Goal: Task Accomplishment & Management: Contribute content

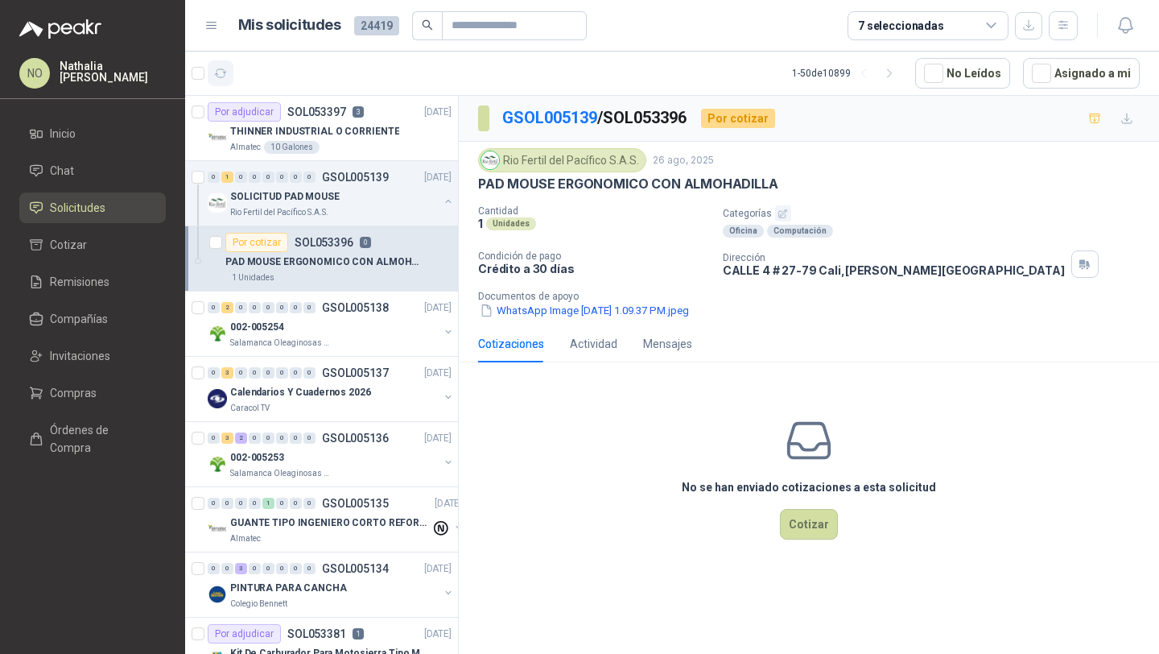
click at [218, 79] on icon "button" at bounding box center [221, 74] width 14 height 14
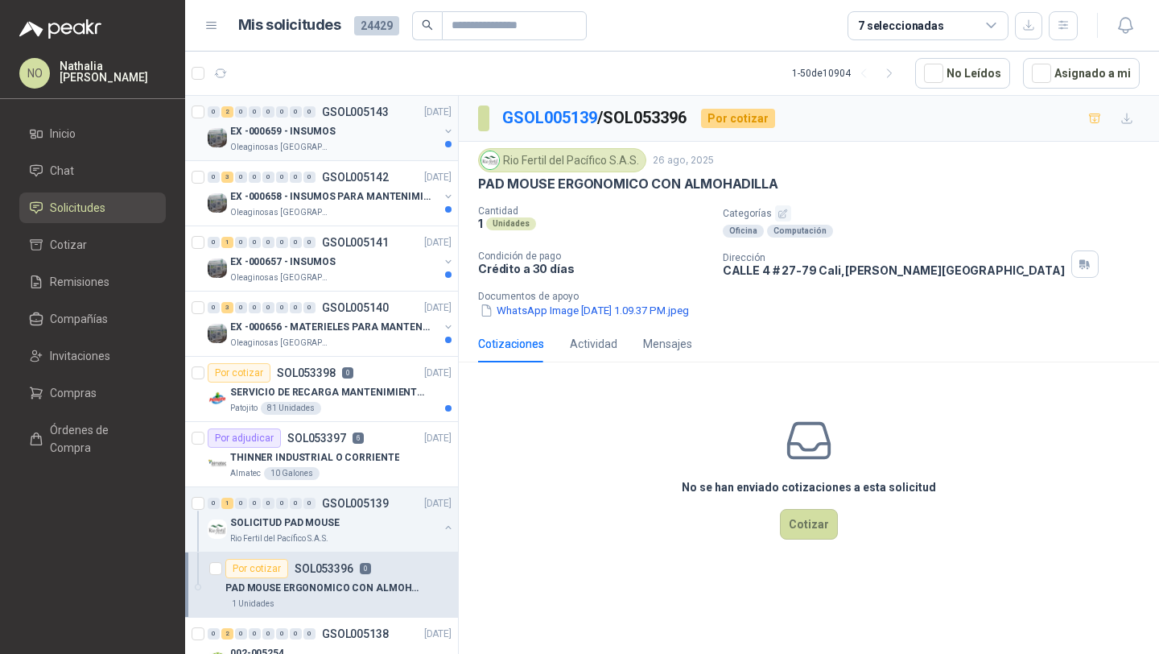
click at [349, 127] on div "EX -000659 - INSUMOS" at bounding box center [334, 131] width 209 height 19
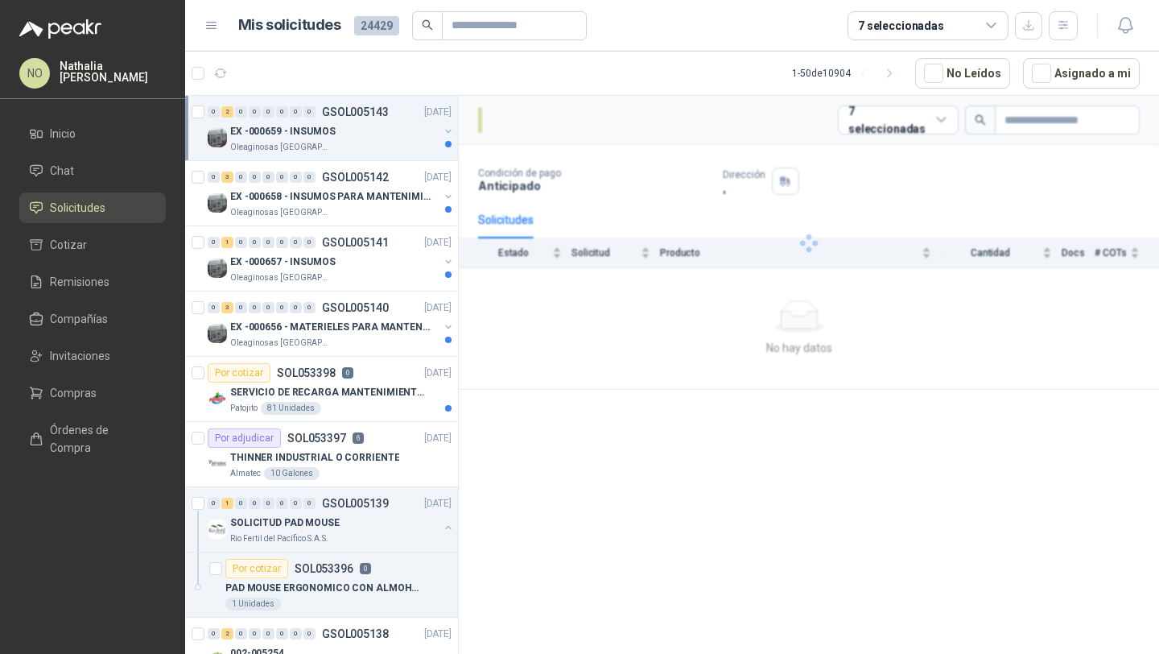
click at [349, 127] on div "EX -000659 - INSUMOS" at bounding box center [334, 131] width 209 height 19
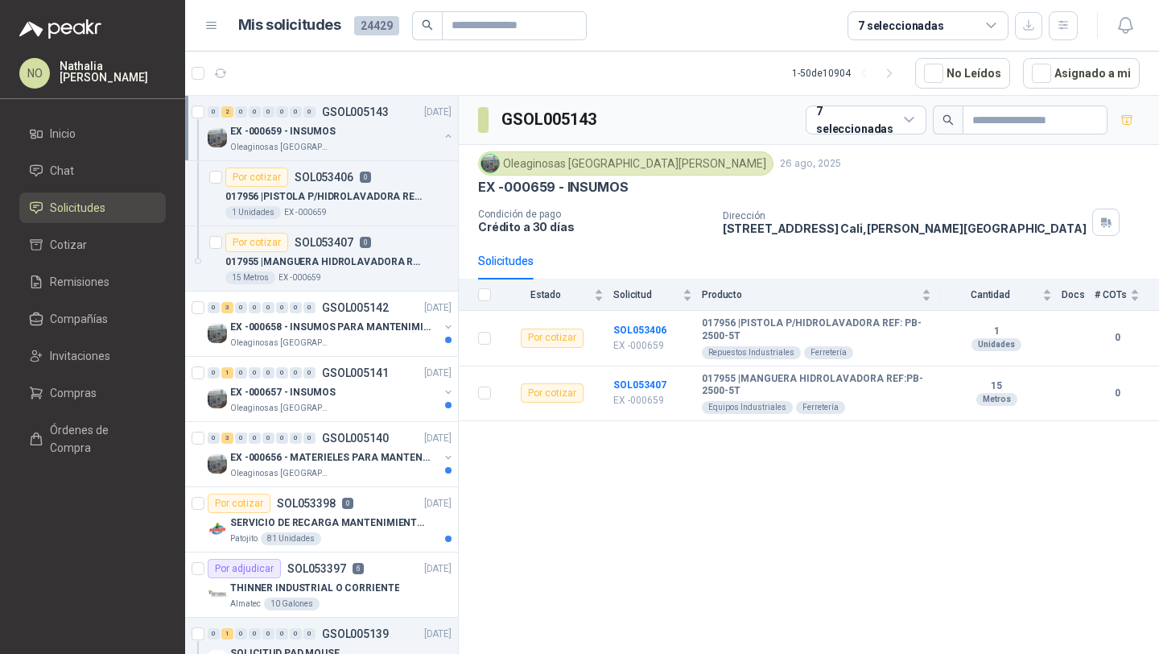
click at [349, 127] on div "EX -000659 - INSUMOS" at bounding box center [334, 131] width 209 height 19
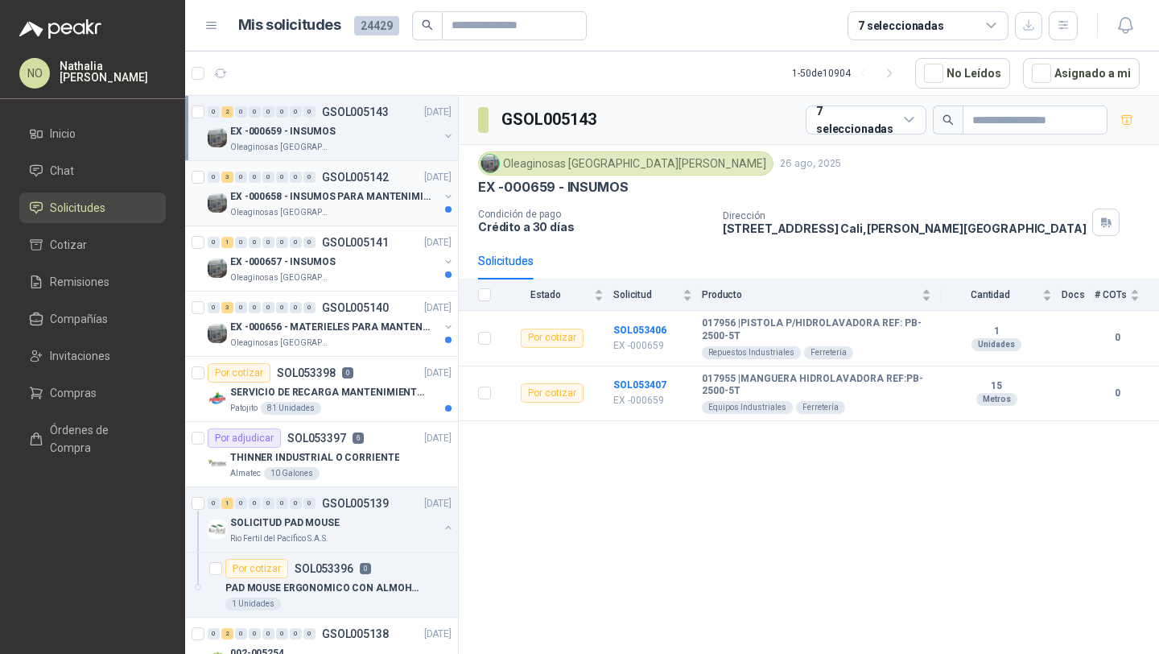
click at [349, 187] on div "EX -000658 - INSUMOS PARA MANTENIMIENTO MECANICO" at bounding box center [334, 196] width 209 height 19
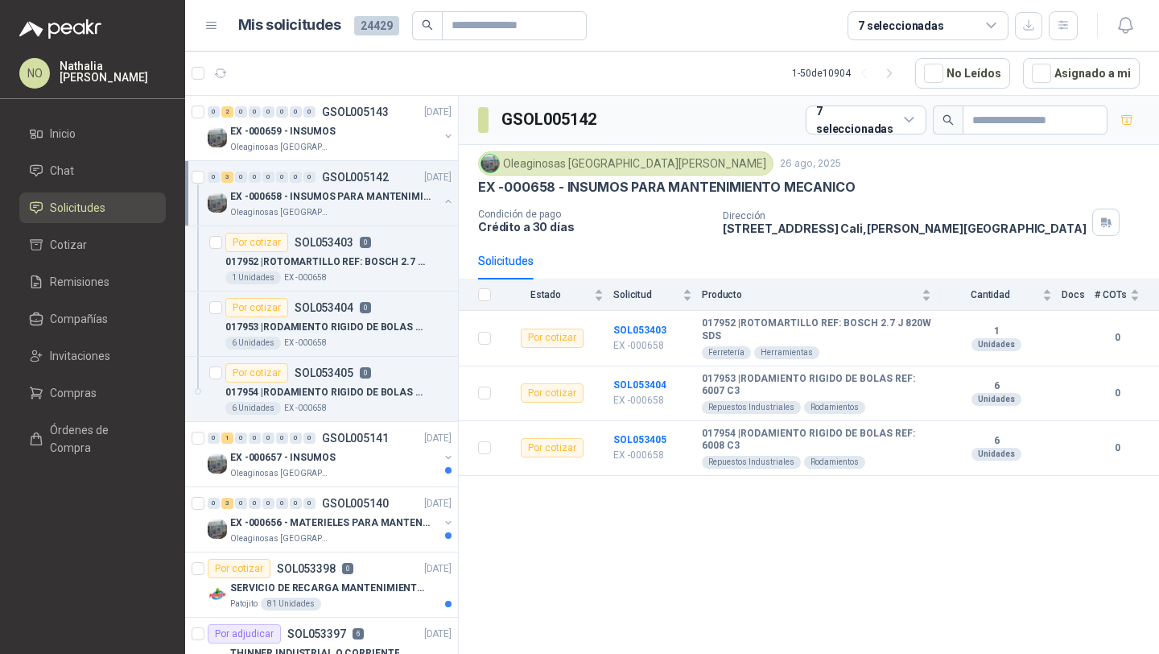
click at [349, 187] on div "EX -000658 - INSUMOS PARA MANTENIMIENTO MECANICO" at bounding box center [334, 196] width 209 height 19
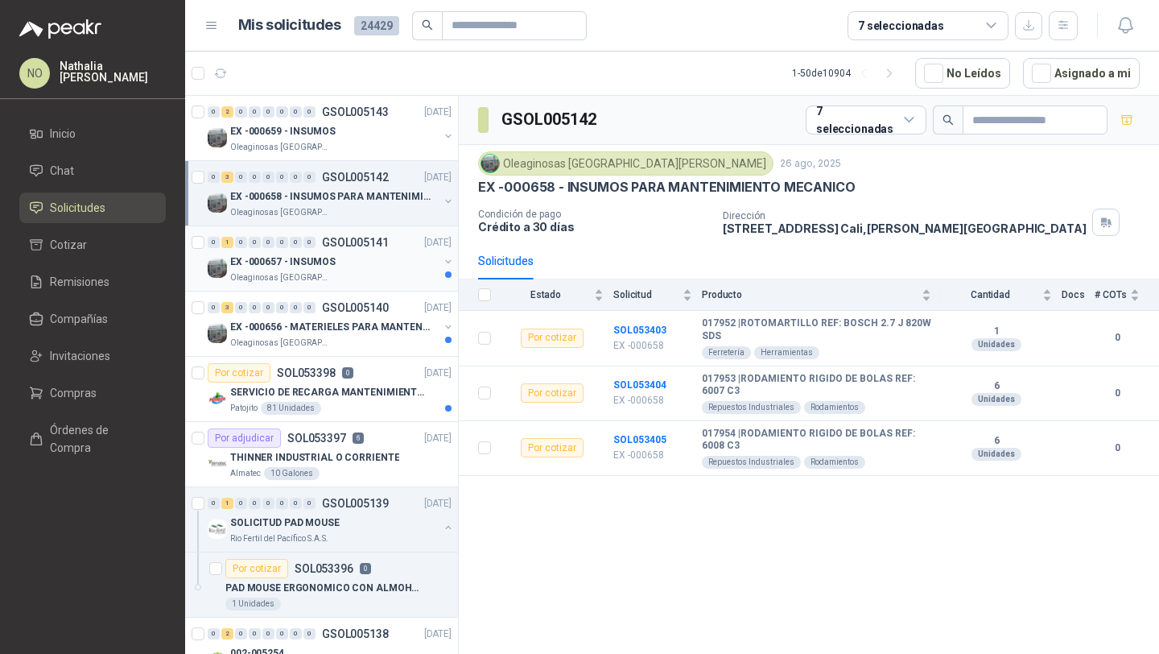
click at [347, 245] on p "GSOL005141" at bounding box center [355, 242] width 67 height 11
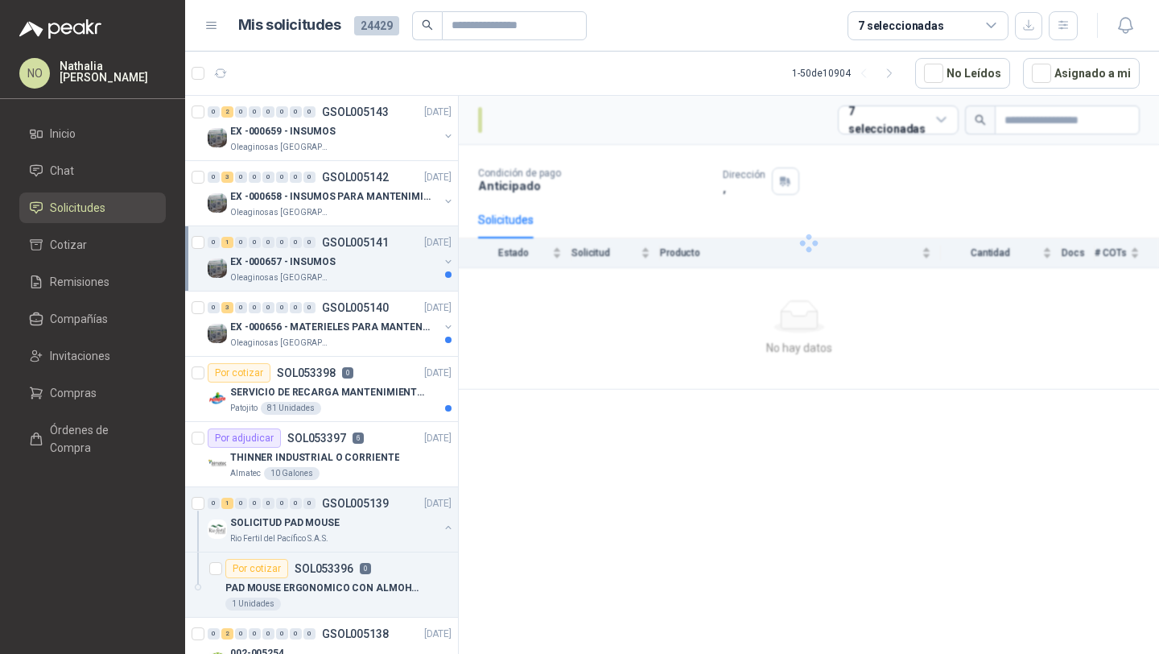
click at [347, 245] on p "GSOL005141" at bounding box center [355, 242] width 67 height 11
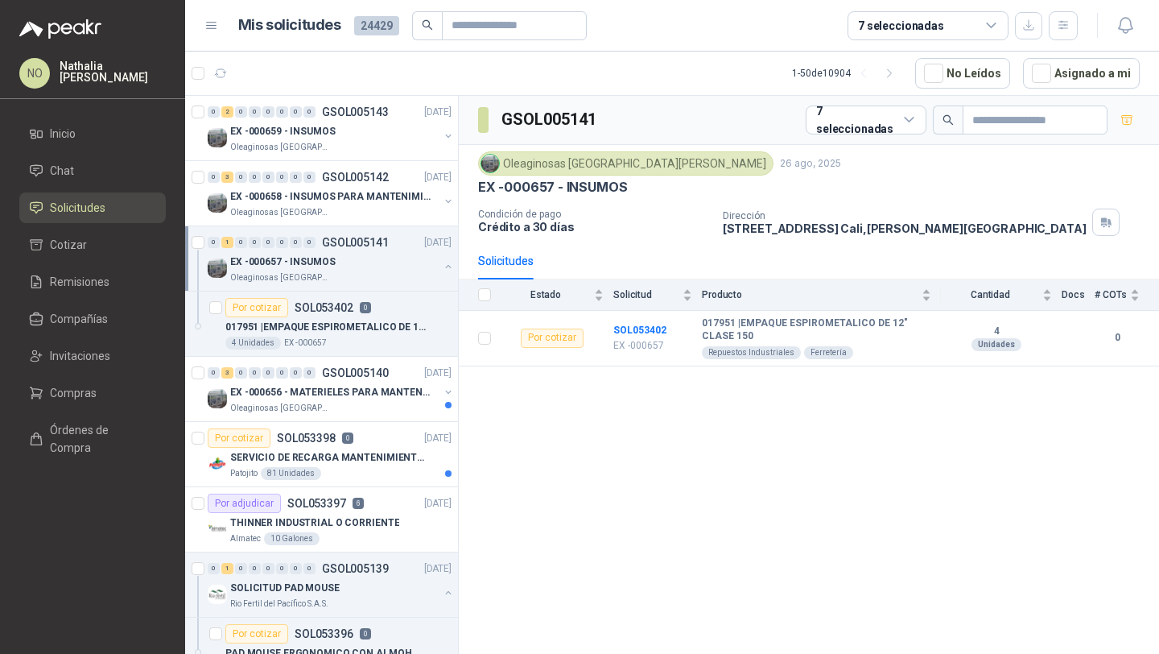
click at [347, 245] on p "GSOL005141" at bounding box center [355, 242] width 67 height 11
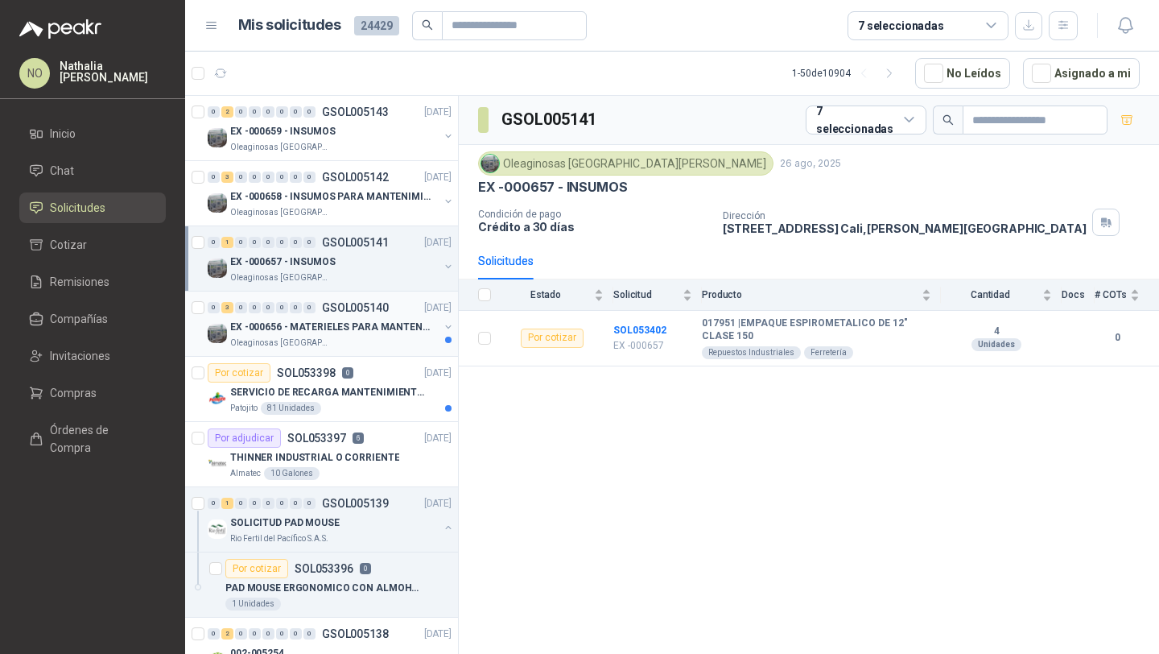
click at [347, 314] on div "0 3 0 0 0 0 0 0 GSOL005140 [DATE]" at bounding box center [331, 307] width 247 height 19
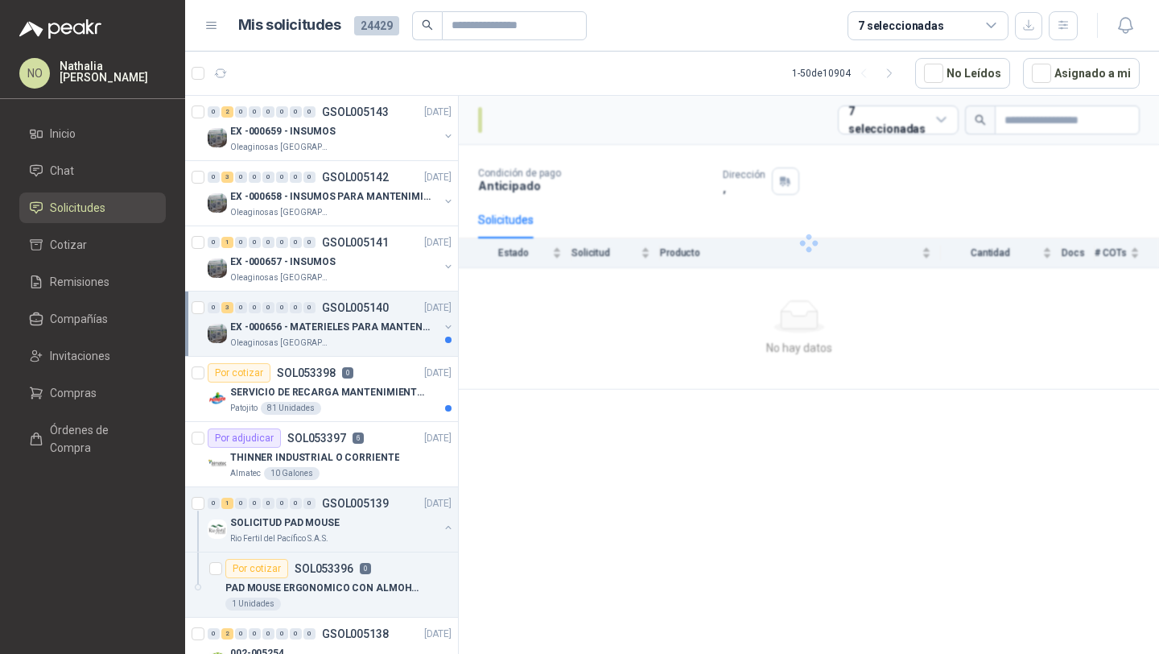
click at [347, 314] on div "0 3 0 0 0 0 0 0 GSOL005140 [DATE]" at bounding box center [331, 307] width 247 height 19
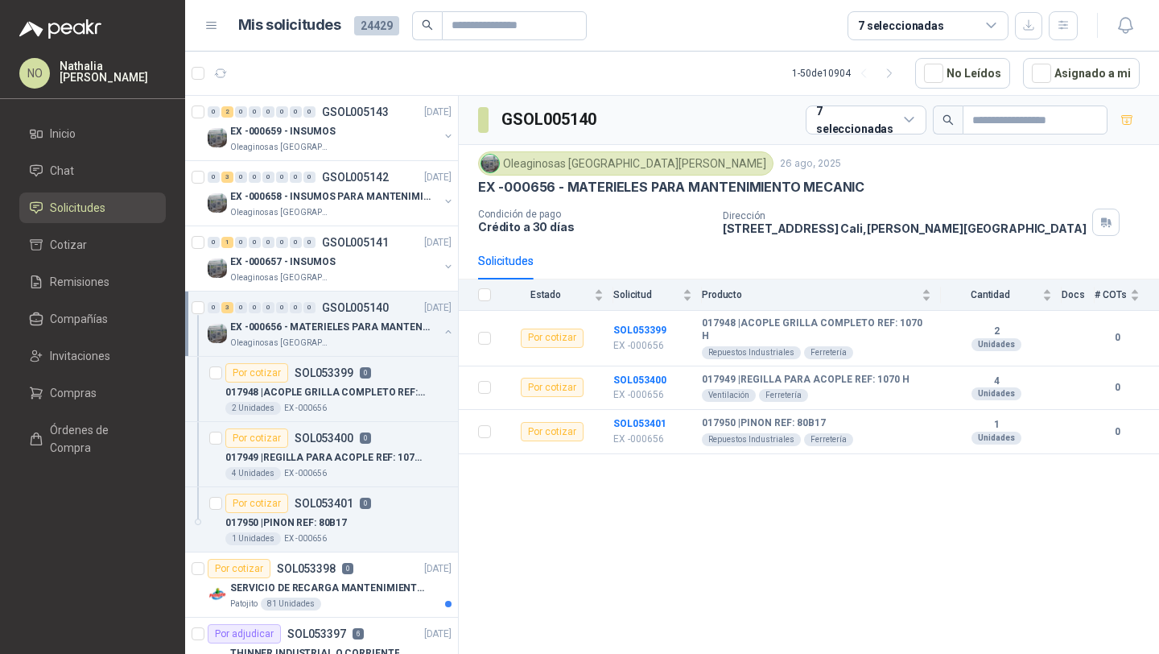
click at [347, 314] on div "0 3 0 0 0 0 0 0 GSOL005140 [DATE]" at bounding box center [331, 307] width 247 height 19
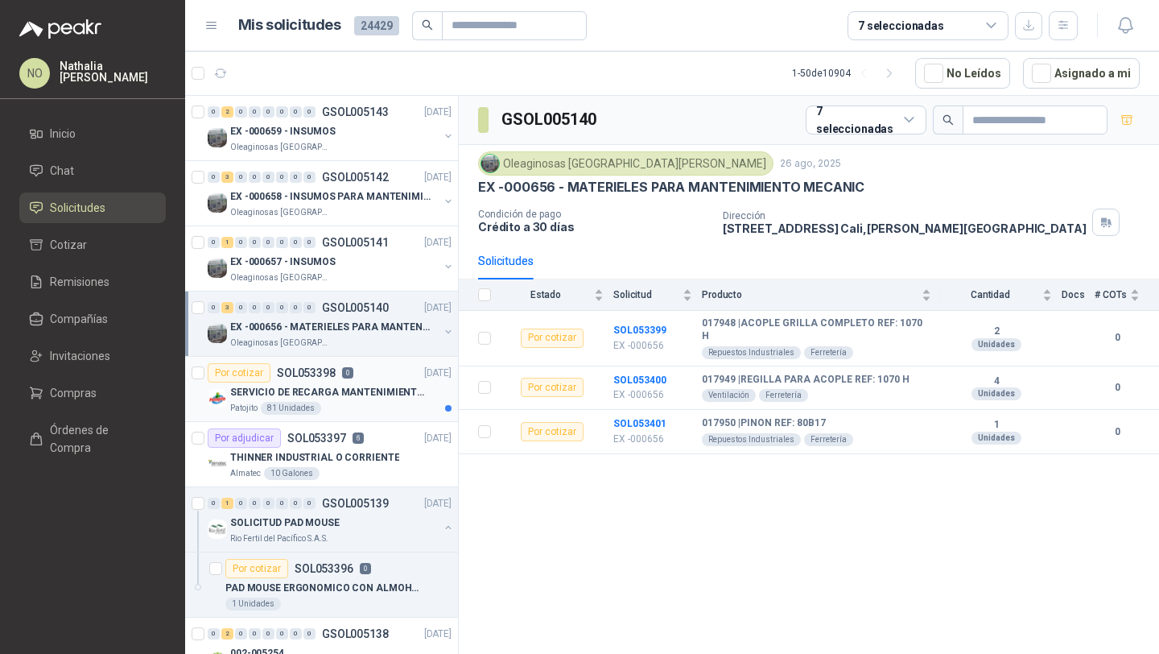
click at [350, 397] on p "SERVICIO DE RECARGA MANTENIMIENTO Y PRESTAMOS DE EXTINTORES" at bounding box center [330, 392] width 200 height 15
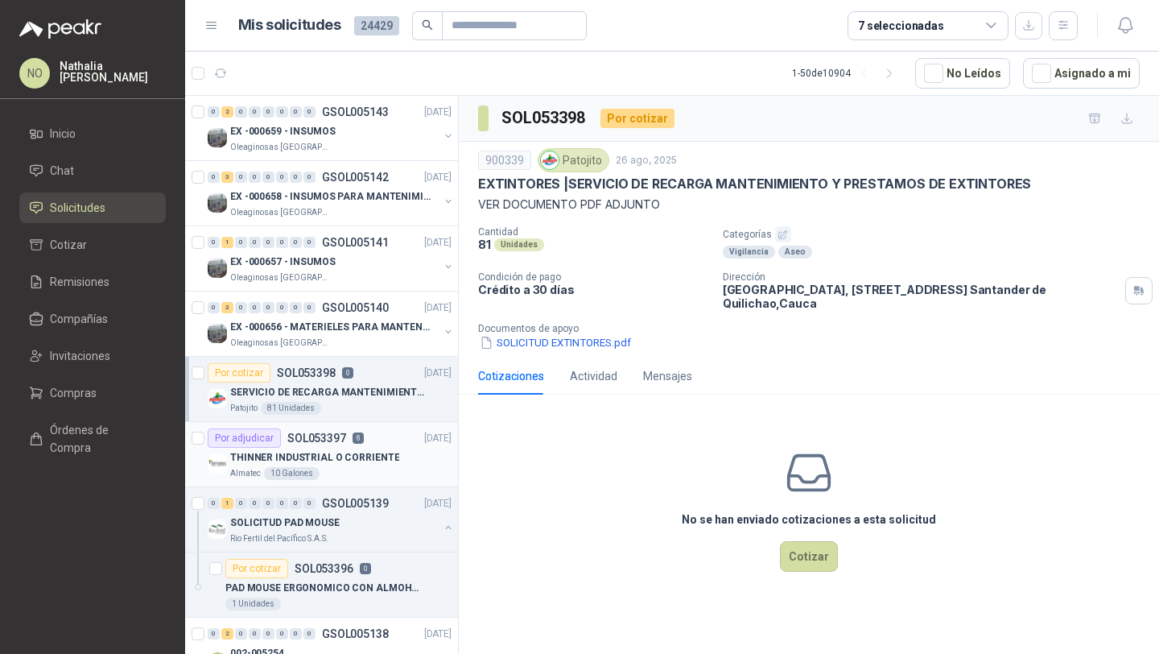
click at [360, 434] on p "6" at bounding box center [358, 437] width 11 height 11
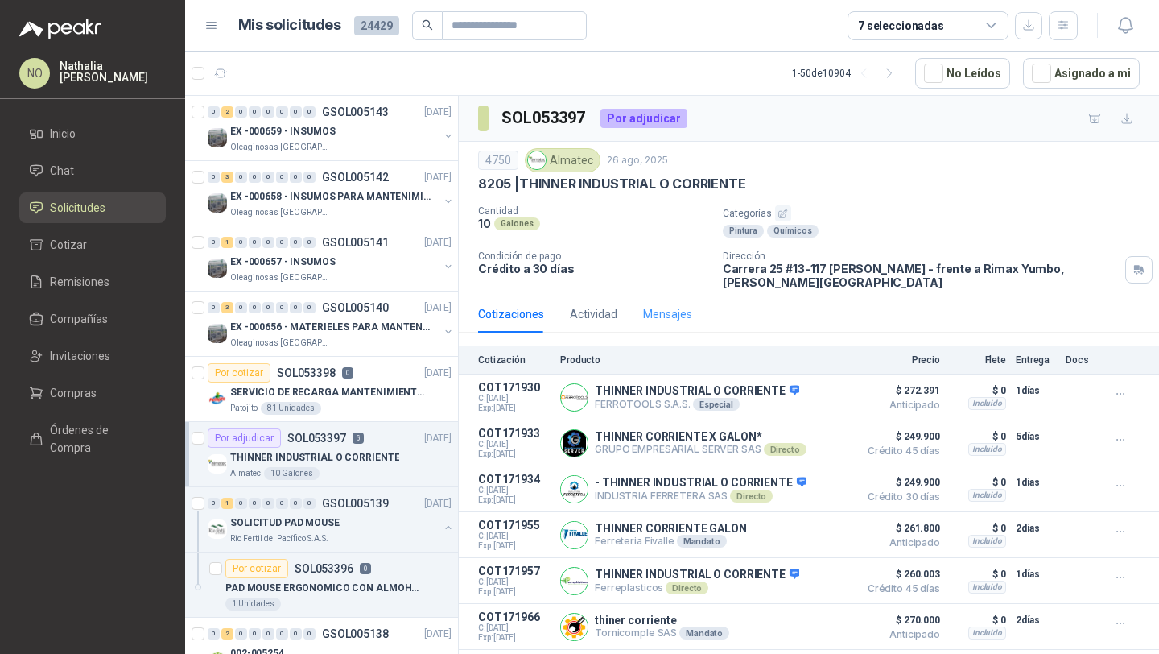
scroll to position [25, 0]
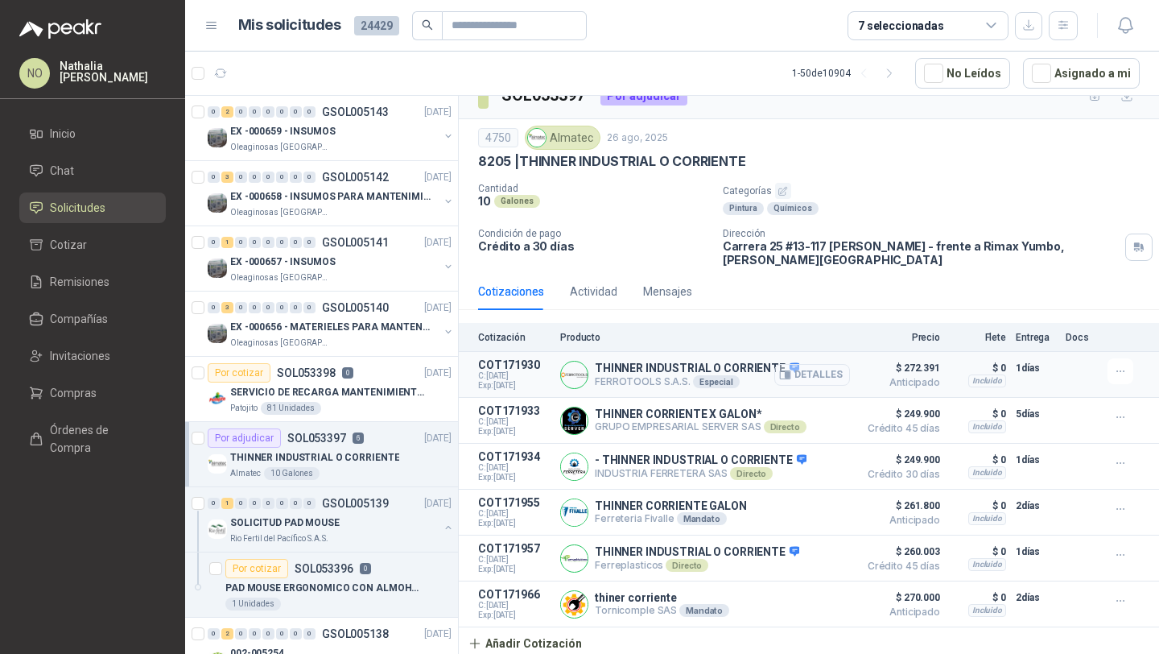
click at [819, 370] on button "Detalles" at bounding box center [813, 375] width 76 height 22
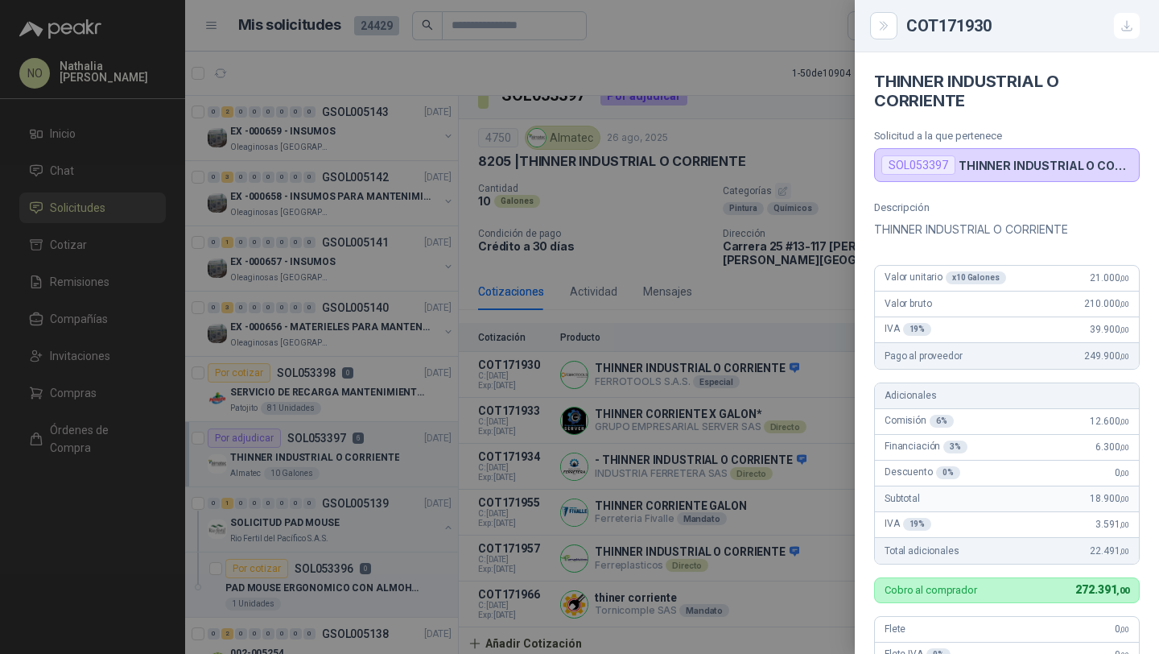
click at [797, 281] on div at bounding box center [579, 327] width 1159 height 654
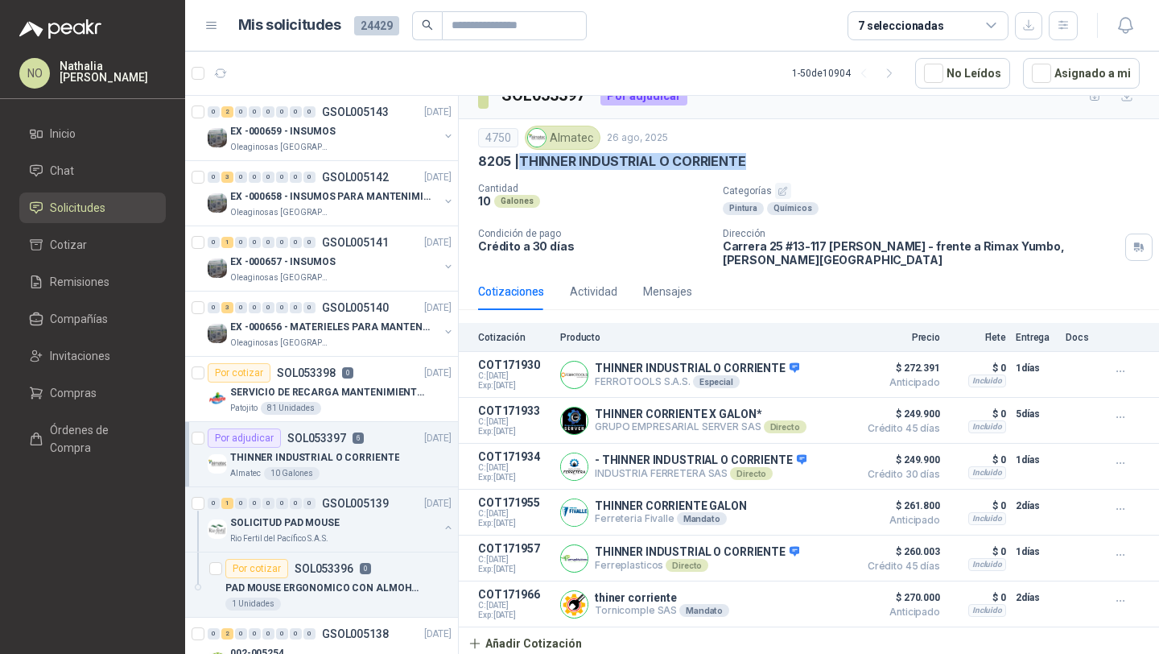
drag, startPoint x: 522, startPoint y: 157, endPoint x: 794, endPoint y: 156, distance: 272.2
click at [796, 157] on div "8205 | THINNER INDUSTRIAL O CORRIENTE" at bounding box center [809, 161] width 662 height 17
copy p "THINNER INDUSTRIAL O CORRIENTE"
click at [1045, 88] on button "Asignado a mi" at bounding box center [1081, 73] width 117 height 31
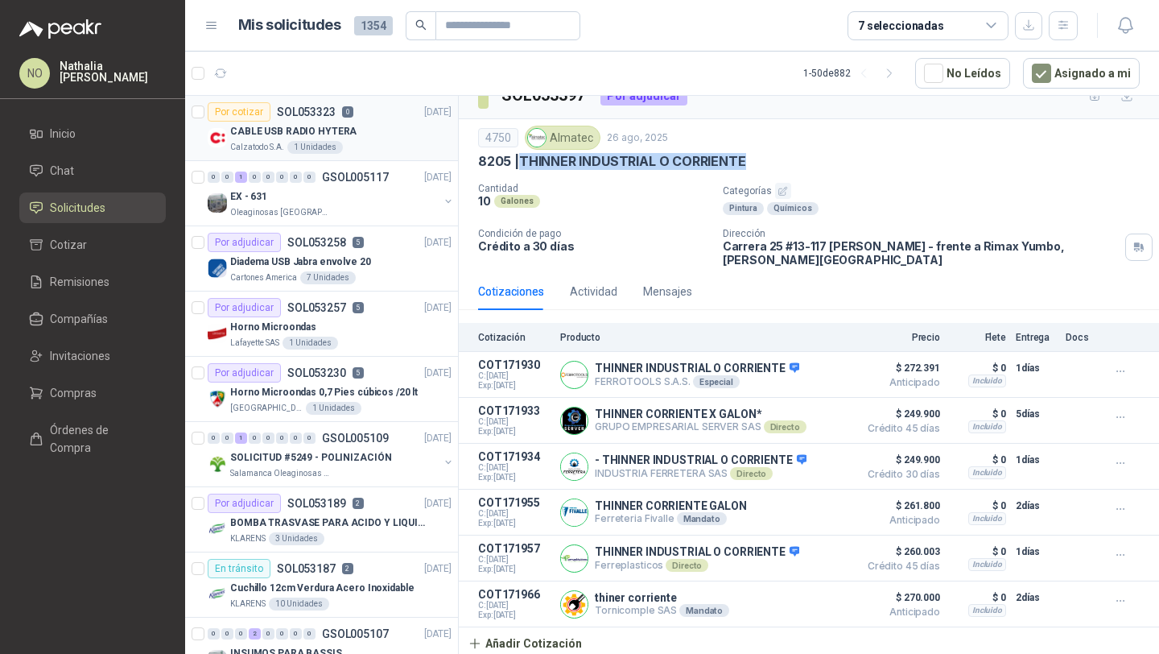
click at [373, 147] on div "Calzatodo S.A. 1 Unidades" at bounding box center [340, 147] width 221 height 13
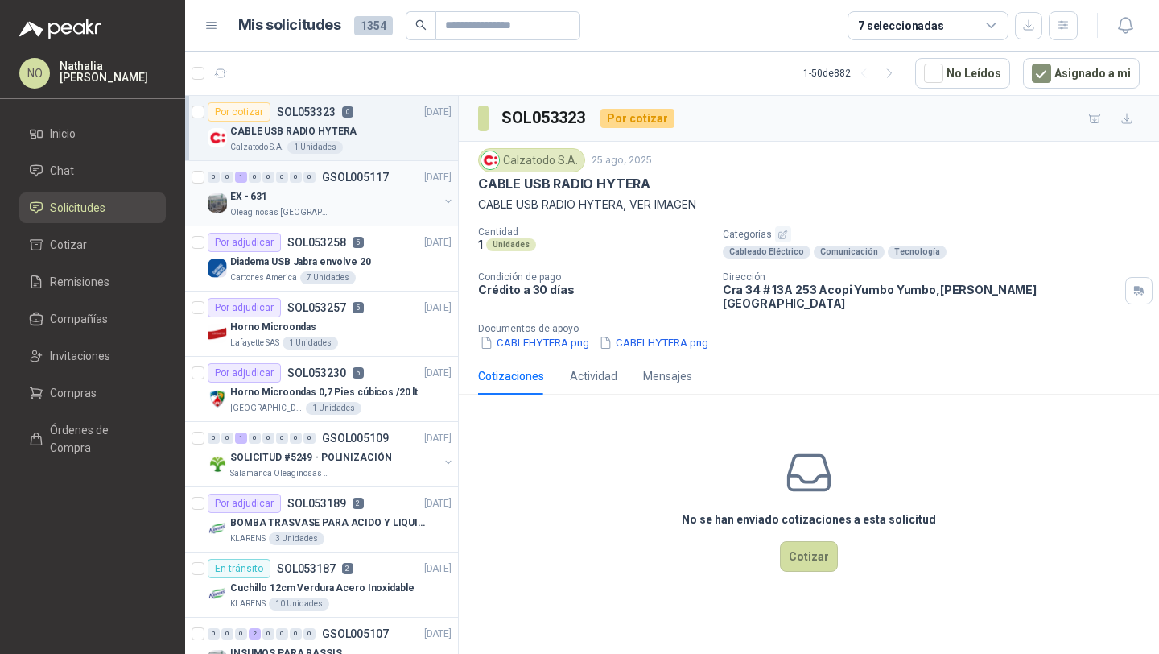
click at [362, 209] on div "Oleaginosas [GEOGRAPHIC_DATA][PERSON_NAME]" at bounding box center [334, 212] width 209 height 13
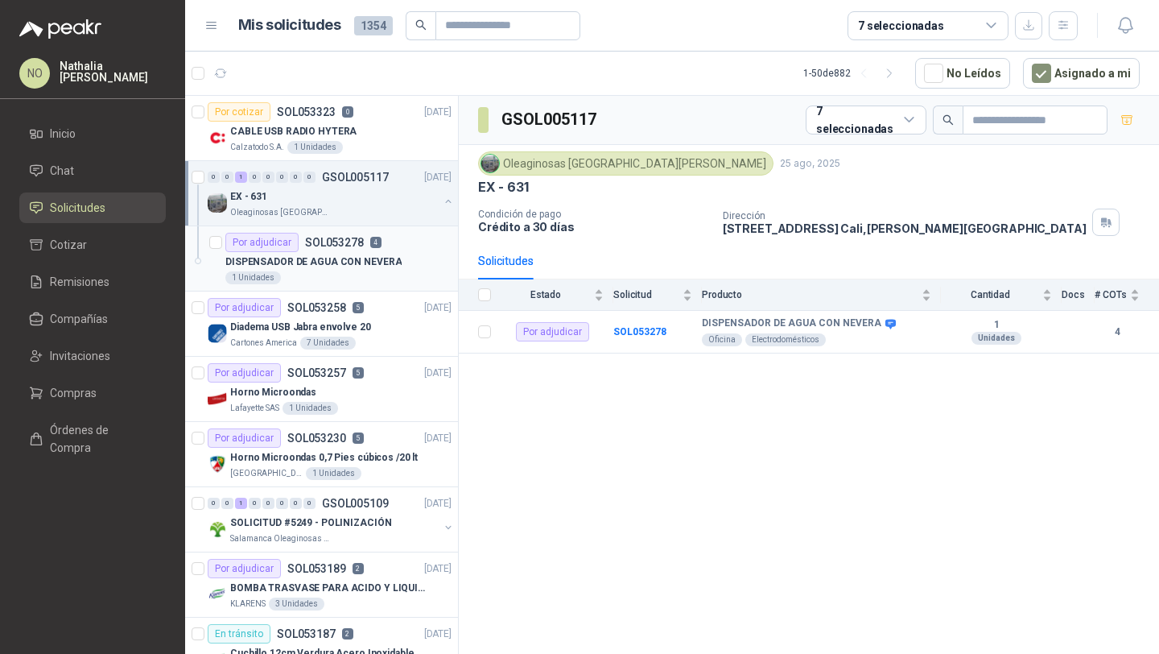
click at [353, 245] on p "SOL053278" at bounding box center [334, 242] width 59 height 11
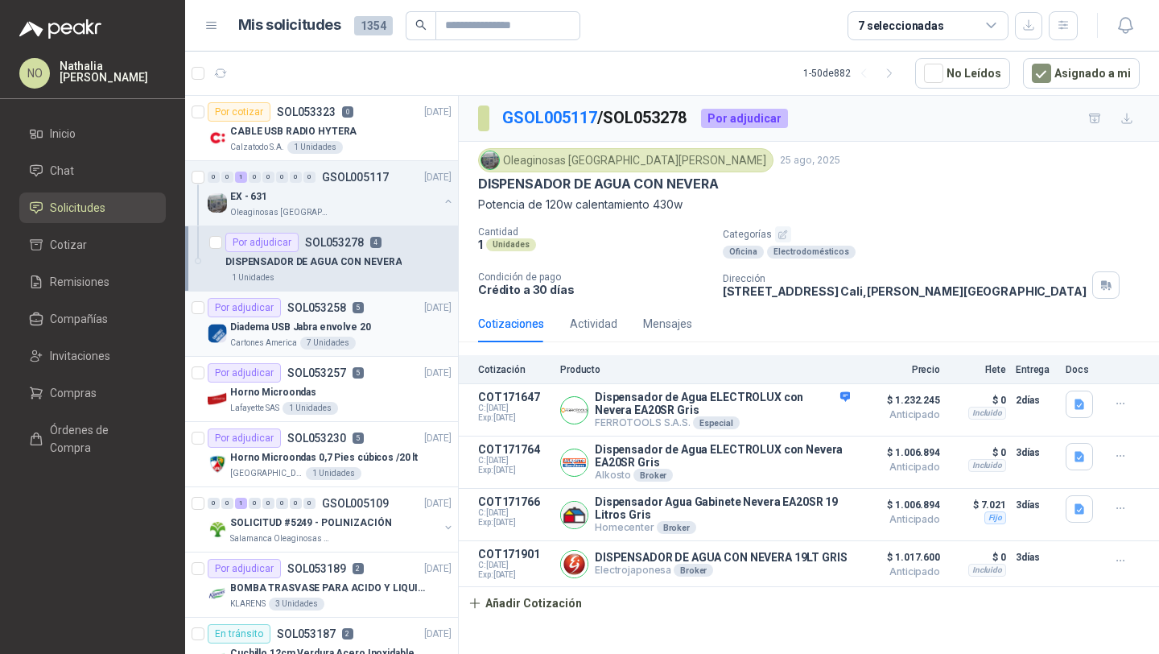
click at [357, 333] on p "Diadema USB Jabra envolve 20" at bounding box center [300, 327] width 141 height 15
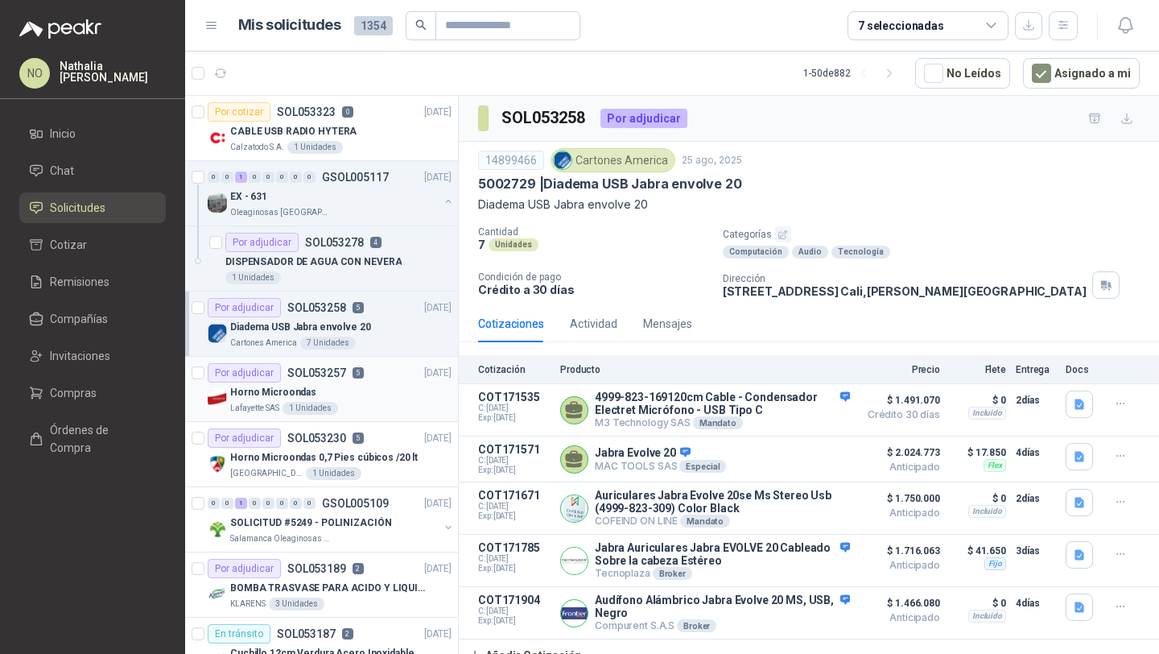
click at [356, 386] on div "Horno Microondas" at bounding box center [340, 391] width 221 height 19
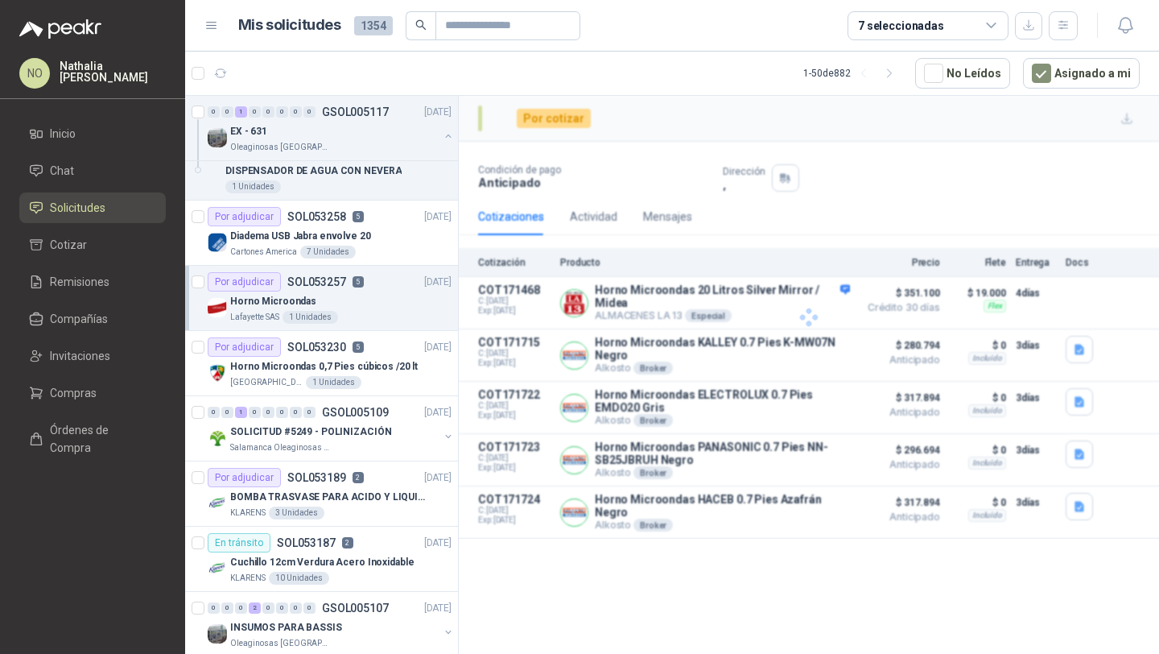
scroll to position [92, 0]
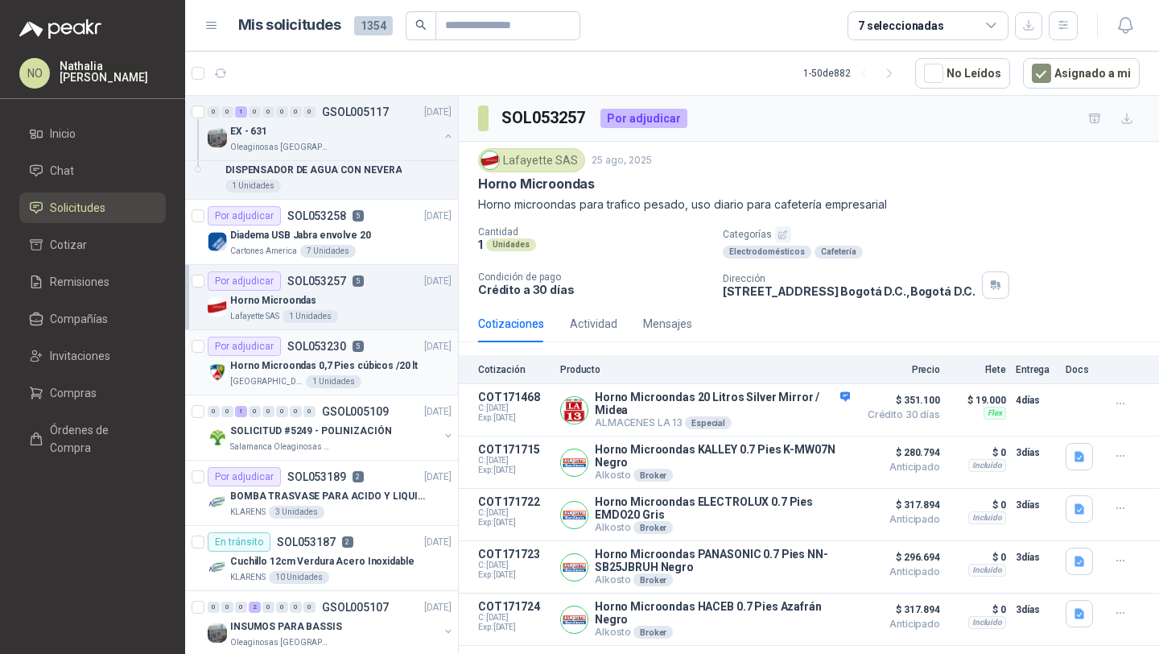
click at [384, 367] on p "Horno Microondas 0,7 Pies cúbicos /20 lt" at bounding box center [324, 365] width 188 height 15
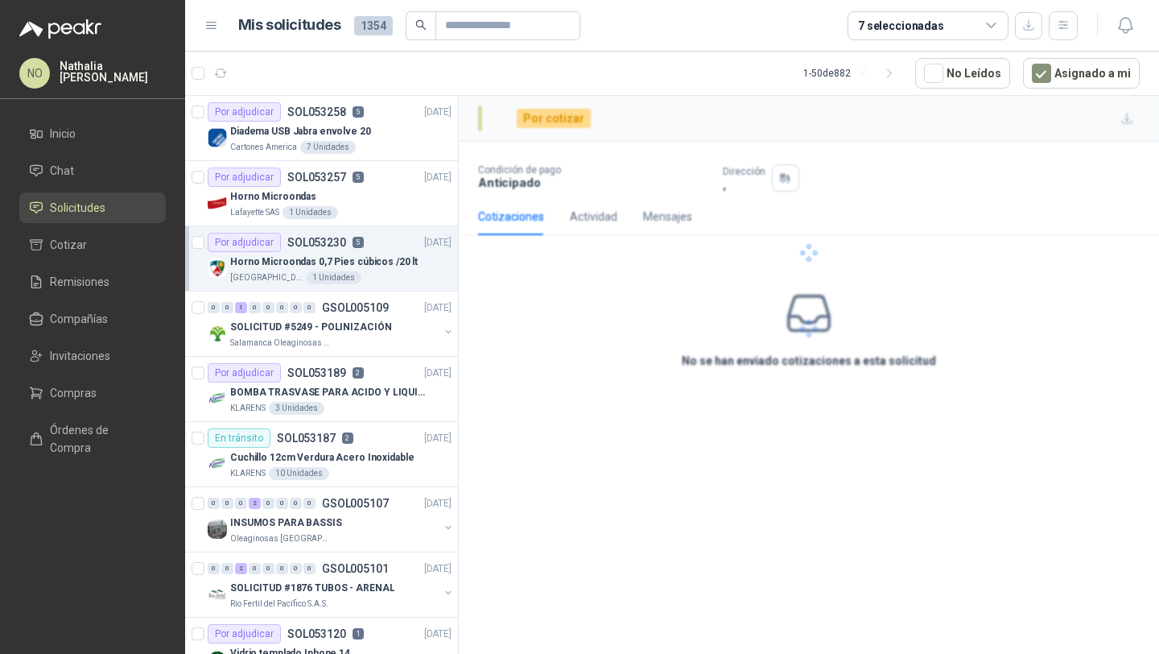
scroll to position [213, 0]
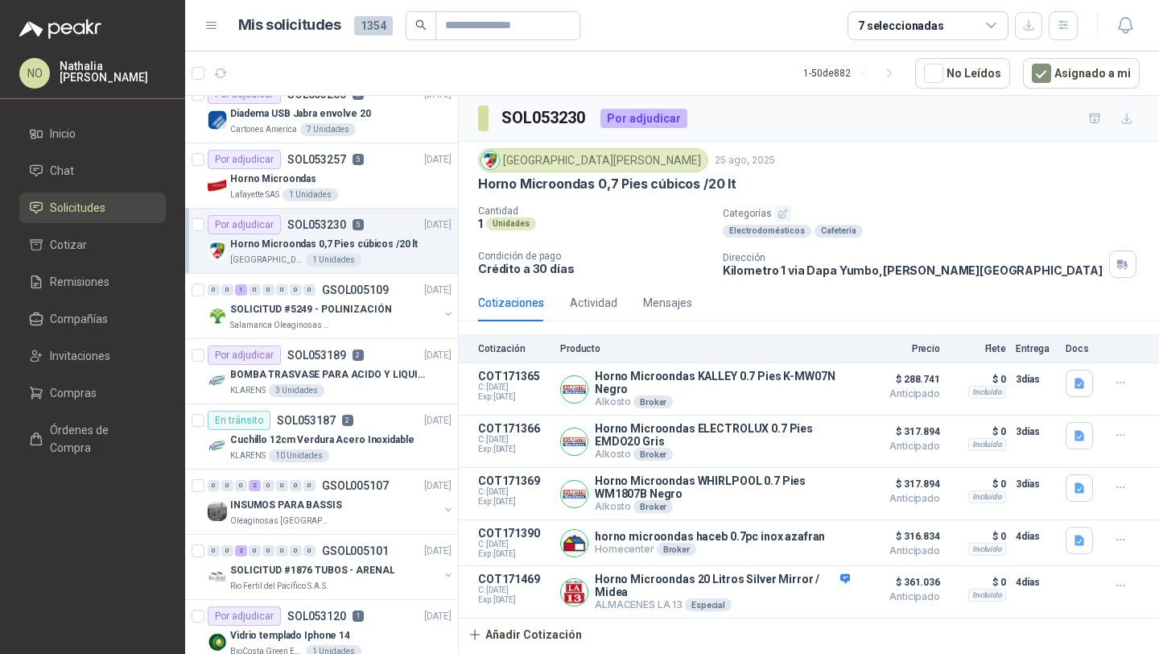
click at [384, 367] on p "BOMBA TRASVASE PARA ACIDO Y LIQUIDOS CORROSIVO" at bounding box center [330, 374] width 200 height 15
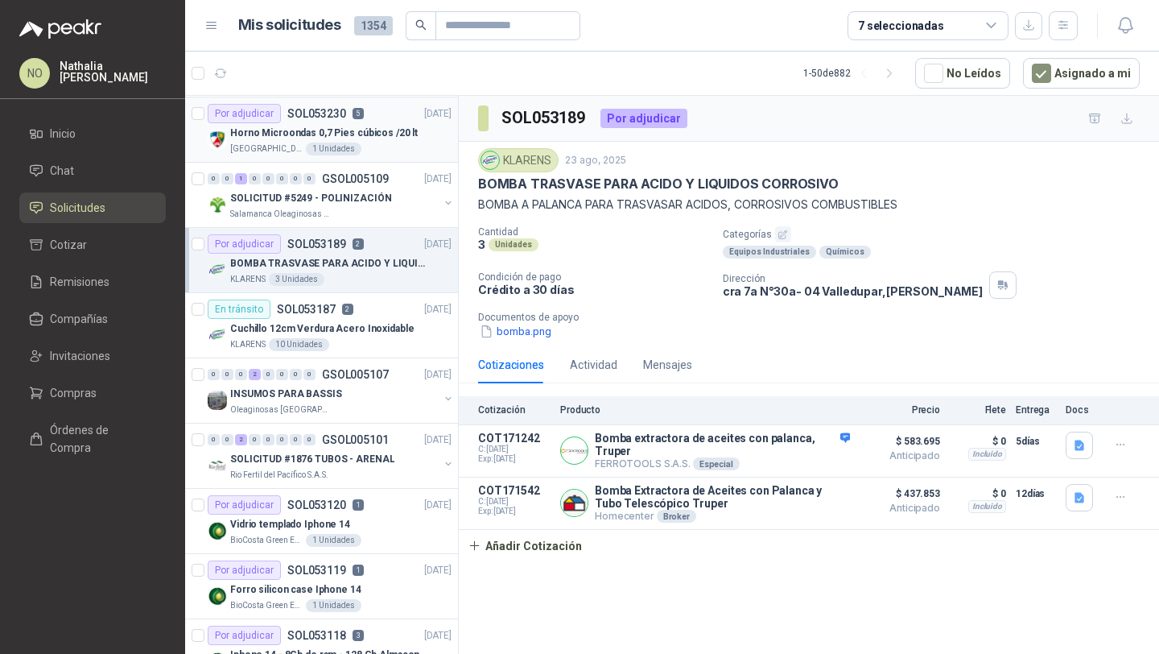
scroll to position [329, 0]
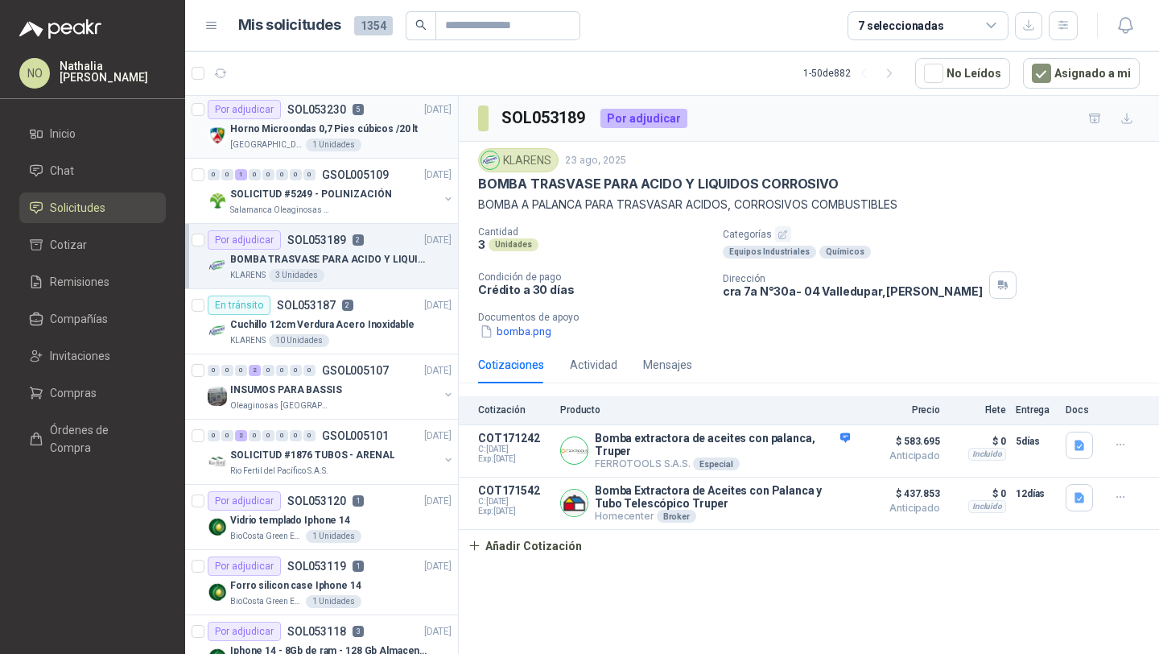
click at [384, 367] on p "GSOL005107" at bounding box center [355, 370] width 67 height 11
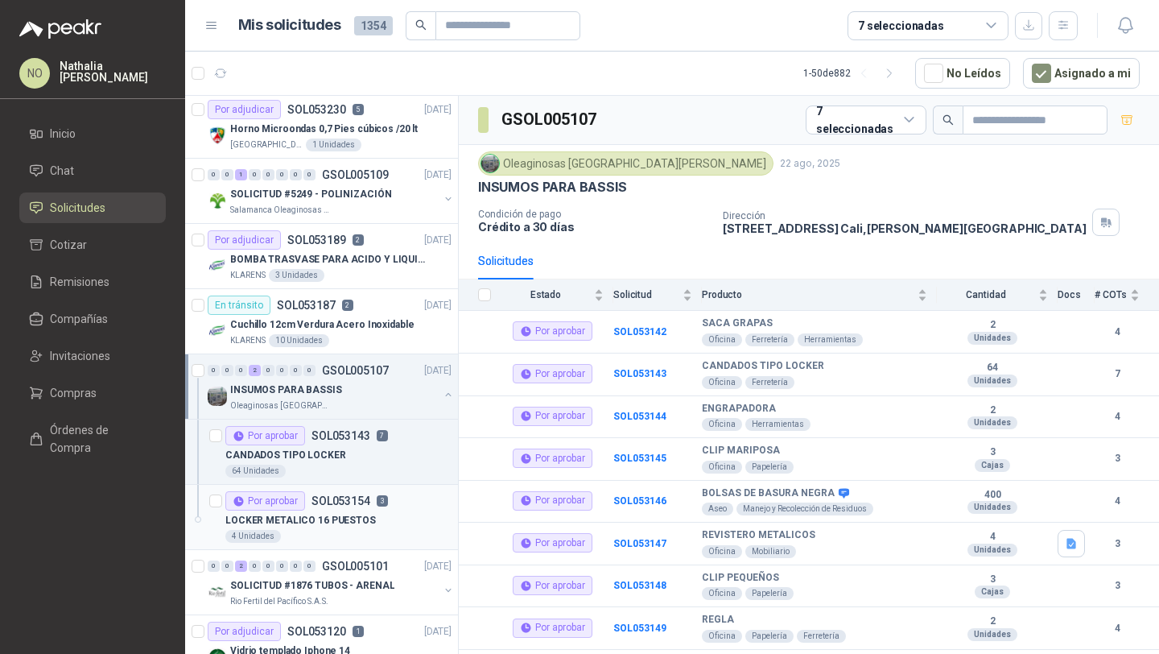
click at [345, 526] on p "LOCKER METALICO 16 PUESTOS" at bounding box center [300, 520] width 151 height 15
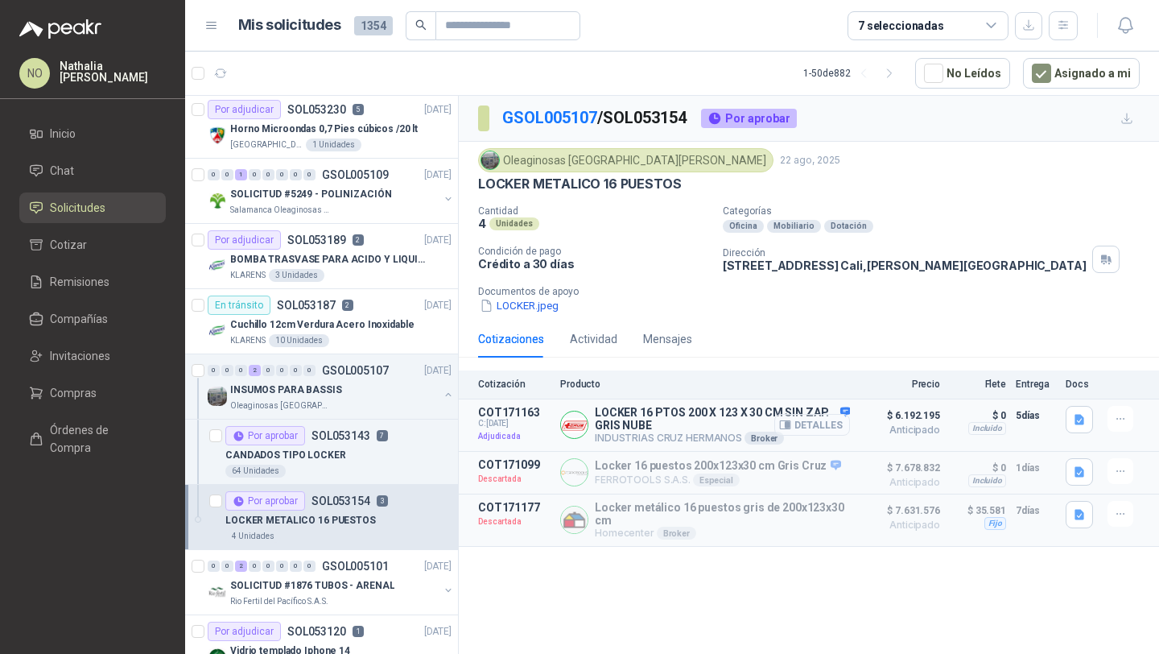
click at [829, 425] on button "Detalles" at bounding box center [813, 425] width 76 height 22
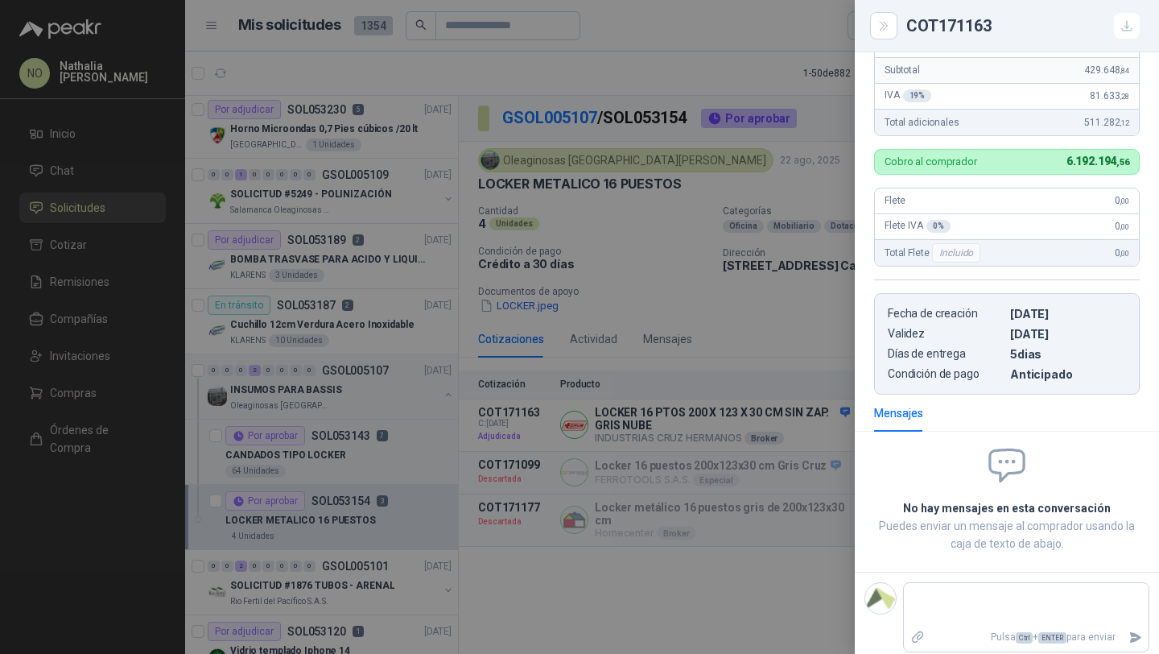
scroll to position [424, 0]
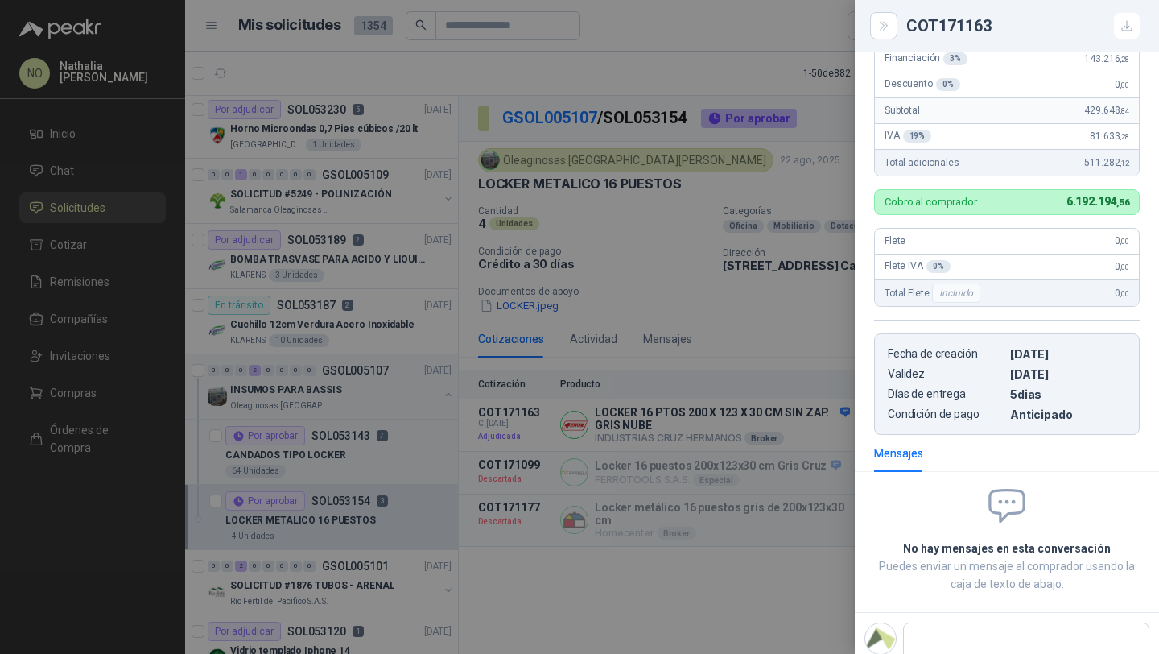
click at [651, 320] on div at bounding box center [579, 327] width 1159 height 654
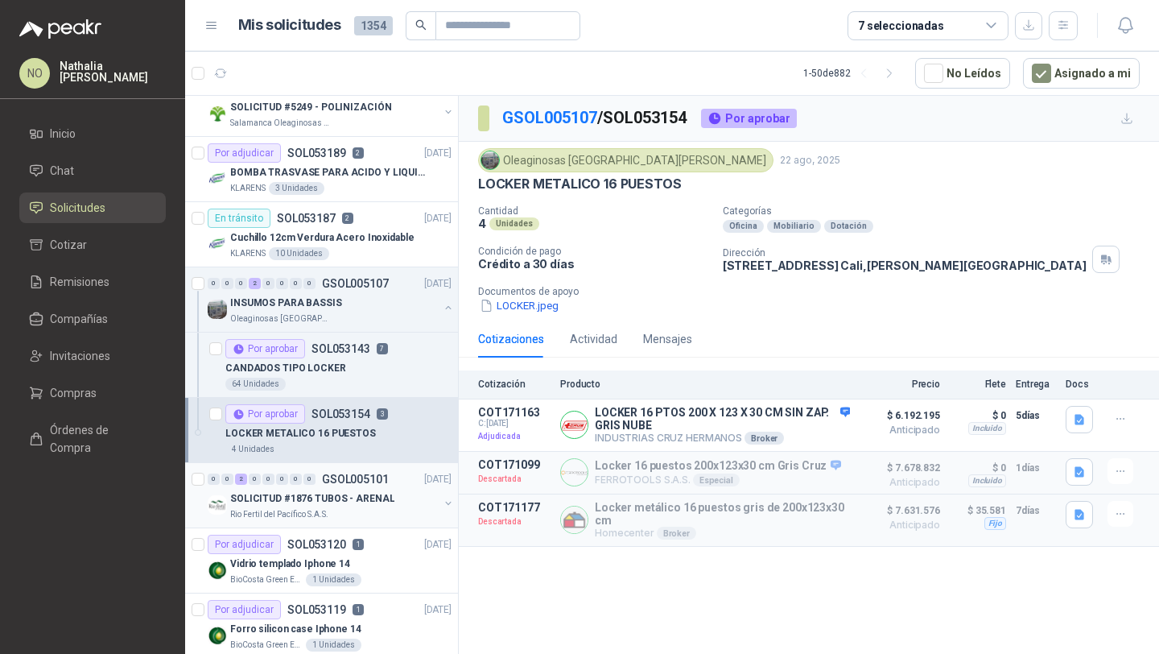
scroll to position [428, 0]
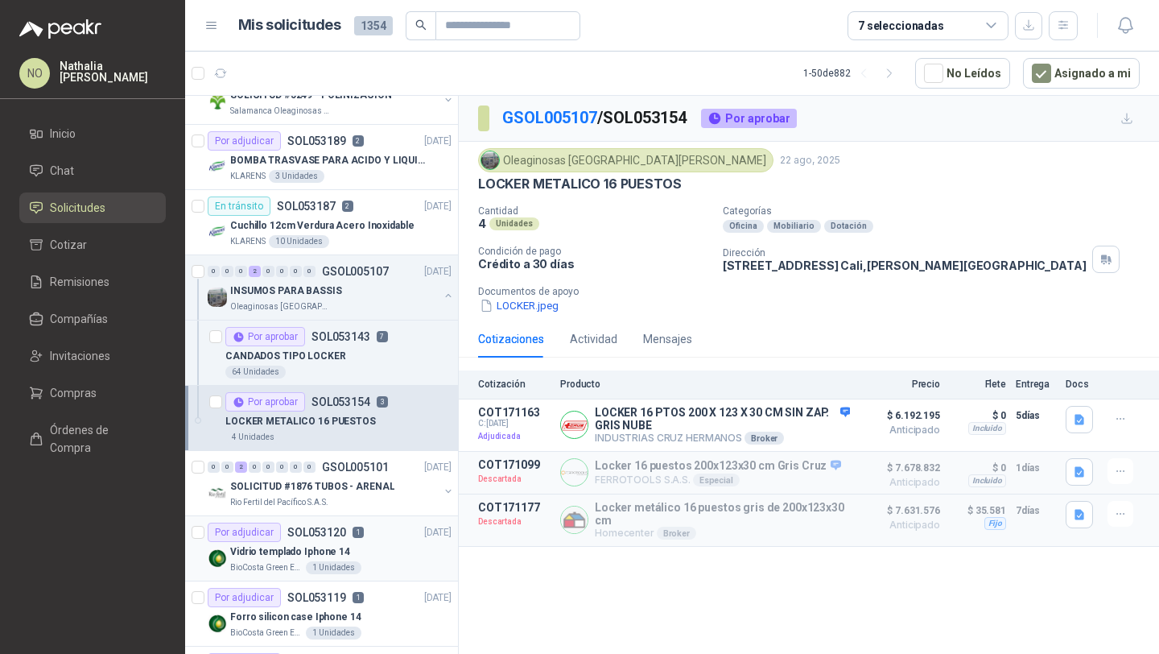
click at [311, 544] on div "Vidrio templado Iphone 14" at bounding box center [340, 551] width 221 height 19
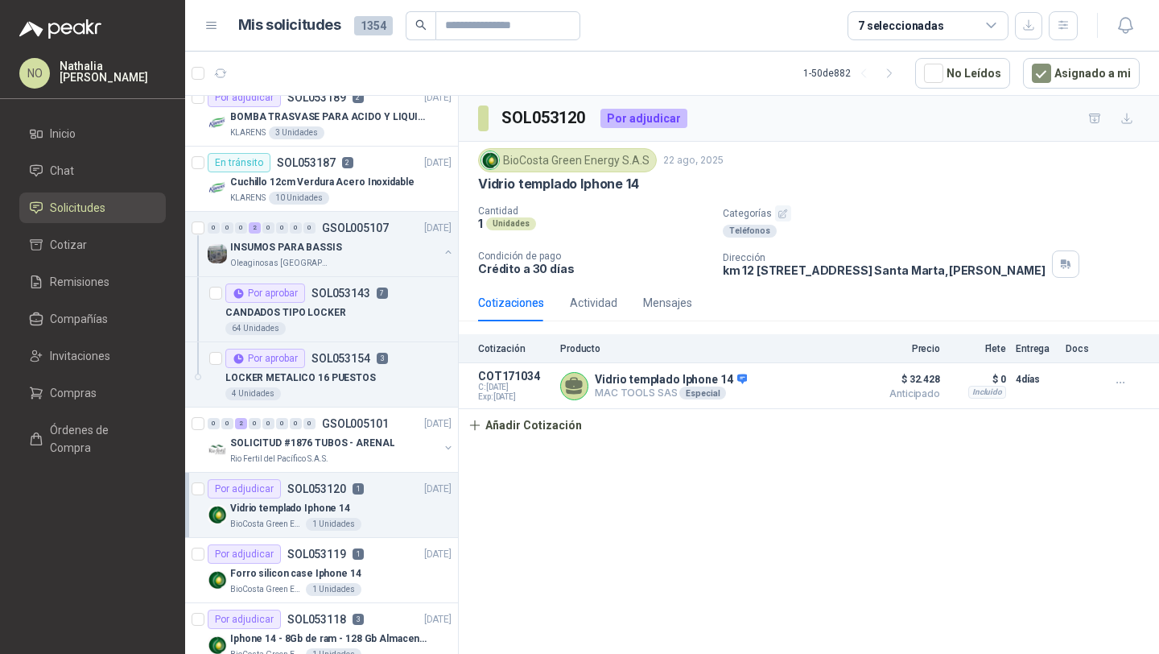
scroll to position [472, 0]
click at [311, 544] on div "Por adjudicar SOL053119 1" at bounding box center [286, 553] width 156 height 19
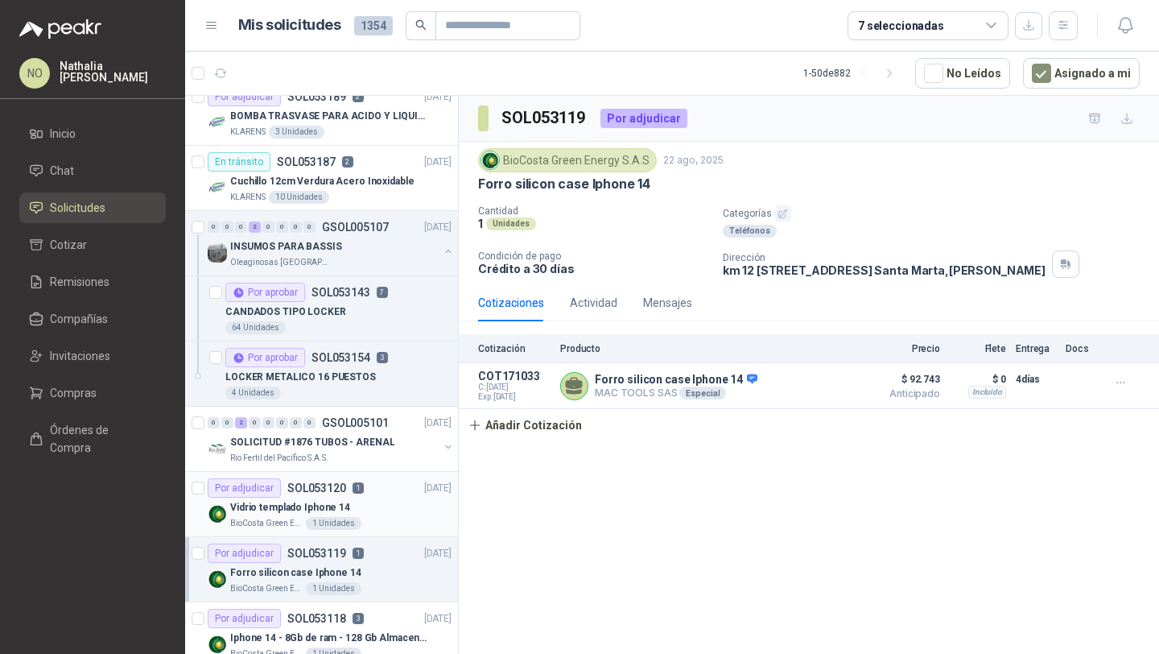
scroll to position [547, 0]
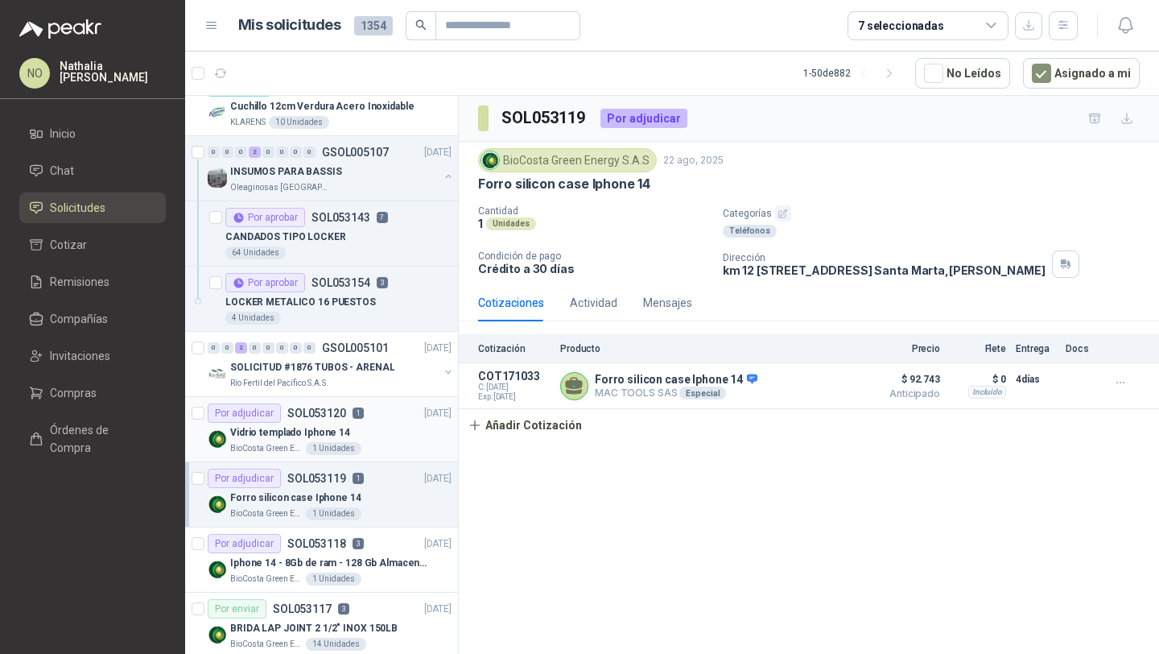
click at [311, 544] on p "SOL053118" at bounding box center [316, 543] width 59 height 11
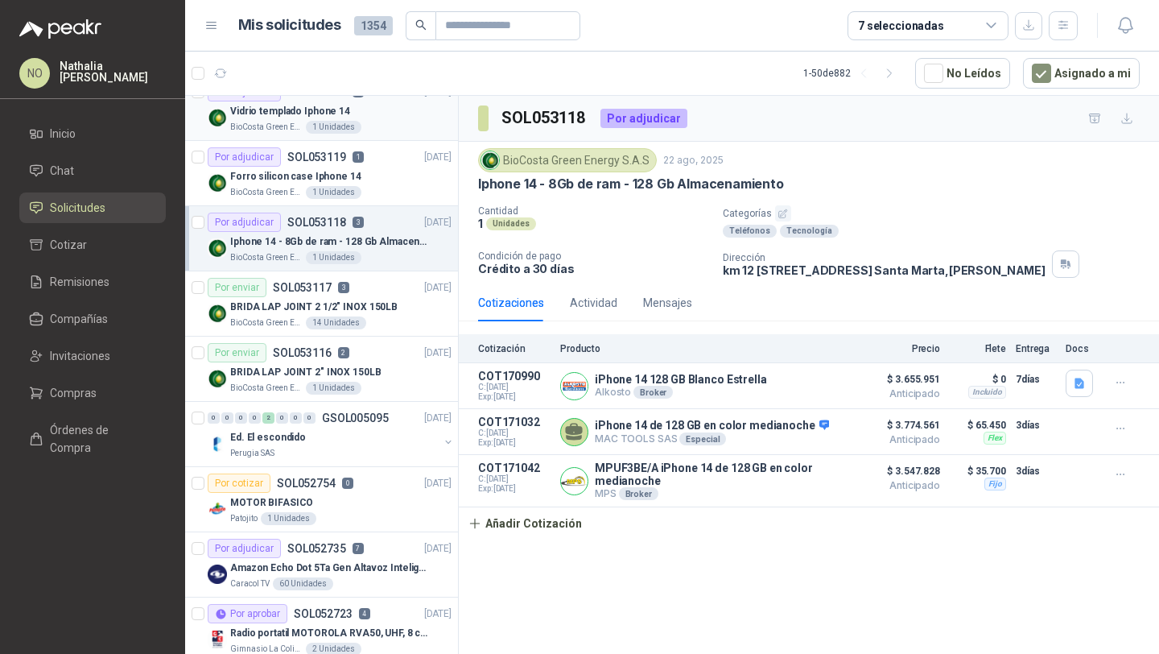
scroll to position [874, 0]
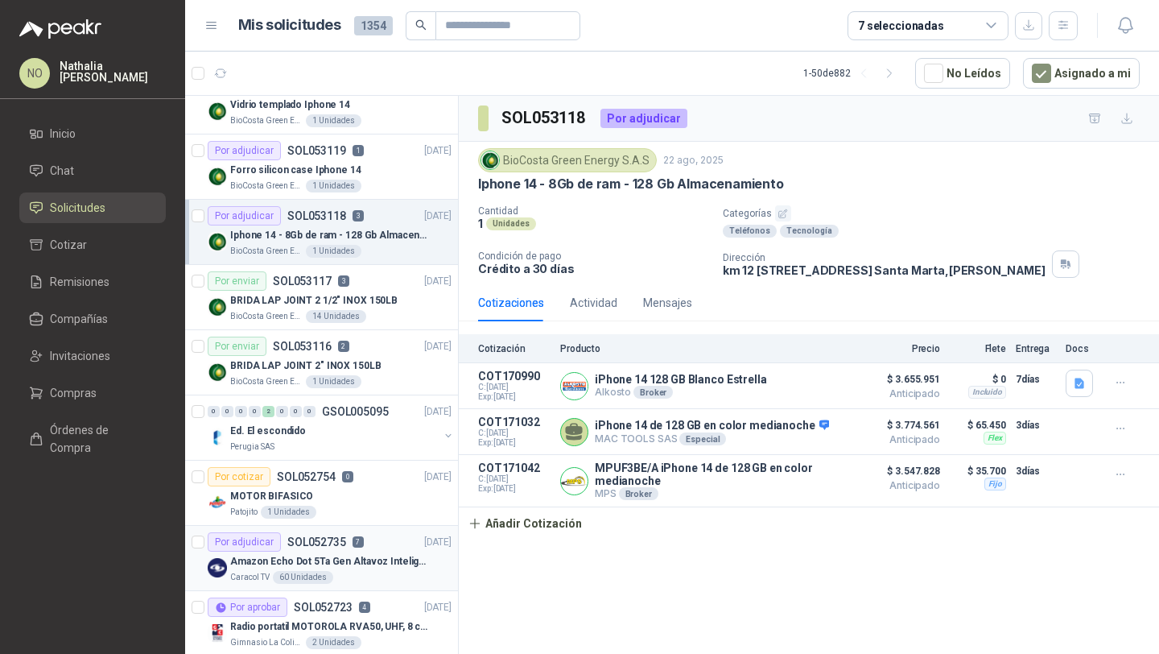
click at [346, 560] on p "Amazon Echo Dot 5Ta Gen Altavoz Inteligente Alexa Azul" at bounding box center [330, 561] width 200 height 15
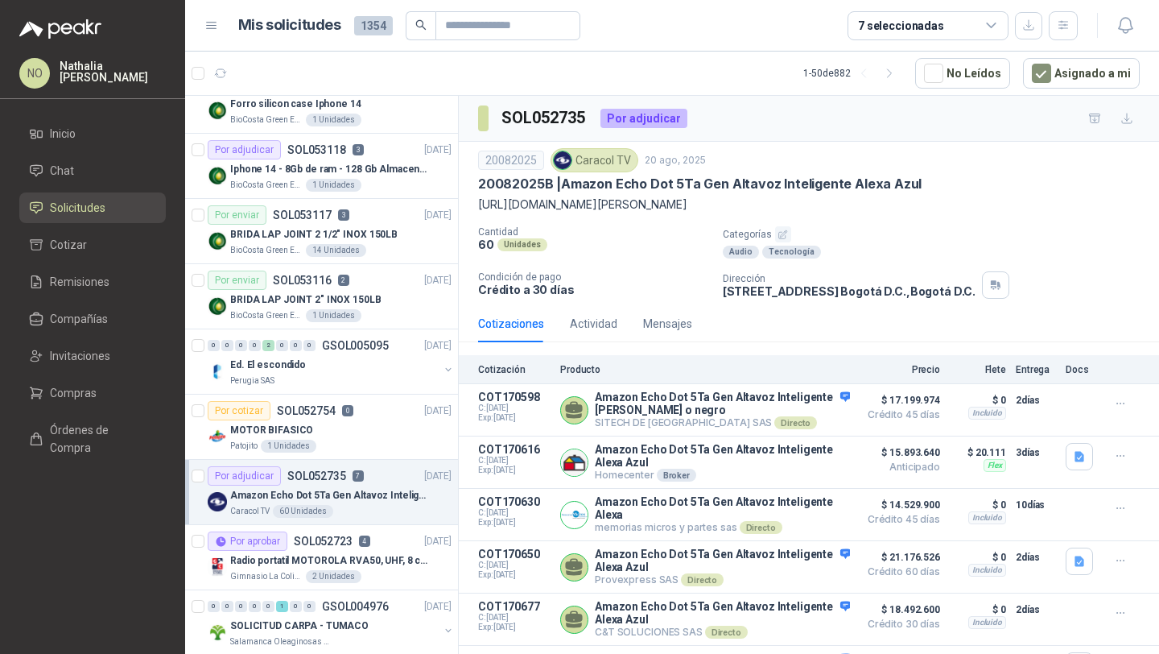
scroll to position [980, 0]
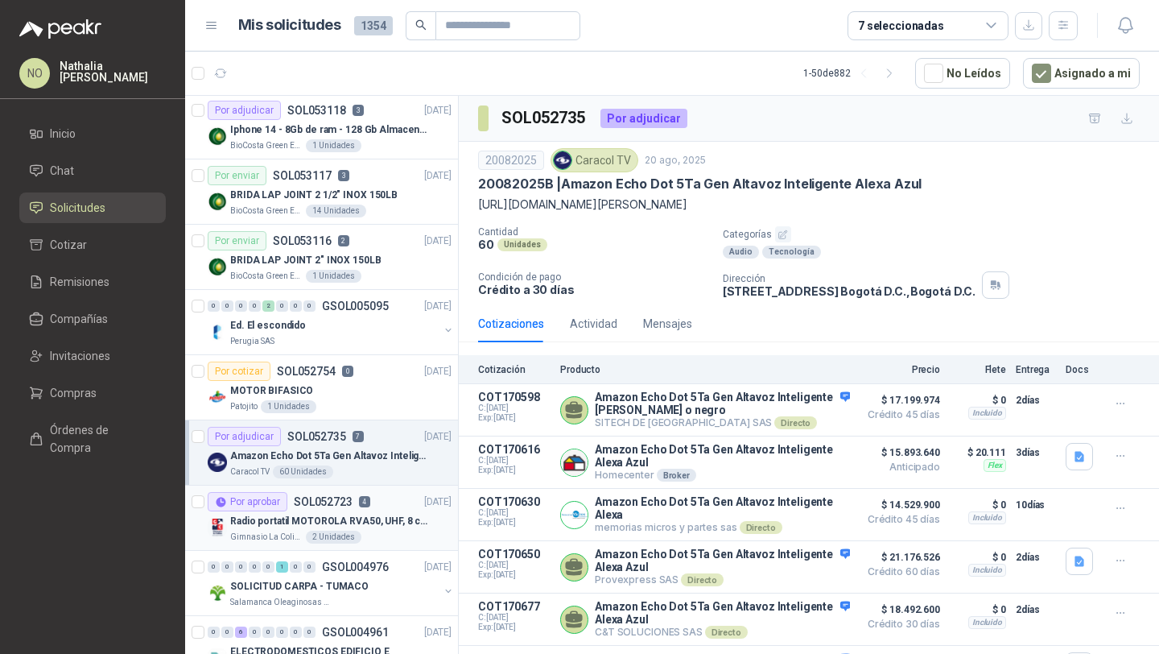
click at [374, 531] on div "Gimnasio La Colina 2 Unidades" at bounding box center [340, 537] width 221 height 13
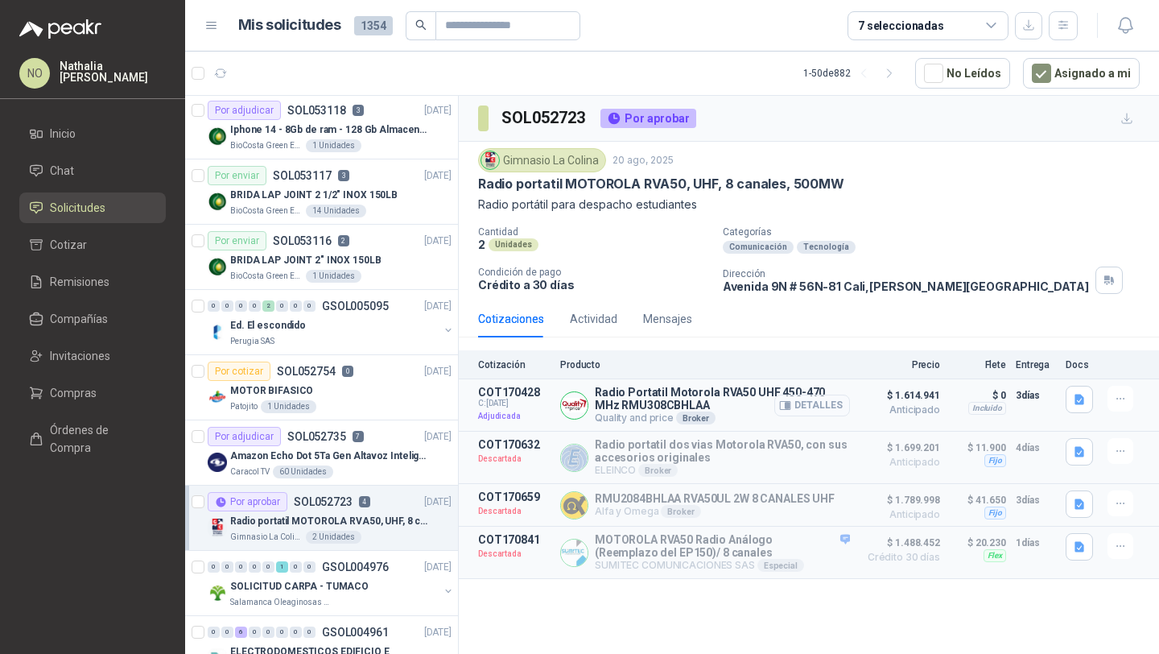
click at [817, 407] on button "Detalles" at bounding box center [813, 406] width 76 height 22
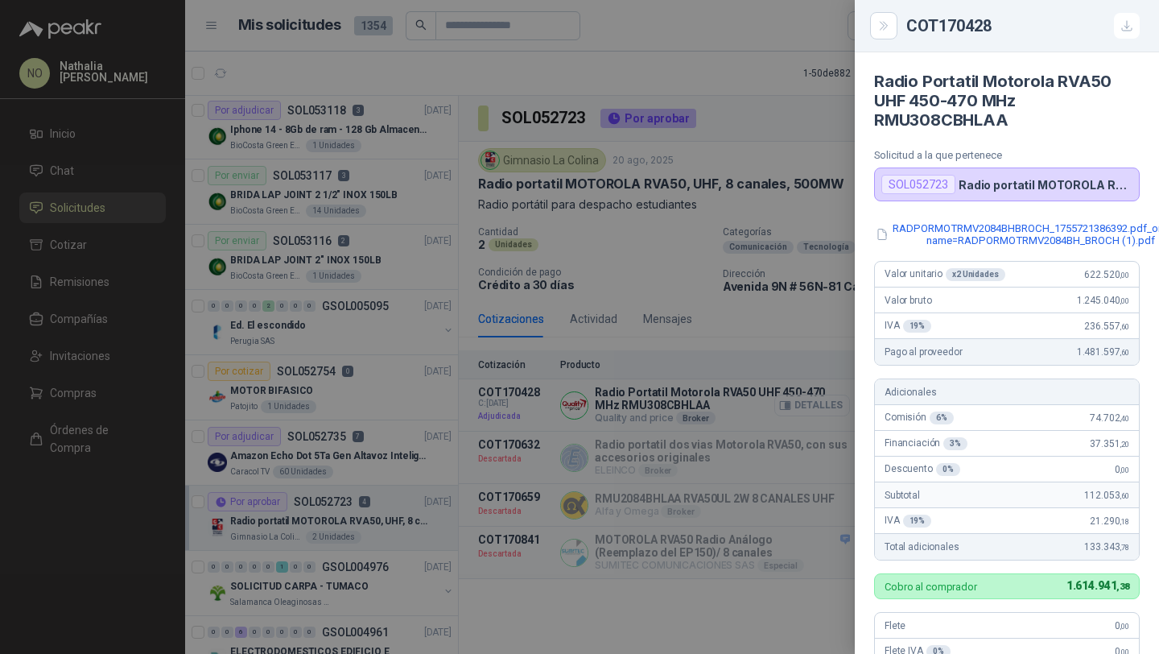
scroll to position [439, 0]
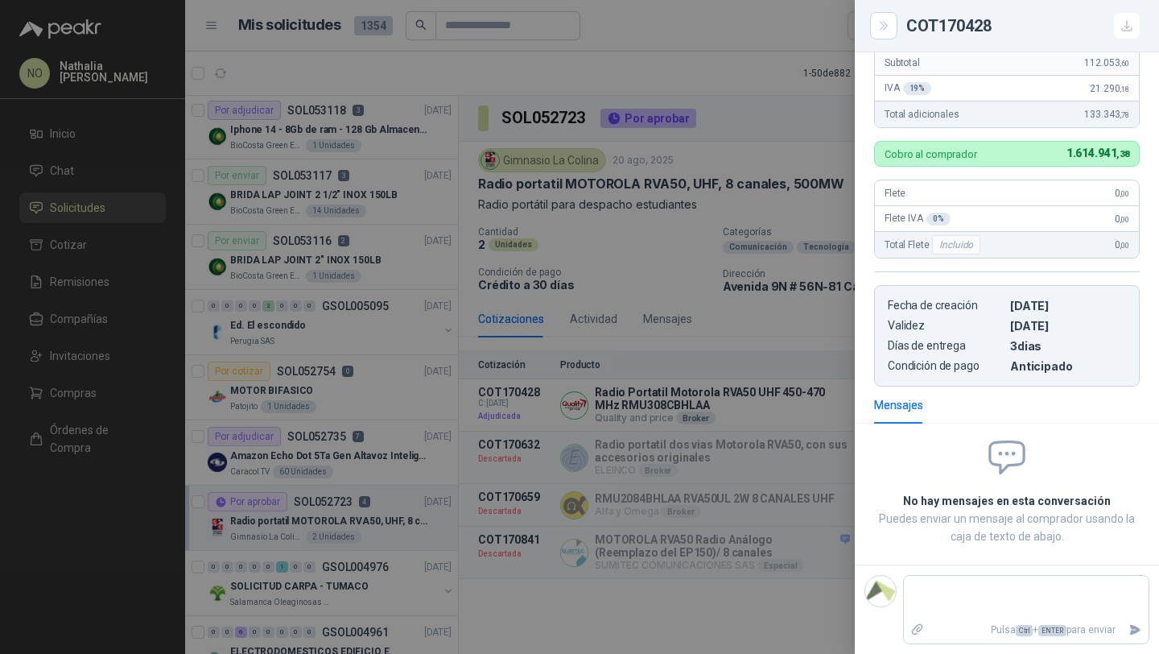
click at [779, 346] on div at bounding box center [579, 327] width 1159 height 654
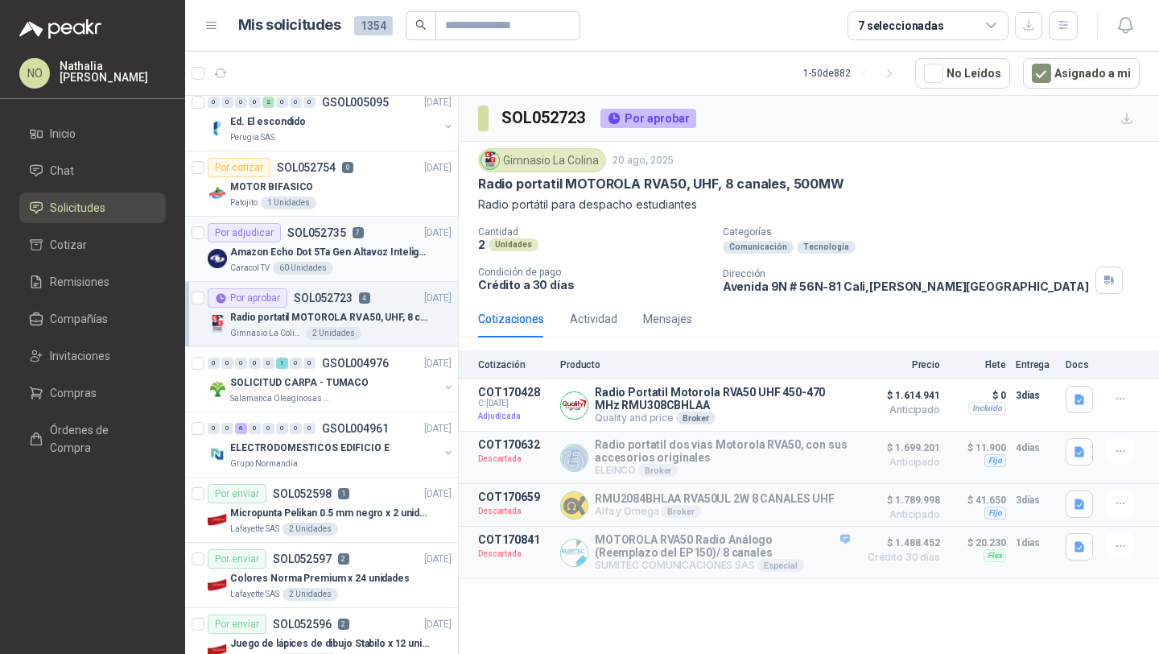
scroll to position [1188, 0]
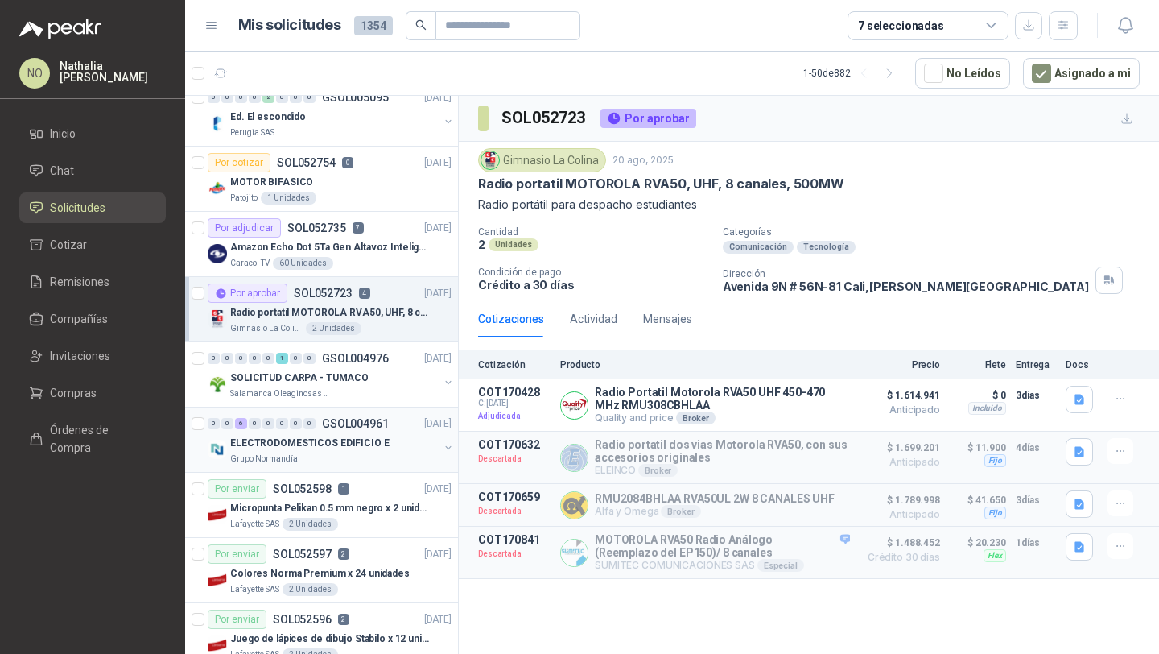
click at [374, 444] on p "ELECTRODOMESTICOS EDIFICIO E" at bounding box center [309, 443] width 159 height 15
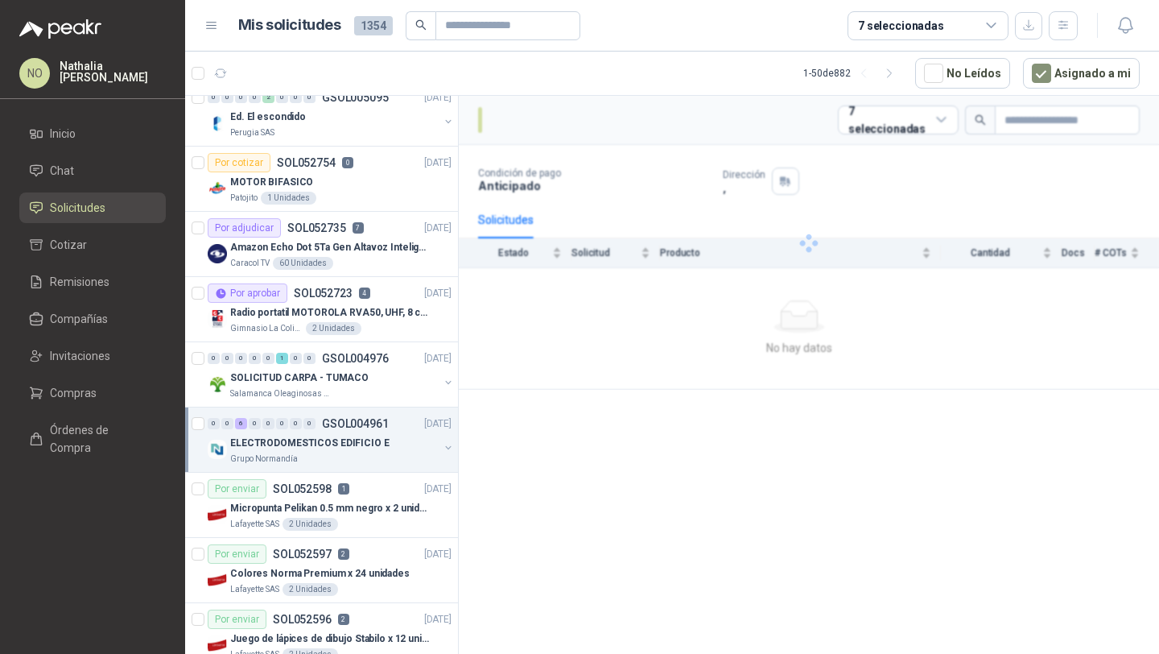
click at [374, 444] on p "ELECTRODOMESTICOS EDIFICIO E" at bounding box center [309, 443] width 159 height 15
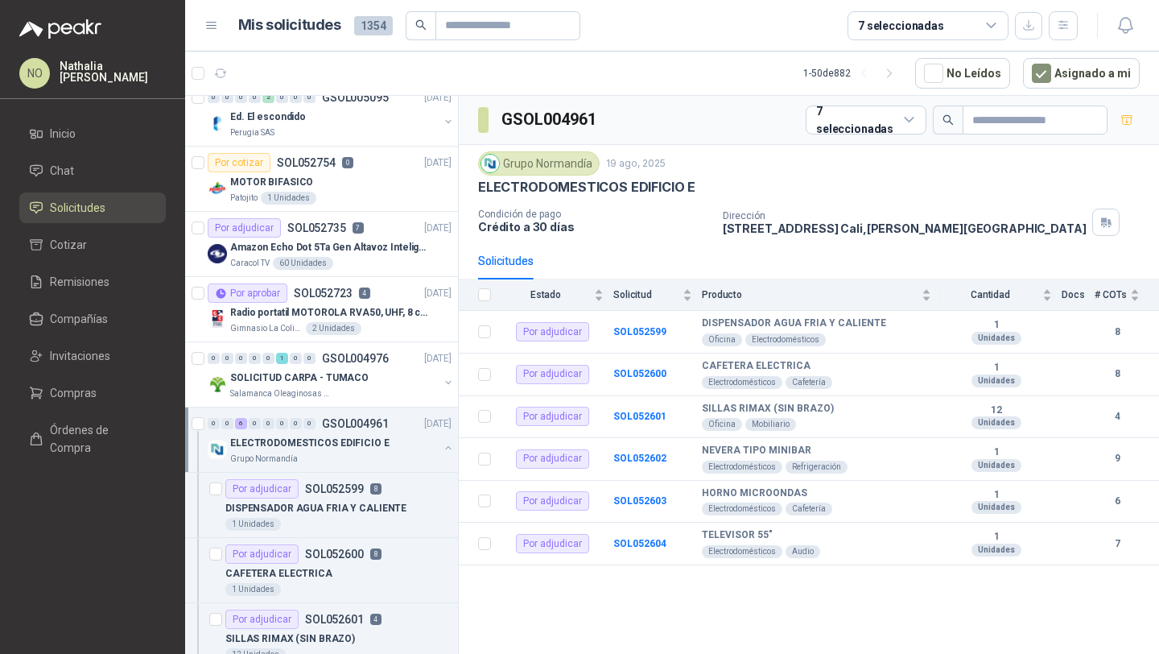
click at [378, 437] on div "ELECTRODOMESTICOS EDIFICIO E" at bounding box center [334, 442] width 209 height 19
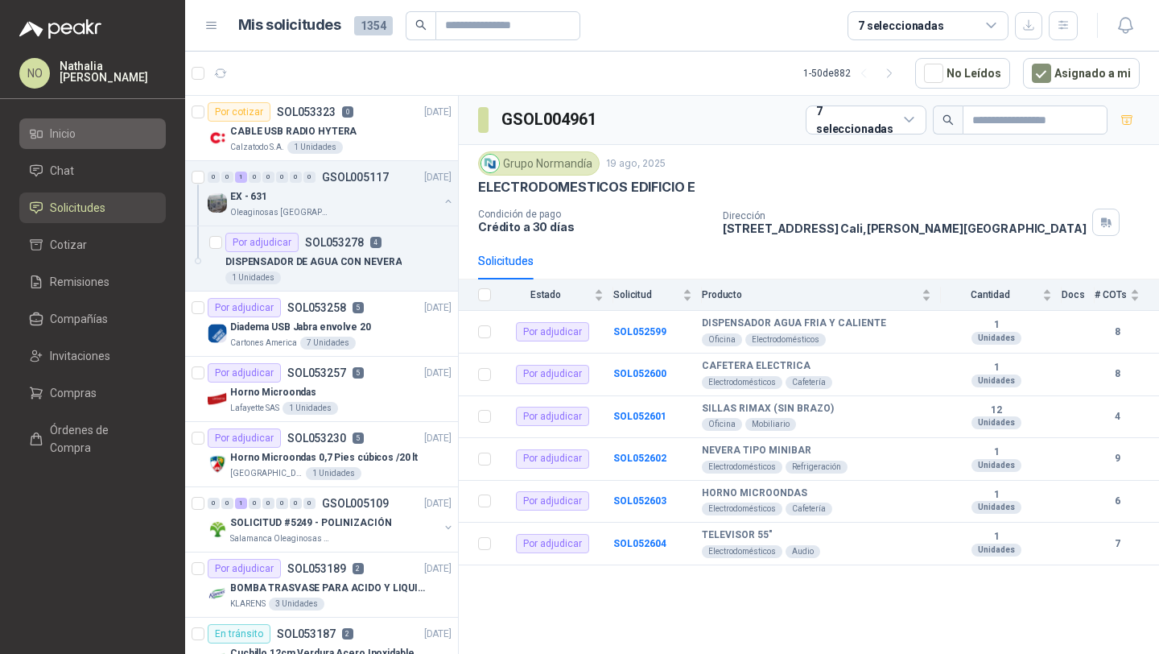
click at [113, 138] on li "Inicio" at bounding box center [92, 134] width 127 height 18
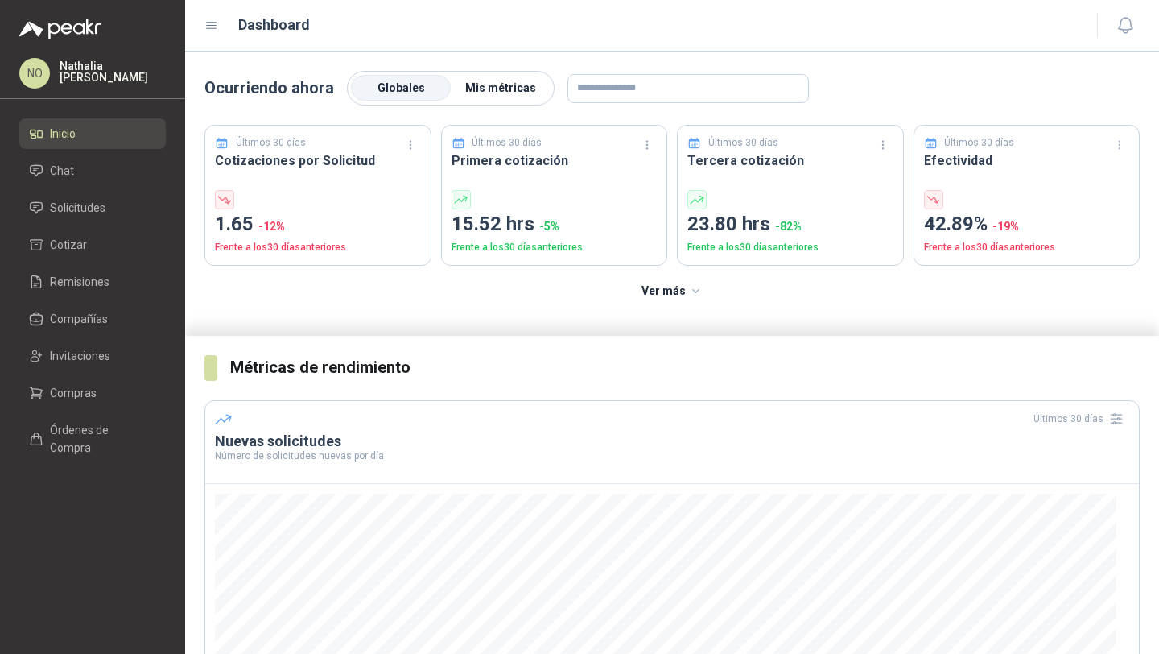
click at [505, 87] on span "Mis métricas" at bounding box center [500, 87] width 71 height 13
click at [419, 93] on label "Globales" at bounding box center [401, 89] width 100 height 26
click at [117, 205] on li "Solicitudes" at bounding box center [92, 208] width 127 height 18
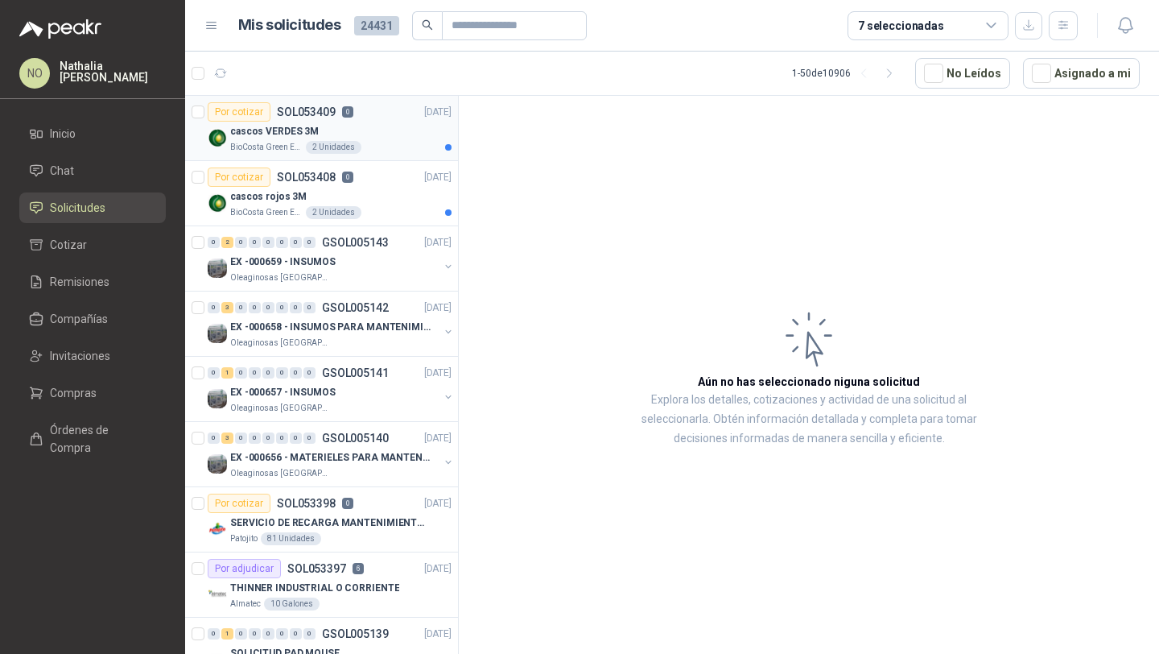
click at [398, 130] on div "cascos VERDES 3M" at bounding box center [340, 131] width 221 height 19
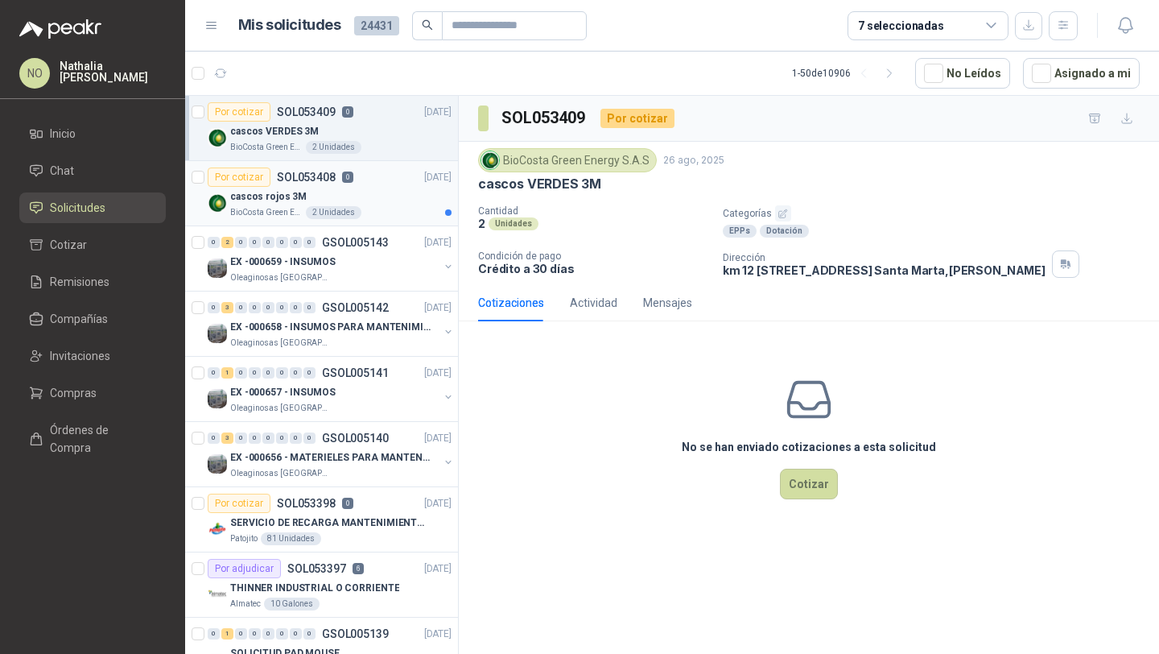
click at [396, 185] on div "Por cotizar SOL053408 0 [DATE]" at bounding box center [330, 176] width 244 height 19
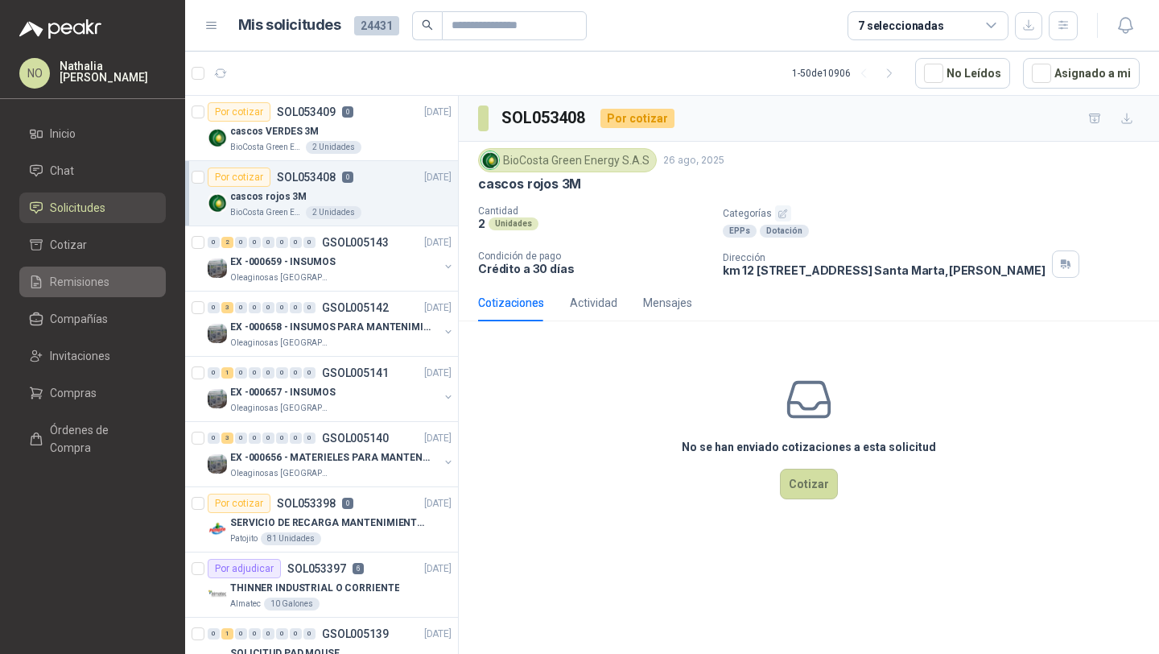
click at [110, 283] on li "Remisiones" at bounding box center [92, 282] width 127 height 18
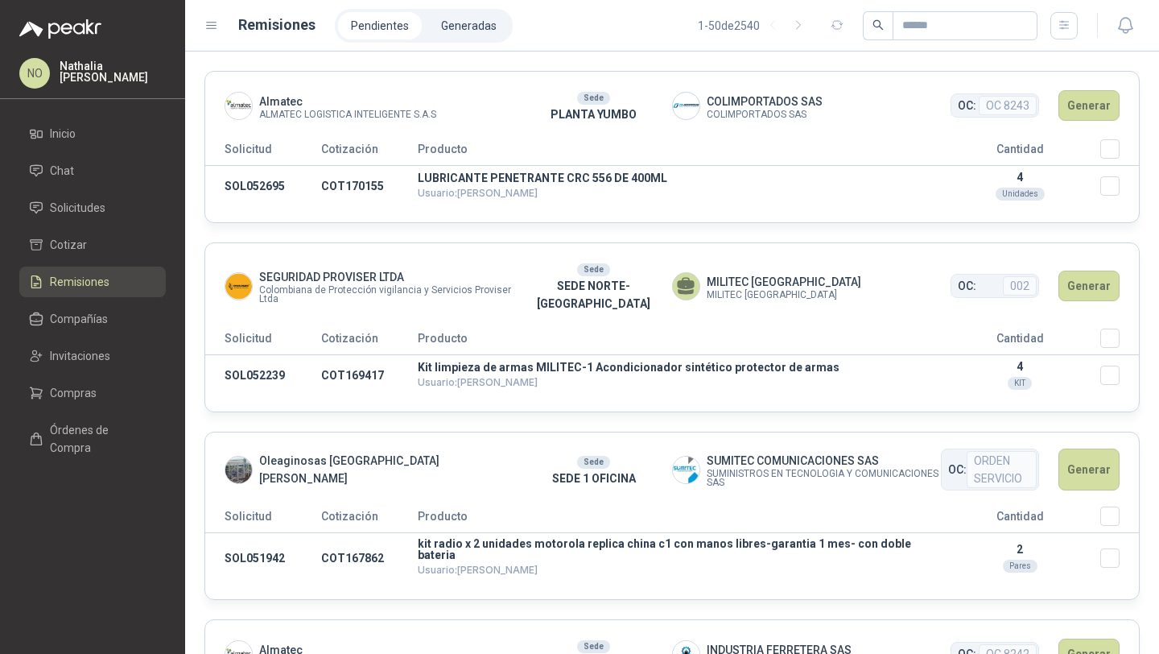
click at [1048, 16] on div at bounding box center [952, 25] width 254 height 29
click at [1068, 21] on icon "button" at bounding box center [1065, 26] width 14 height 14
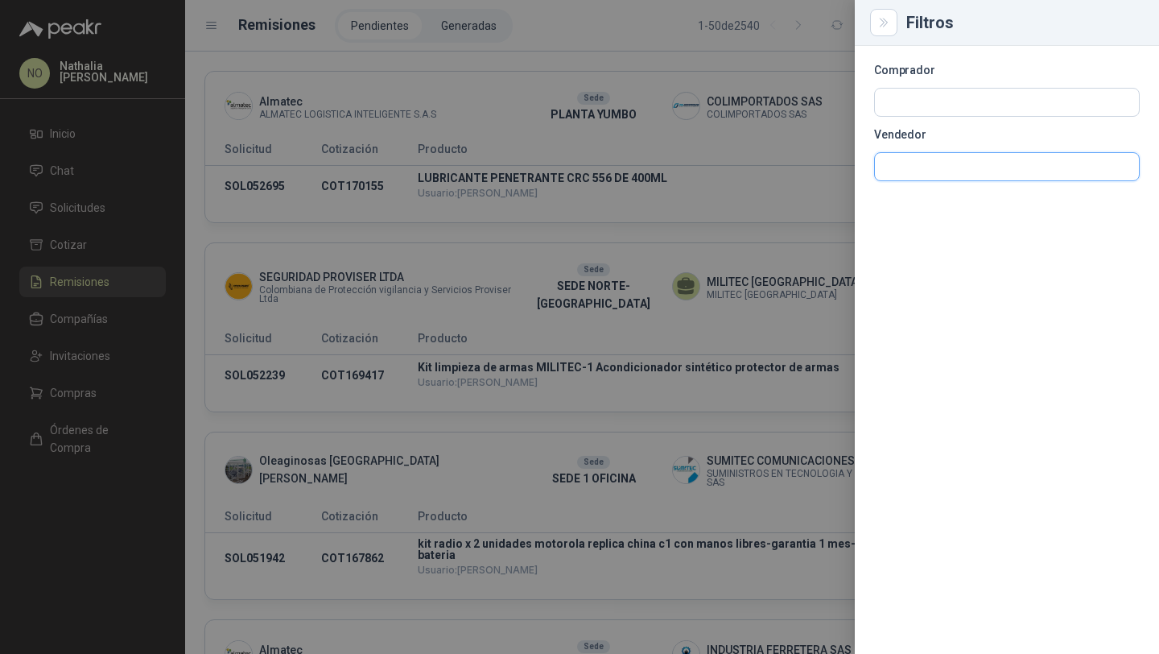
click at [936, 116] on input "text" at bounding box center [1007, 102] width 264 height 27
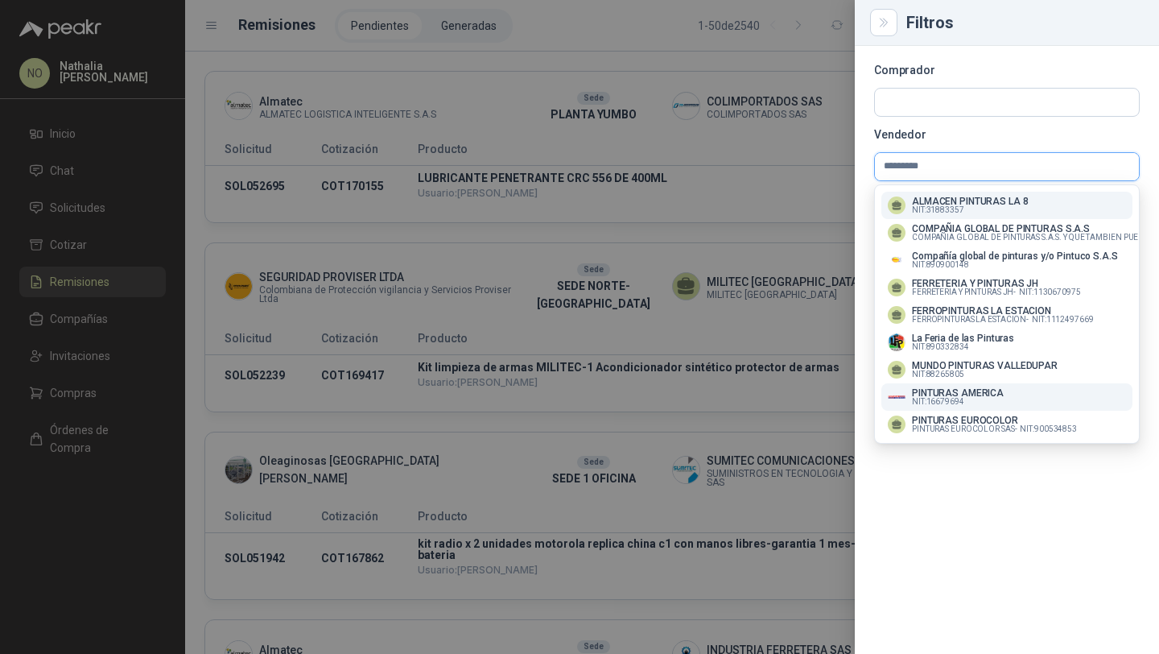
type input "********"
click at [1005, 395] on div "PINTURAS AMERICA NIT : 16679694" at bounding box center [1007, 397] width 238 height 18
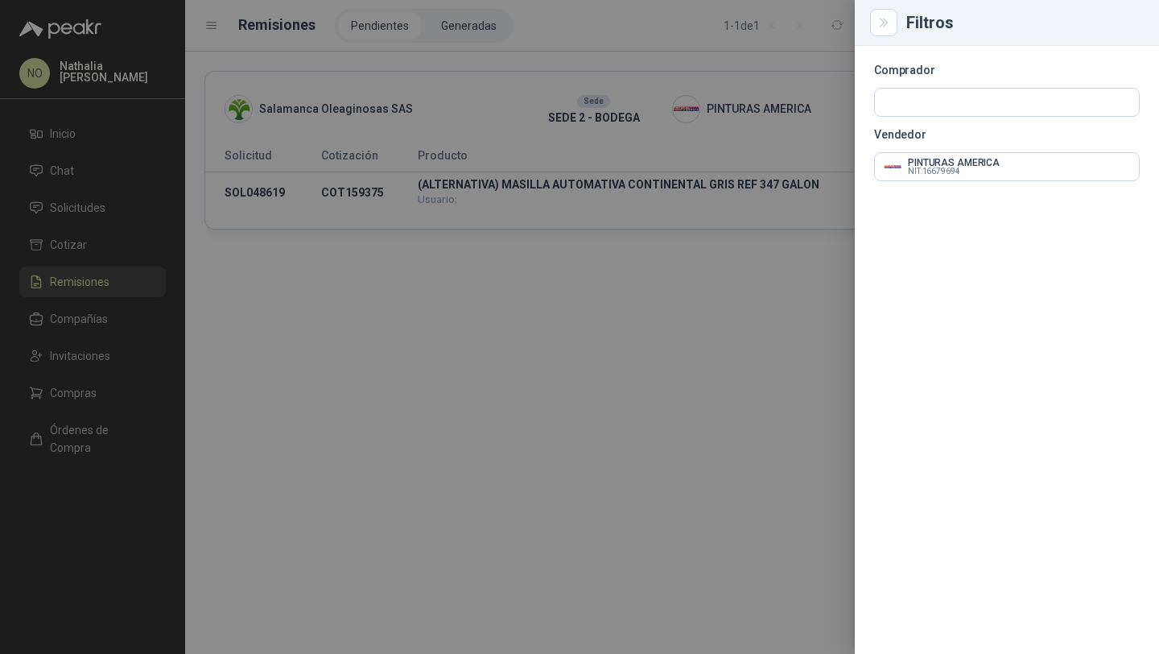
click at [552, 180] on div at bounding box center [579, 327] width 1159 height 654
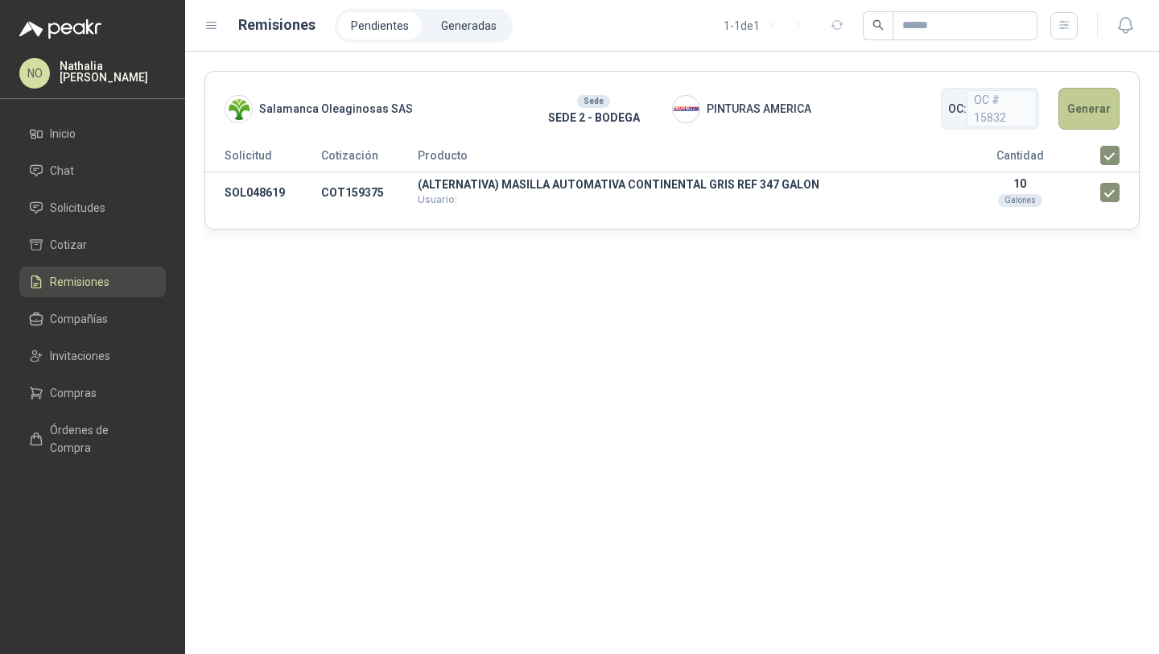
click at [1096, 114] on button "Generar" at bounding box center [1089, 109] width 61 height 42
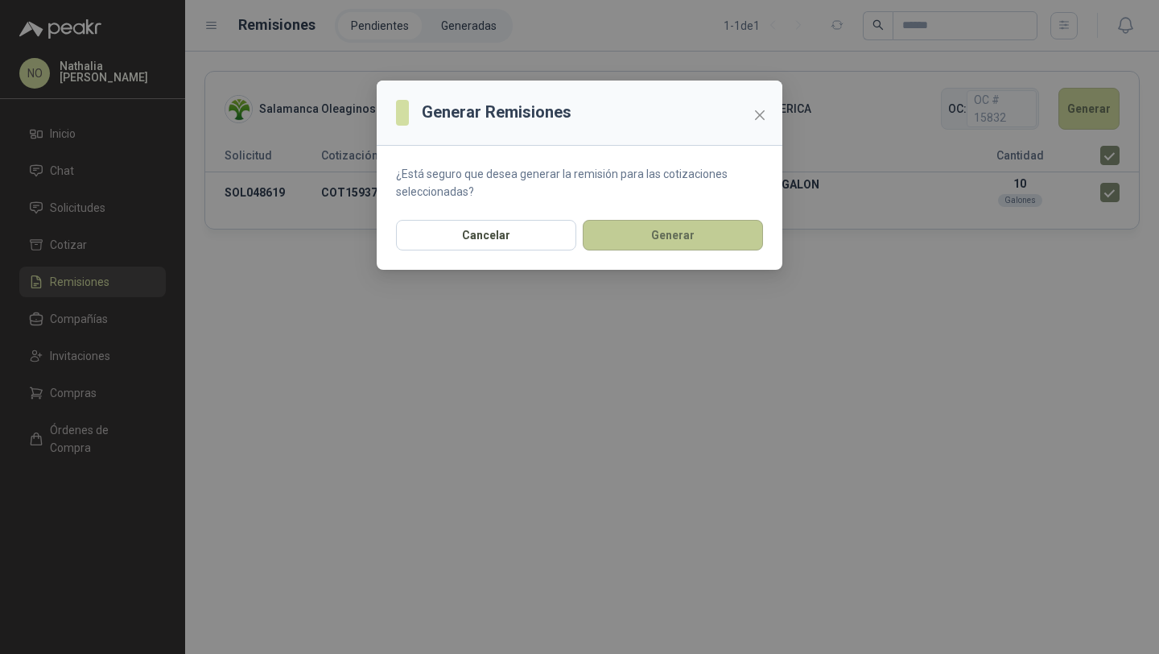
click at [692, 238] on button "Generar" at bounding box center [673, 235] width 180 height 31
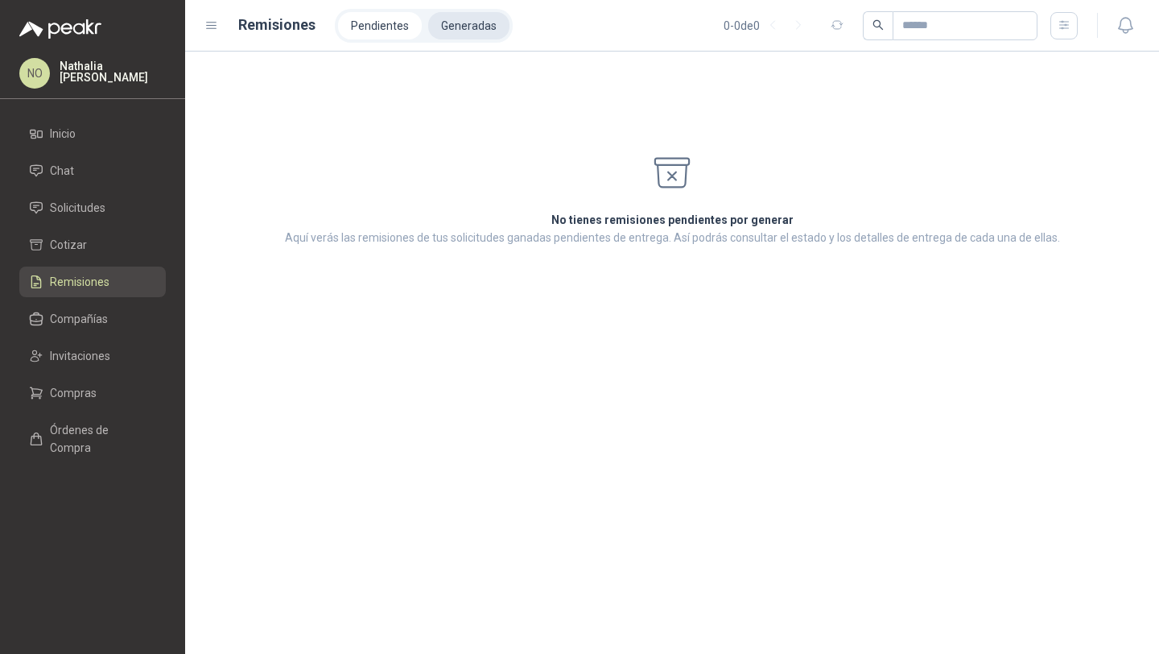
click at [465, 31] on li "Generadas" at bounding box center [468, 25] width 81 height 27
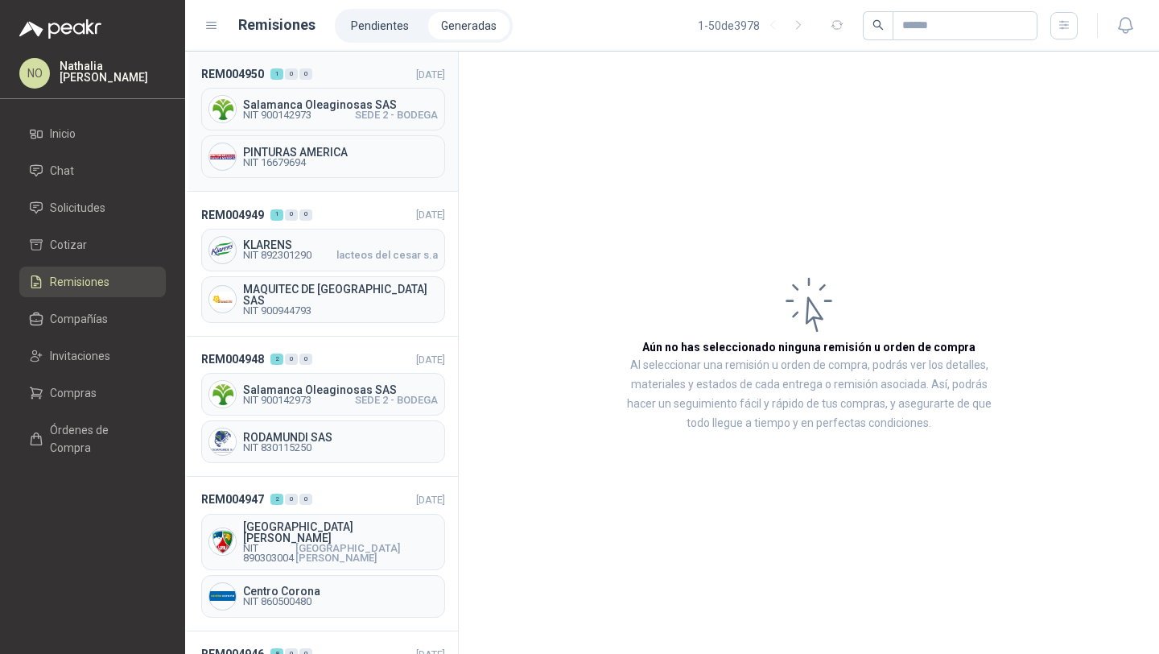
click at [337, 114] on span "NIT 900142973 SEDE 2 - BODEGA" at bounding box center [340, 115] width 195 height 10
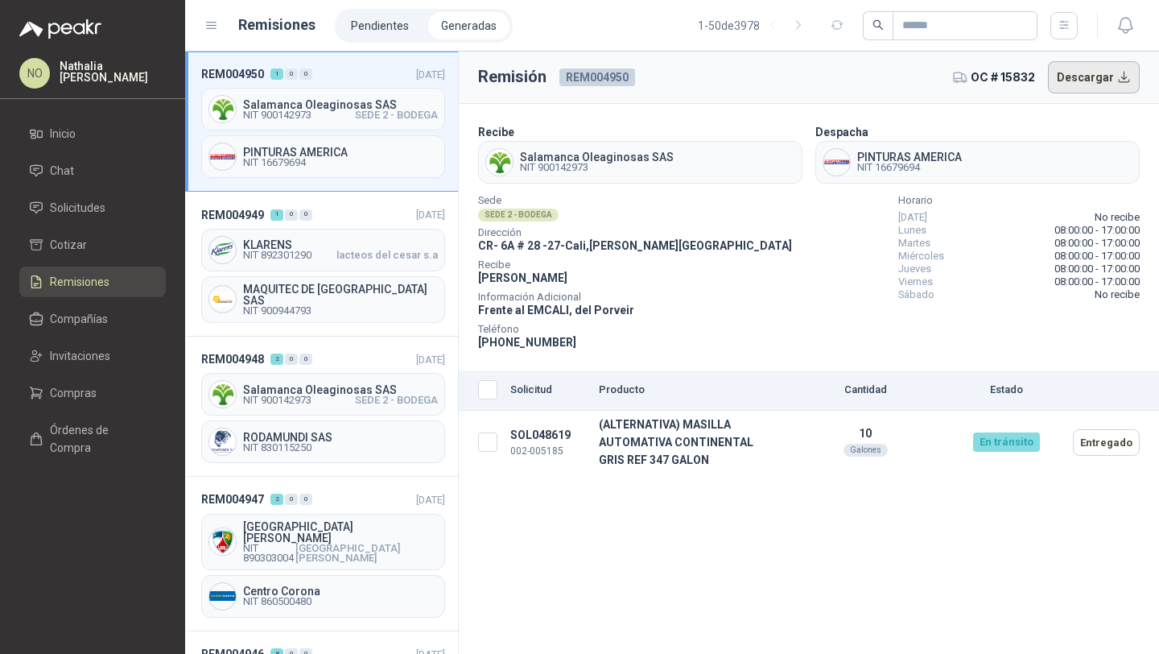
click at [1100, 80] on button "Descargar" at bounding box center [1094, 77] width 93 height 32
click at [80, 205] on span "Solicitudes" at bounding box center [78, 208] width 56 height 18
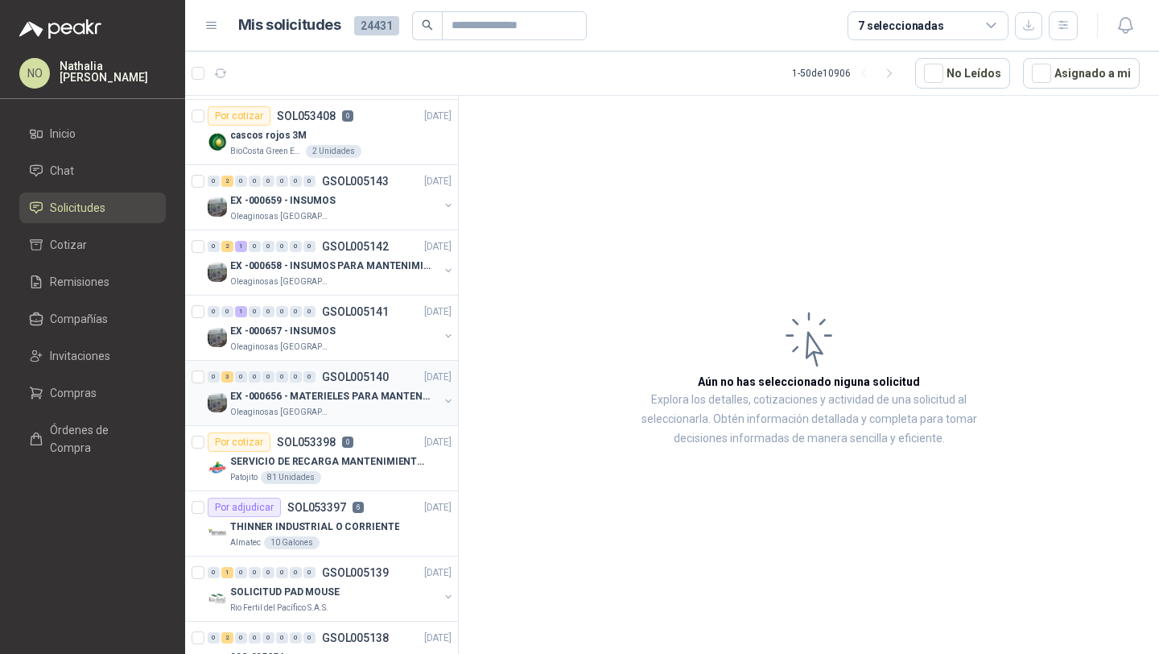
scroll to position [68, 0]
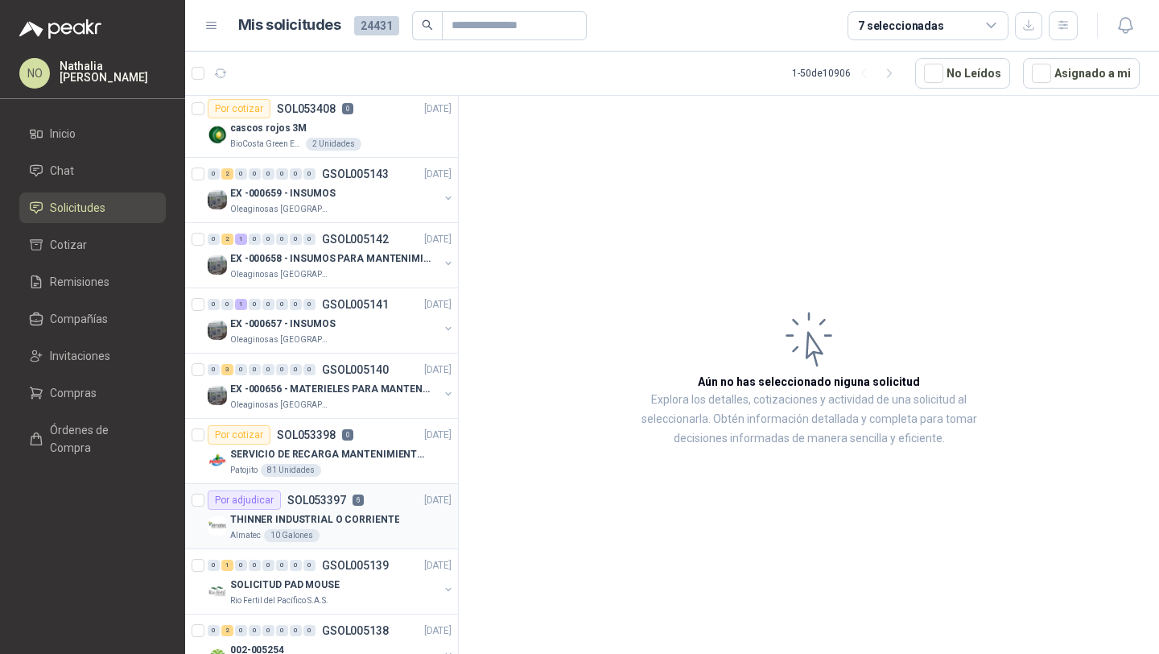
click at [389, 506] on div "Por adjudicar SOL053397 6 [DATE]" at bounding box center [330, 499] width 244 height 19
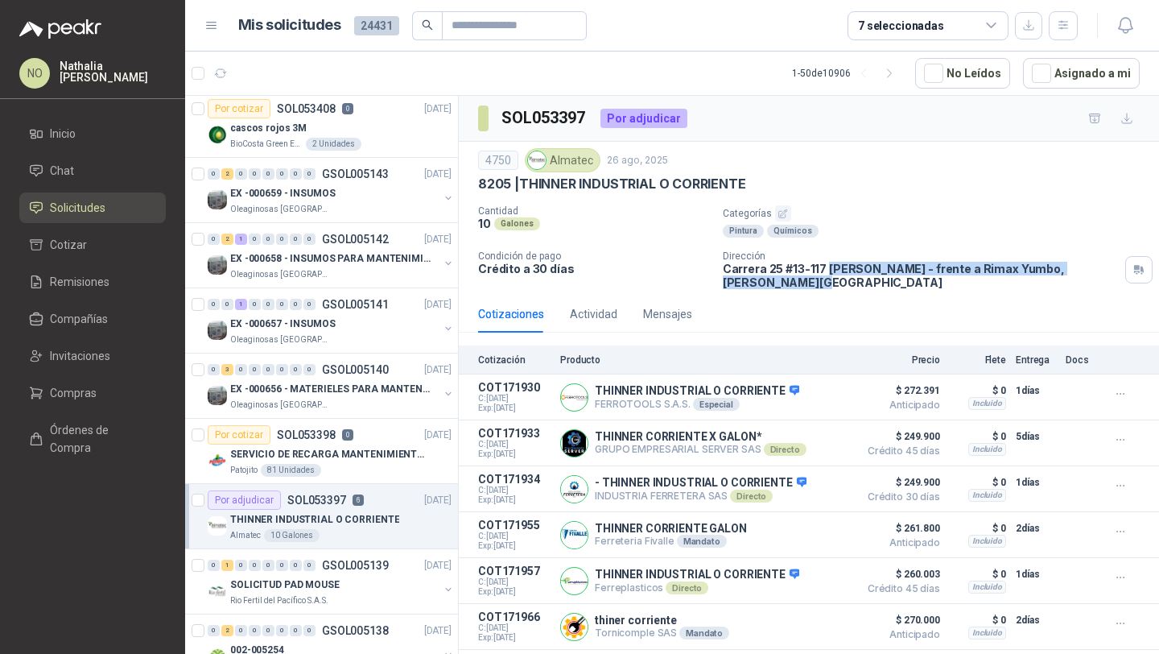
drag, startPoint x: 820, startPoint y: 268, endPoint x: 858, endPoint y: 290, distance: 43.6
click at [858, 290] on div "4750 Almatec [DATE] 8205 | THINNER INDUSTRIAL O CORRIENTE Cantidad 10 Galones …" at bounding box center [809, 219] width 701 height 154
copy p "Cencar Yumbo - frente a Rimax Yumbo , [PERSON_NAME][GEOGRAPHIC_DATA]"
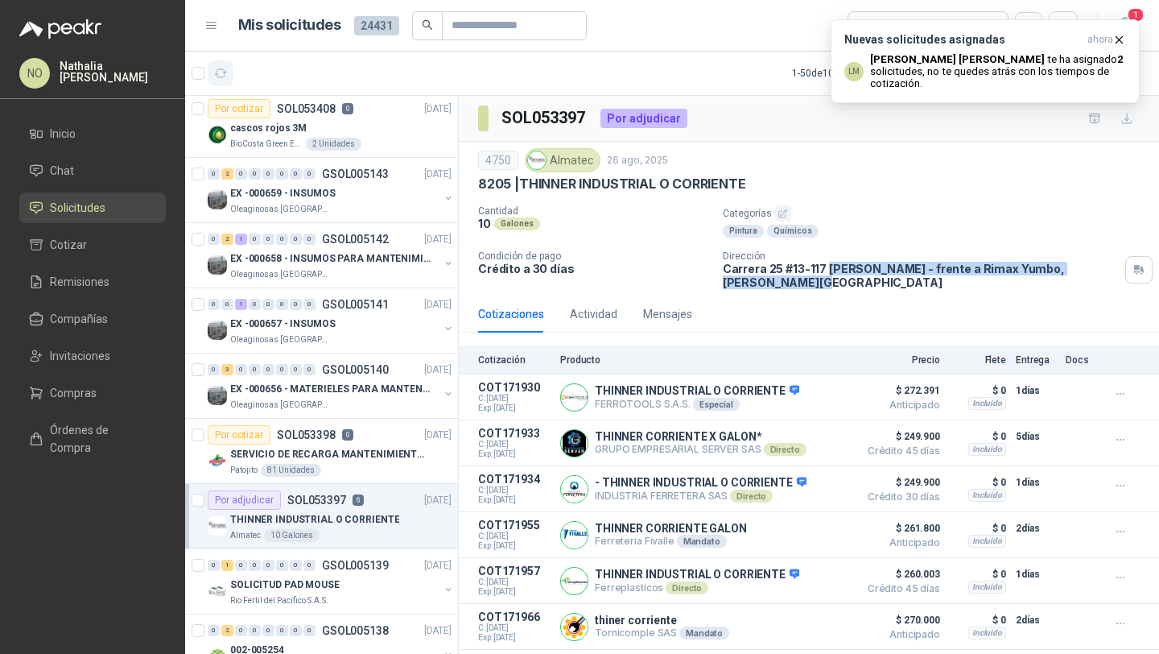
click at [224, 69] on icon "button" at bounding box center [221, 74] width 14 height 14
click at [1121, 39] on icon "button" at bounding box center [1120, 40] width 14 height 14
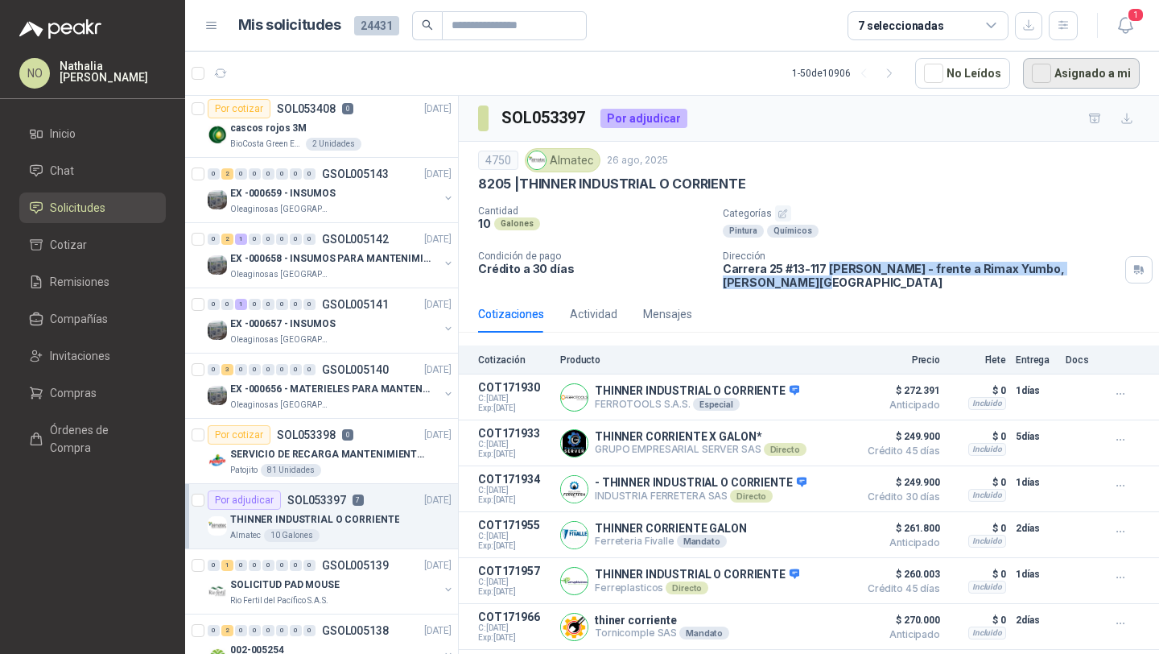
click at [1087, 70] on button "Asignado a mi" at bounding box center [1081, 73] width 117 height 31
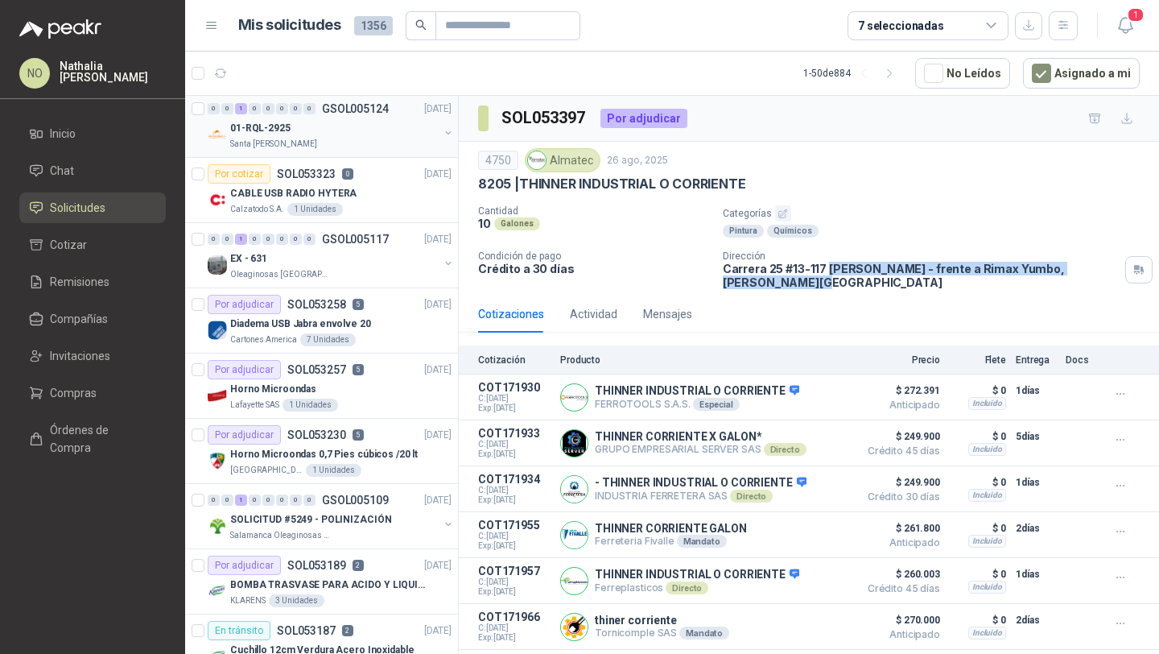
click at [351, 140] on div "Santa [PERSON_NAME]" at bounding box center [334, 144] width 209 height 13
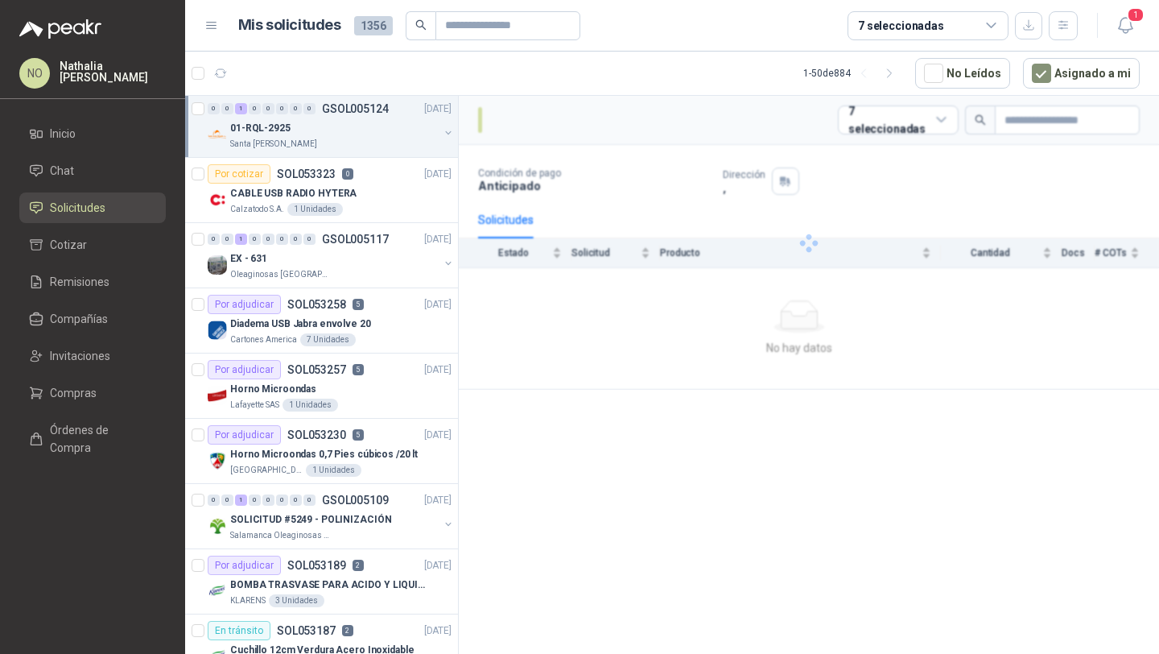
click at [351, 140] on div "Santa [PERSON_NAME]" at bounding box center [334, 144] width 209 height 13
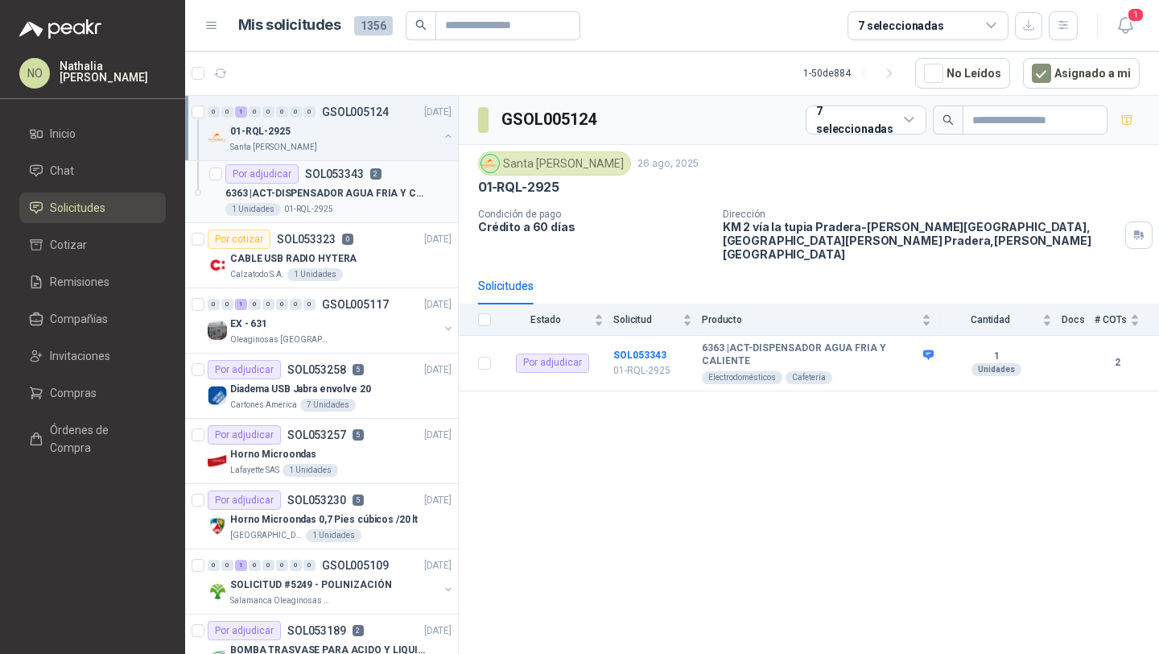
click at [352, 198] on p "6363 | ACT-DISPENSADOR AGUA FRIA Y CALIENTE" at bounding box center [325, 193] width 200 height 15
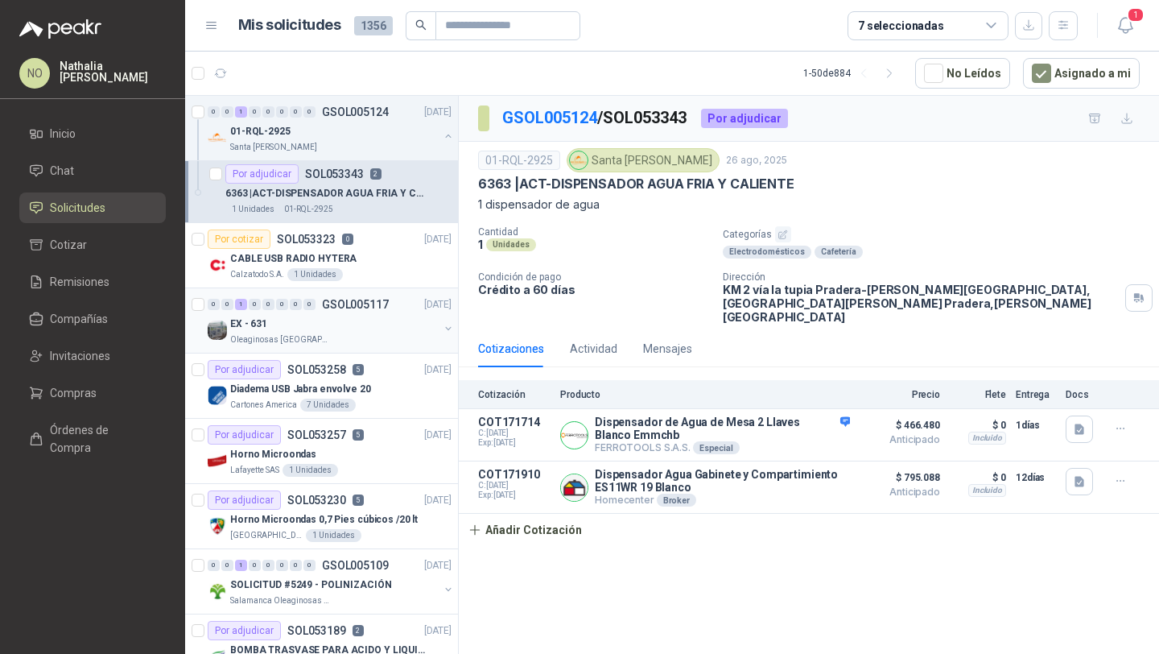
click at [358, 317] on div "EX - 631" at bounding box center [334, 323] width 209 height 19
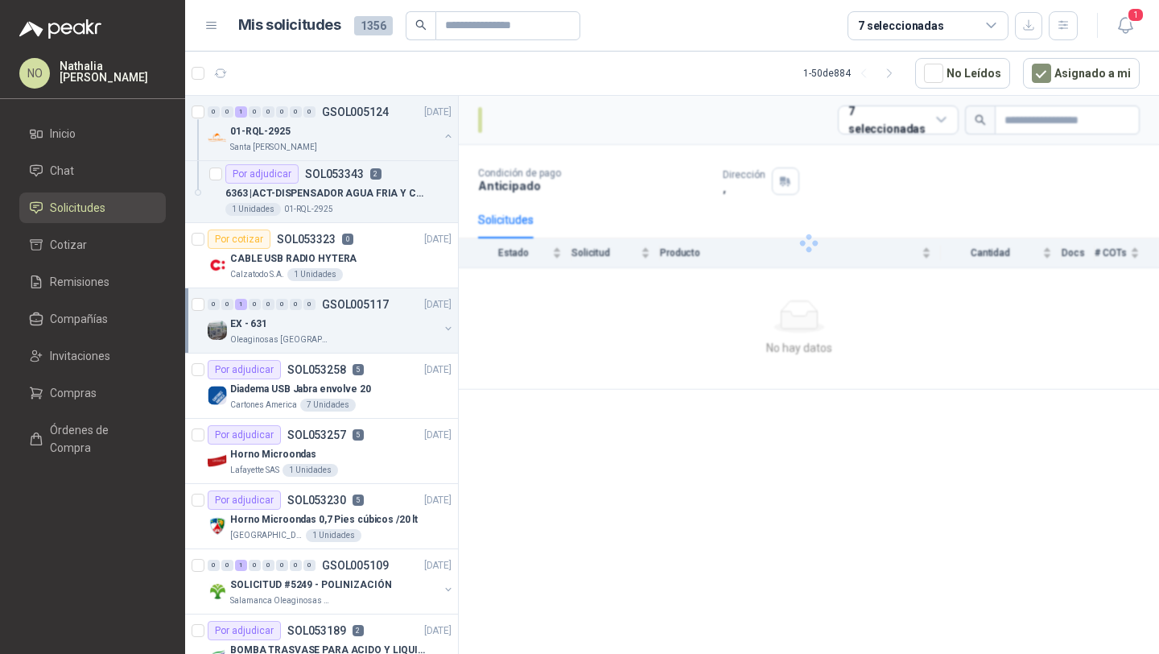
click at [358, 317] on div "EX - 631" at bounding box center [334, 323] width 209 height 19
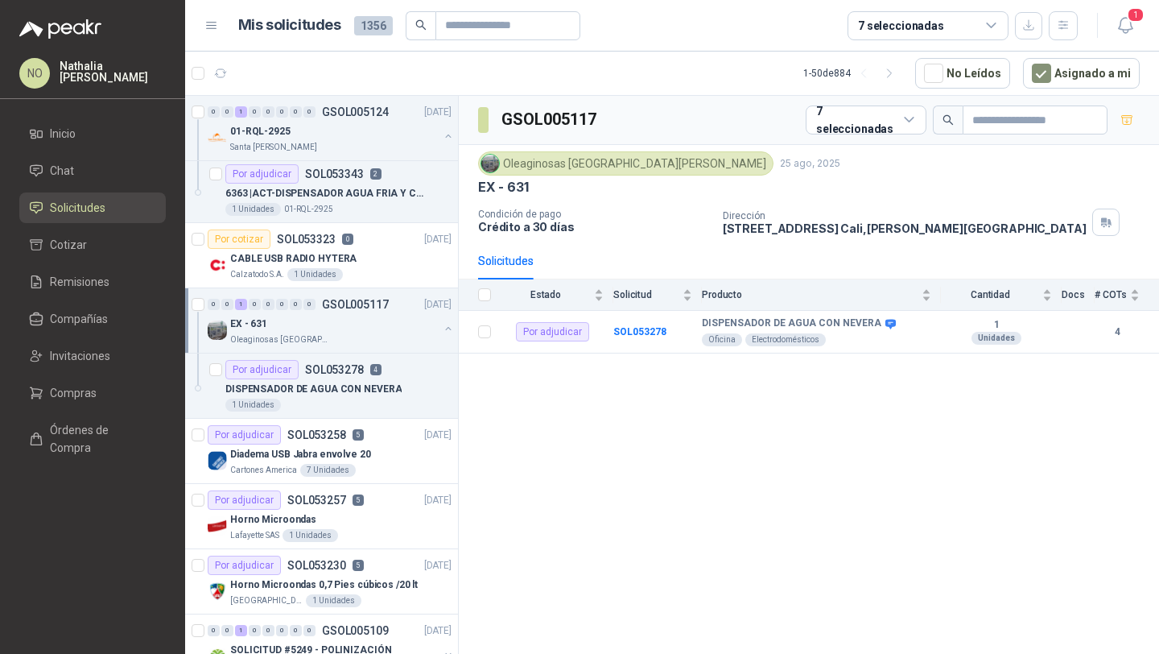
click at [358, 317] on div "EX - 631" at bounding box center [334, 323] width 209 height 19
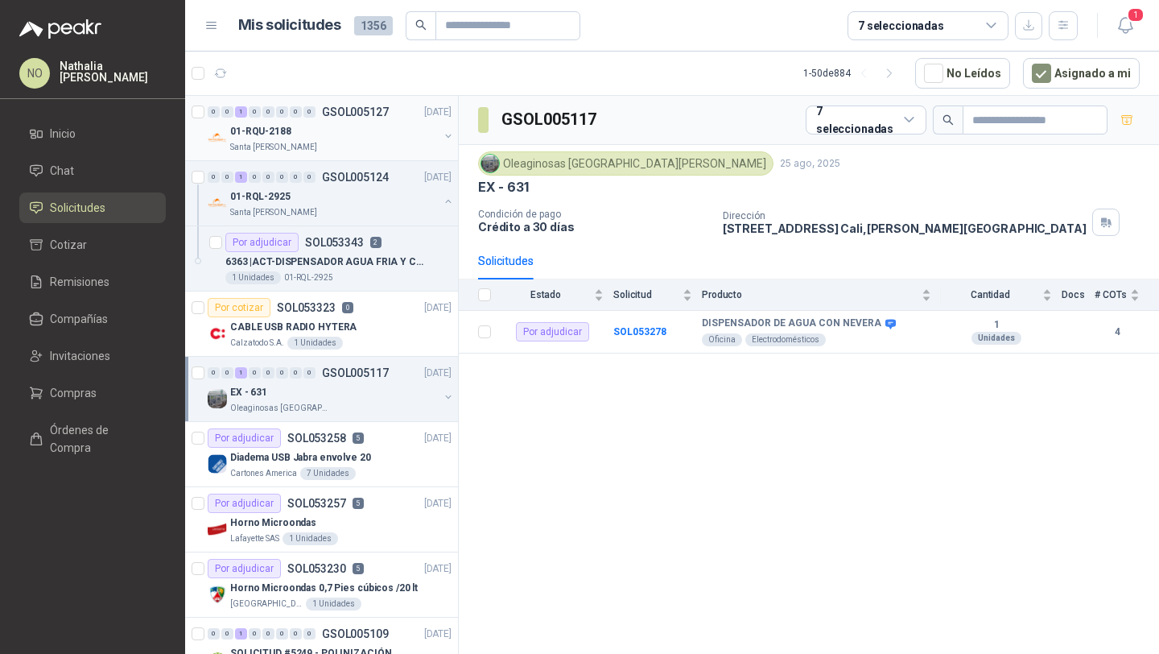
click at [349, 140] on div "01-RQU-2188" at bounding box center [334, 131] width 209 height 19
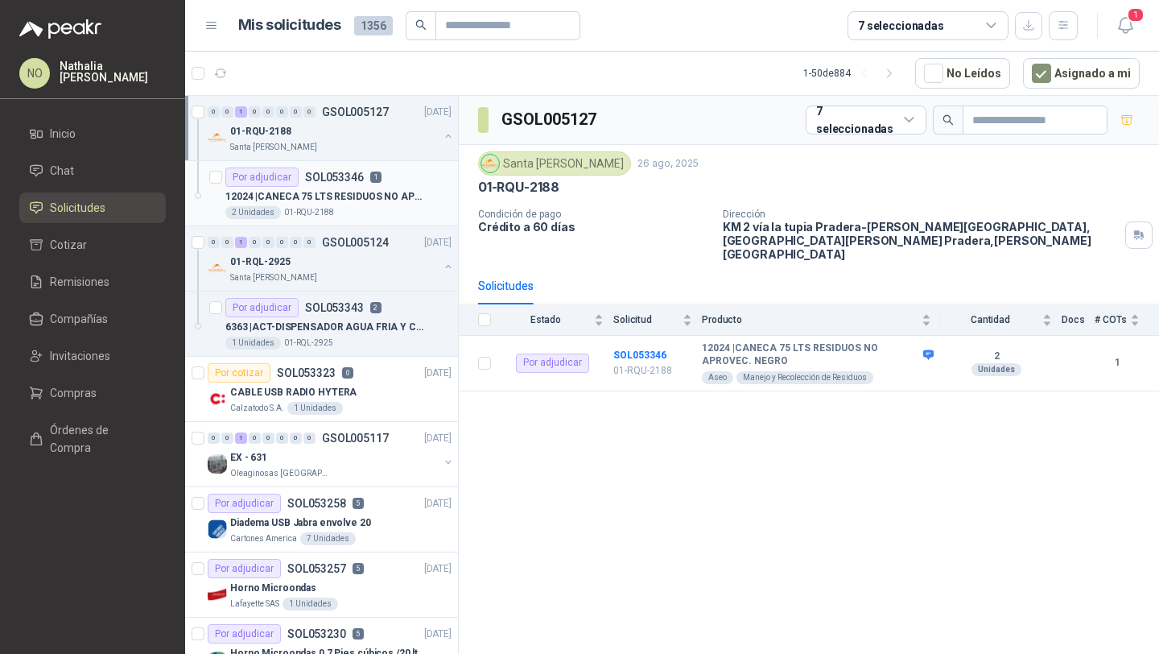
click at [346, 192] on p "12024 | CANECA 75 LTS RESIDUOS NO APROVEC. NEGRO" at bounding box center [325, 196] width 200 height 15
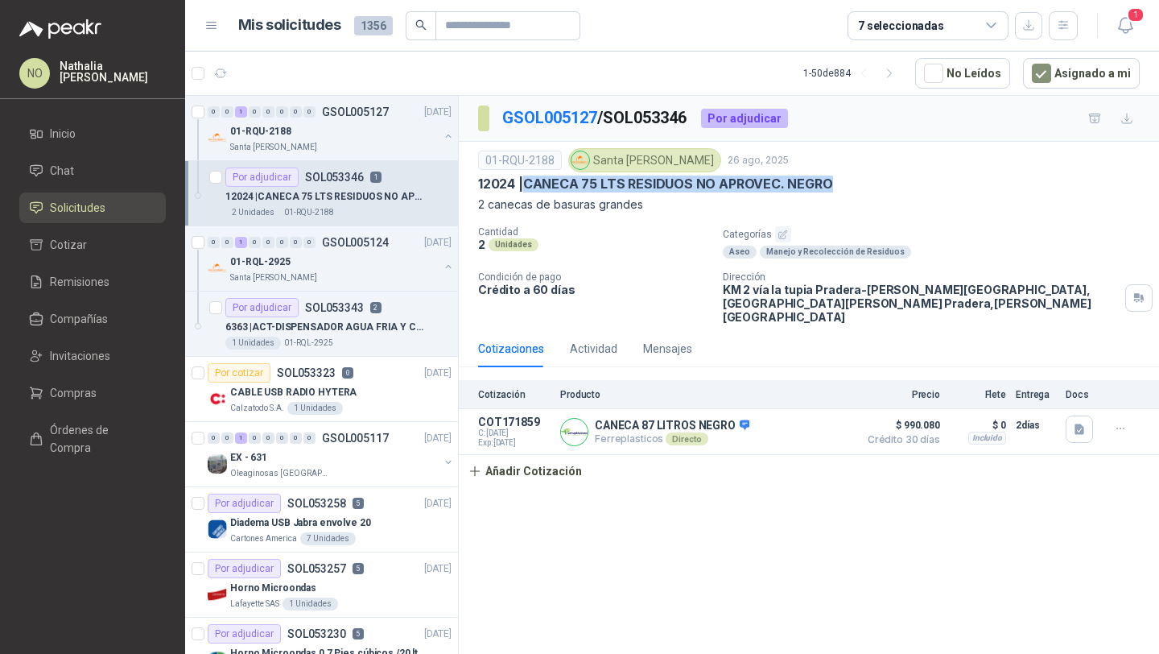
drag, startPoint x: 531, startPoint y: 185, endPoint x: 844, endPoint y: 180, distance: 313.3
click at [844, 180] on div "12024 | CANECA 75 LTS RESIDUOS NO APROVEC. NEGRO" at bounding box center [809, 184] width 662 height 17
copy p "CANECA 75 LTS RESIDUOS NO APROVEC. NEGRO"
click at [542, 469] on button "Añadir Cotización" at bounding box center [525, 471] width 132 height 32
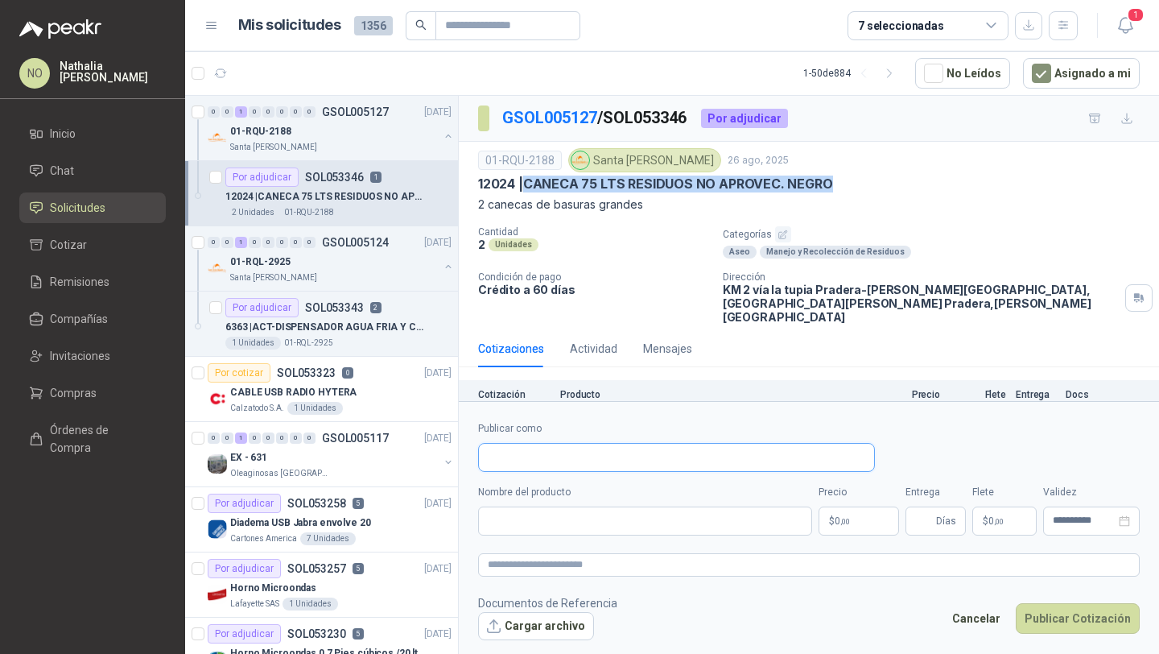
click at [545, 457] on input "Publicar como" at bounding box center [676, 457] width 395 height 27
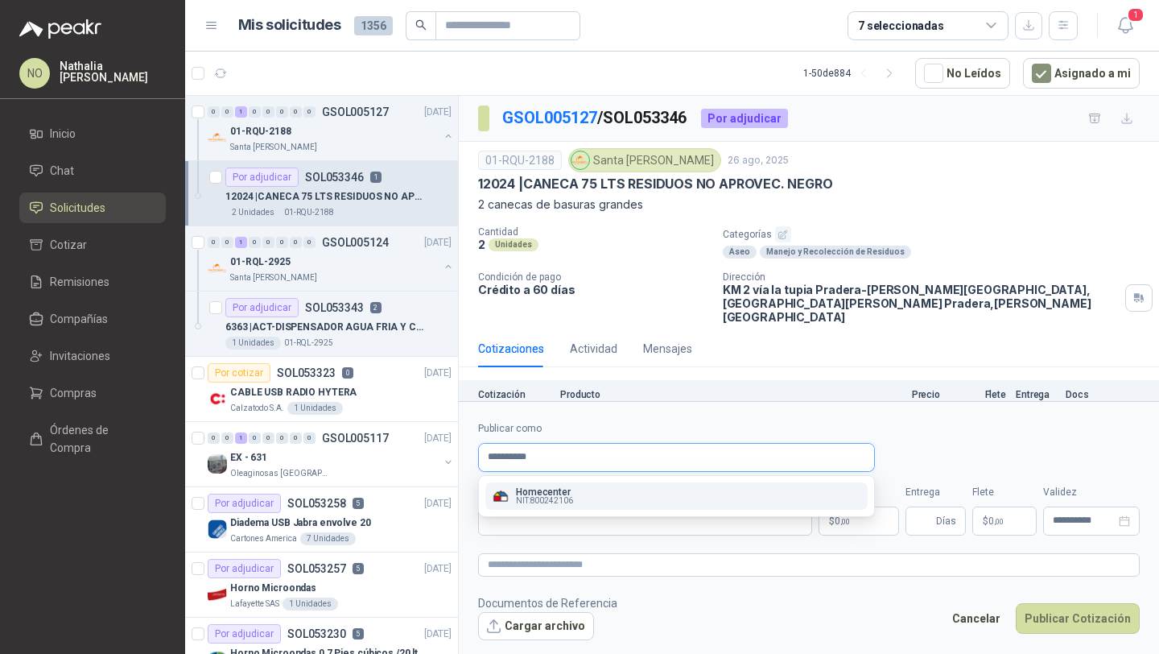
type input "**********"
click at [571, 488] on p "Homecenter" at bounding box center [544, 492] width 57 height 10
type input "**********"
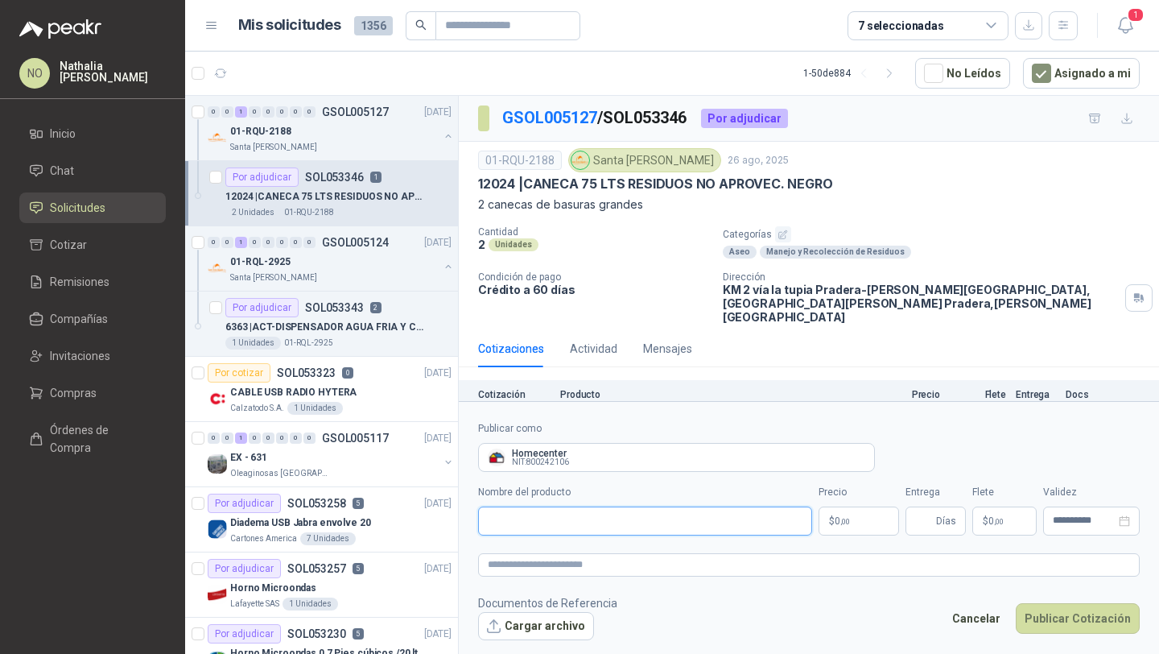
click at [571, 516] on input "Nombre del producto" at bounding box center [645, 520] width 334 height 29
paste input "**********"
type input "**********"
click at [852, 527] on body "NO [PERSON_NAME] Inicio Chat Solicitudes Cotizar Remisiones Compañías Invitacio…" at bounding box center [579, 327] width 1159 height 654
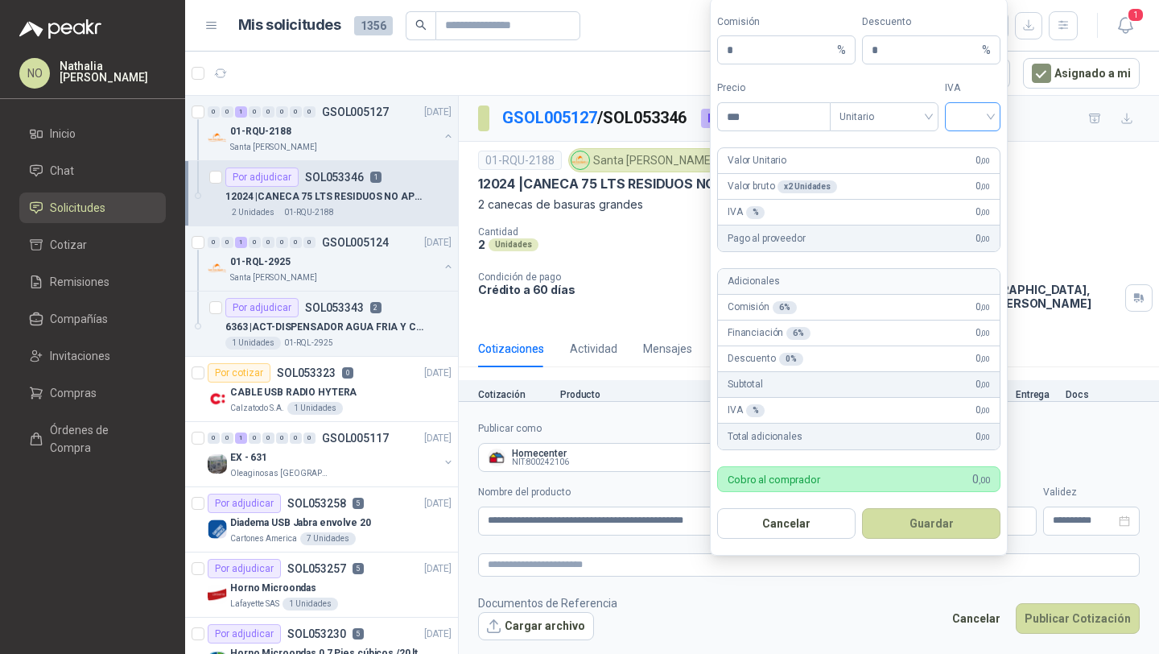
click at [968, 110] on input "search" at bounding box center [973, 115] width 36 height 24
click at [963, 151] on div "19%" at bounding box center [973, 151] width 30 height 18
click at [888, 125] on span "Unitario" at bounding box center [884, 117] width 89 height 24
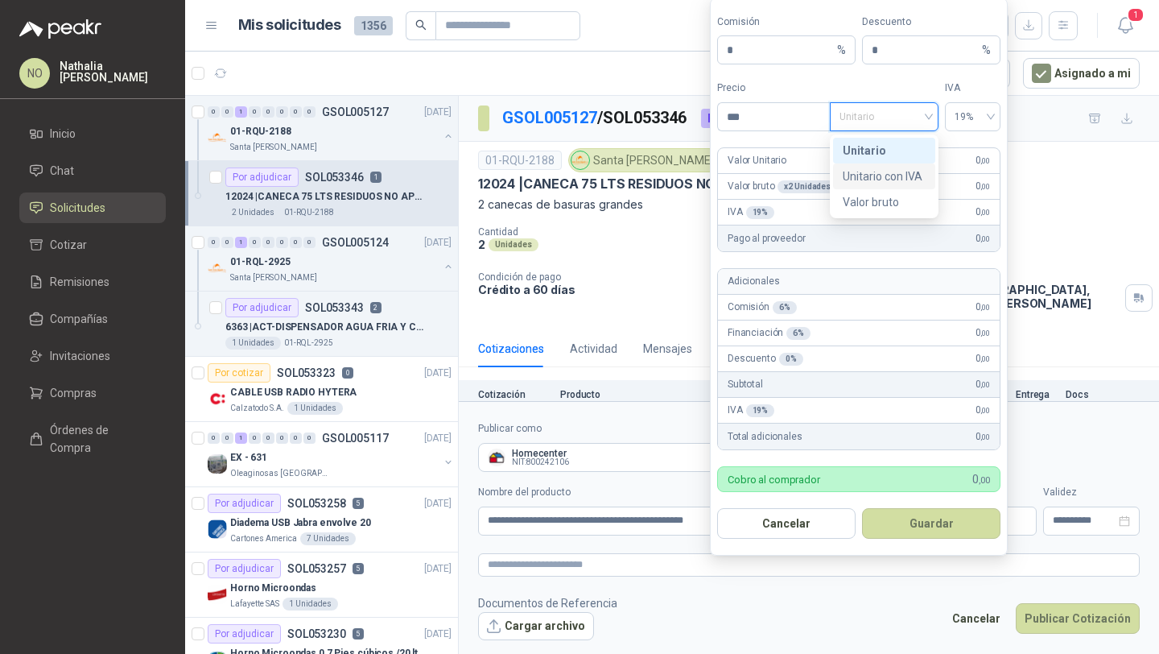
click at [883, 172] on div "Unitario con IVA" at bounding box center [884, 176] width 83 height 18
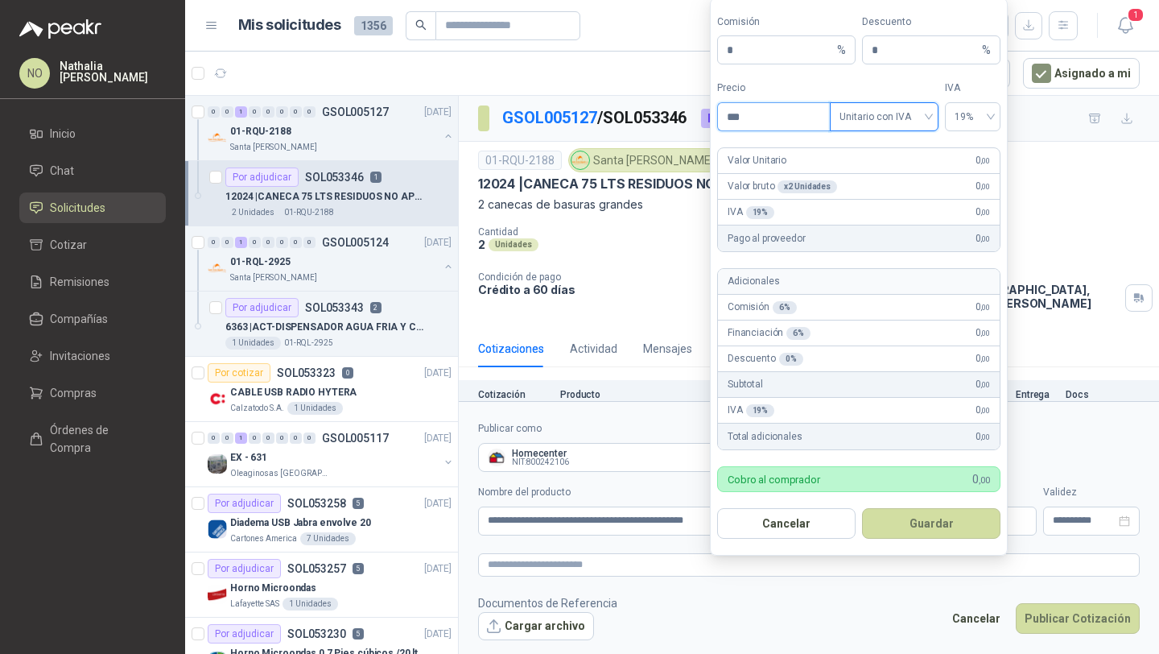
click at [785, 122] on input "***" at bounding box center [774, 116] width 112 height 27
type input "*"
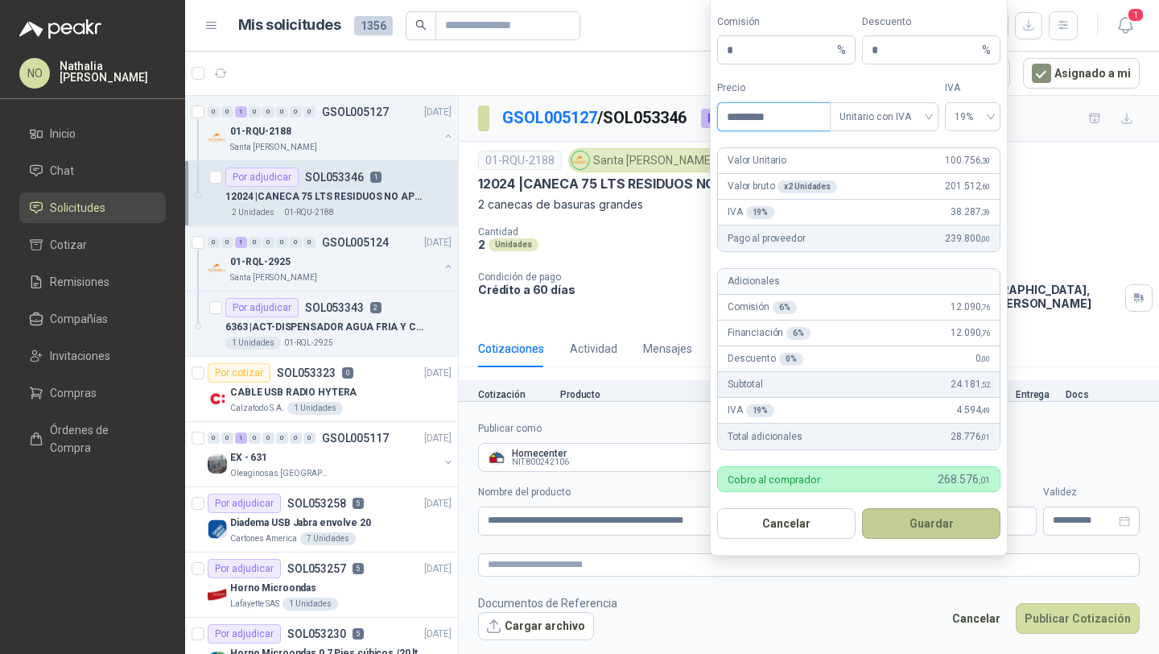
type input "*********"
click at [924, 523] on button "Guardar" at bounding box center [931, 523] width 138 height 31
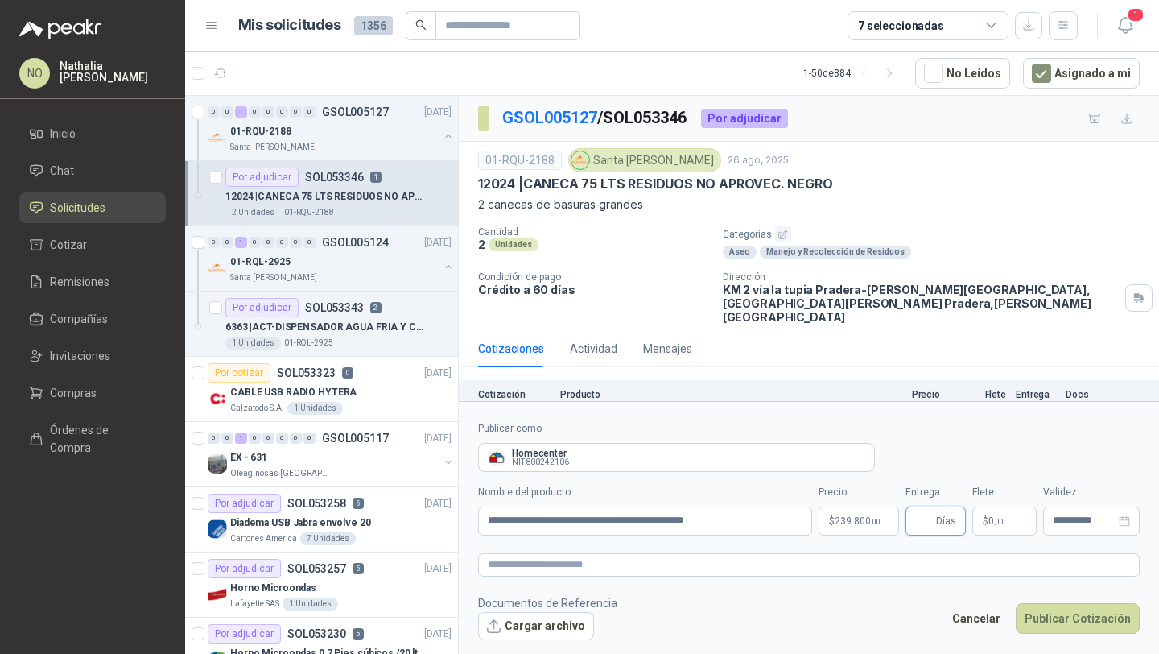
scroll to position [41, 0]
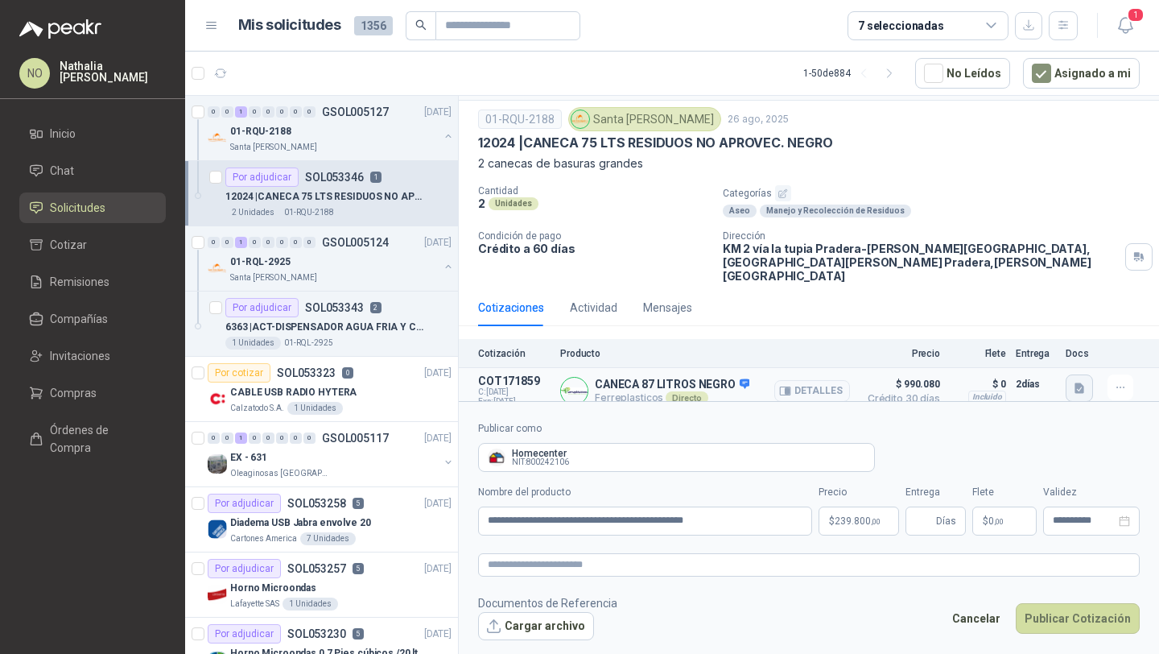
click at [1075, 383] on icon "button" at bounding box center [1080, 388] width 10 height 10
click at [986, 340] on button "WhatsApp Image [DATE] 11.13.04 AM.jpeg" at bounding box center [961, 339] width 218 height 17
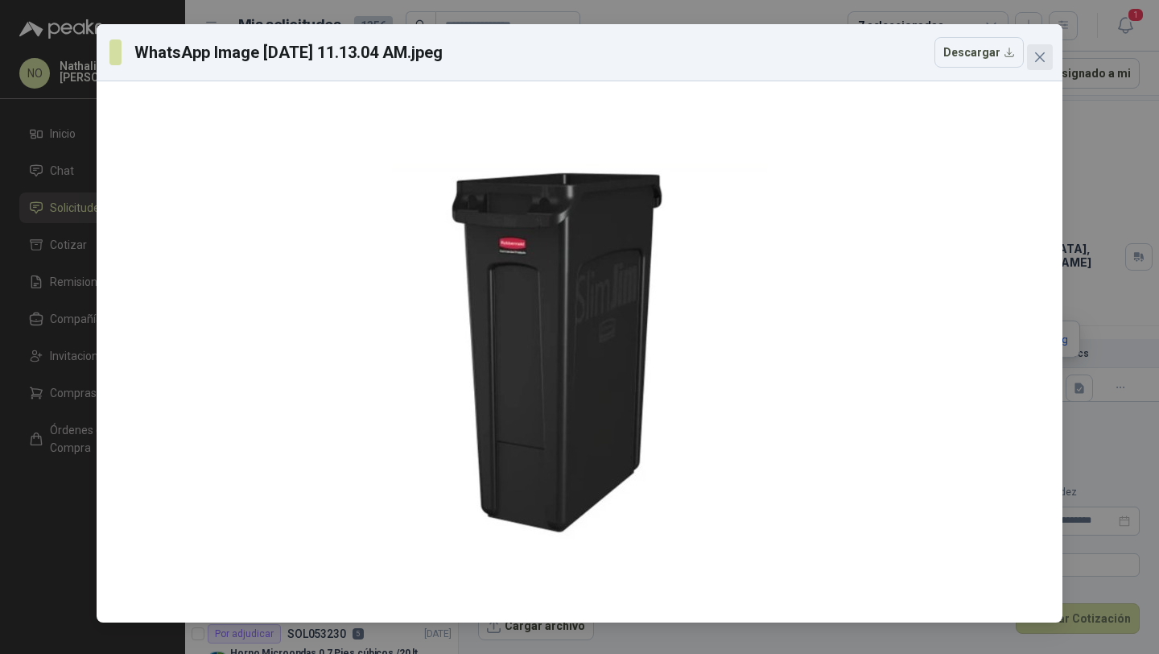
click at [1043, 52] on icon "close" at bounding box center [1040, 57] width 13 height 13
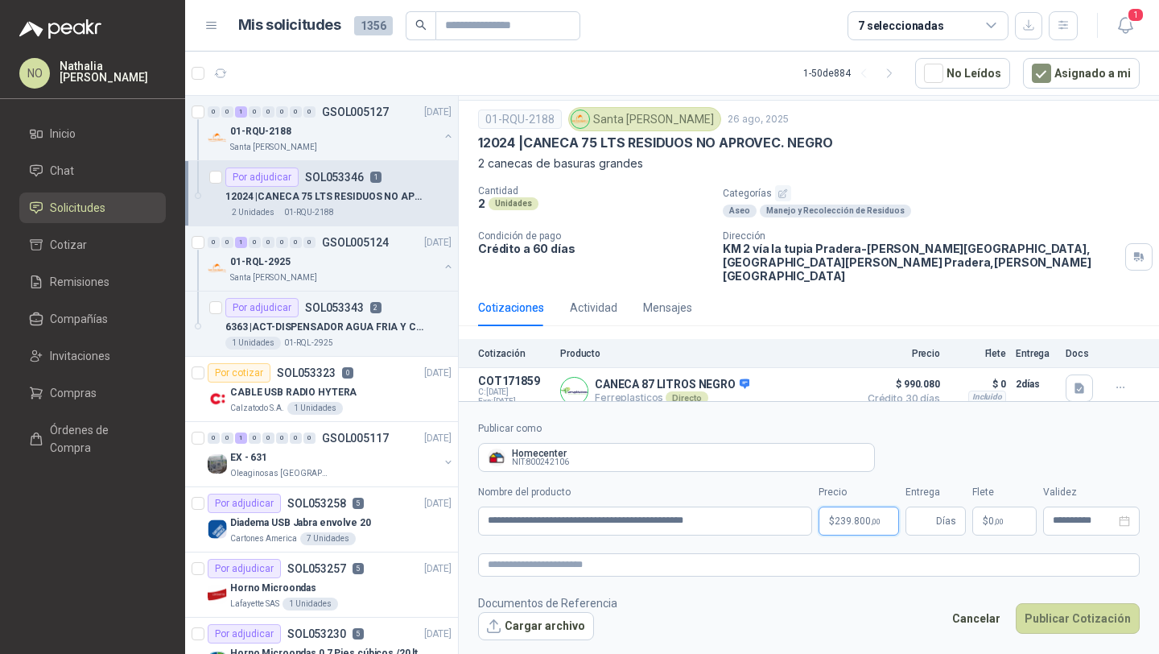
click at [859, 520] on body "NO [PERSON_NAME] Inicio Chat Solicitudes Cotizar Remisiones Compañías Invitacio…" at bounding box center [579, 327] width 1159 height 654
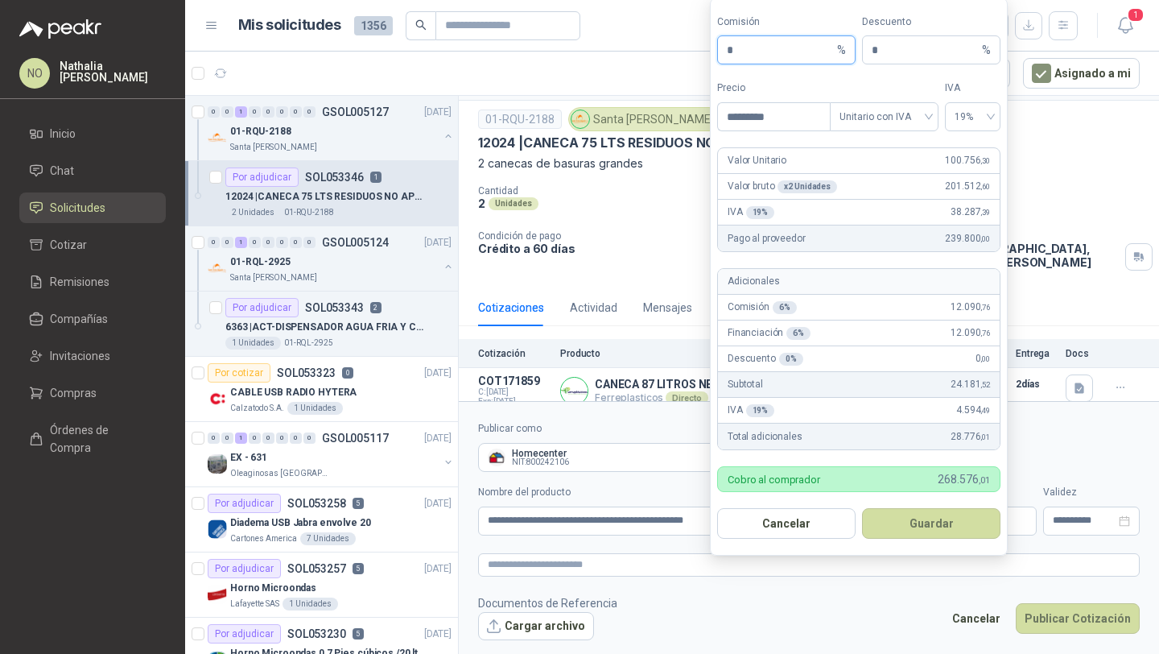
click at [758, 48] on input "*" at bounding box center [780, 49] width 107 height 27
click at [917, 529] on button "Guardar" at bounding box center [931, 523] width 138 height 31
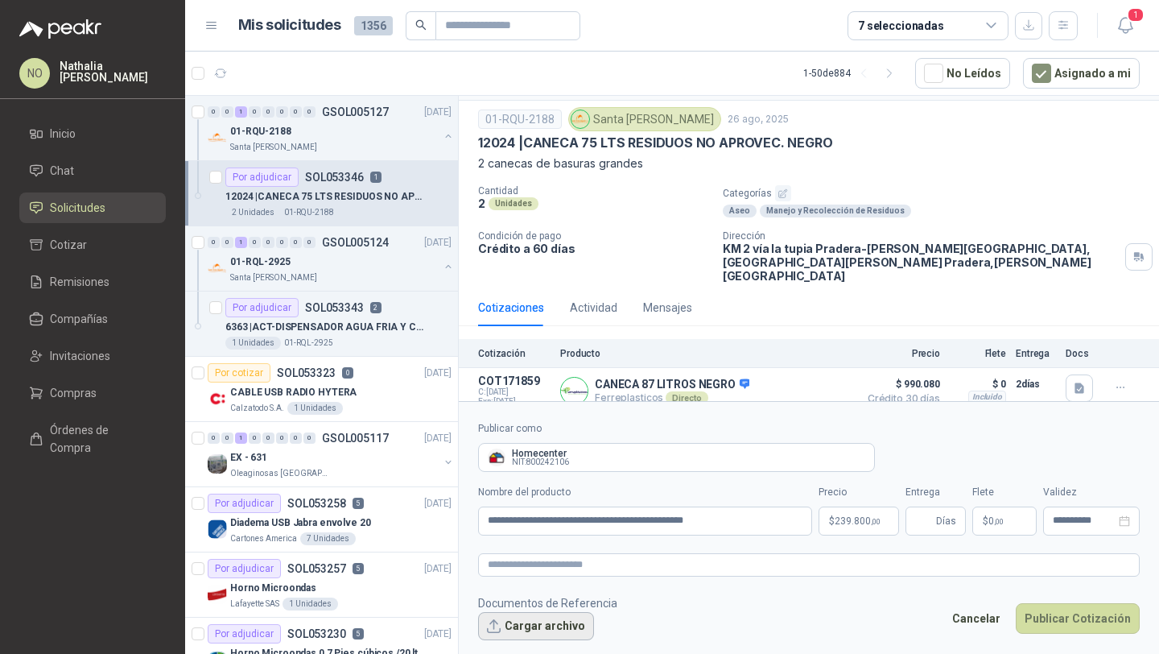
click at [539, 625] on button "Cargar archivo" at bounding box center [536, 626] width 116 height 29
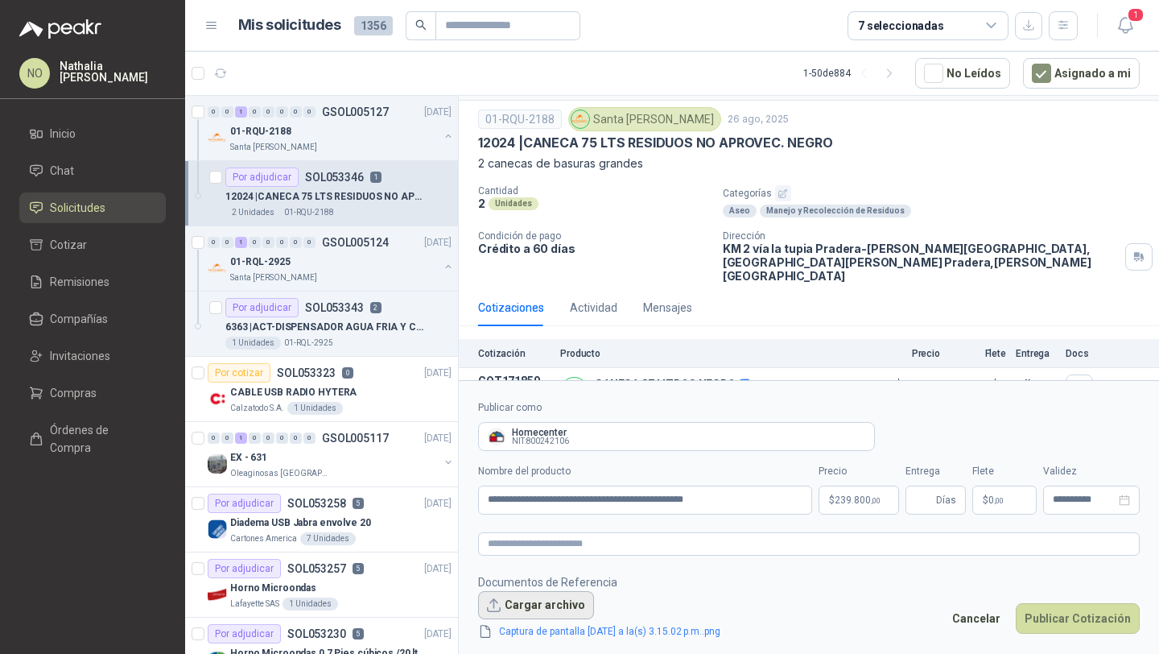
click at [527, 606] on button "Cargar archivo" at bounding box center [536, 605] width 116 height 29
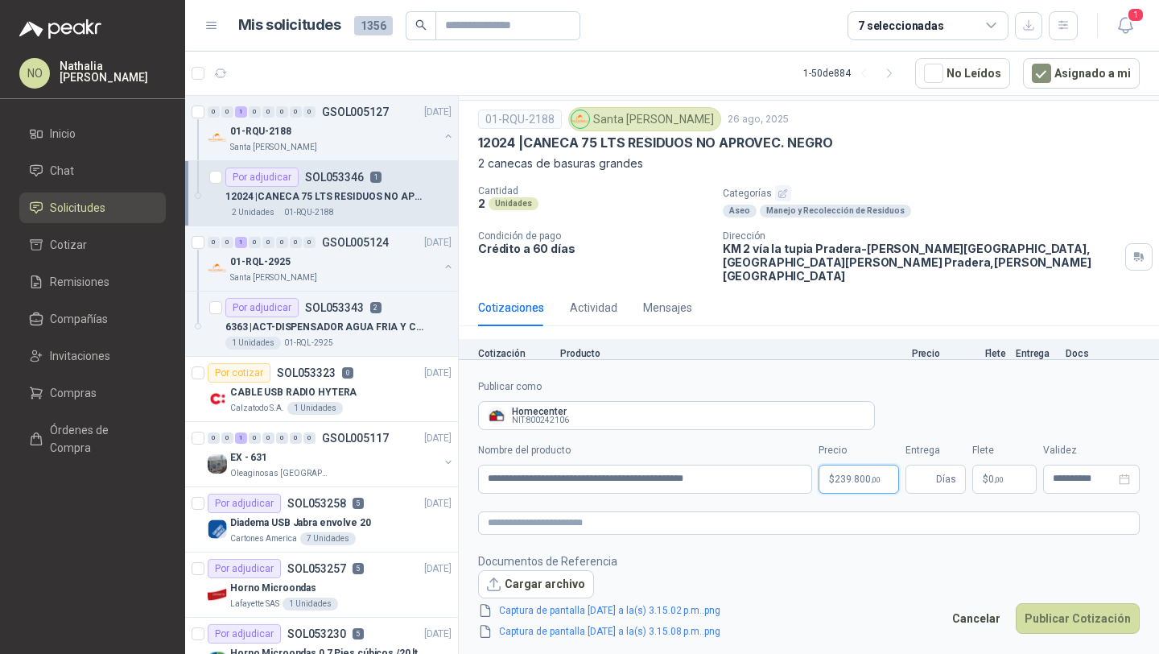
click at [849, 471] on body "NO [PERSON_NAME] Inicio Chat Solicitudes Cotizar Remisiones Compañías Invitacio…" at bounding box center [579, 327] width 1159 height 654
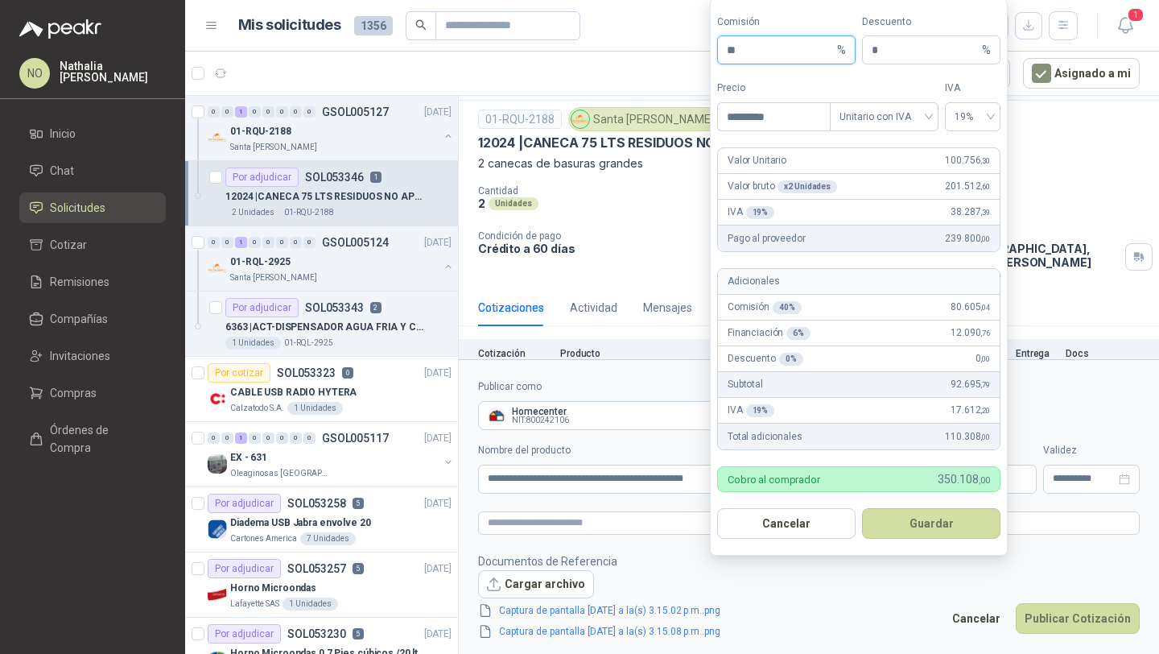
click at [765, 49] on input "**" at bounding box center [780, 49] width 107 height 27
type input "**"
click at [943, 521] on button "Guardar" at bounding box center [931, 523] width 138 height 31
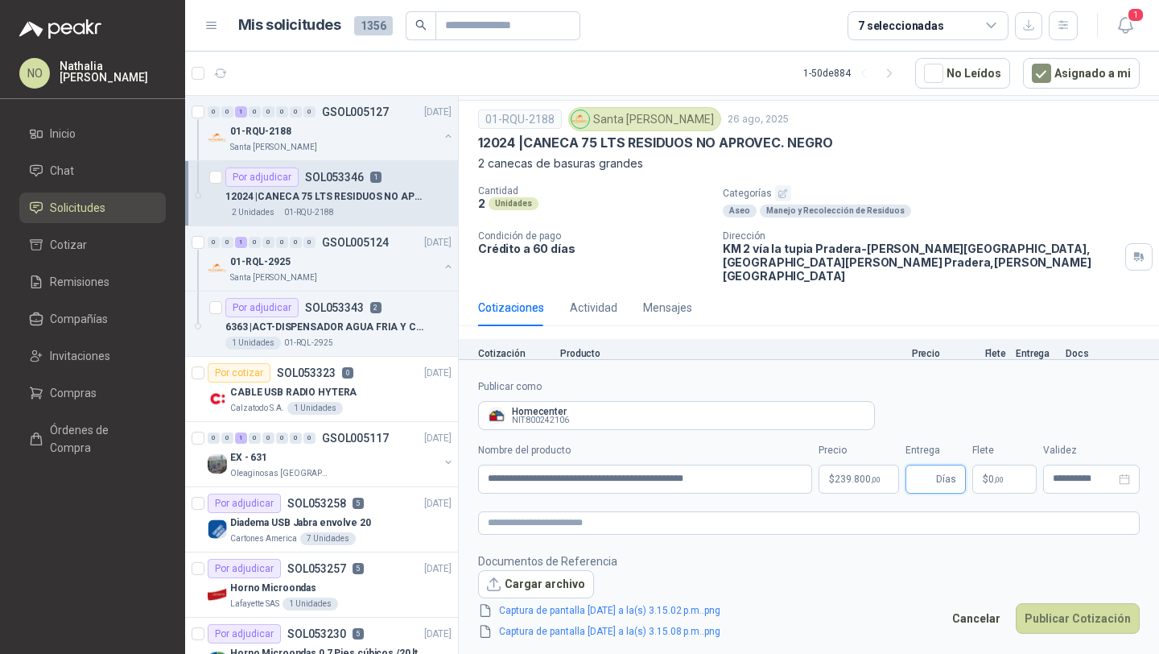
scroll to position [83, 0]
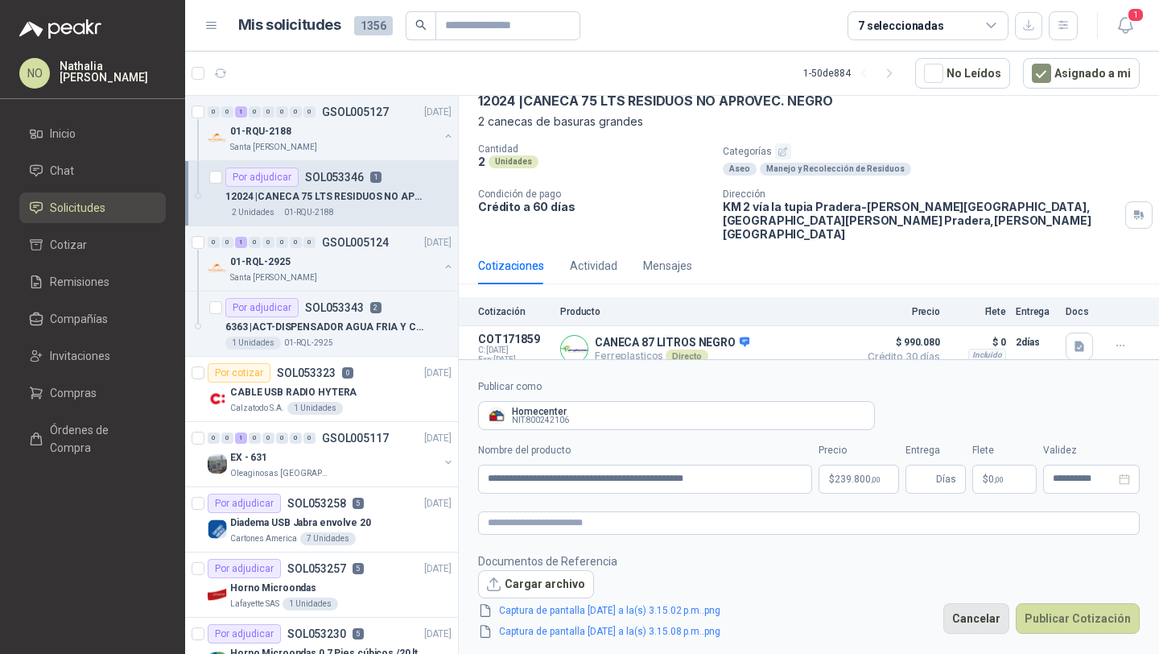
click at [990, 624] on button "Cancelar" at bounding box center [977, 618] width 66 height 31
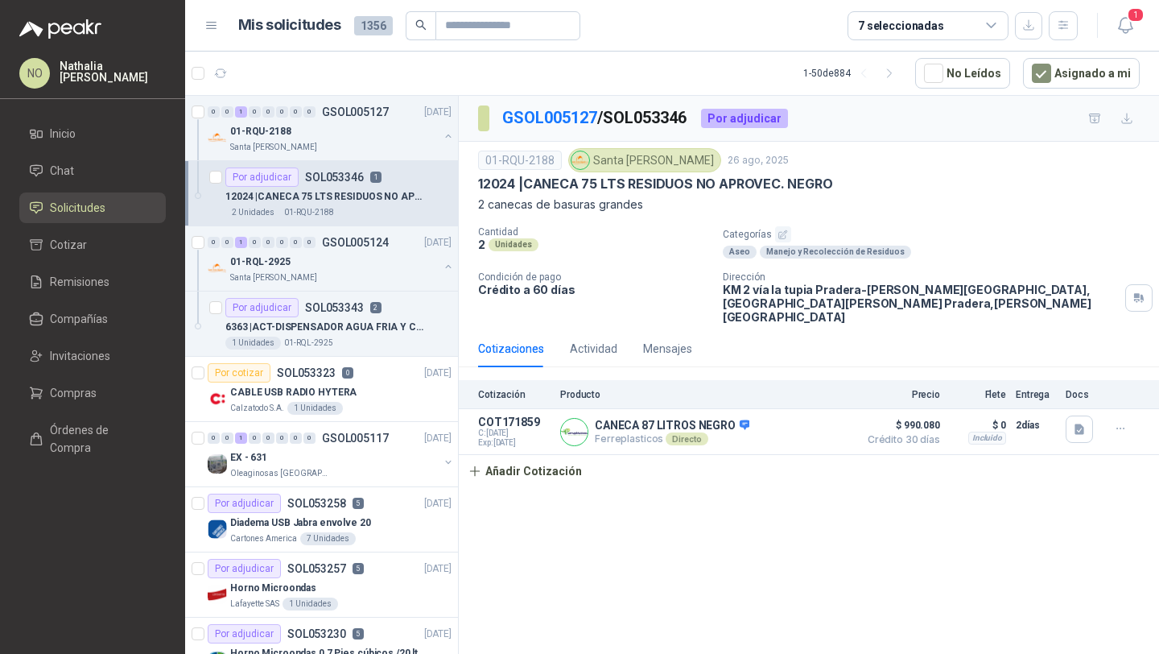
scroll to position [0, 0]
click at [334, 323] on p "6363 | ACT-DISPENSADOR AGUA FRIA Y CALIENTE" at bounding box center [325, 327] width 200 height 15
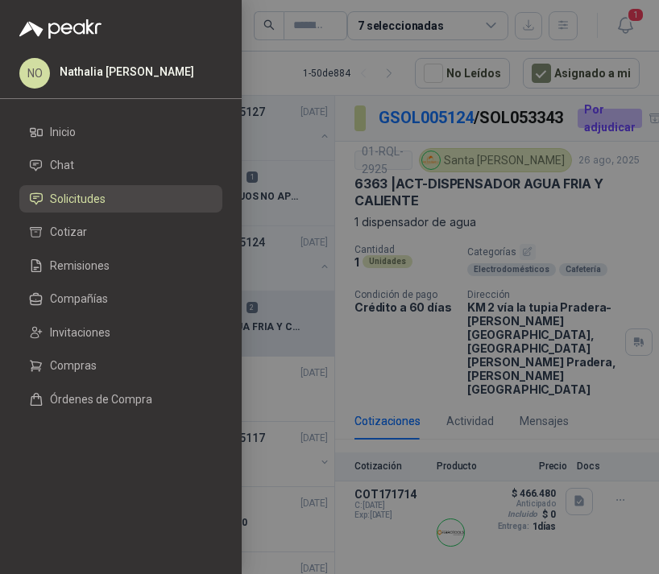
click at [413, 85] on div at bounding box center [329, 287] width 659 height 574
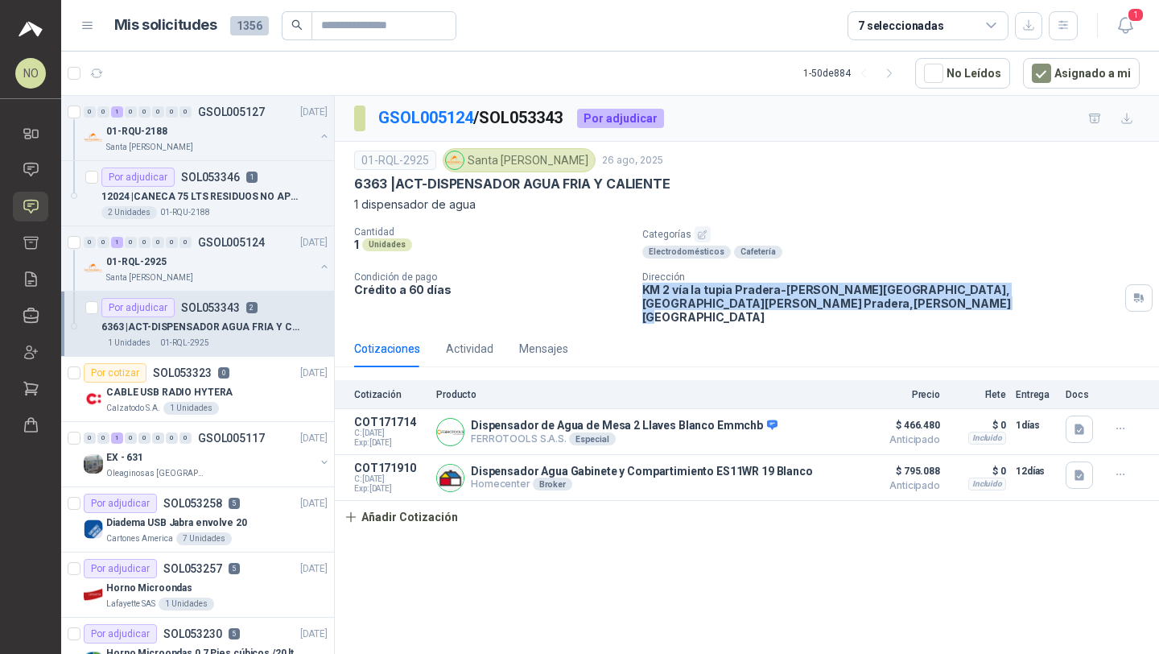
drag, startPoint x: 643, startPoint y: 290, endPoint x: 1106, endPoint y: 296, distance: 462.2
click at [1106, 296] on div "Dirección KM 2 vía la tupia Pradera-[PERSON_NAME][GEOGRAPHIC_DATA], [GEOGRAPHIC…" at bounding box center [898, 297] width 510 height 52
copy p "KM 2 vía la tupia Pradera-[PERSON_NAME][GEOGRAPHIC_DATA], [GEOGRAPHIC_DATA][PER…"
click at [217, 386] on p "CABLE USB RADIO HYTERA" at bounding box center [169, 392] width 126 height 15
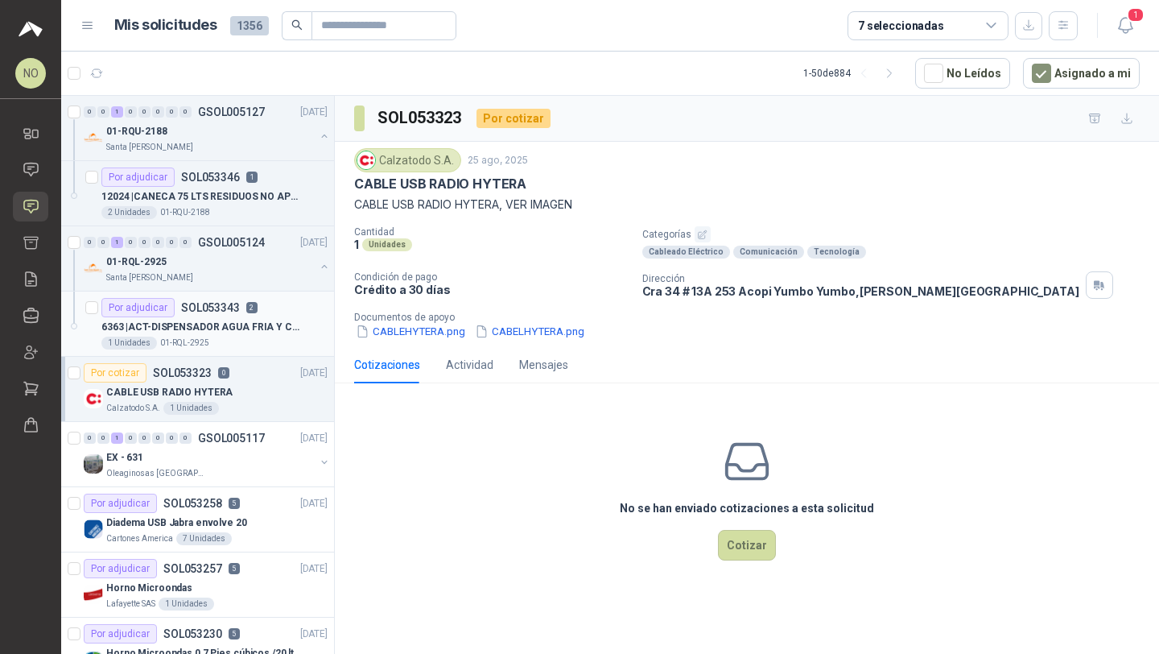
click at [251, 322] on p "6363 | ACT-DISPENSADOR AGUA FRIA Y CALIENTE" at bounding box center [201, 327] width 200 height 15
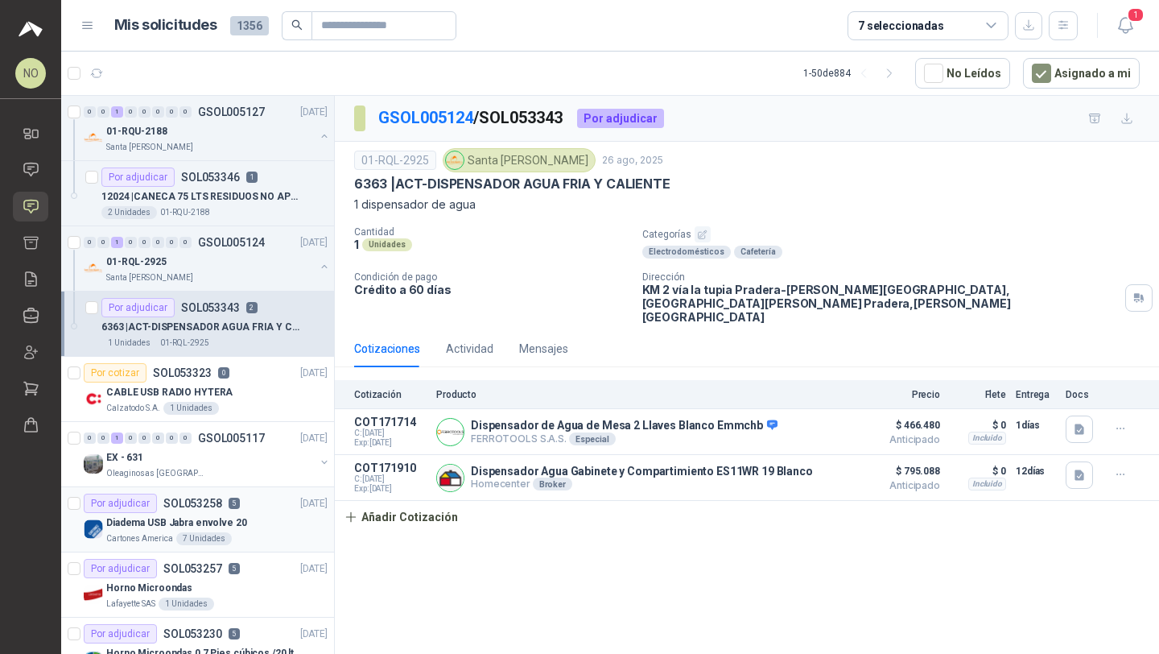
click at [258, 524] on div "Diadema USB Jabra envolve 20" at bounding box center [216, 522] width 221 height 19
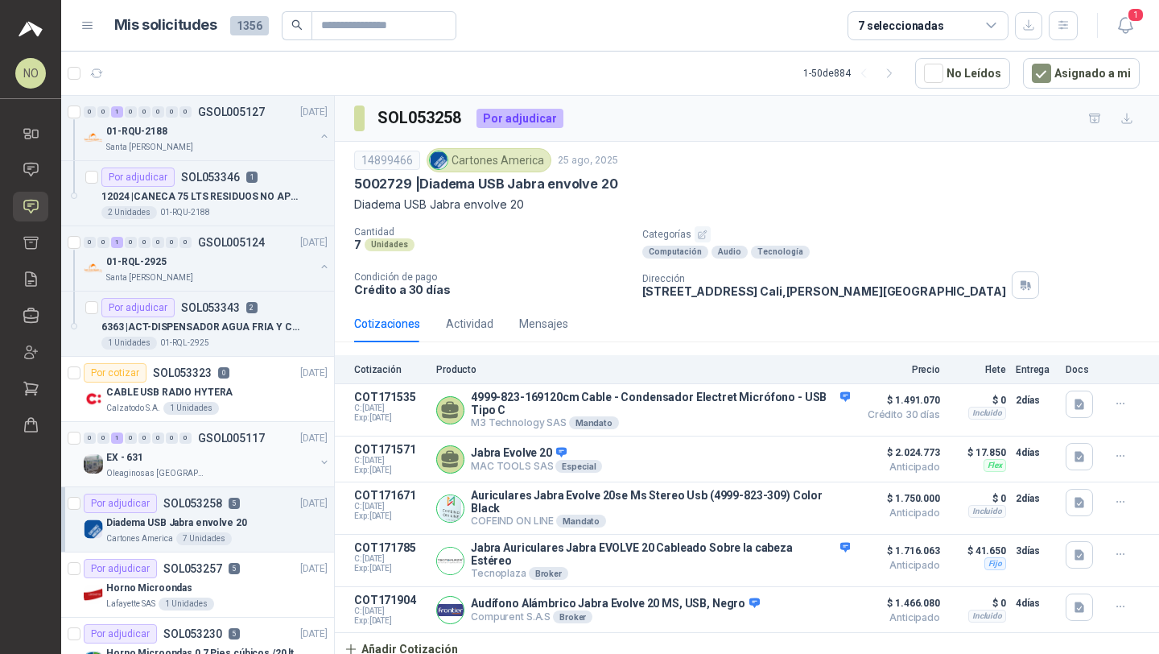
click at [285, 470] on div "Oleaginosas [GEOGRAPHIC_DATA][PERSON_NAME]" at bounding box center [210, 473] width 209 height 13
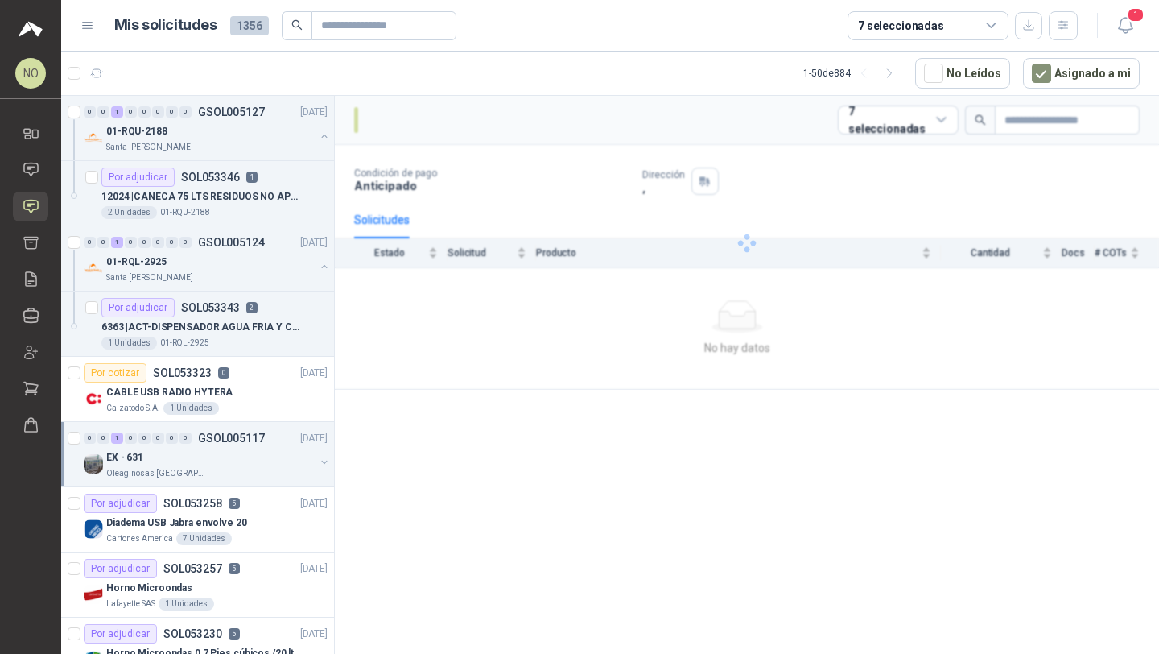
click at [285, 470] on div "Oleaginosas [GEOGRAPHIC_DATA][PERSON_NAME]" at bounding box center [210, 473] width 209 height 13
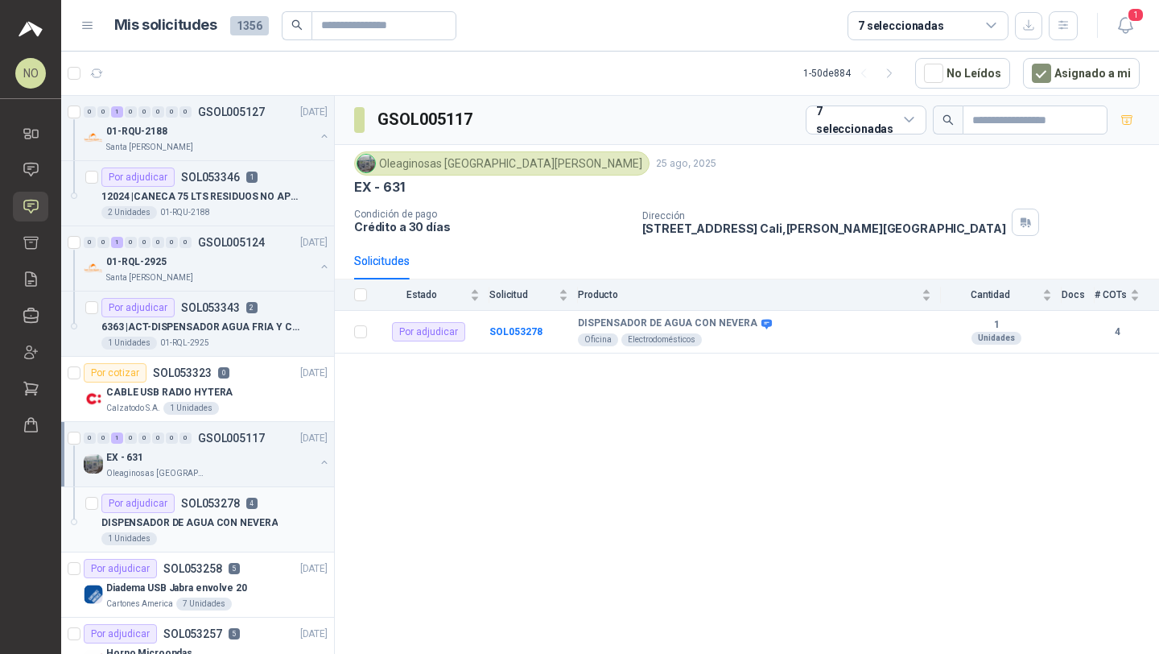
click at [264, 523] on p "DISPENSADOR DE AGUA CON NEVERA" at bounding box center [189, 522] width 176 height 15
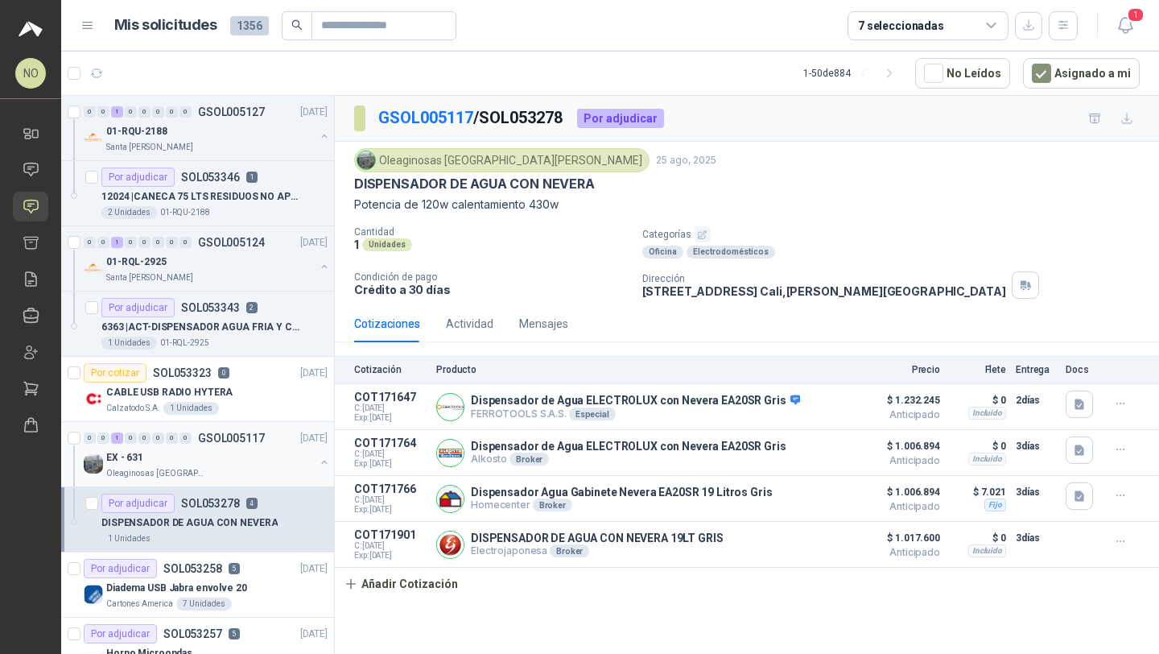
click at [238, 437] on p "GSOL005117" at bounding box center [231, 437] width 67 height 11
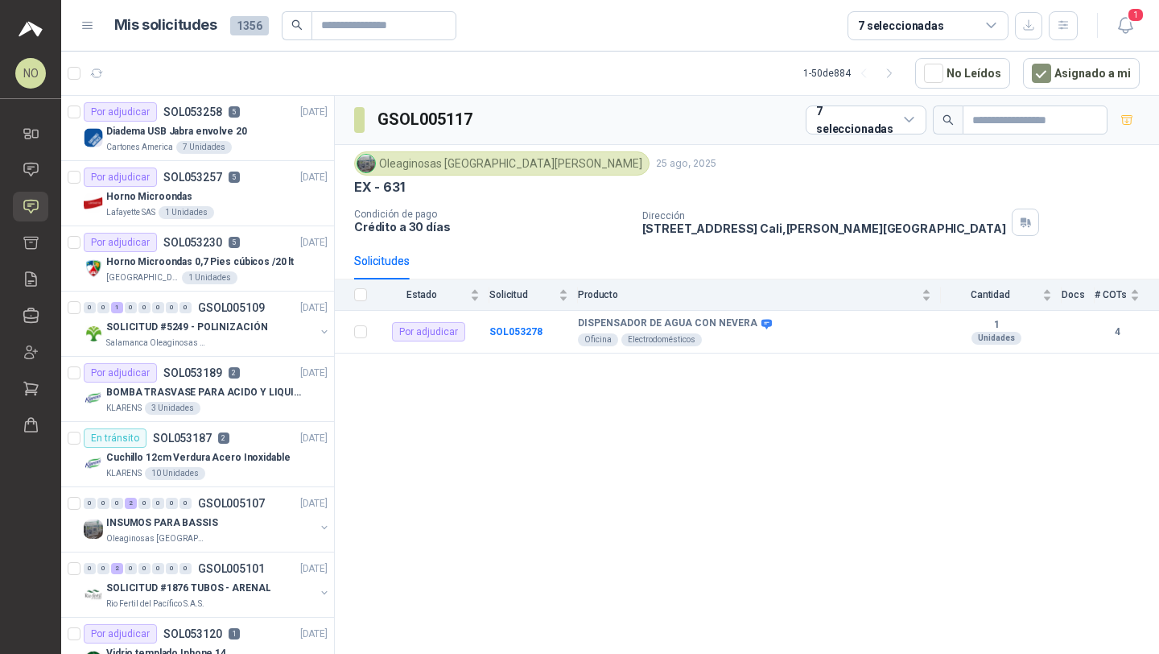
scroll to position [498, 0]
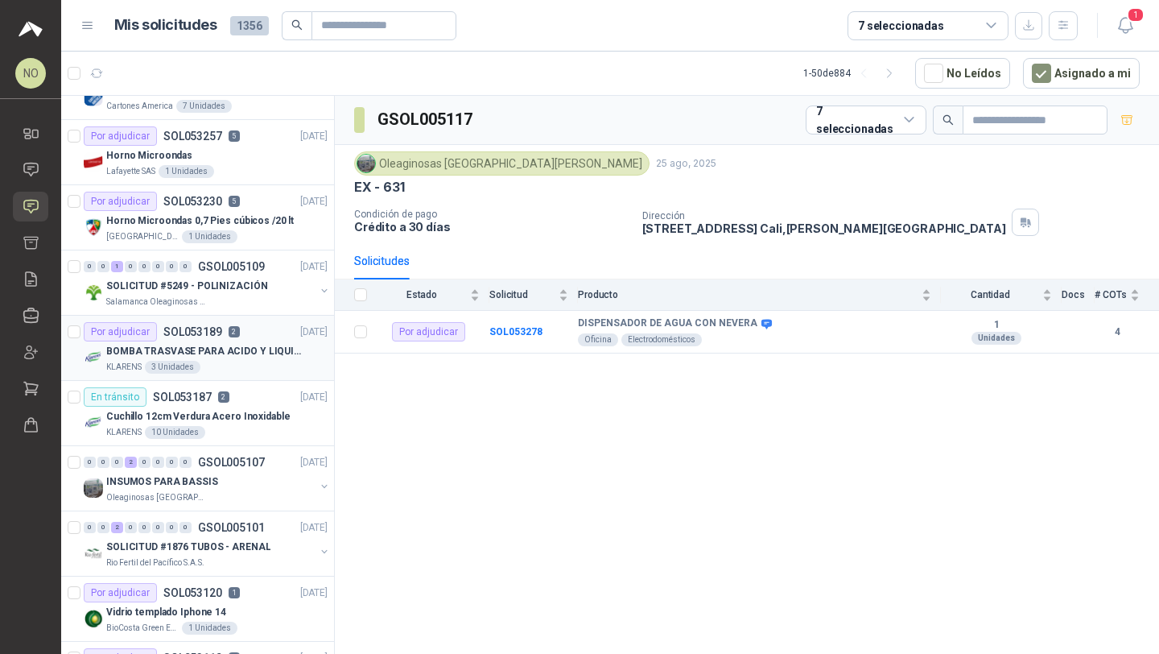
click at [200, 358] on div "BOMBA TRASVASE PARA ACIDO Y LIQUIDOS CORROSIVO" at bounding box center [216, 350] width 221 height 19
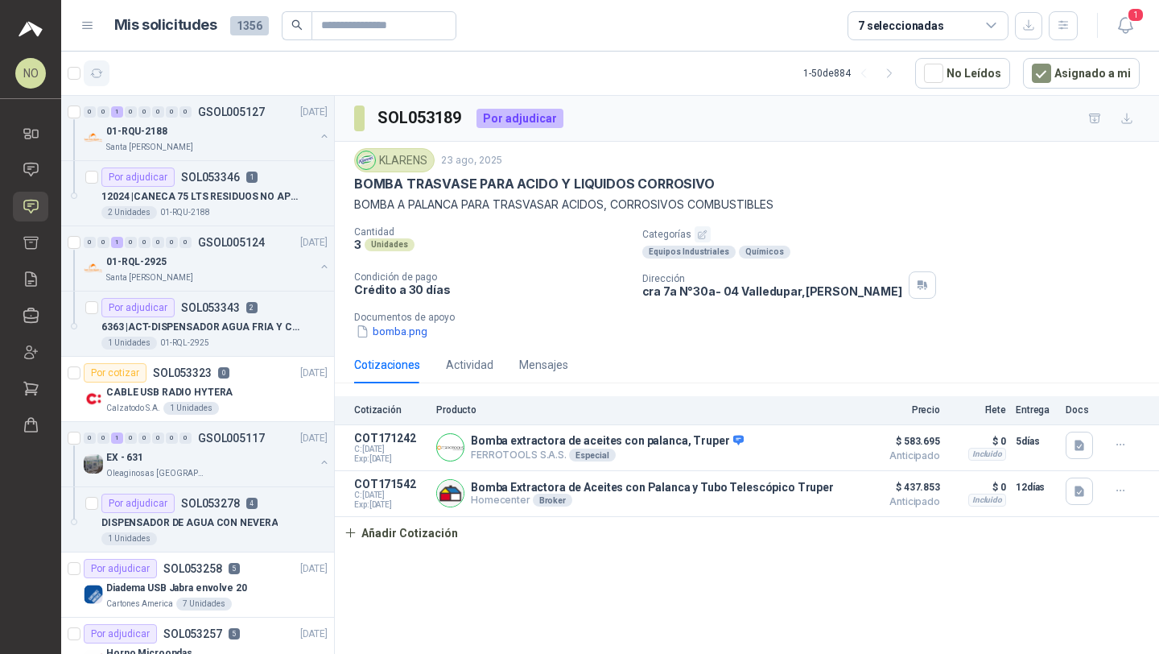
click at [95, 65] on button "button" at bounding box center [97, 73] width 26 height 26
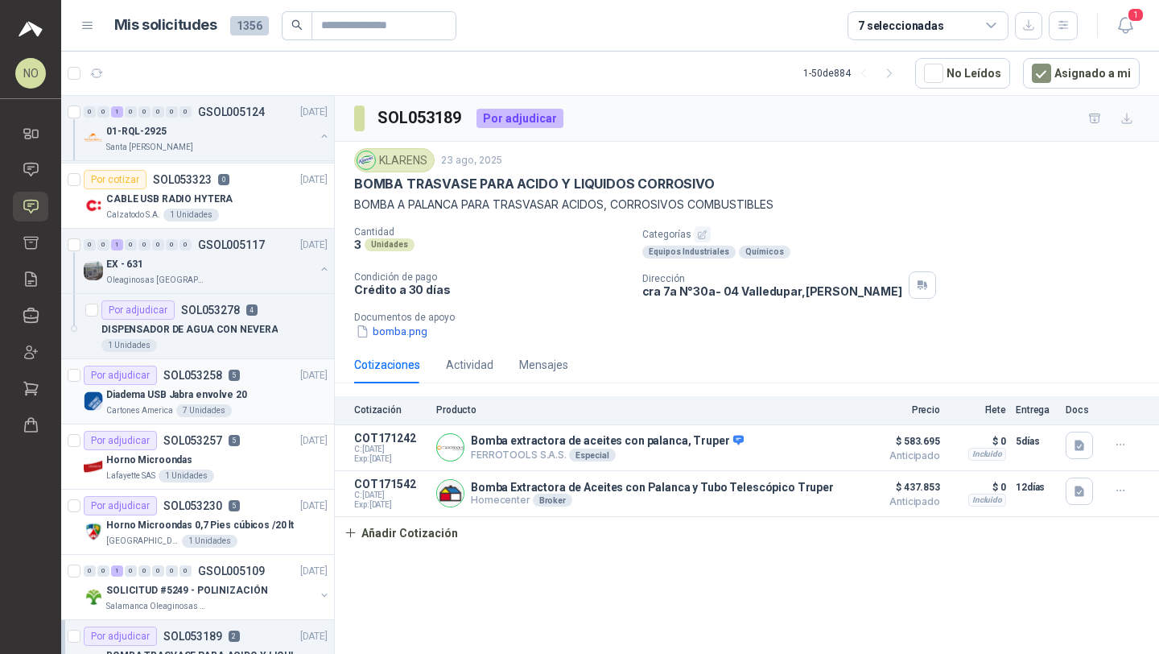
scroll to position [210, 0]
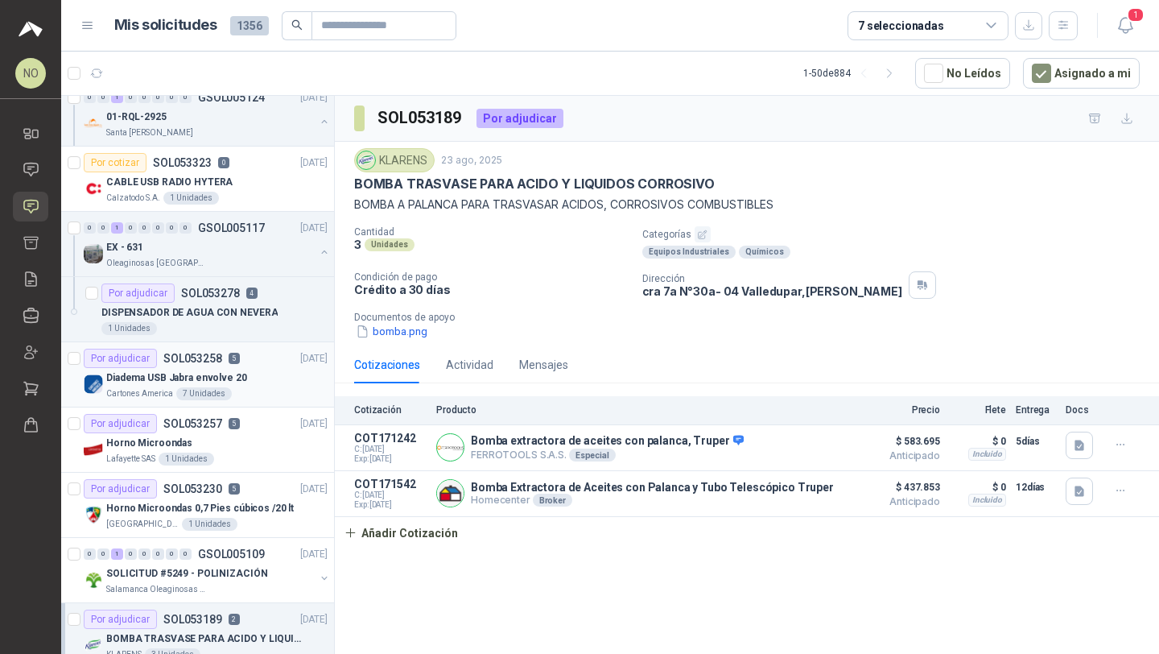
click at [254, 376] on div "Diadema USB Jabra envolve 20" at bounding box center [216, 377] width 221 height 19
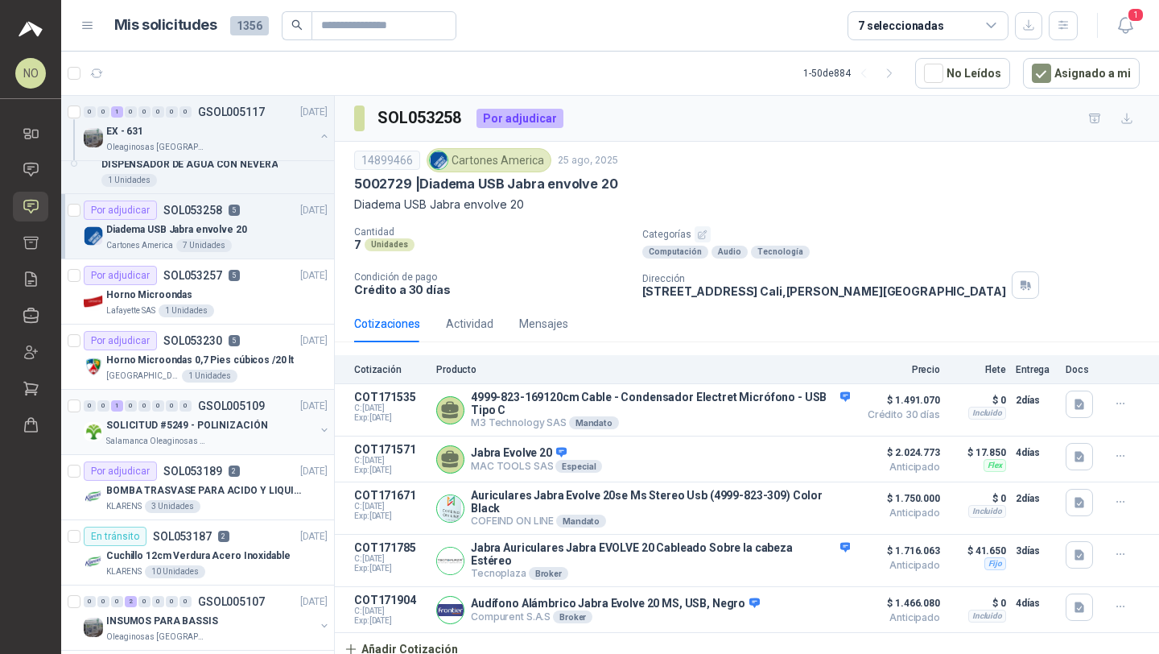
scroll to position [365, 0]
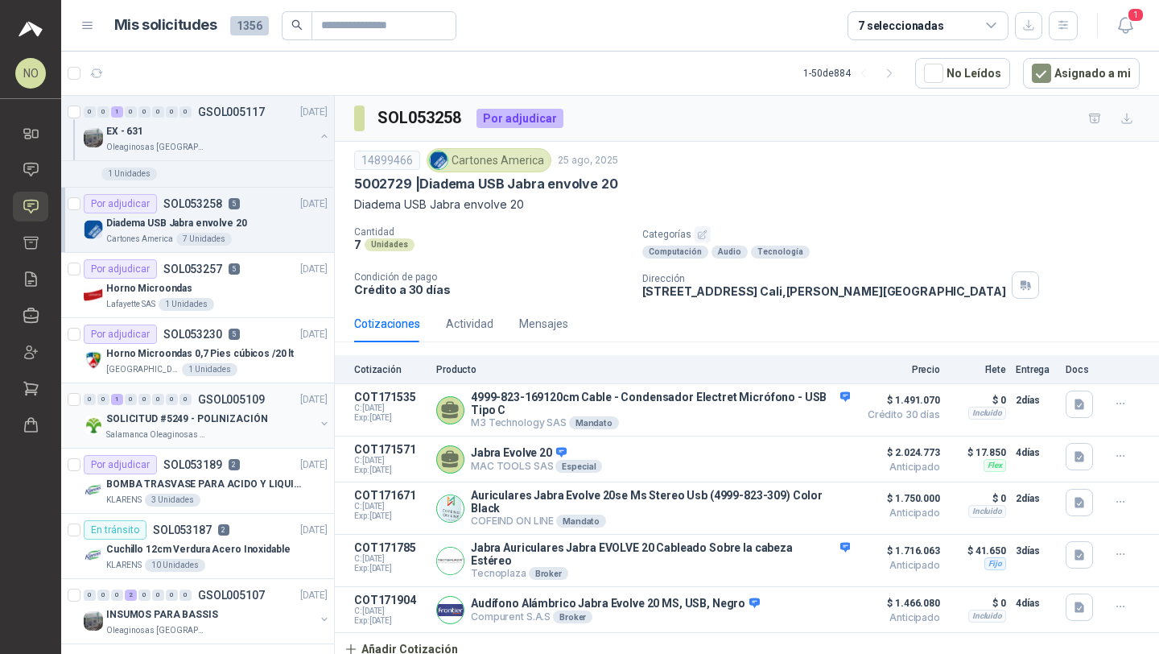
click at [244, 424] on p "SOLICITUD #5249 - POLINIZACIÓN" at bounding box center [186, 418] width 161 height 15
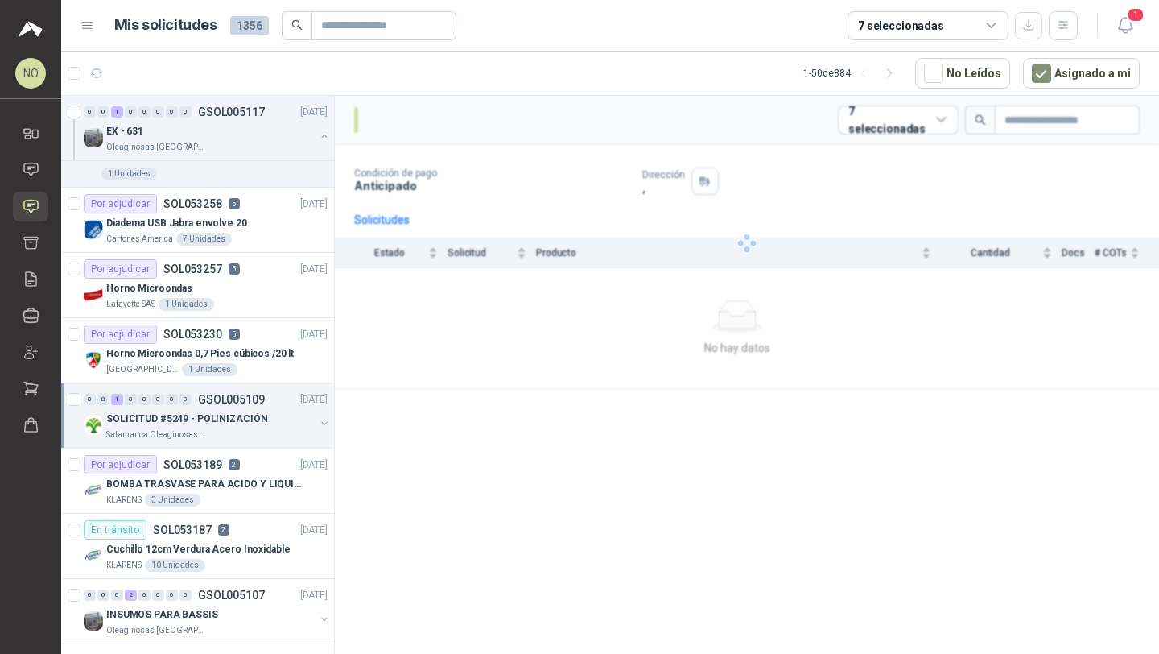
click at [244, 424] on p "SOLICITUD #5249 - POLINIZACIÓN" at bounding box center [186, 418] width 161 height 15
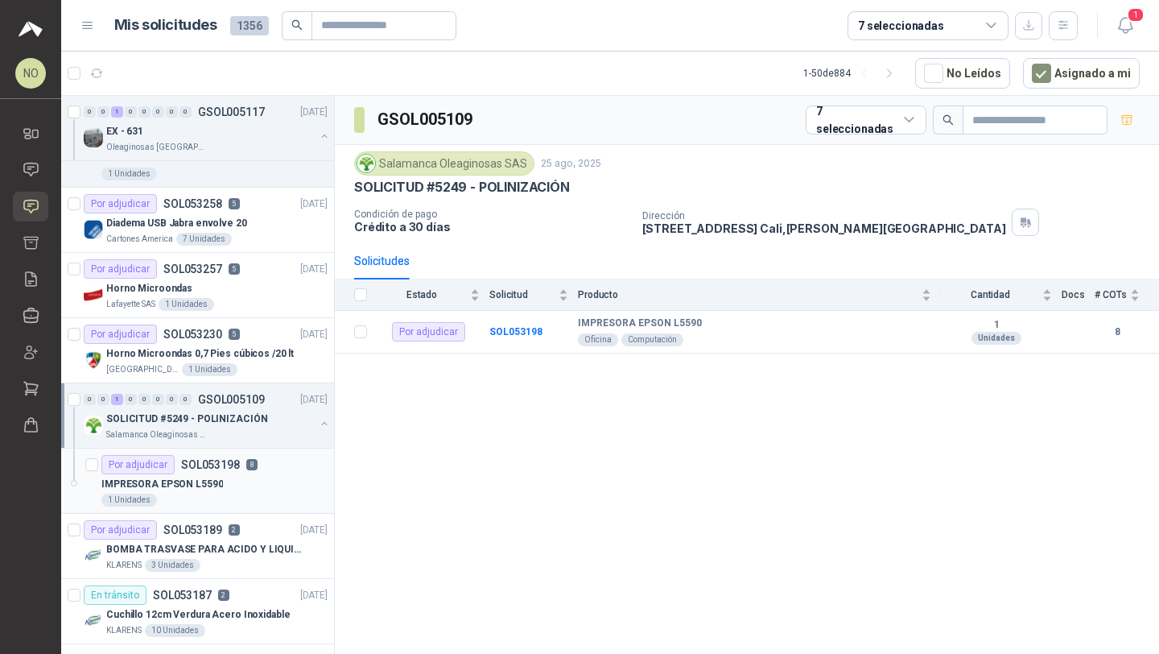
click at [236, 486] on div "IMPRESORA EPSON L5590" at bounding box center [214, 483] width 226 height 19
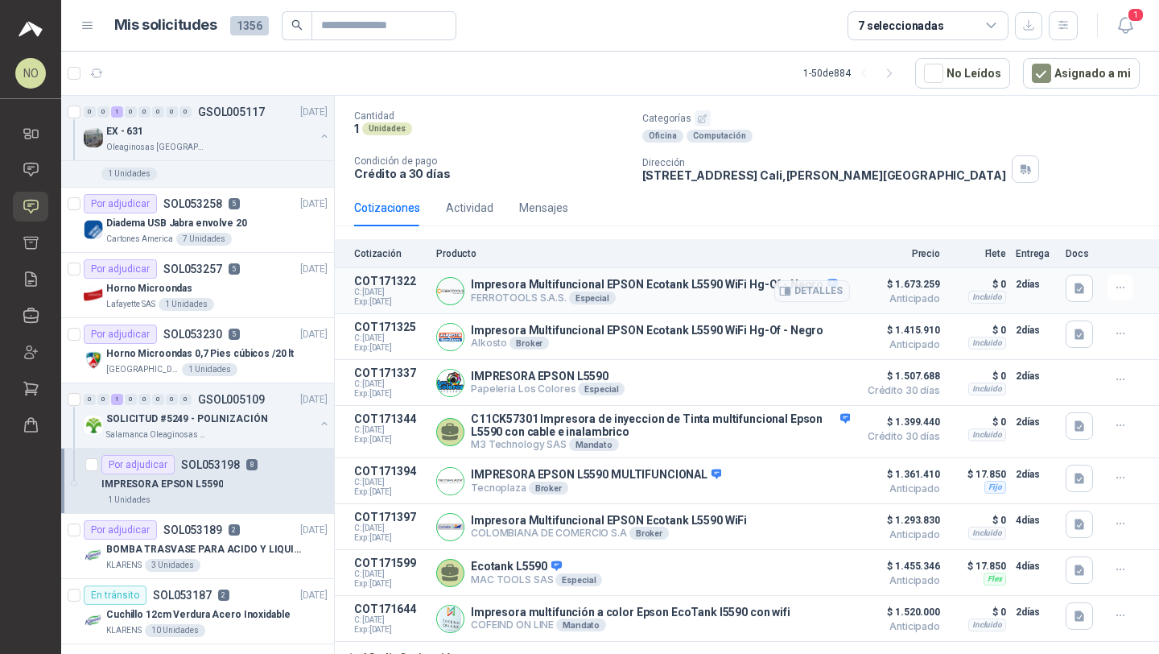
scroll to position [113, 0]
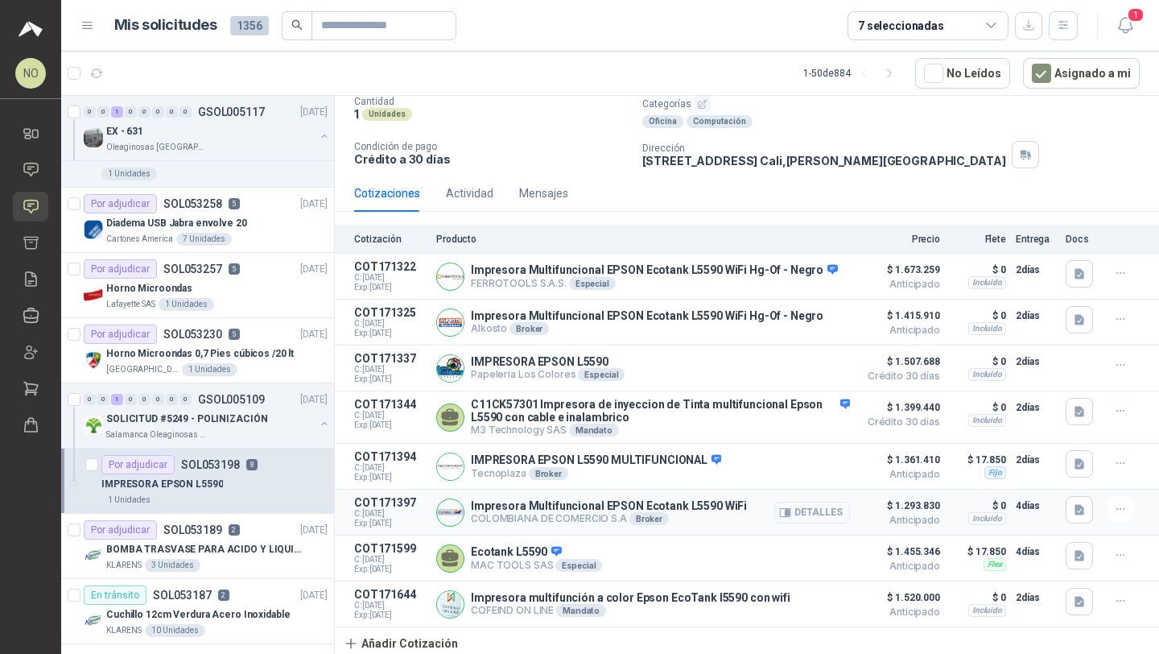
click at [795, 505] on button "Detalles" at bounding box center [813, 513] width 76 height 22
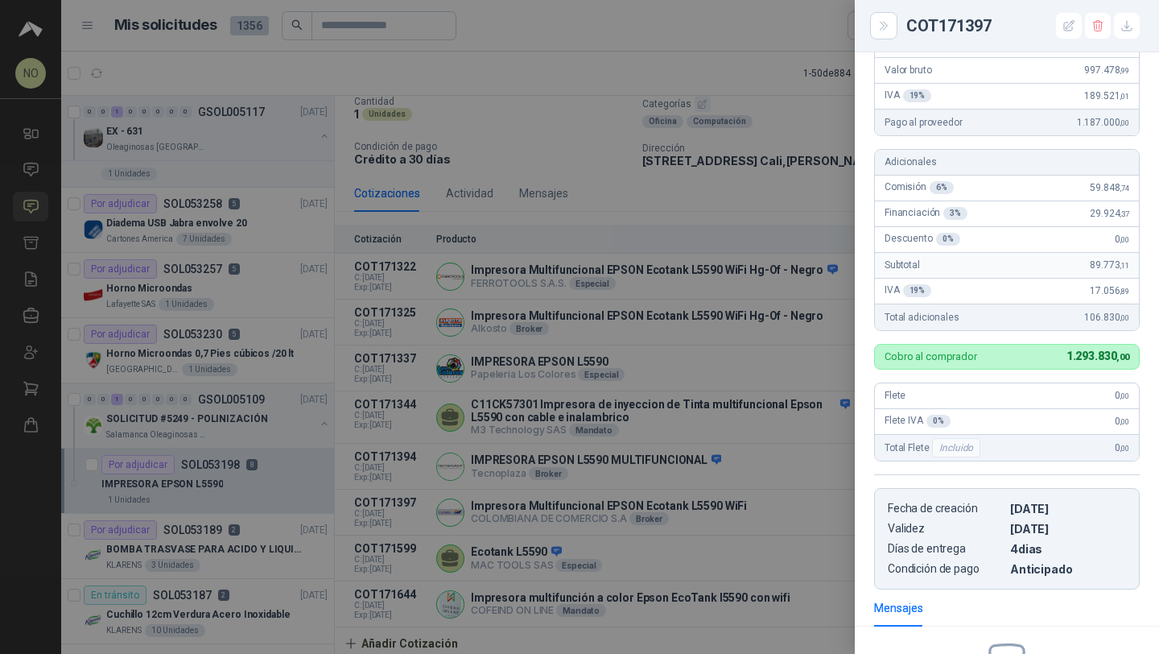
click at [419, 457] on div at bounding box center [579, 327] width 1159 height 654
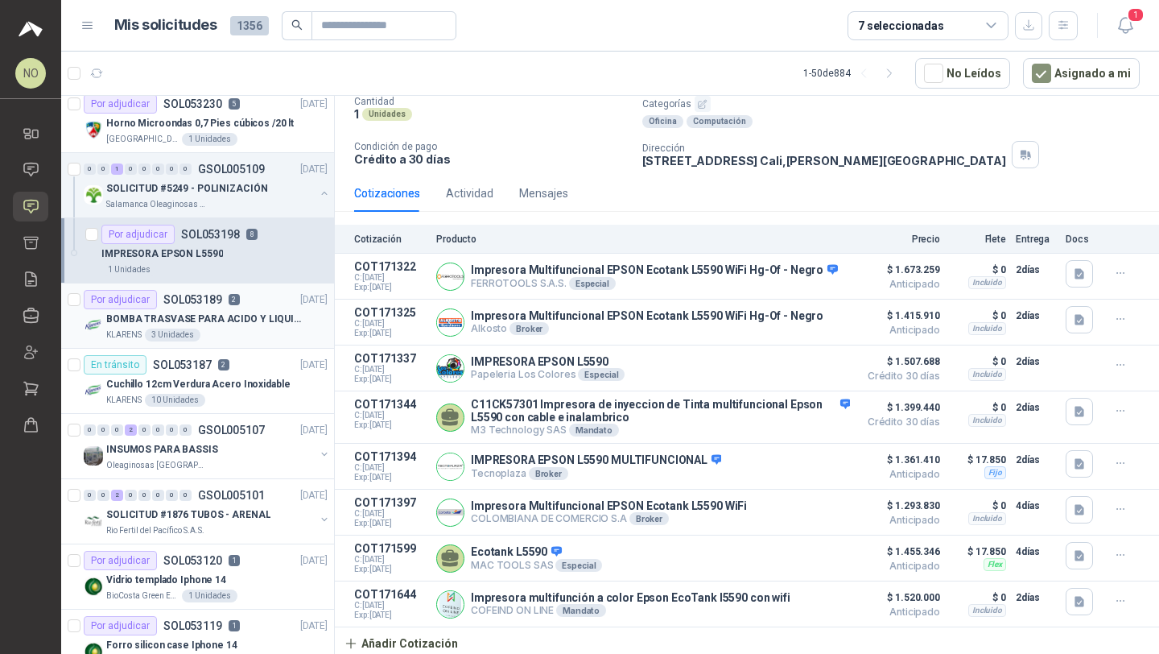
scroll to position [596, 0]
click at [228, 428] on p "GSOL005107" at bounding box center [231, 429] width 67 height 11
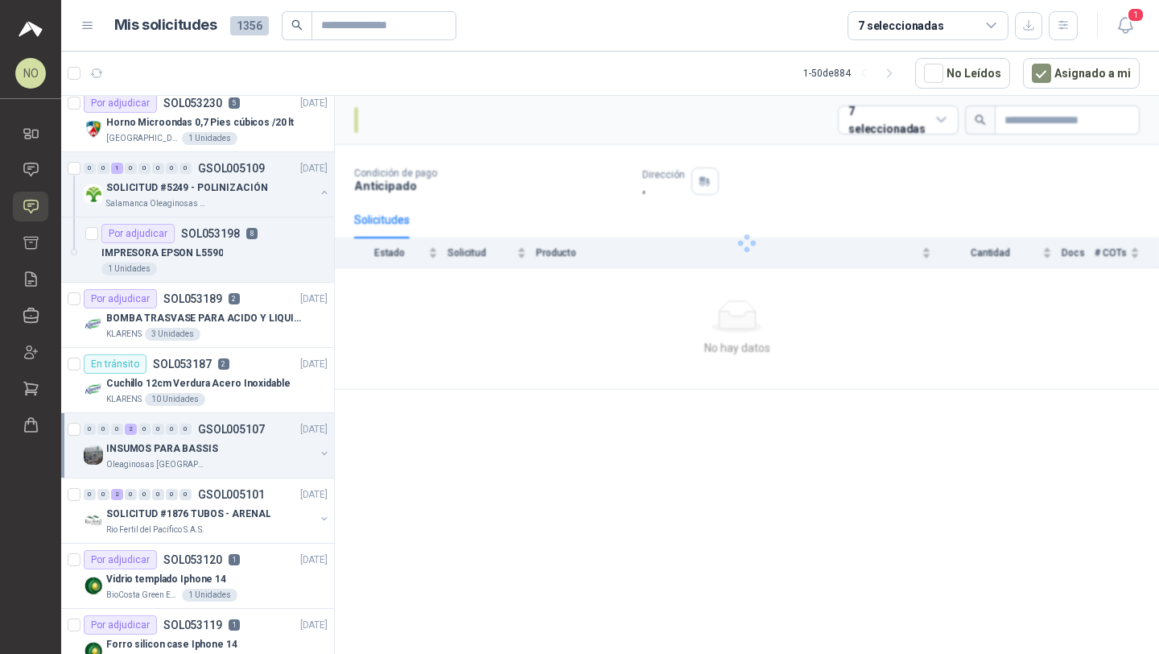
click at [228, 428] on p "GSOL005107" at bounding box center [231, 429] width 67 height 11
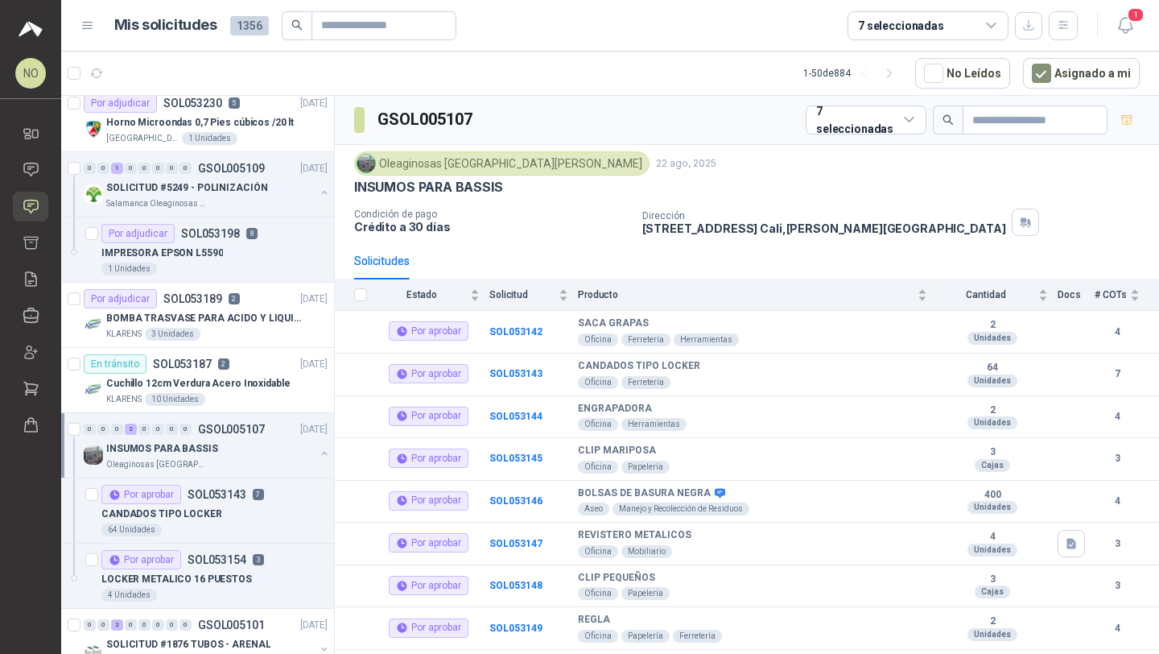
scroll to position [6, 0]
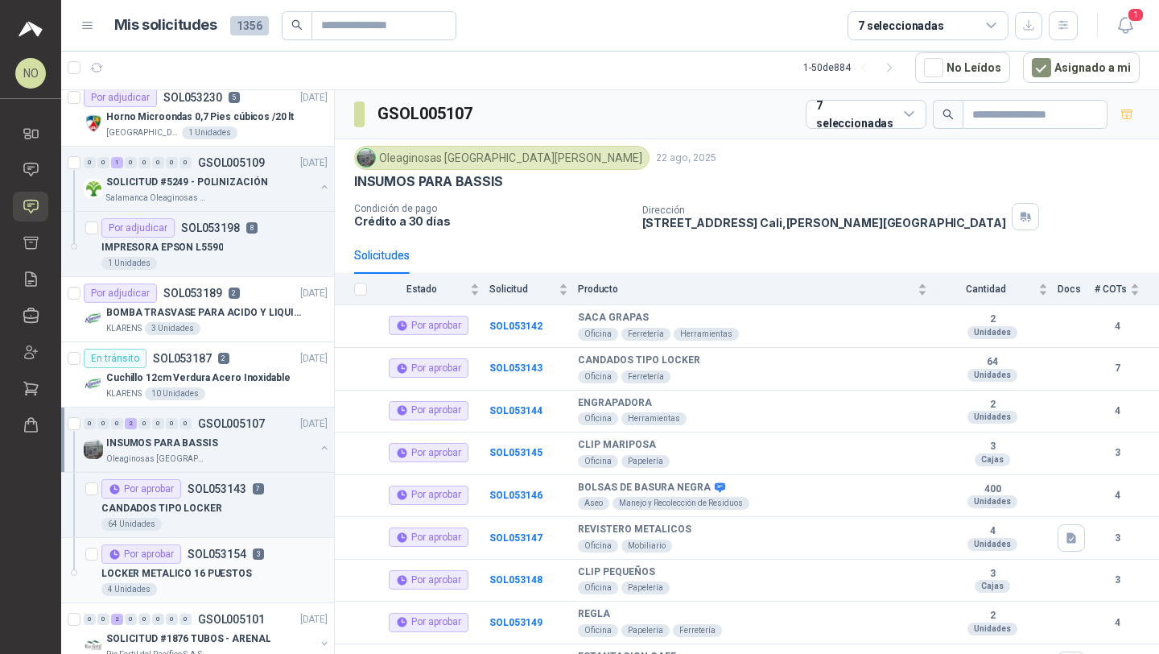
click at [231, 564] on div "LOCKER METALICO 16 PUESTOS" at bounding box center [214, 573] width 226 height 19
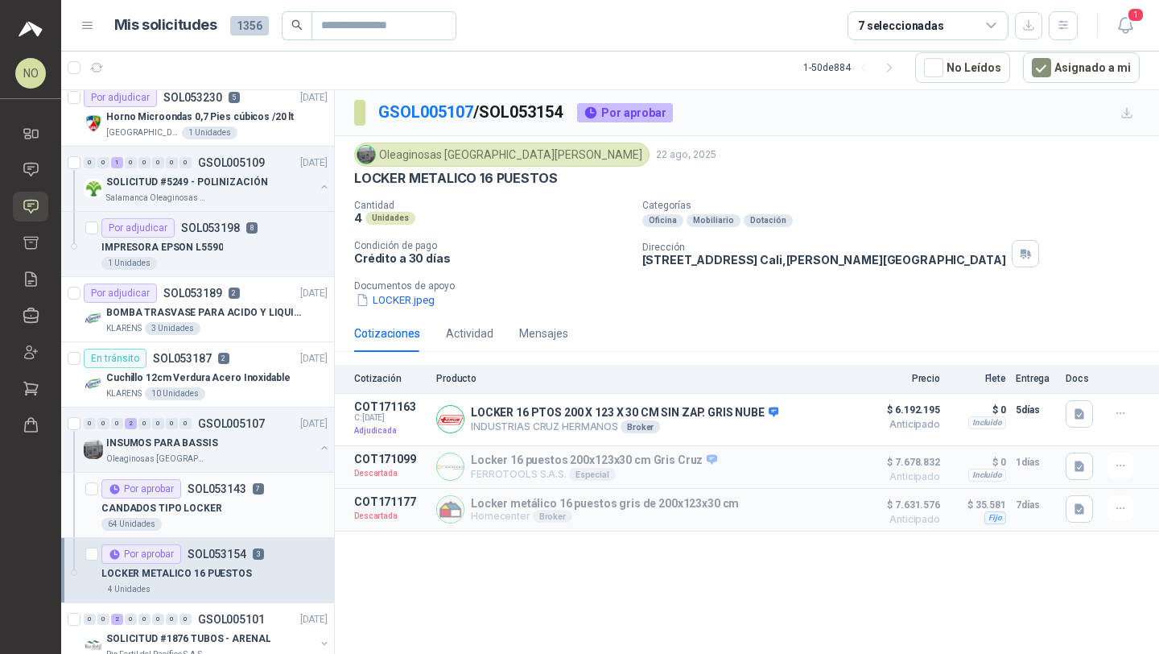
click at [231, 498] on div "CANDADOS TIPO LOCKER" at bounding box center [214, 507] width 226 height 19
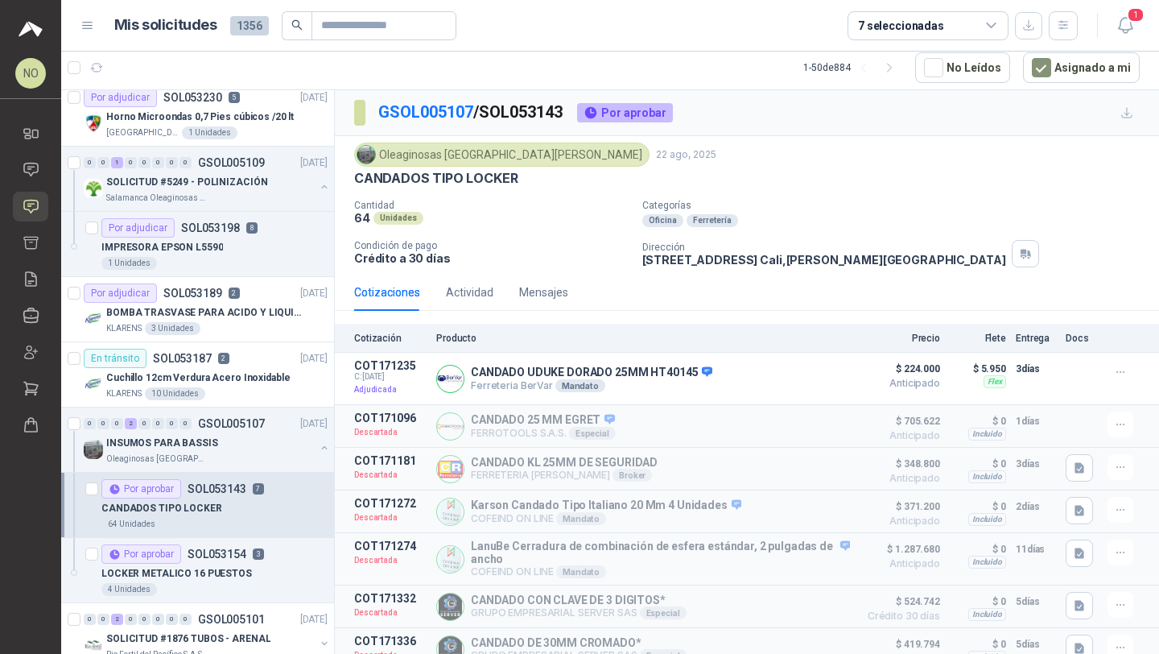
scroll to position [19, 0]
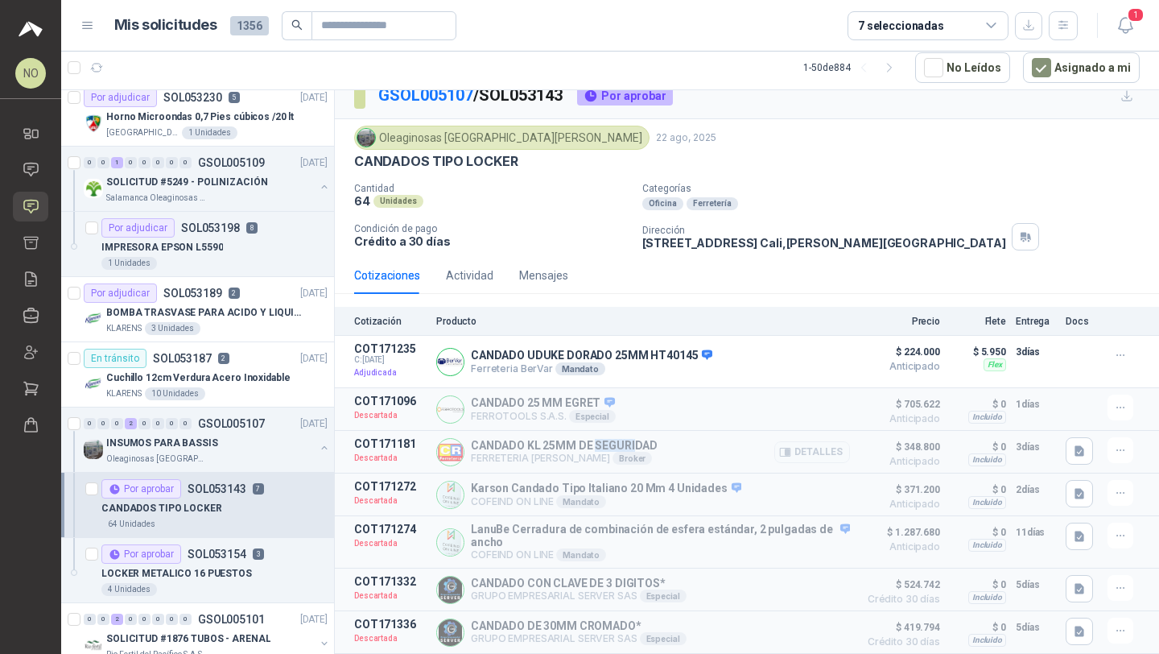
drag, startPoint x: 593, startPoint y: 445, endPoint x: 643, endPoint y: 445, distance: 49.9
click at [643, 445] on p "CANDADO KL 25MM DE SEGURIDAD" at bounding box center [564, 445] width 187 height 13
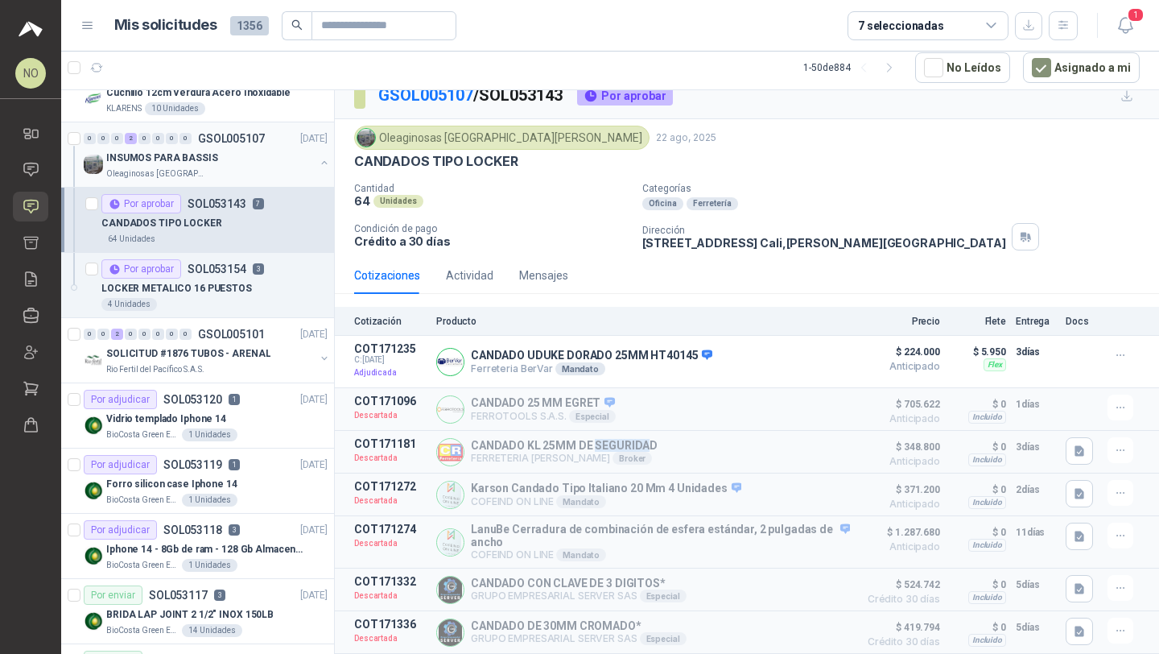
scroll to position [903, 0]
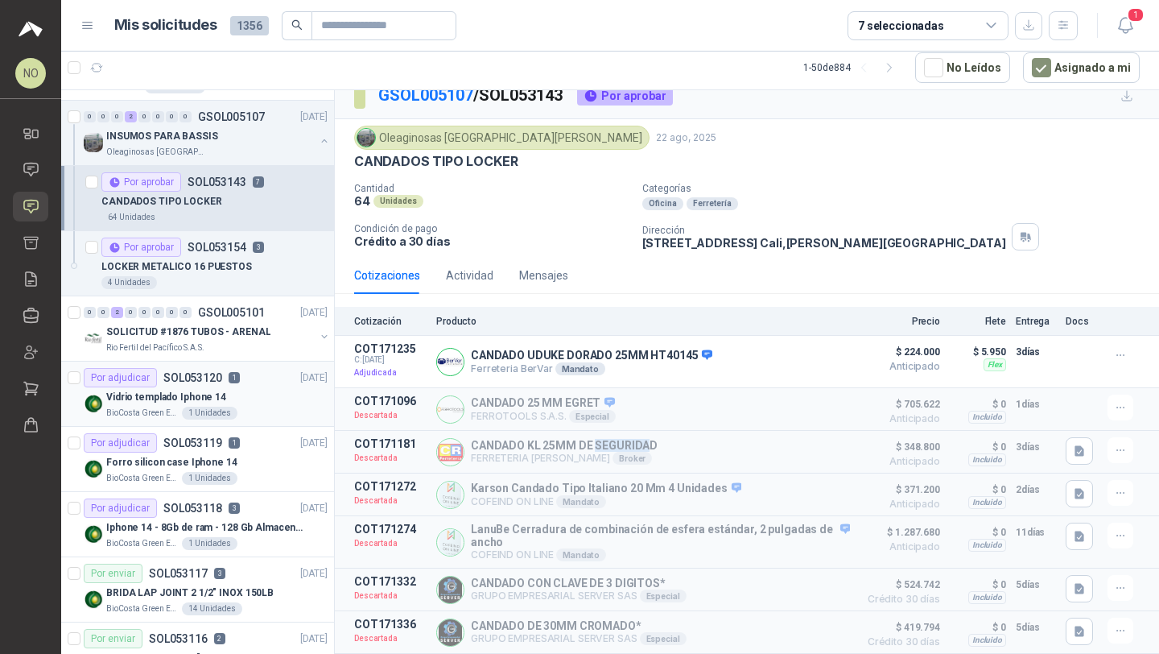
click at [217, 392] on p "Vidrio templado Iphone 14" at bounding box center [166, 397] width 120 height 15
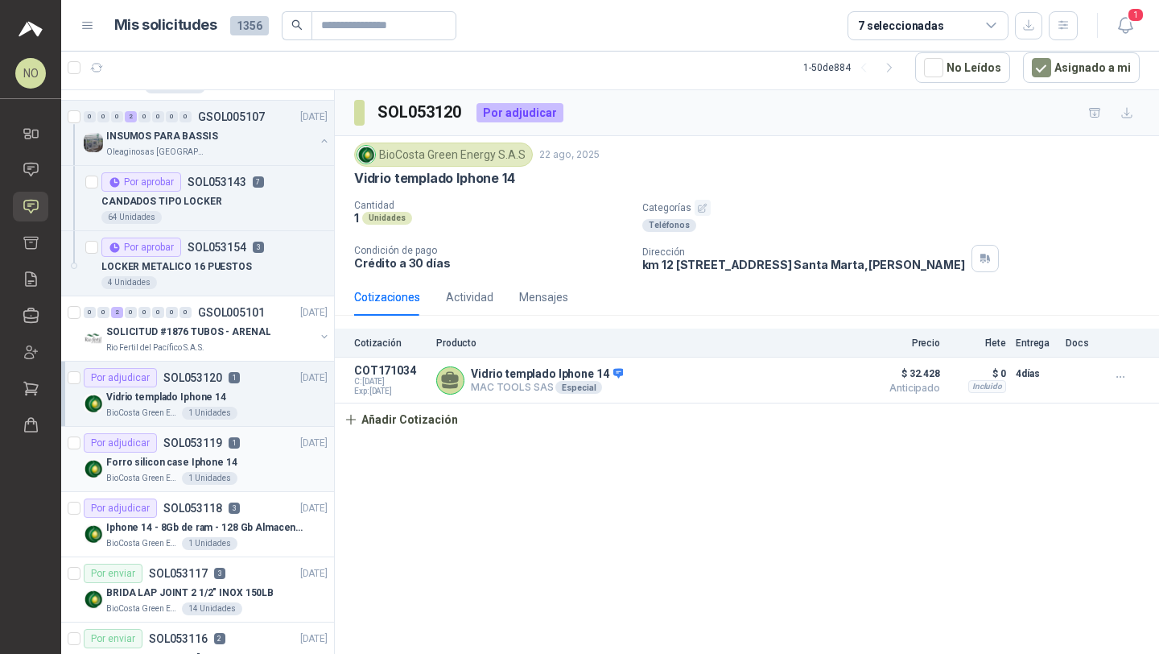
click at [272, 461] on div "Forro silicon case Iphone 14" at bounding box center [216, 462] width 221 height 19
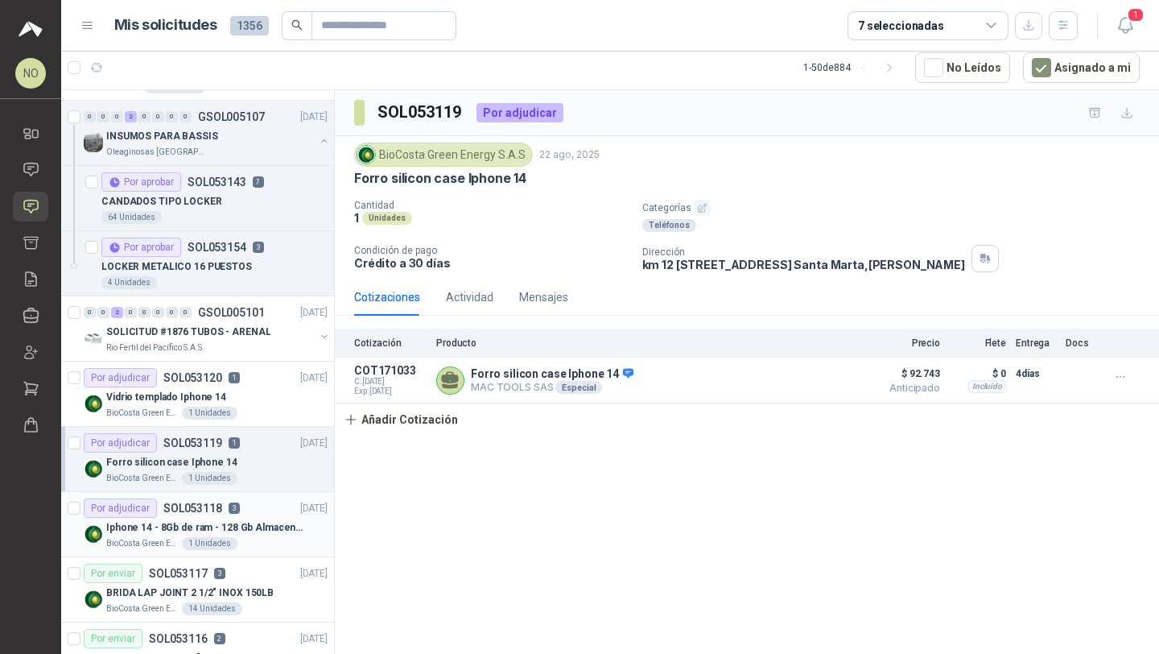
click at [262, 502] on div "Por adjudicar SOL053118 3 [DATE]" at bounding box center [206, 507] width 244 height 19
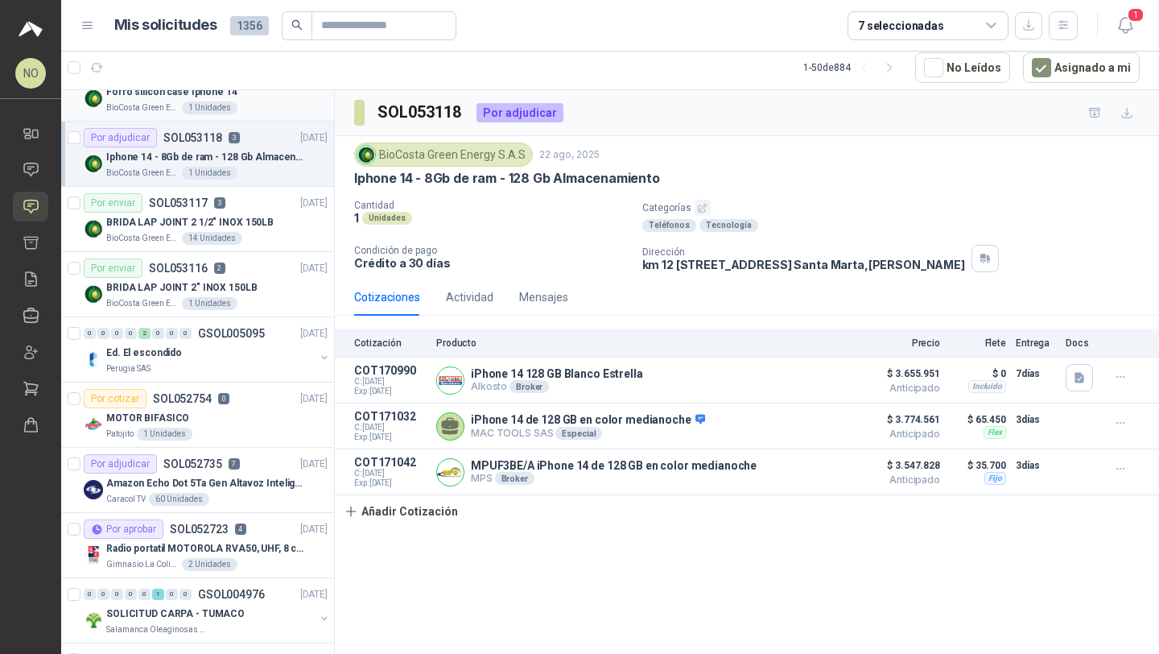
scroll to position [1276, 0]
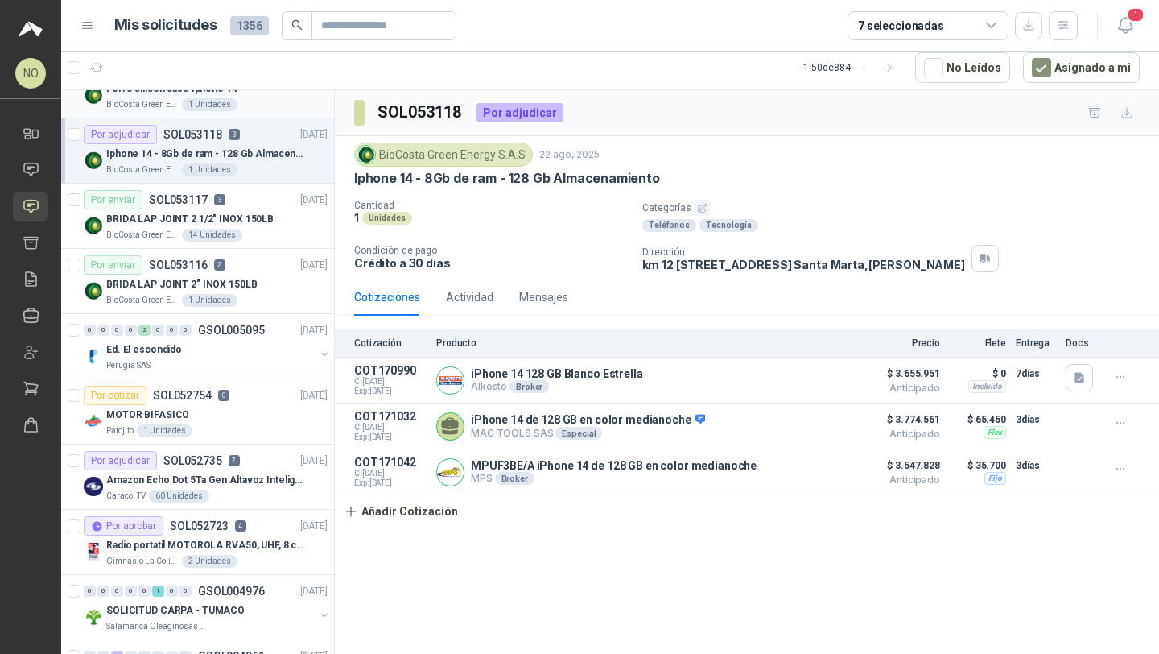
click at [276, 477] on p "Amazon Echo Dot 5Ta Gen Altavoz Inteligente Alexa Azul" at bounding box center [206, 480] width 200 height 15
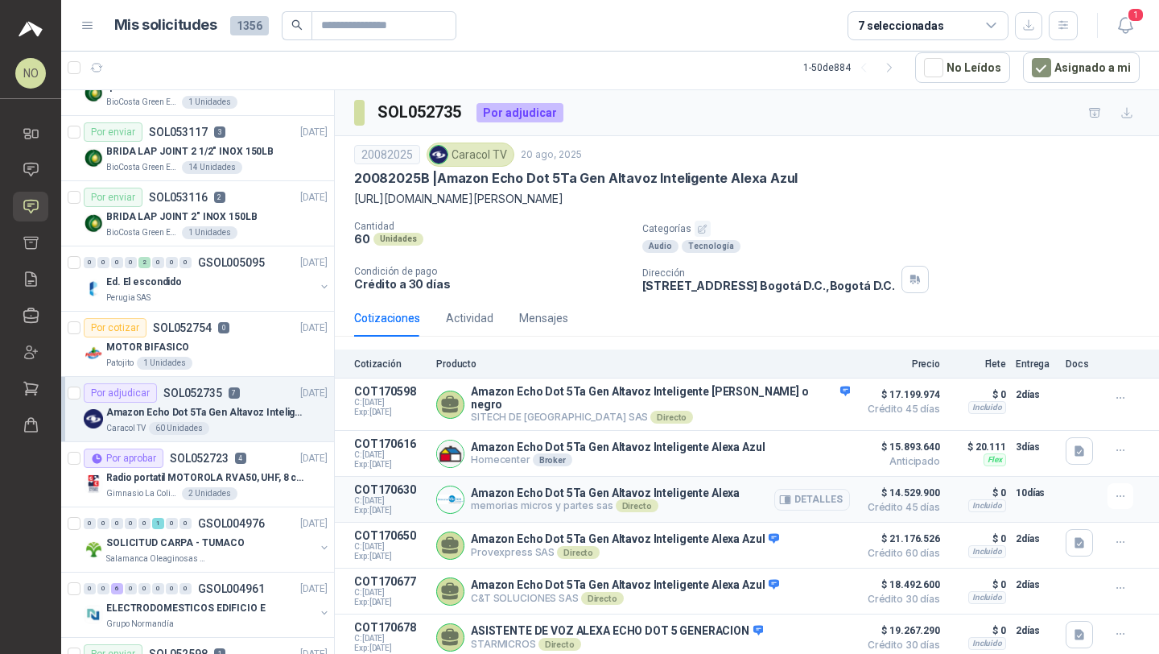
scroll to position [88, 0]
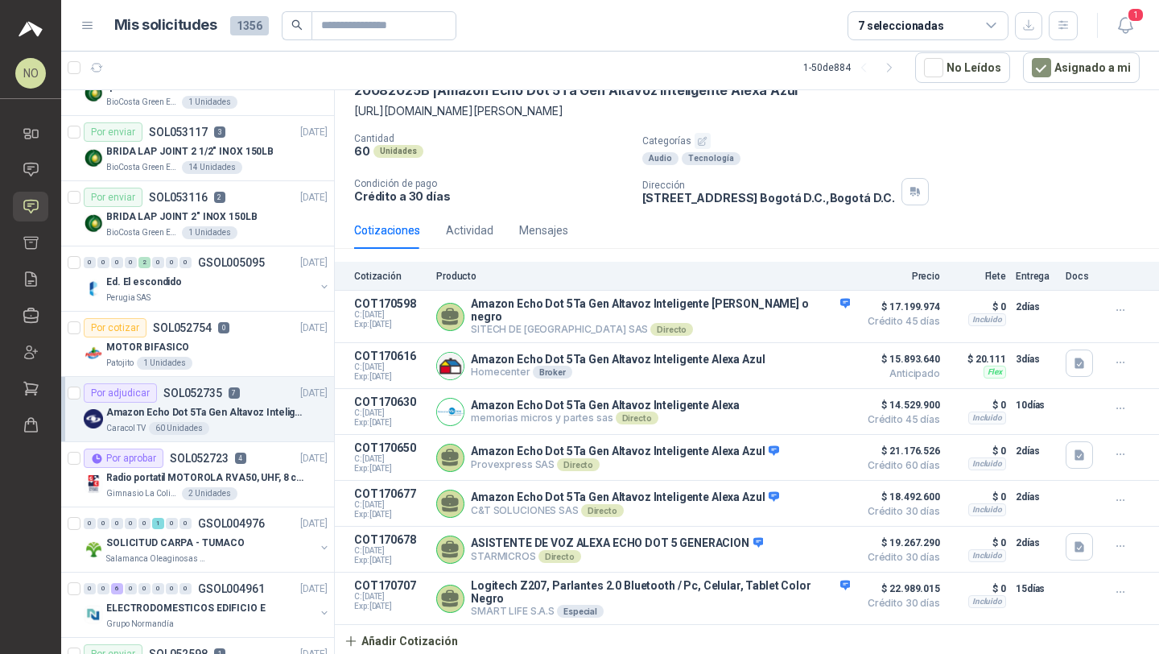
click at [174, 405] on p "Amazon Echo Dot 5Ta Gen Altavoz Inteligente Alexa Azul" at bounding box center [206, 412] width 200 height 15
click at [188, 458] on p "SOL052723" at bounding box center [199, 458] width 59 height 11
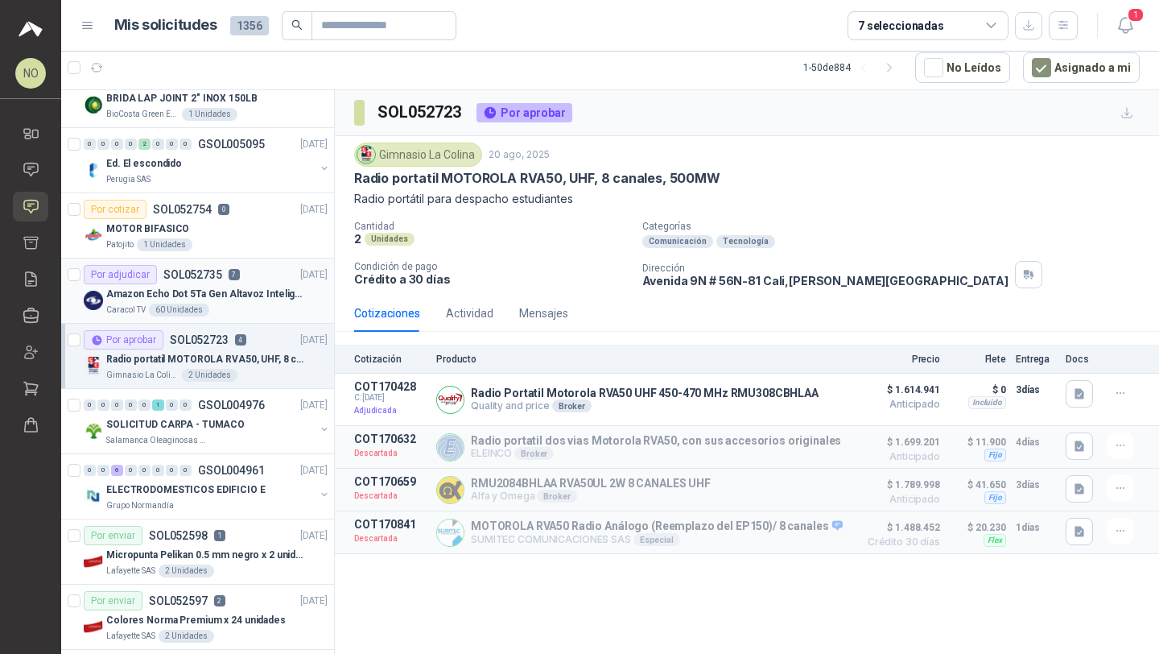
scroll to position [1463, 0]
click at [824, 395] on button "Detalles" at bounding box center [813, 400] width 76 height 22
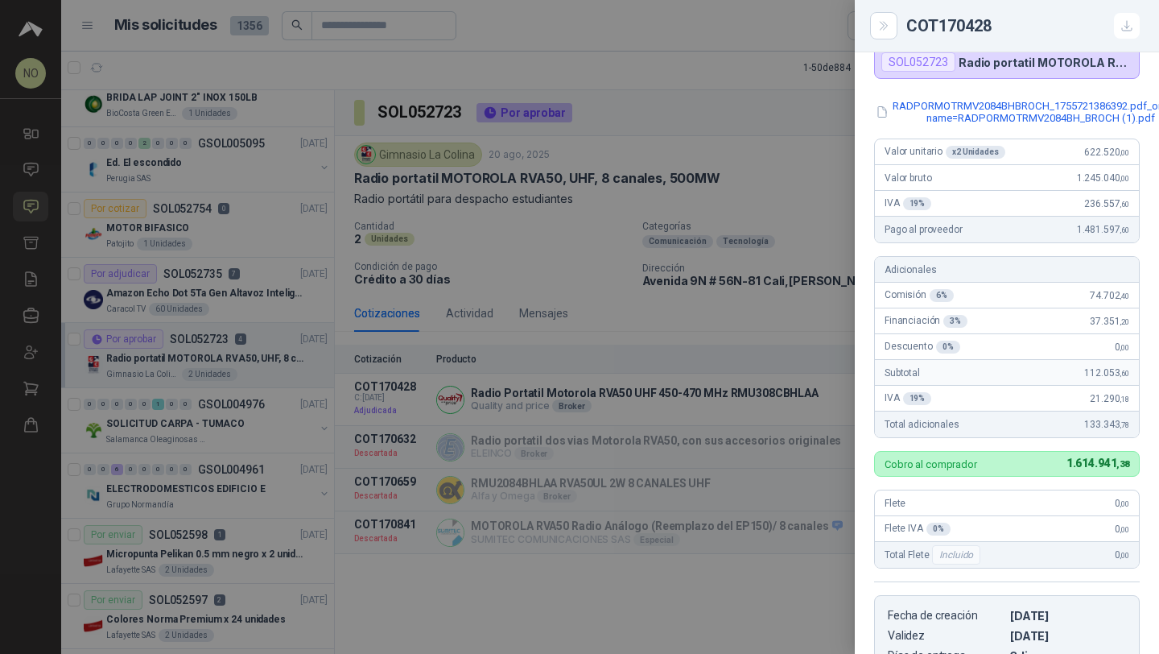
scroll to position [120, 0]
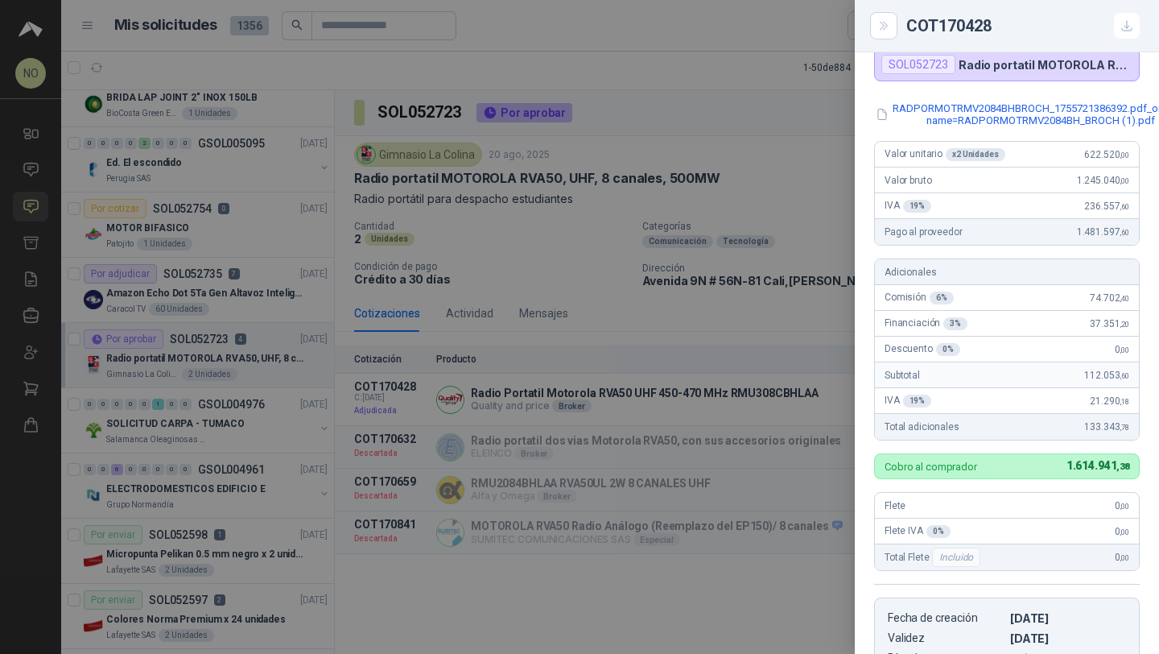
click at [570, 570] on div at bounding box center [579, 327] width 1159 height 654
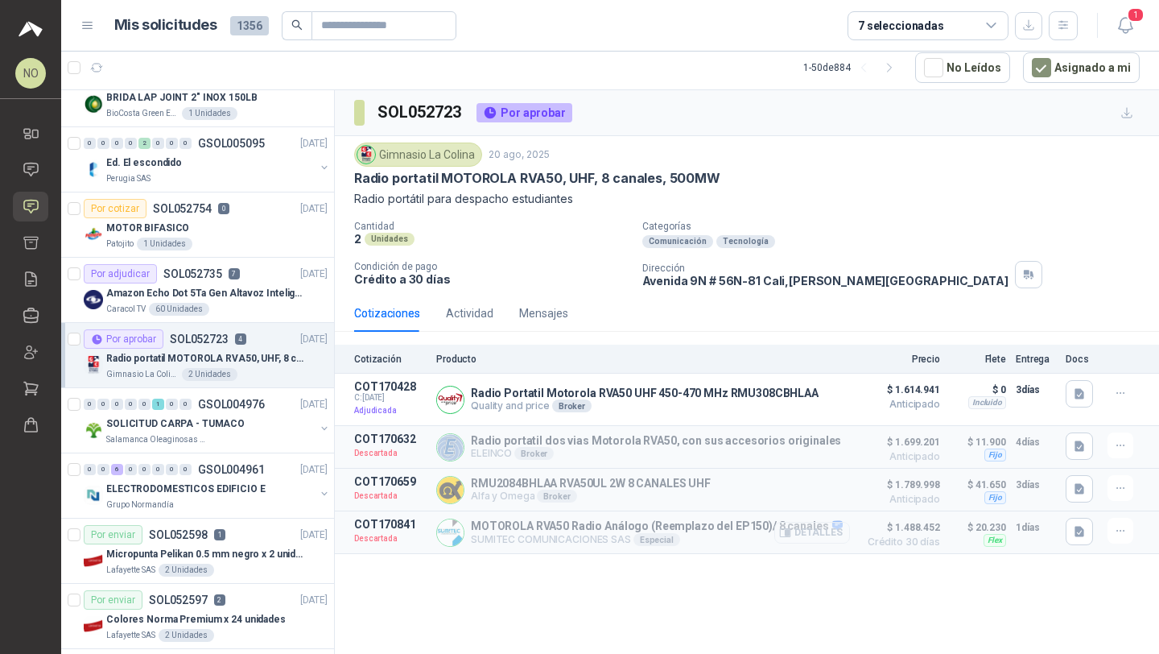
click at [832, 531] on button "Detalles" at bounding box center [813, 533] width 76 height 22
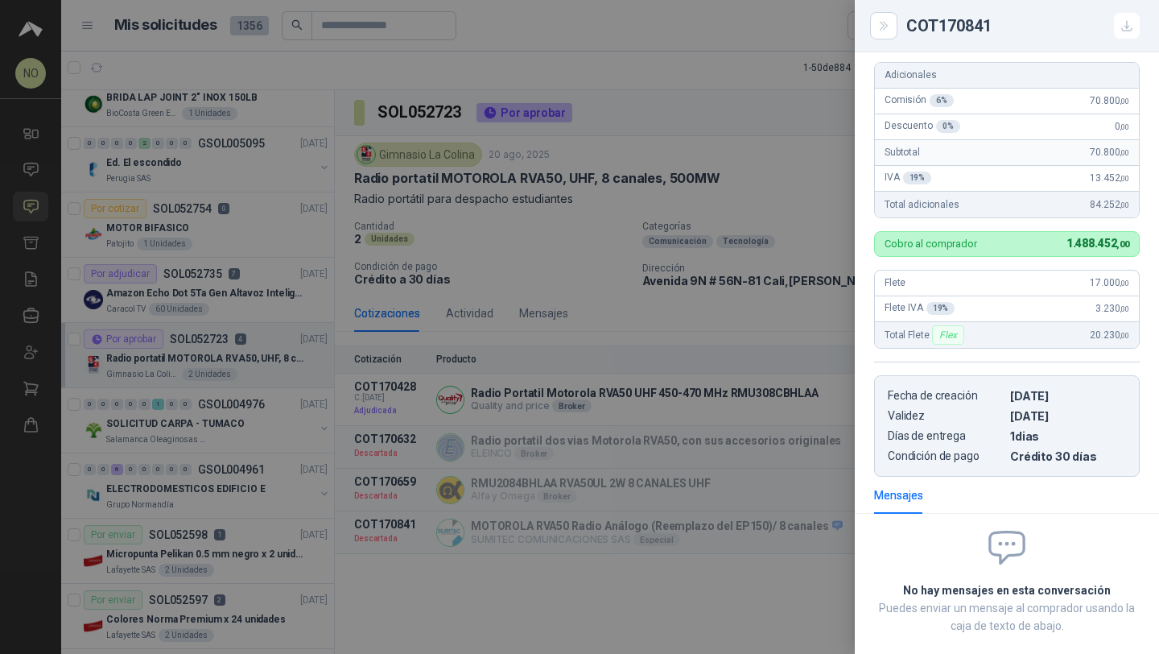
scroll to position [229, 0]
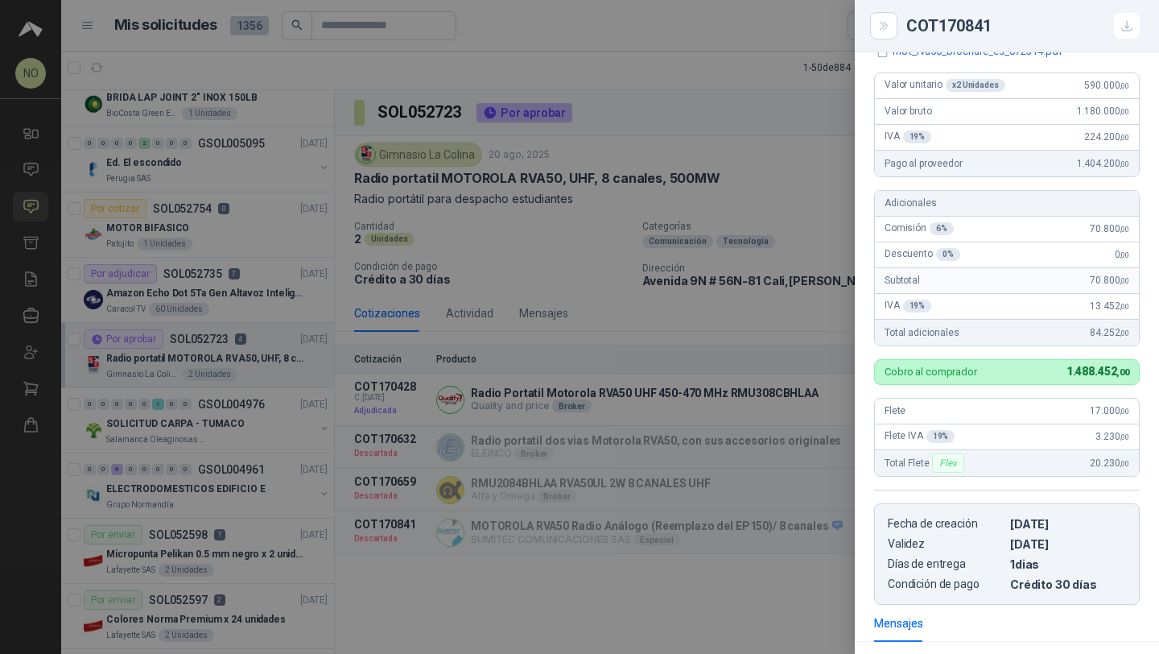
click at [680, 249] on div at bounding box center [579, 327] width 1159 height 654
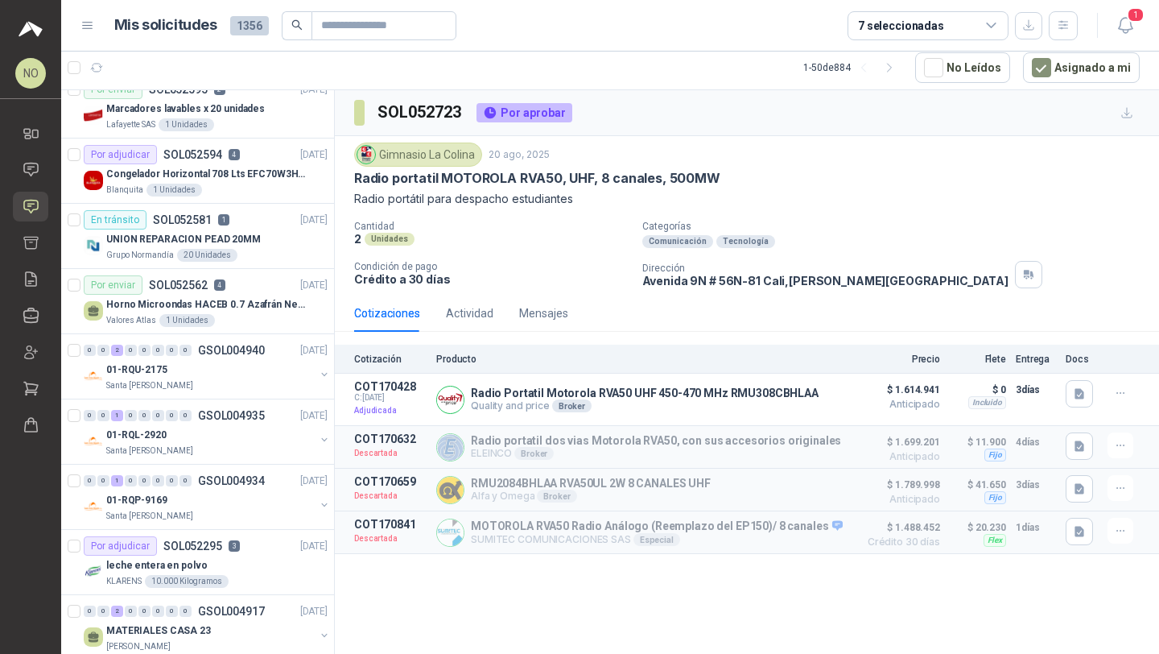
scroll to position [2180, 0]
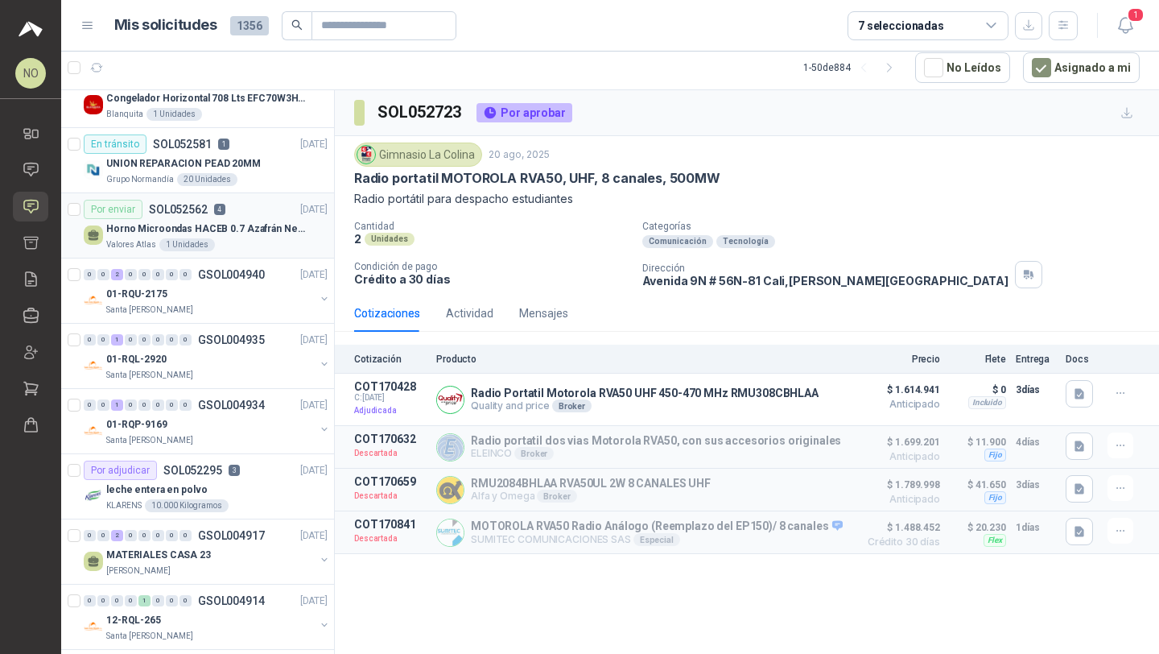
click at [235, 242] on div "Valores Atlas 1 Unidades" at bounding box center [216, 244] width 221 height 13
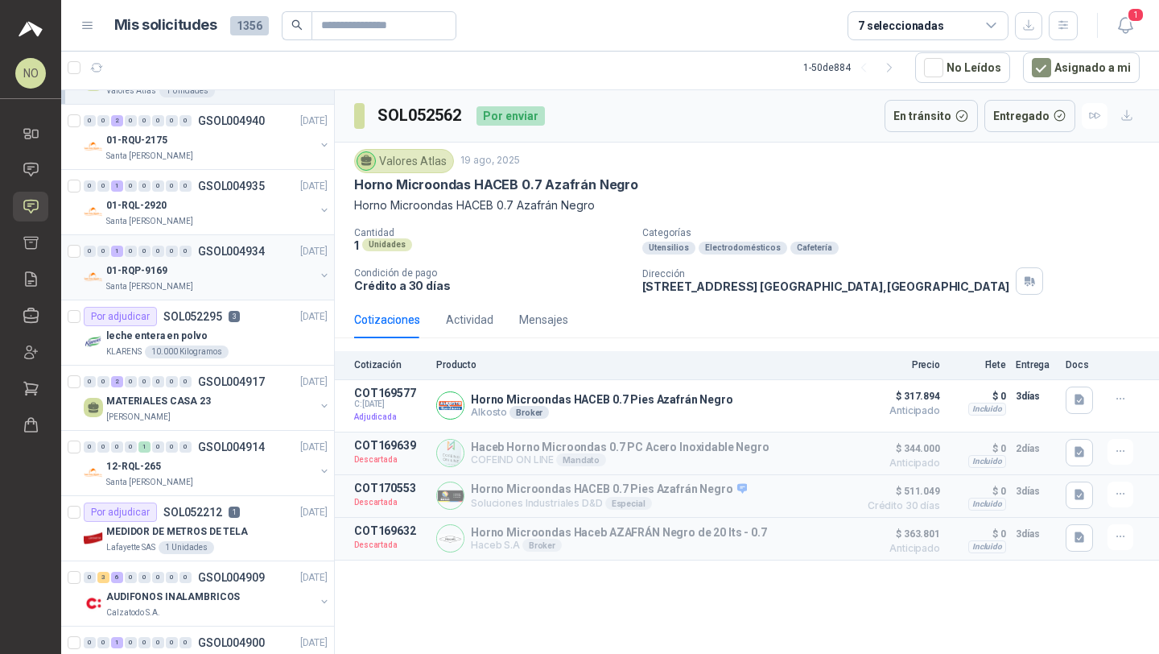
scroll to position [2367, 0]
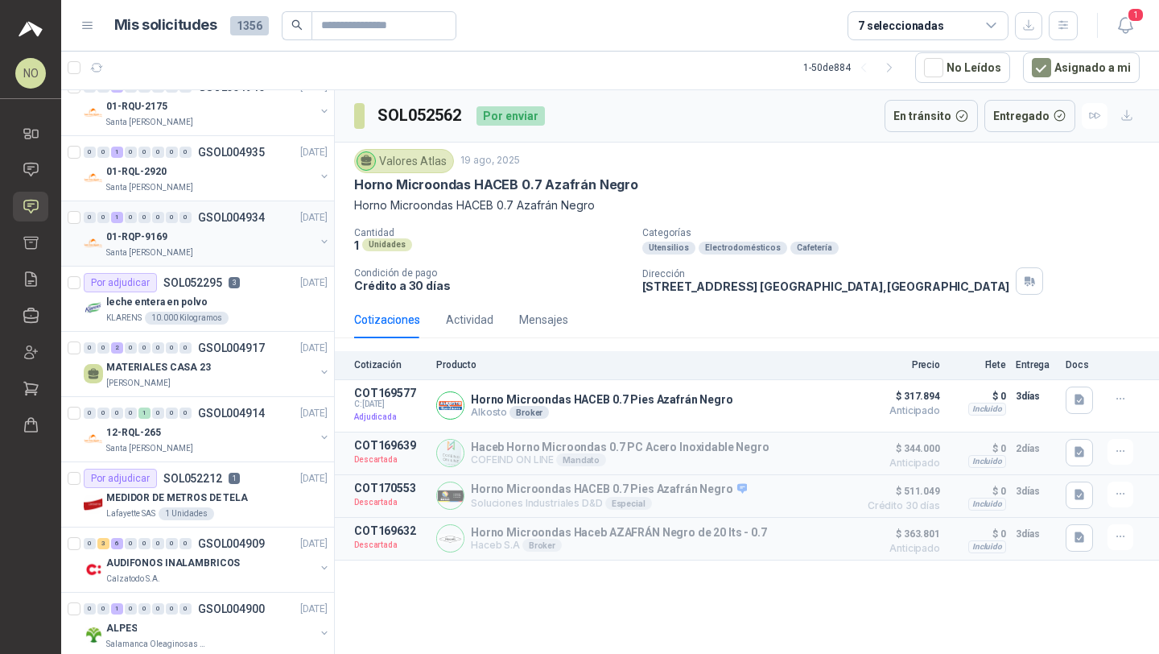
click at [235, 445] on div "Santa [PERSON_NAME]" at bounding box center [210, 448] width 209 height 13
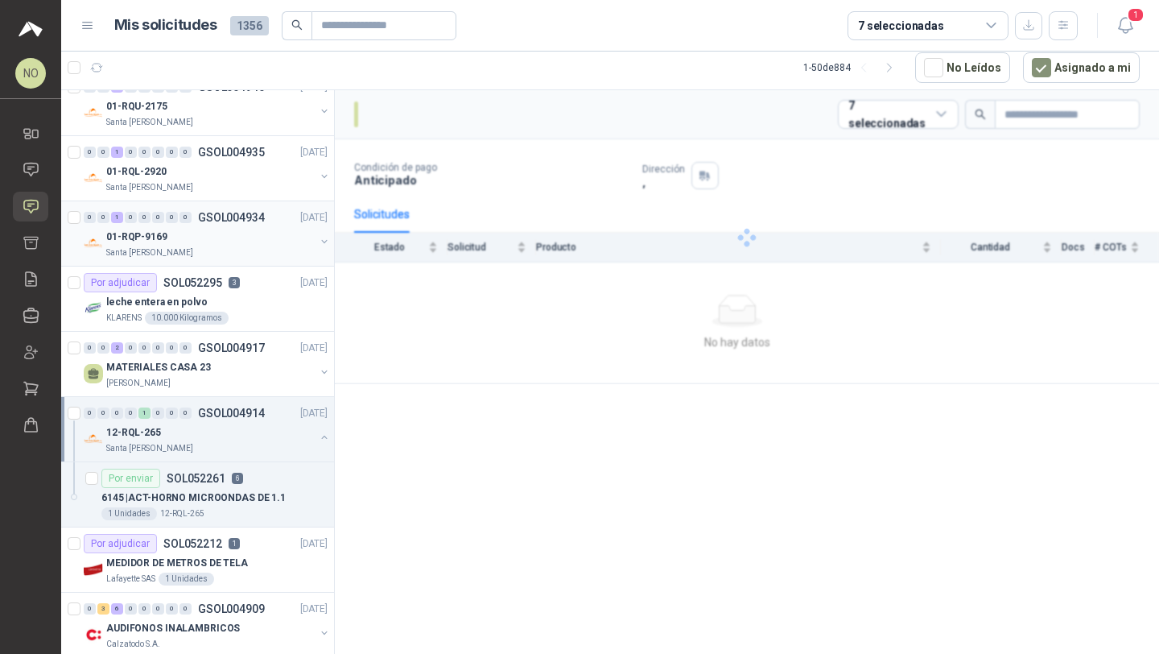
click at [235, 445] on div "Santa [PERSON_NAME]" at bounding box center [210, 448] width 209 height 13
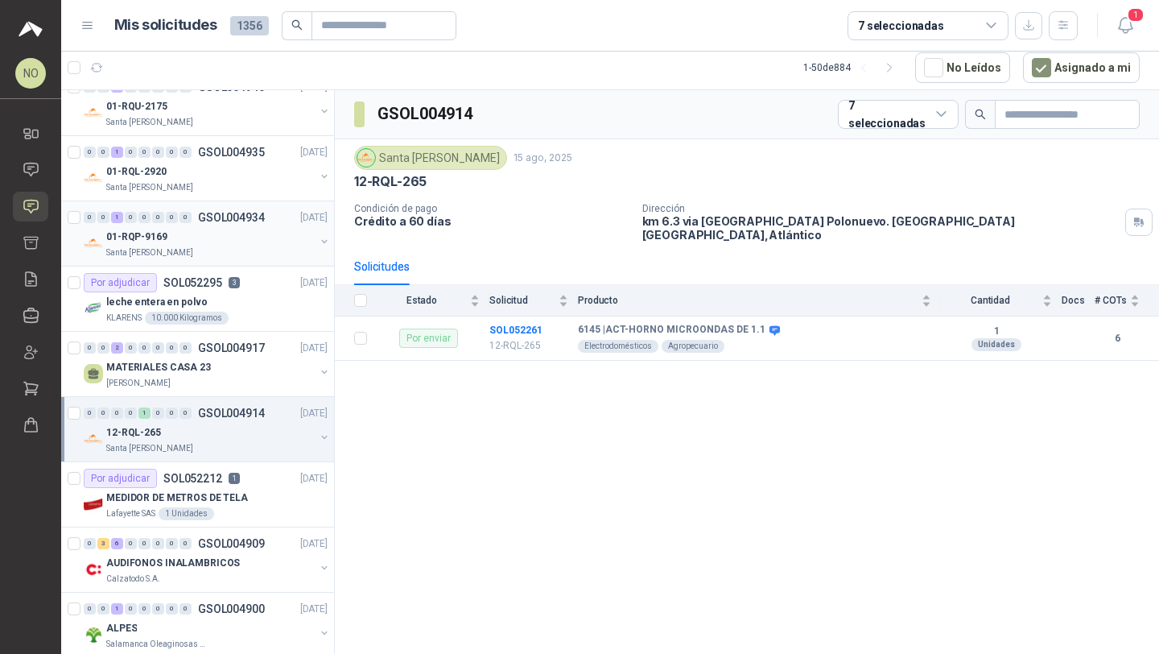
click at [235, 445] on div "Santa [PERSON_NAME]" at bounding box center [210, 448] width 209 height 13
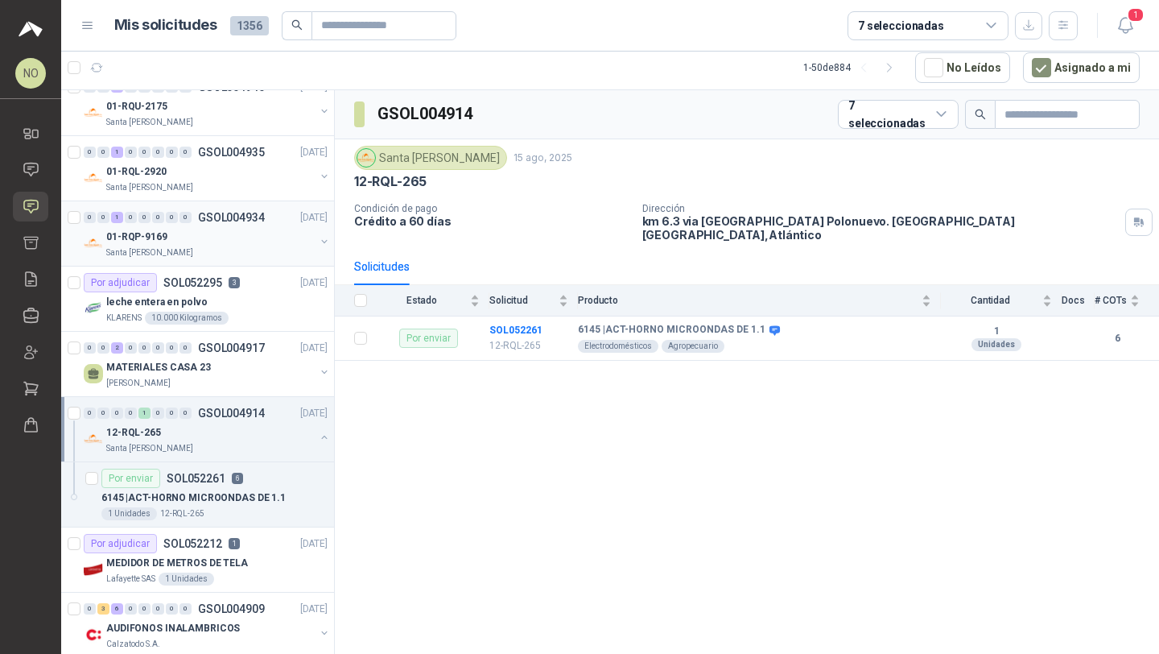
click at [235, 445] on div "Santa [PERSON_NAME]" at bounding box center [210, 448] width 209 height 13
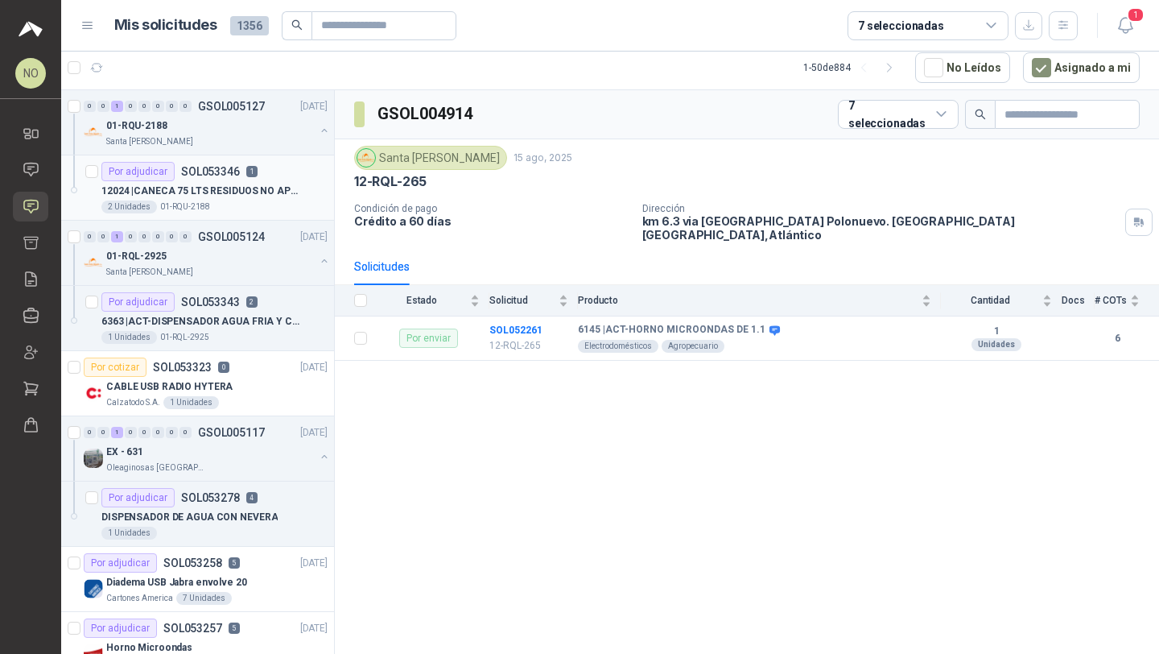
click at [252, 172] on p "1" at bounding box center [251, 171] width 11 height 11
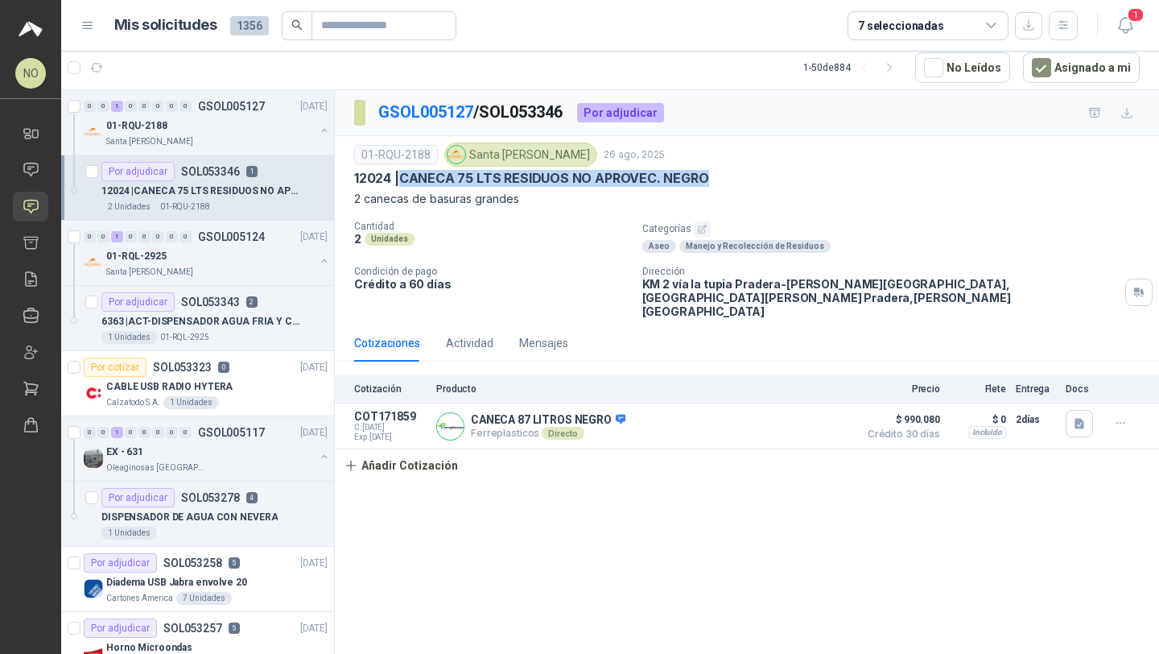
drag, startPoint x: 405, startPoint y: 177, endPoint x: 719, endPoint y: 177, distance: 314.0
click at [719, 177] on div "12024 | CANECA 75 LTS RESIDUOS NO APROVEC. NEGRO" at bounding box center [747, 178] width 786 height 17
copy p "CANECA 75 LTS RESIDUOS NO APROVEC. NEGRO"
click at [226, 309] on div "Por adjudicar SOL053343 2" at bounding box center [179, 301] width 156 height 19
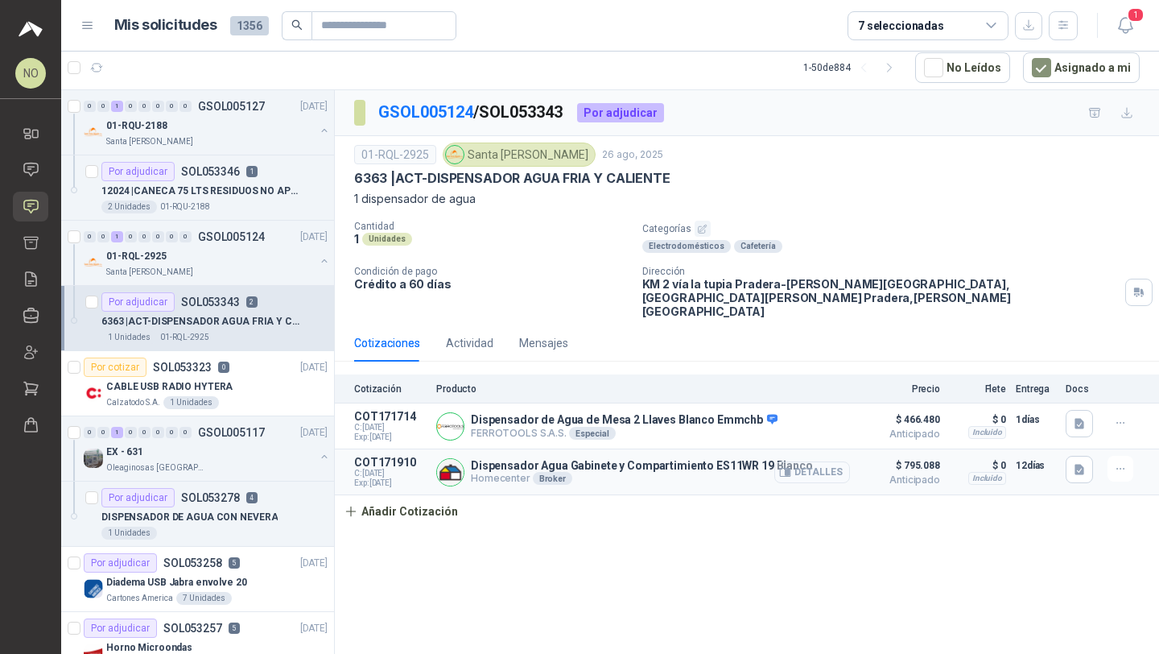
click at [795, 461] on button "Detalles" at bounding box center [813, 472] width 76 height 22
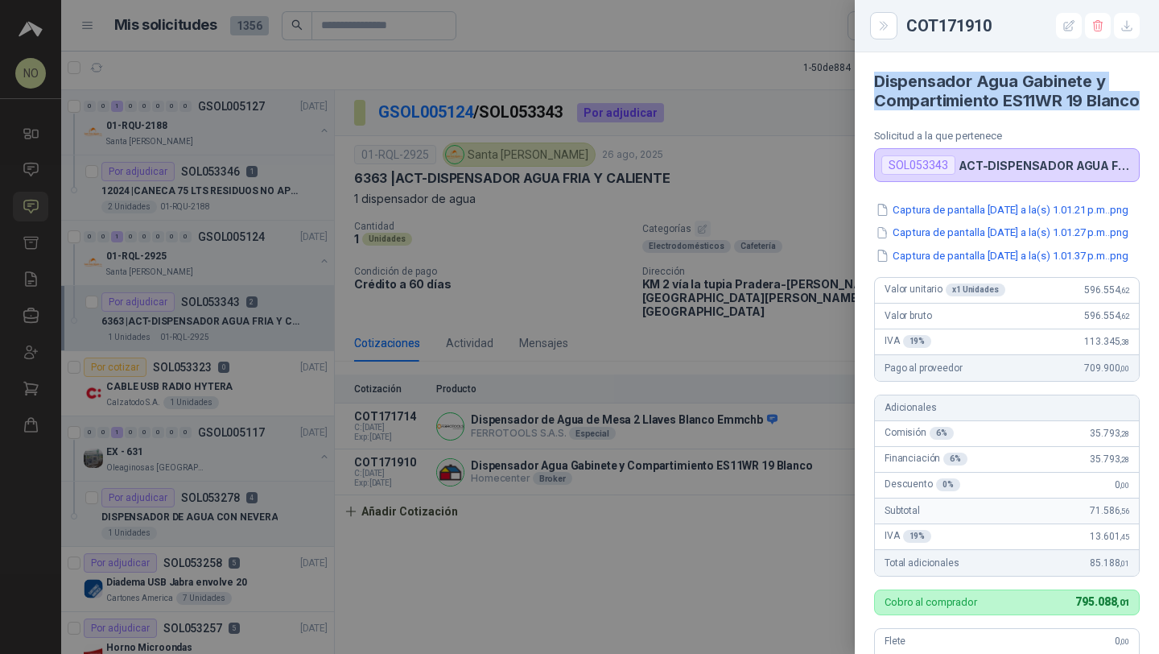
drag, startPoint x: 874, startPoint y: 80, endPoint x: 950, endPoint y: 112, distance: 83.0
click at [951, 114] on article "Dispensador Agua Gabinete y Compartimiento ES11WR 19 Blanco Solicitud a la que …" at bounding box center [1007, 117] width 304 height 130
copy h4 "Dispensador Agua Gabinete y Compartimiento ES11WR 19 Blanco"
click at [453, 161] on div at bounding box center [579, 327] width 1159 height 654
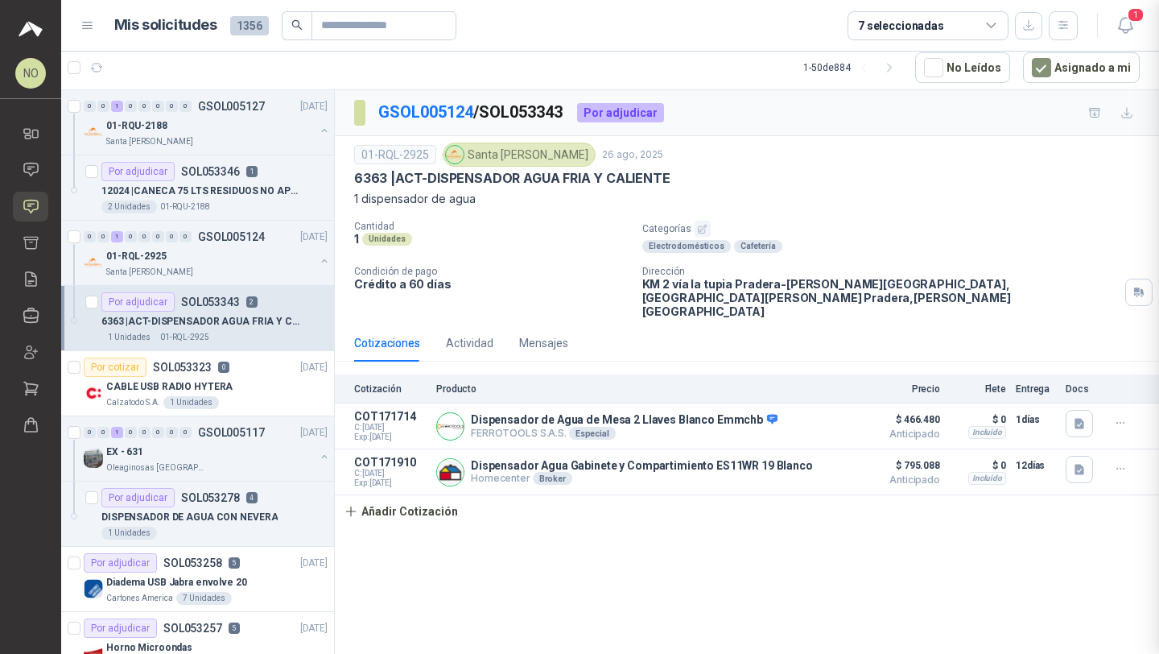
scroll to position [505, 0]
click at [225, 195] on p "12024 | CANECA 75 LTS RESIDUOS NO APROVEC. NEGRO" at bounding box center [201, 191] width 200 height 15
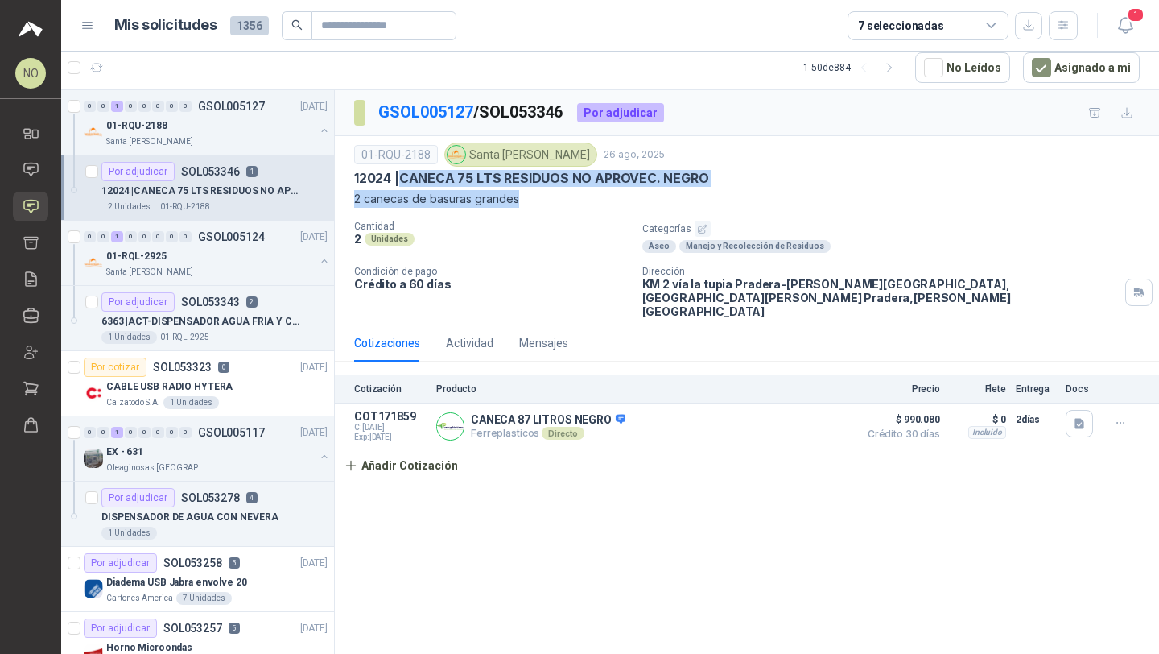
drag, startPoint x: 402, startPoint y: 177, endPoint x: 619, endPoint y: 202, distance: 218.8
click at [619, 202] on div "01-RQU-2188 [GEOGRAPHIC_DATA][PERSON_NAME] [DATE] 12024 | CANECA 75 LTS RESIDUO…" at bounding box center [747, 175] width 786 height 65
copy div "CANECA 75 LTS RESIDUOS NO APROVEC. NEGRO 2 canecas de basuras grandes"
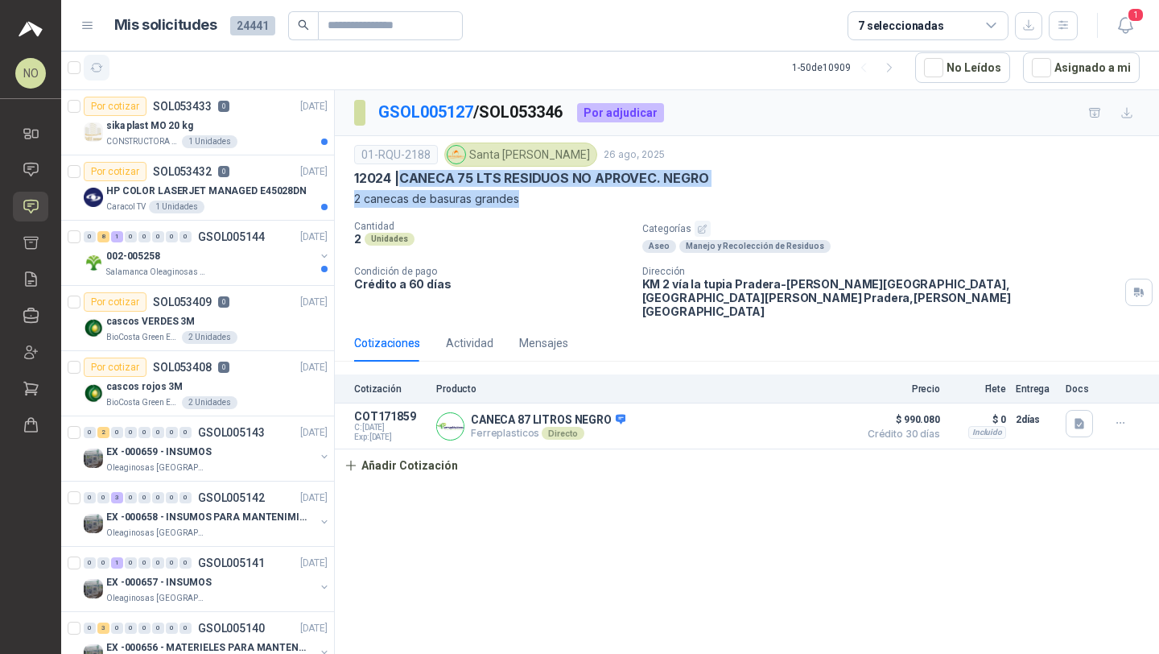
click at [99, 64] on icon "button" at bounding box center [97, 68] width 12 height 8
click at [226, 187] on p "HP COLOR LASERJET MANAGED E45028DN" at bounding box center [206, 191] width 200 height 15
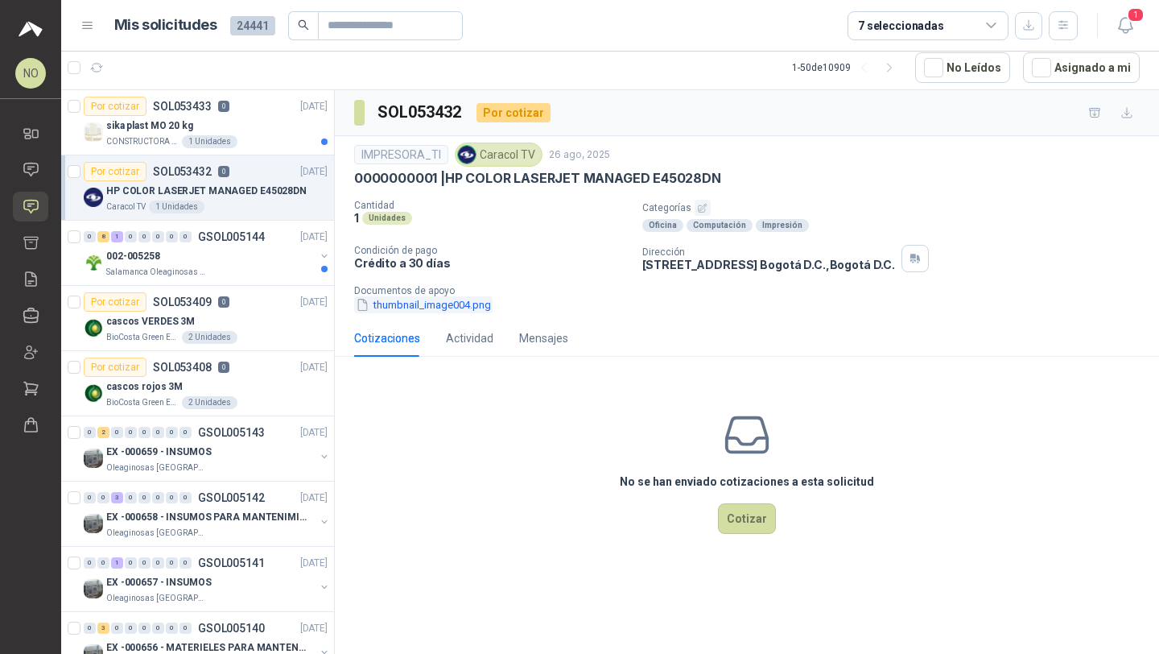
click at [424, 308] on button "thumbnail_image004.png" at bounding box center [423, 304] width 138 height 17
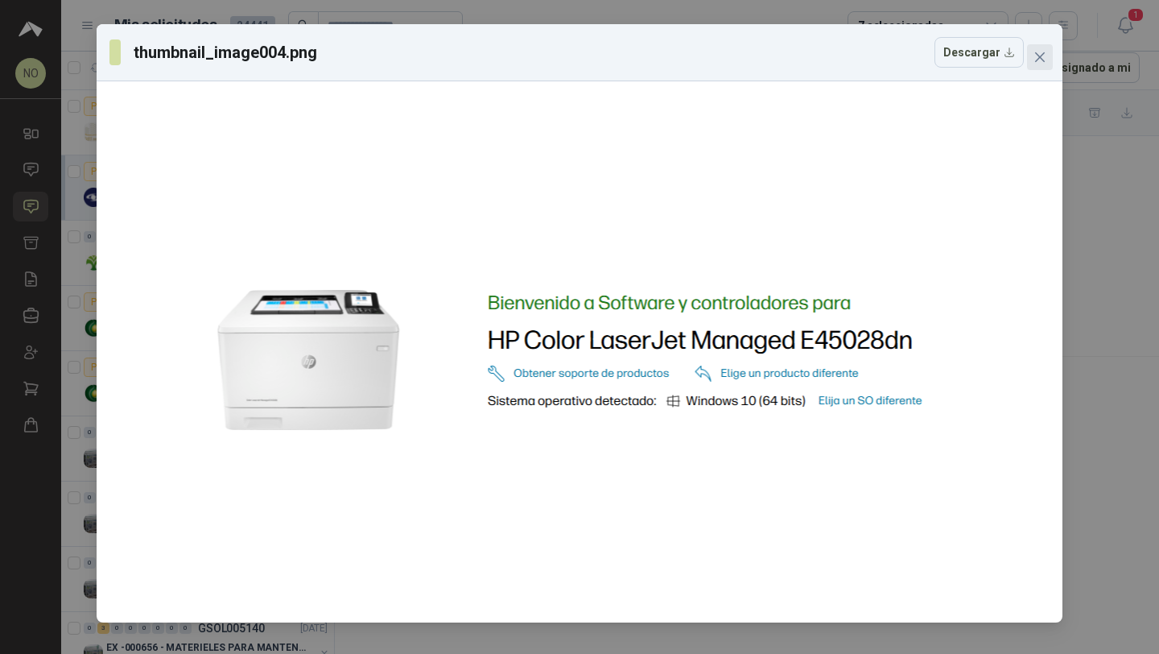
click at [1045, 60] on icon "close" at bounding box center [1040, 57] width 13 height 13
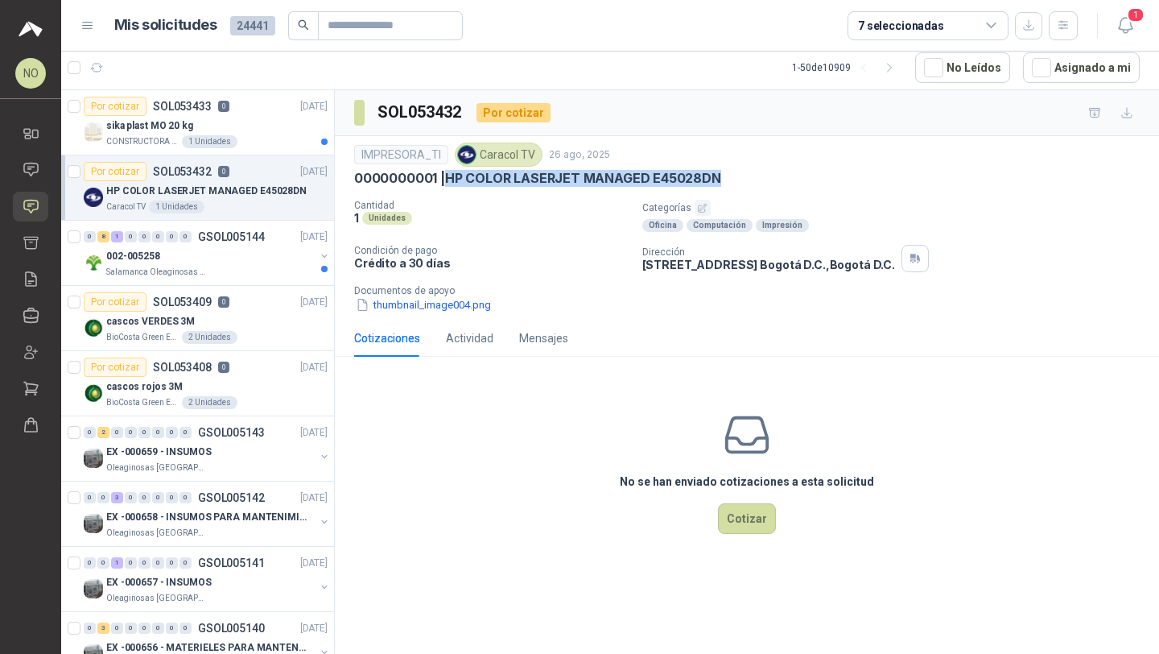
drag, startPoint x: 446, startPoint y: 176, endPoint x: 783, endPoint y: 176, distance: 336.6
click at [783, 176] on div "0000000001 | HP COLOR LASERJET MANAGED E45028DN" at bounding box center [747, 178] width 786 height 17
copy p "HP COLOR LASERJET MANAGED E45028DN"
click at [424, 308] on button "thumbnail_image004.png" at bounding box center [423, 304] width 138 height 17
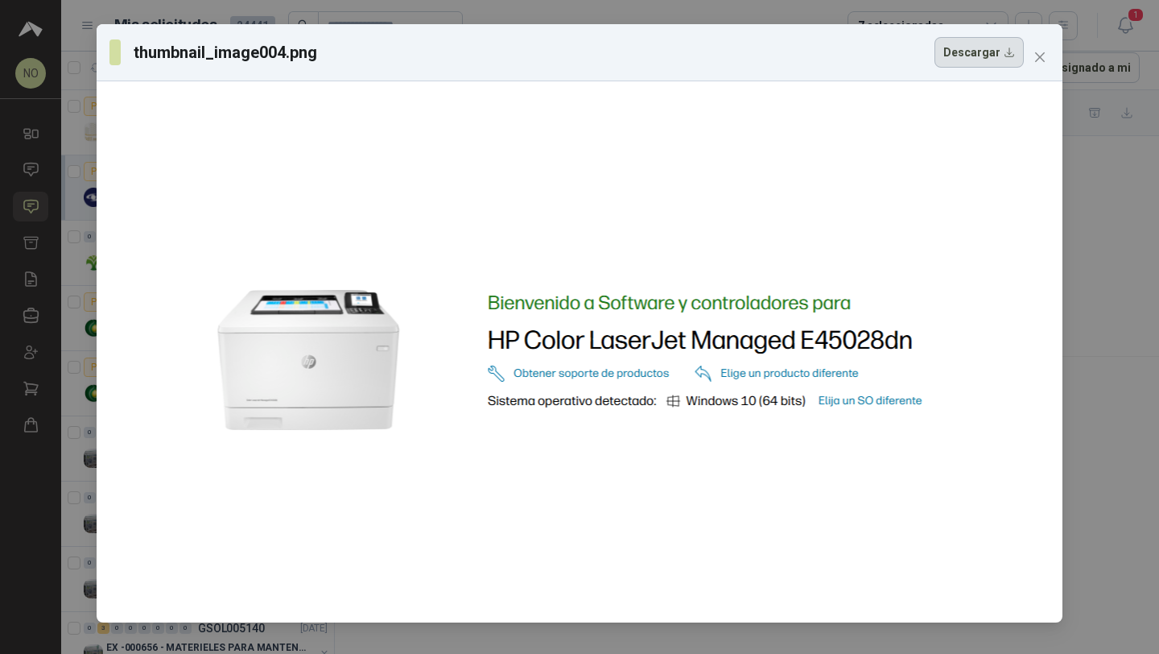
click at [970, 43] on button "Descargar" at bounding box center [979, 52] width 89 height 31
click at [1042, 54] on icon "close" at bounding box center [1040, 57] width 10 height 10
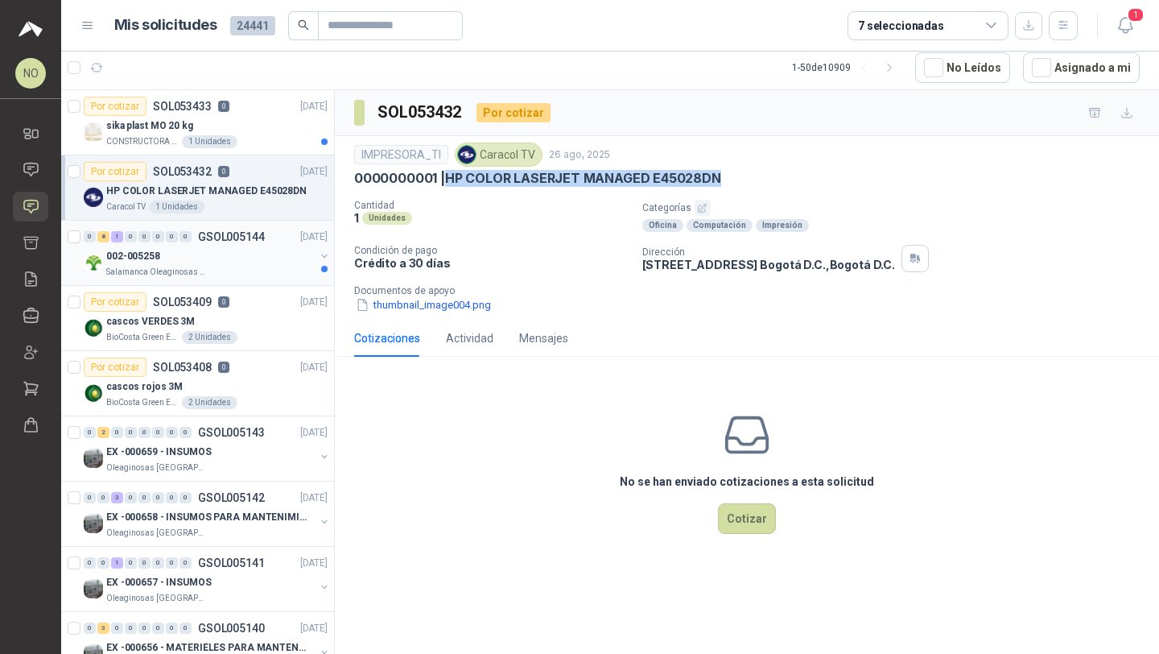
click at [242, 262] on div "002-005258" at bounding box center [210, 255] width 209 height 19
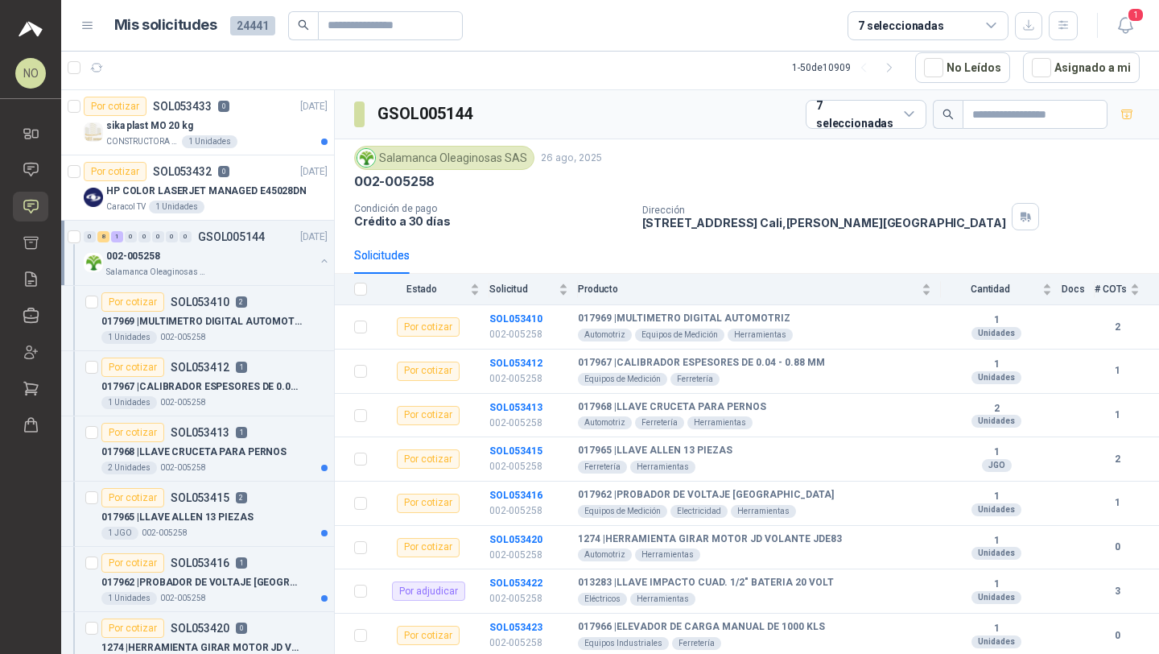
click at [242, 262] on div "002-005258" at bounding box center [210, 255] width 209 height 19
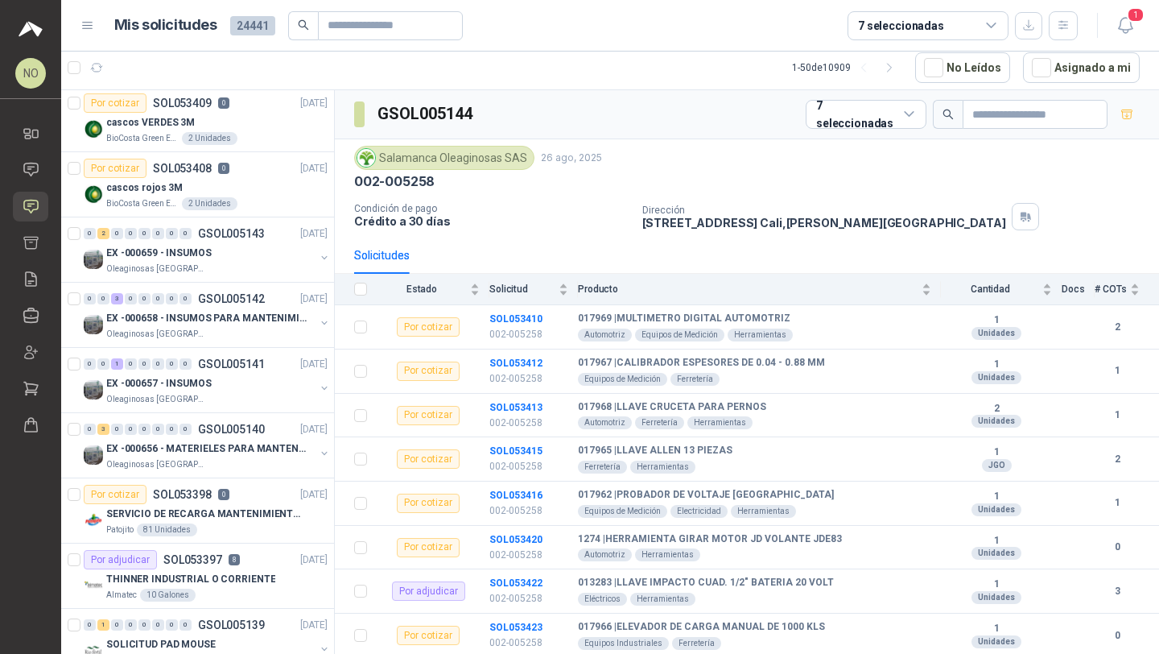
scroll to position [200, 0]
click at [236, 333] on div "Oleaginosas [GEOGRAPHIC_DATA][PERSON_NAME]" at bounding box center [210, 333] width 209 height 13
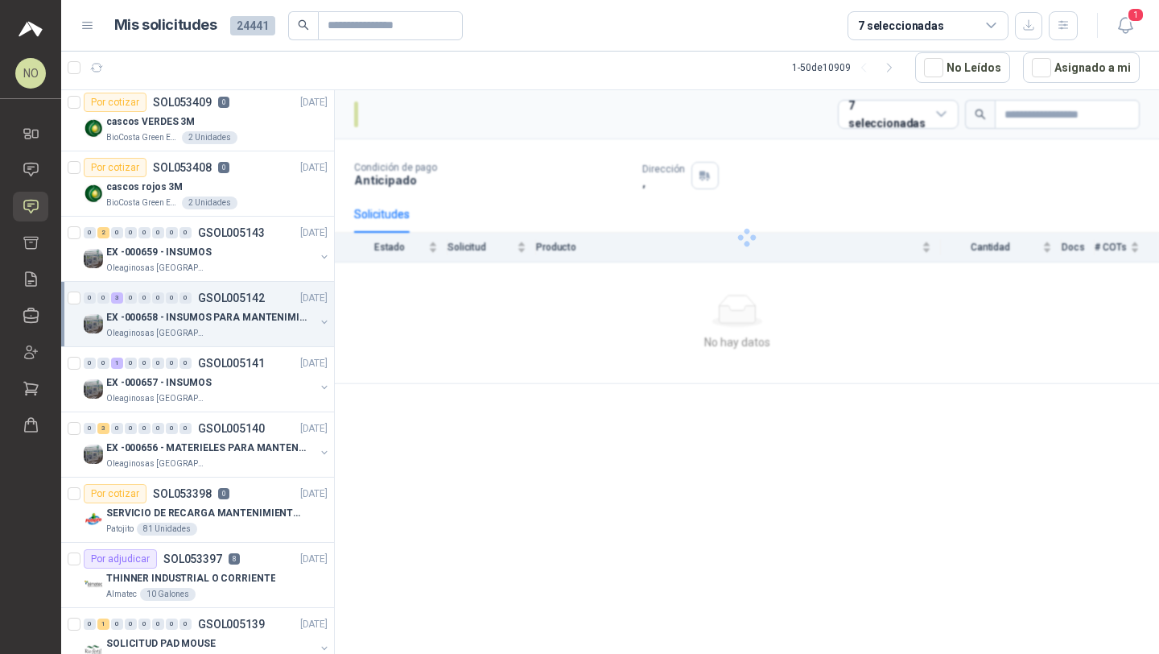
click at [236, 333] on div "Oleaginosas [GEOGRAPHIC_DATA][PERSON_NAME]" at bounding box center [210, 333] width 209 height 13
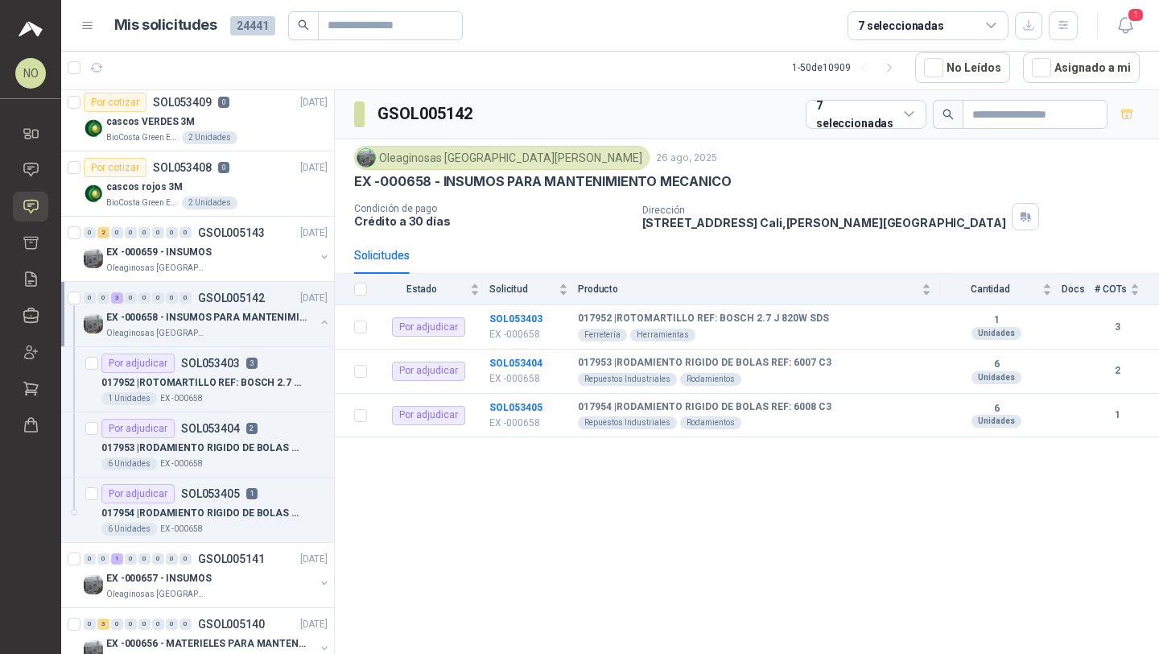
click at [236, 333] on div "Oleaginosas [GEOGRAPHIC_DATA][PERSON_NAME]" at bounding box center [210, 333] width 209 height 13
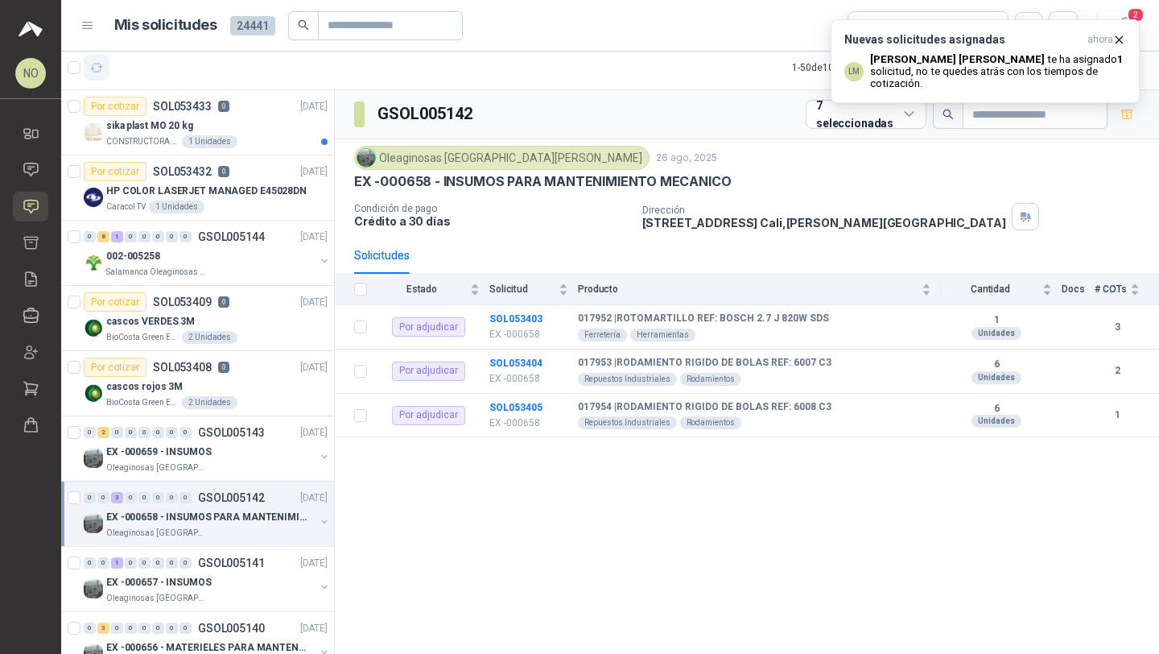
click at [99, 64] on icon "button" at bounding box center [97, 68] width 12 height 8
click at [1117, 36] on icon "button" at bounding box center [1120, 40] width 14 height 14
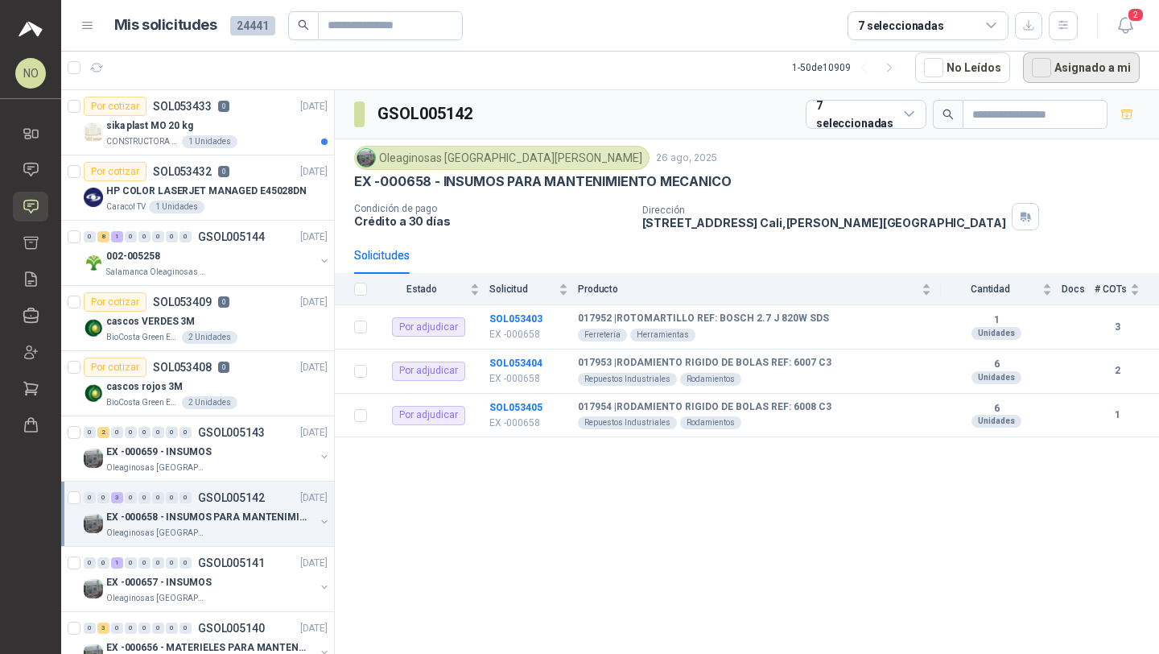
click at [1097, 70] on button "Asignado a mi" at bounding box center [1081, 67] width 117 height 31
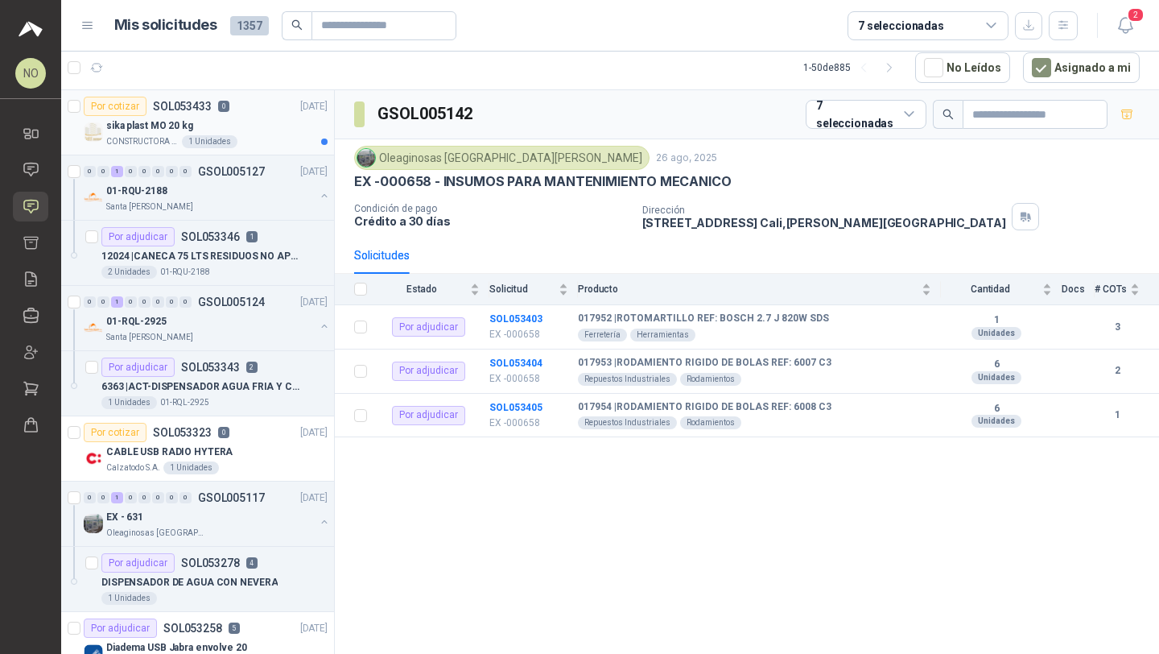
click at [208, 136] on div "1 Unidades" at bounding box center [210, 141] width 56 height 13
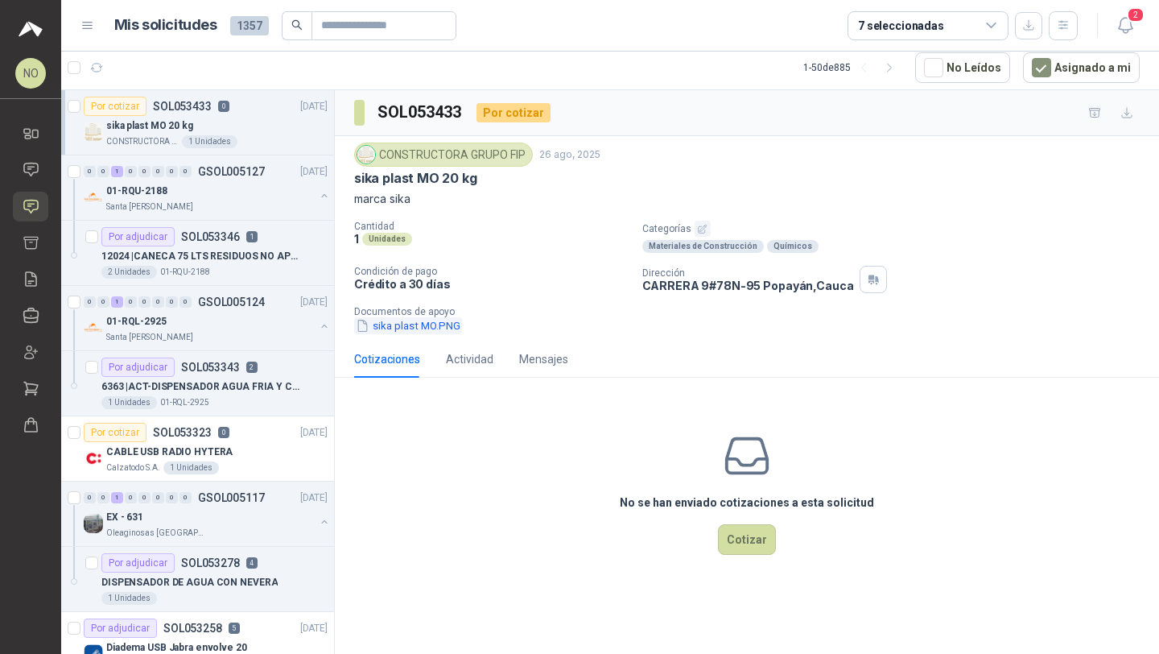
click at [414, 328] on button "sika plast MO.PNG" at bounding box center [408, 325] width 108 height 17
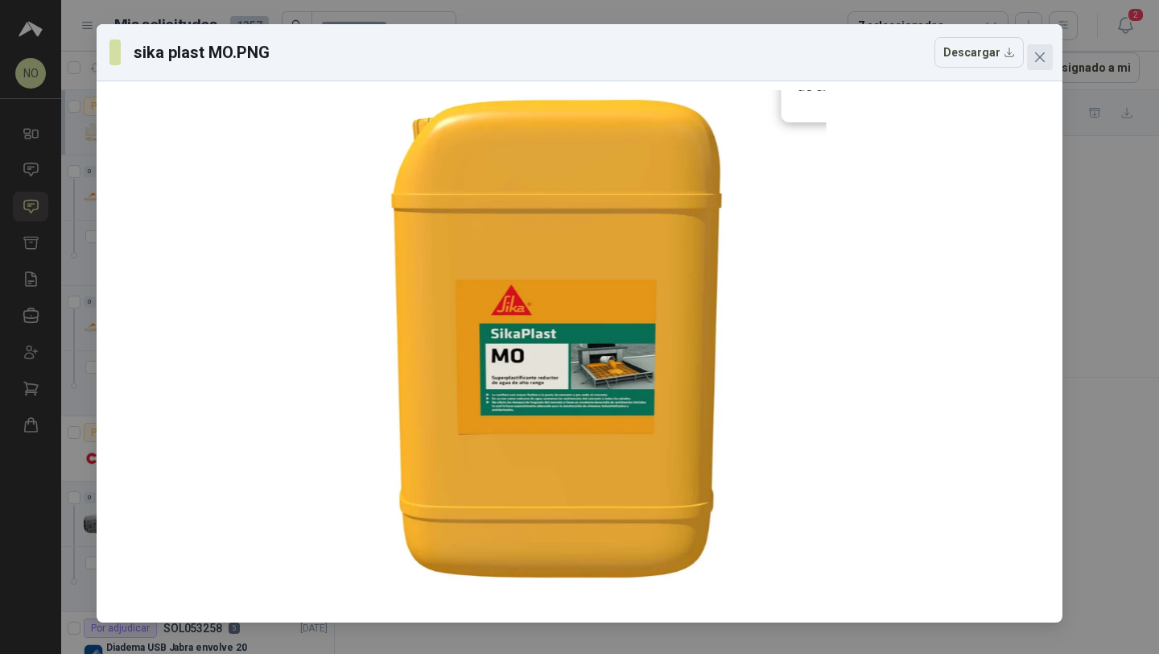
click at [1042, 54] on icon "close" at bounding box center [1040, 57] width 10 height 10
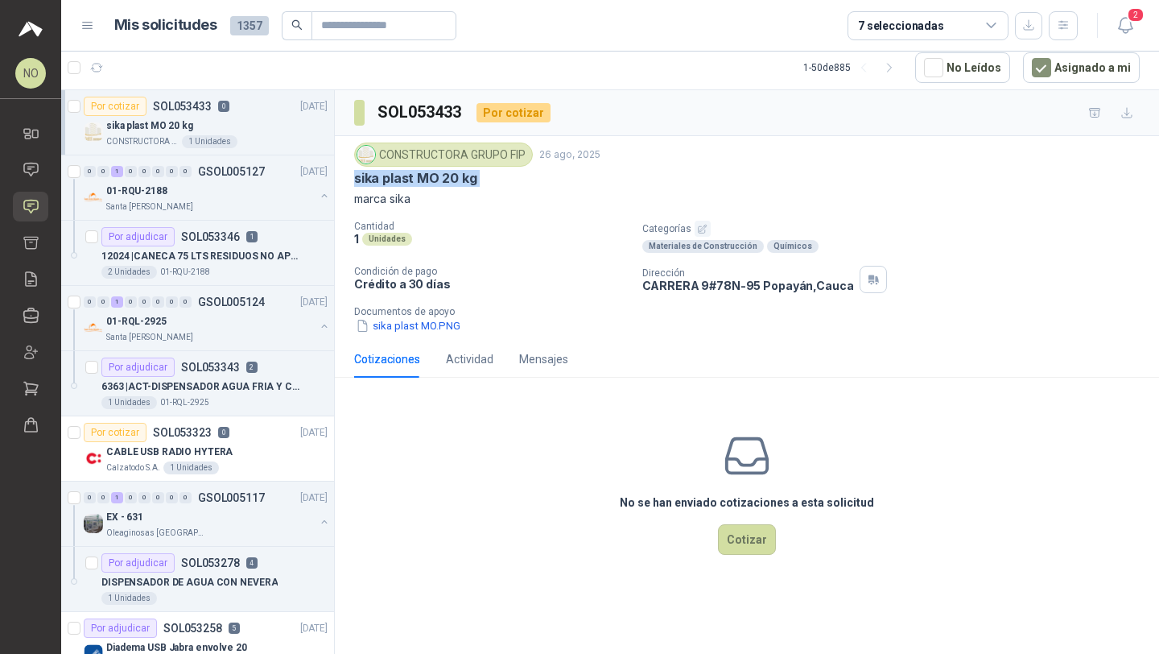
drag, startPoint x: 354, startPoint y: 178, endPoint x: 517, endPoint y: 188, distance: 162.9
click at [517, 188] on div "CONSTRUCTORA GRUPO FIP [DATE] sika plast MO 20 kg marca sika" at bounding box center [747, 175] width 786 height 65
copy p "sika plast MO 20 kg"
click at [354, 180] on p "sika plast MO 20 kg" at bounding box center [415, 178] width 123 height 17
drag, startPoint x: 354, startPoint y: 180, endPoint x: 497, endPoint y: 180, distance: 142.5
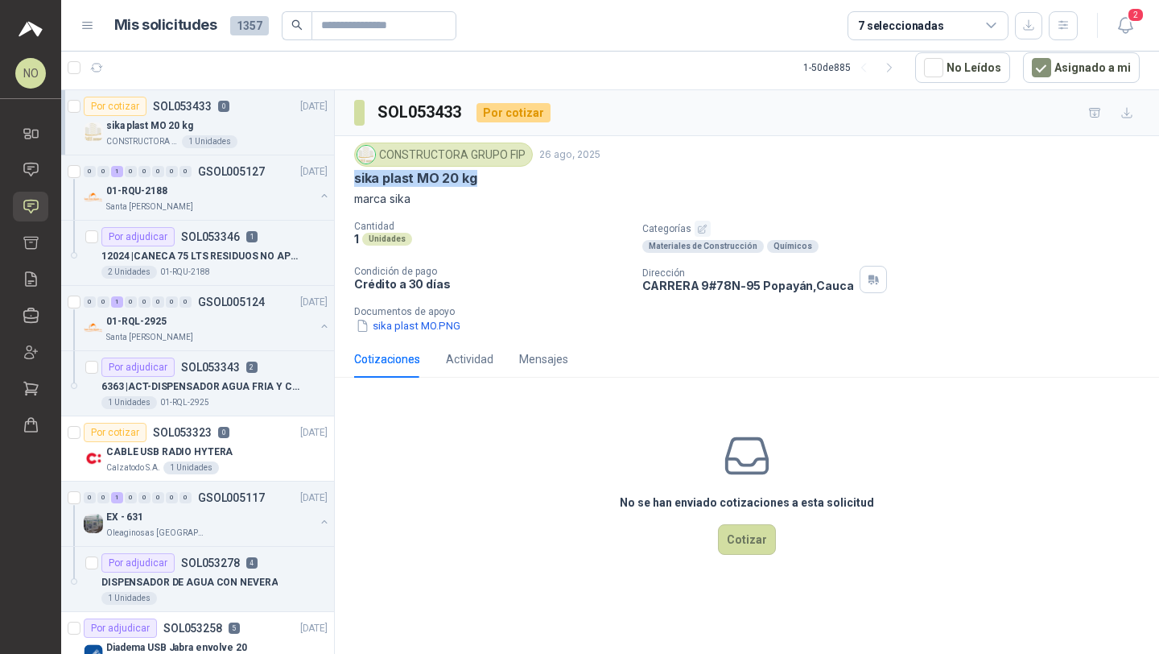
click at [497, 180] on div "sika plast MO 20 kg" at bounding box center [747, 178] width 786 height 17
copy p "sika plast MO 20 kg"
click at [420, 332] on button "sika plast MO.PNG" at bounding box center [408, 325] width 108 height 17
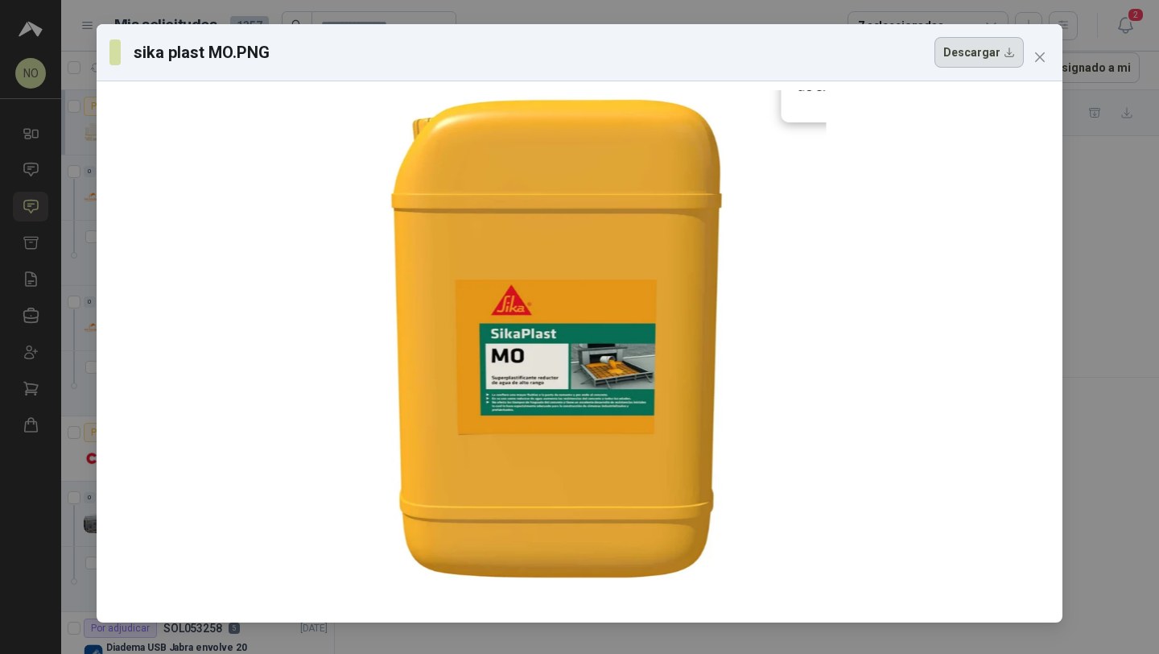
click at [981, 48] on button "Descargar" at bounding box center [979, 52] width 89 height 31
click at [1037, 51] on icon "close" at bounding box center [1040, 57] width 13 height 13
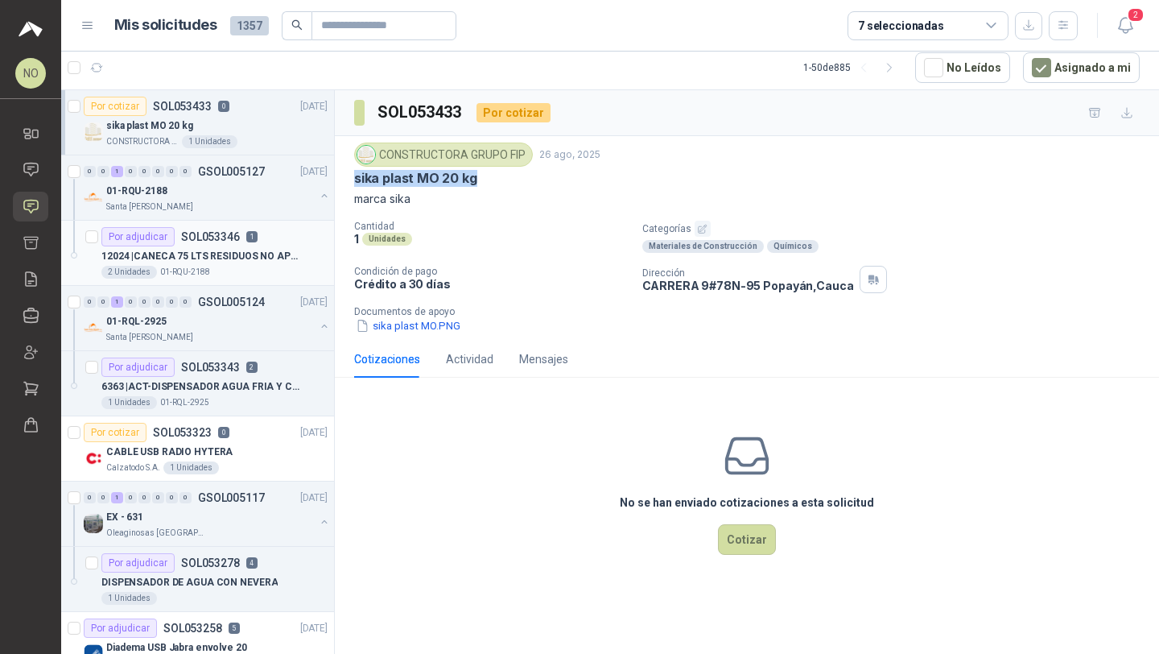
click at [254, 238] on p "1" at bounding box center [251, 236] width 11 height 11
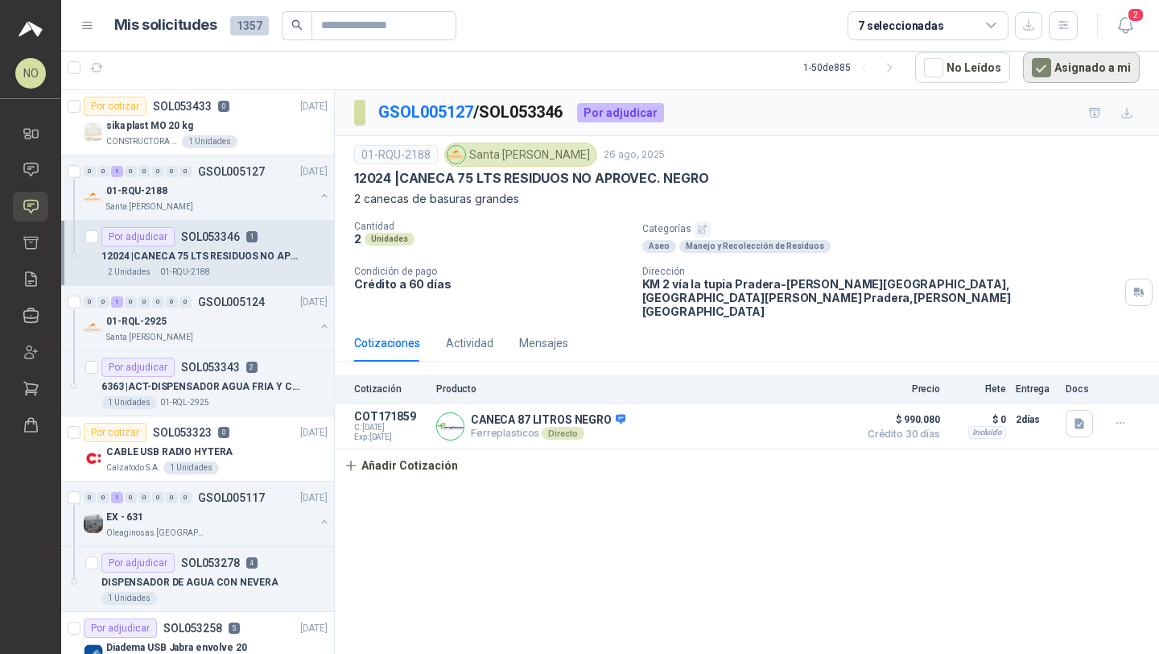
click at [1095, 60] on button "Asignado a mi" at bounding box center [1081, 67] width 117 height 31
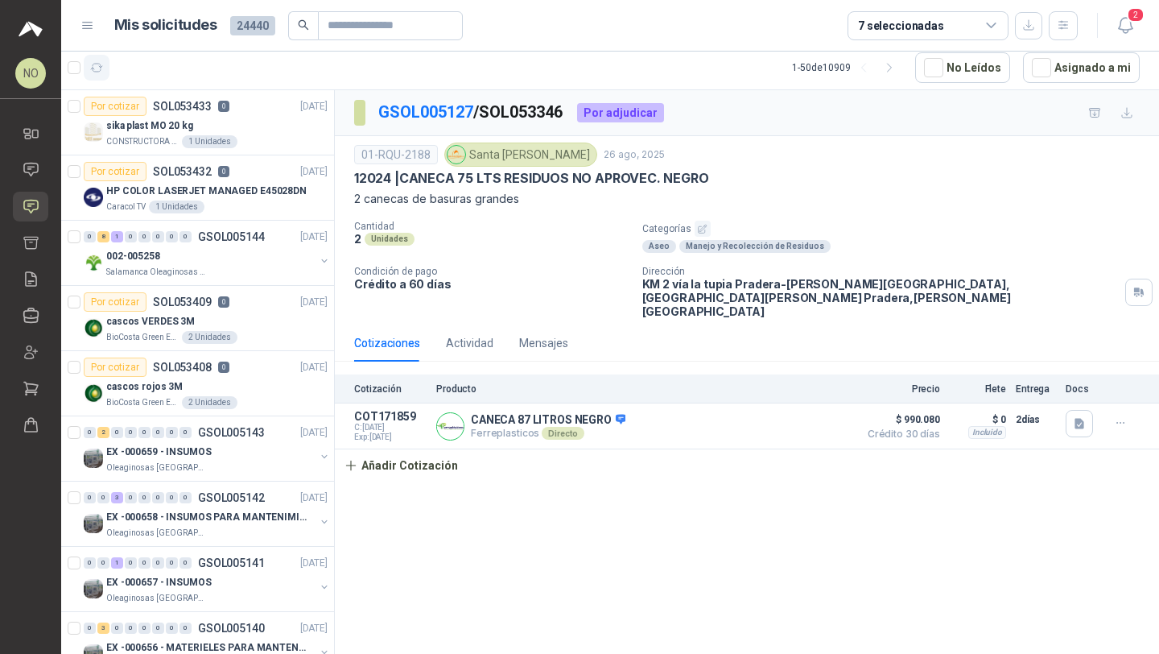
click at [99, 63] on icon "button" at bounding box center [97, 68] width 14 height 14
click at [234, 313] on div "cascos VERDES 3M" at bounding box center [216, 321] width 221 height 19
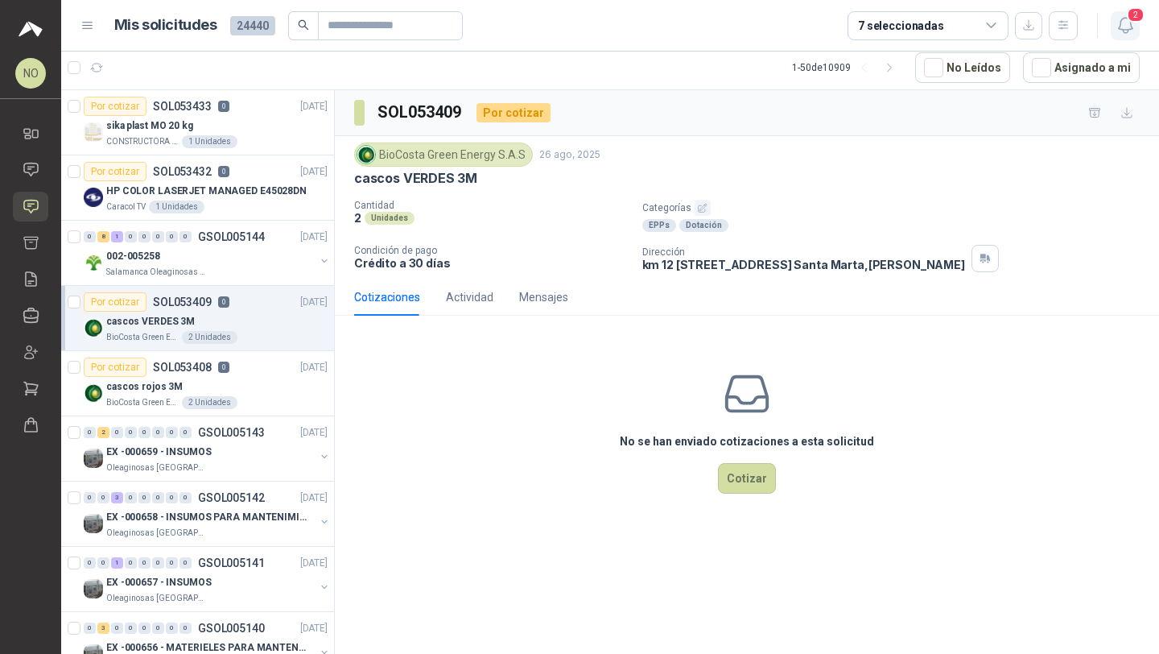
click at [1112, 25] on button "2" at bounding box center [1125, 25] width 29 height 29
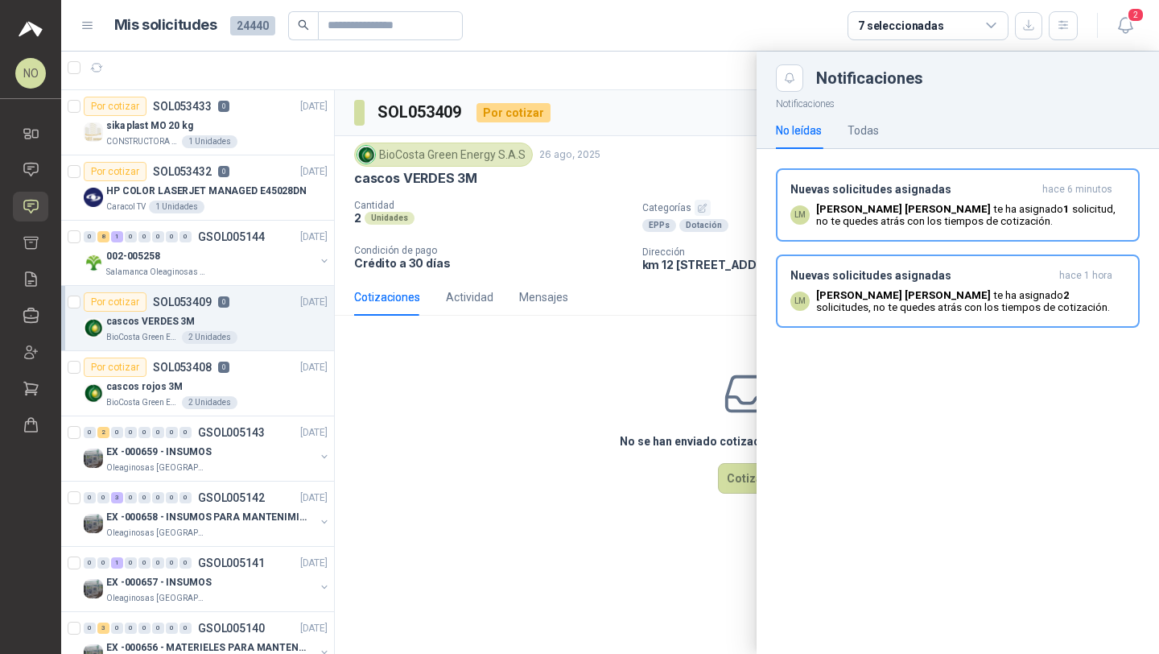
click at [905, 213] on b "[PERSON_NAME]" at bounding box center [903, 209] width 175 height 12
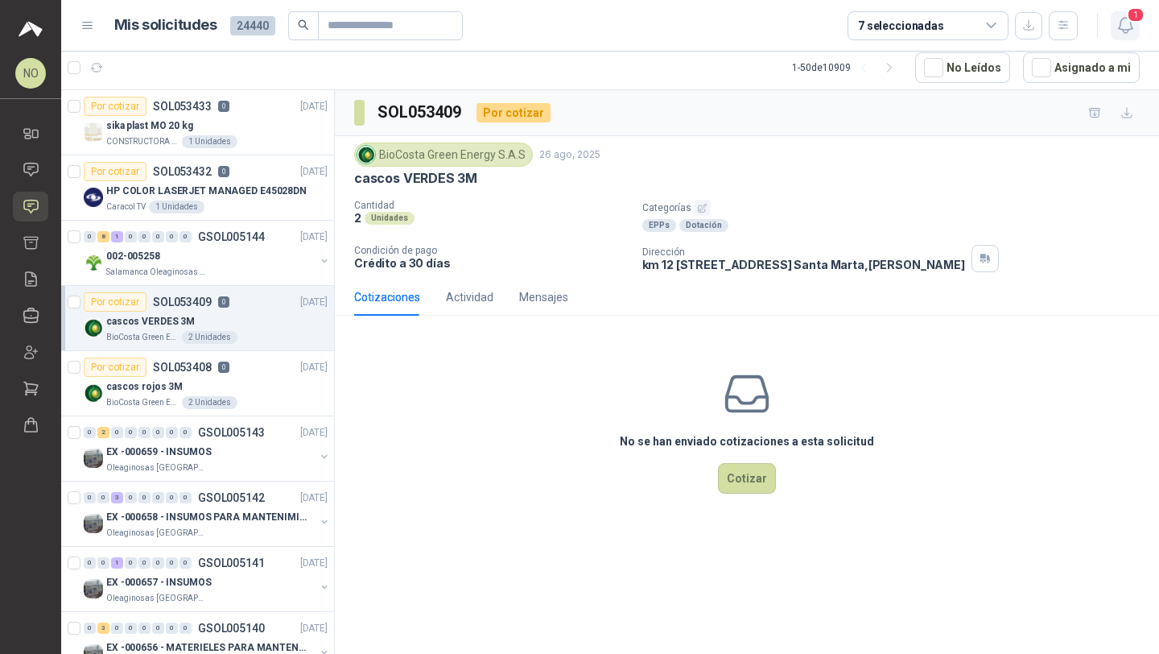
click at [1127, 14] on span "1" at bounding box center [1136, 14] width 18 height 15
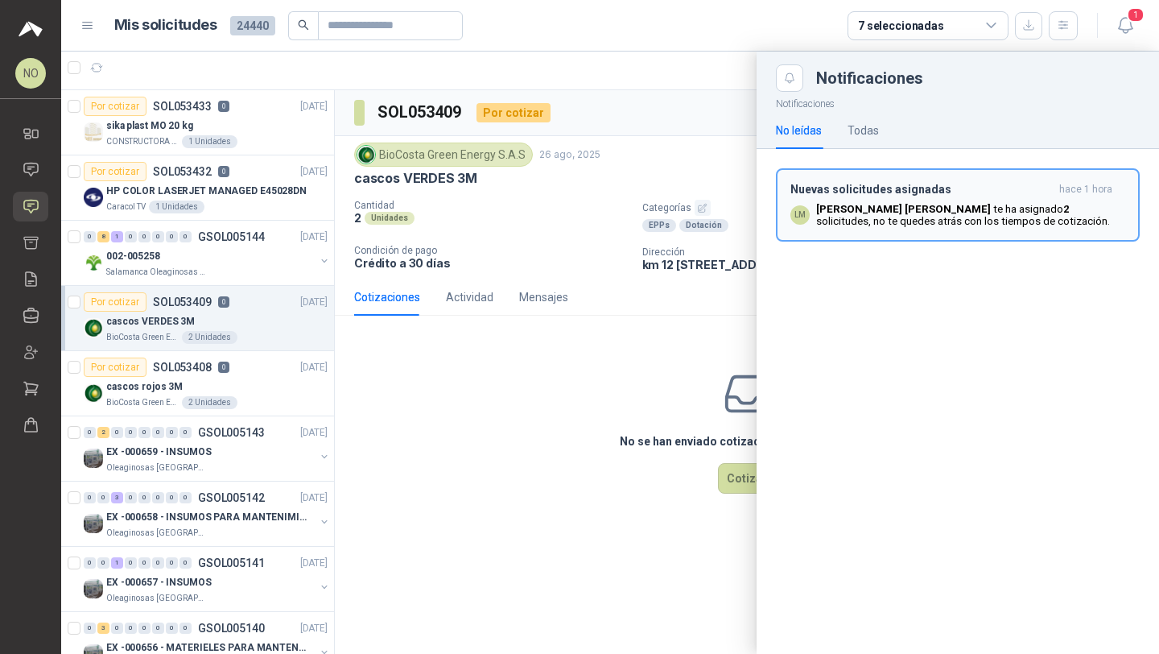
click at [925, 206] on p "[PERSON_NAME] te ha asignado 2 solicitudes , no te quedes atrás con los tiempos…" at bounding box center [970, 215] width 309 height 24
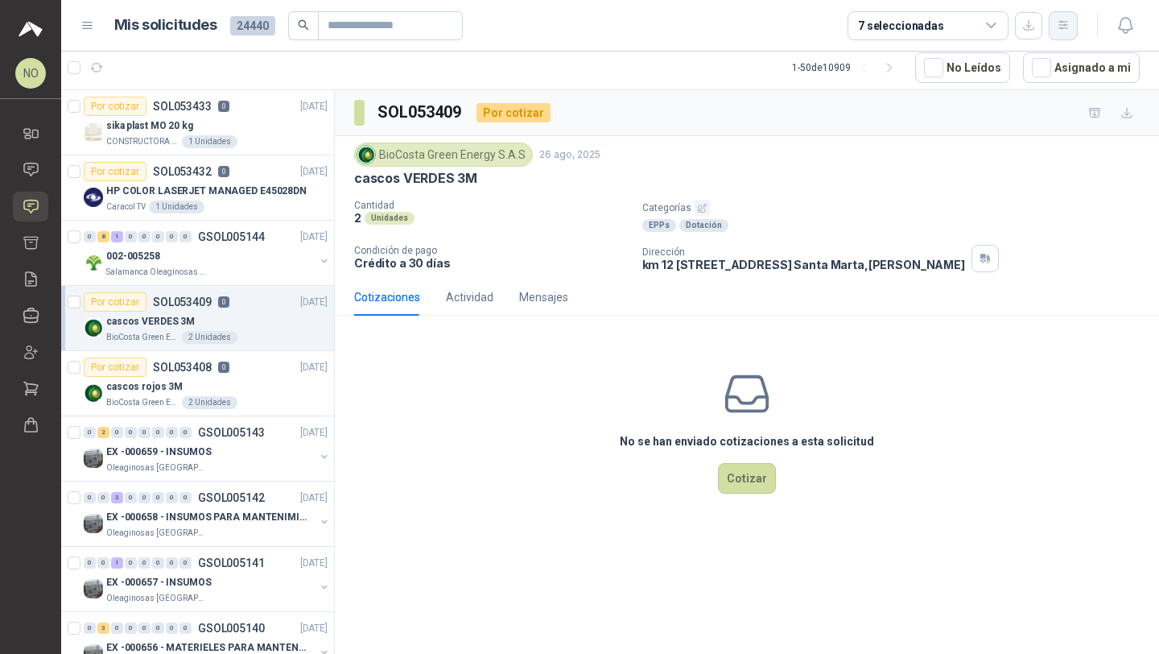
click at [1077, 27] on button "button" at bounding box center [1063, 25] width 29 height 29
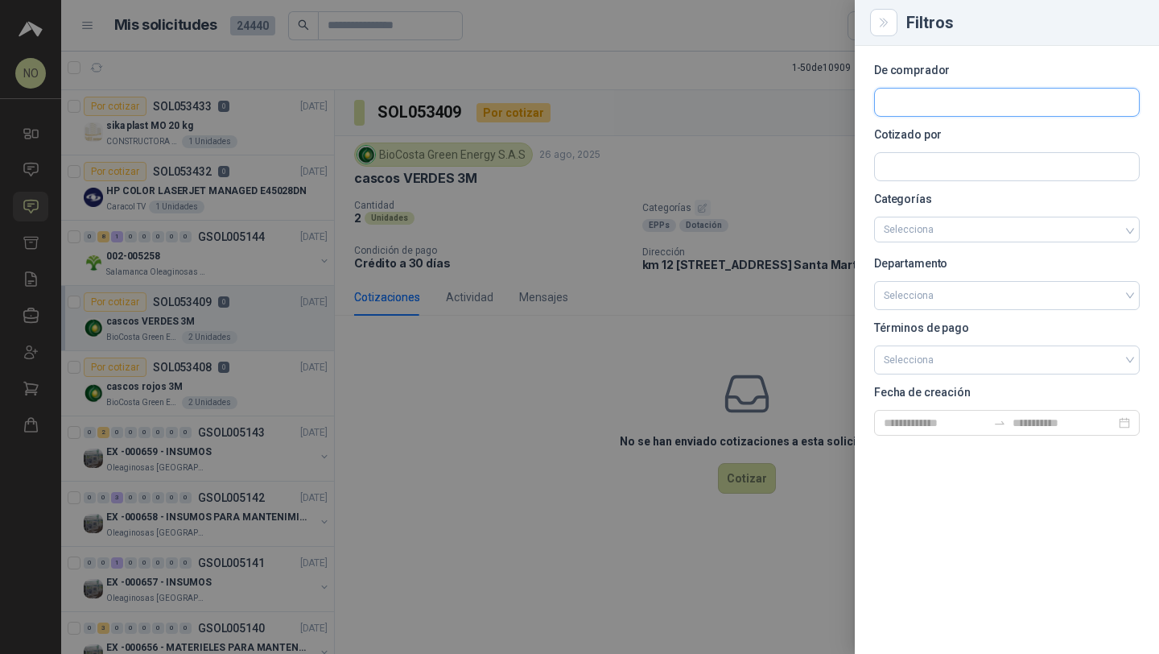
click at [899, 104] on input "text" at bounding box center [1007, 102] width 264 height 27
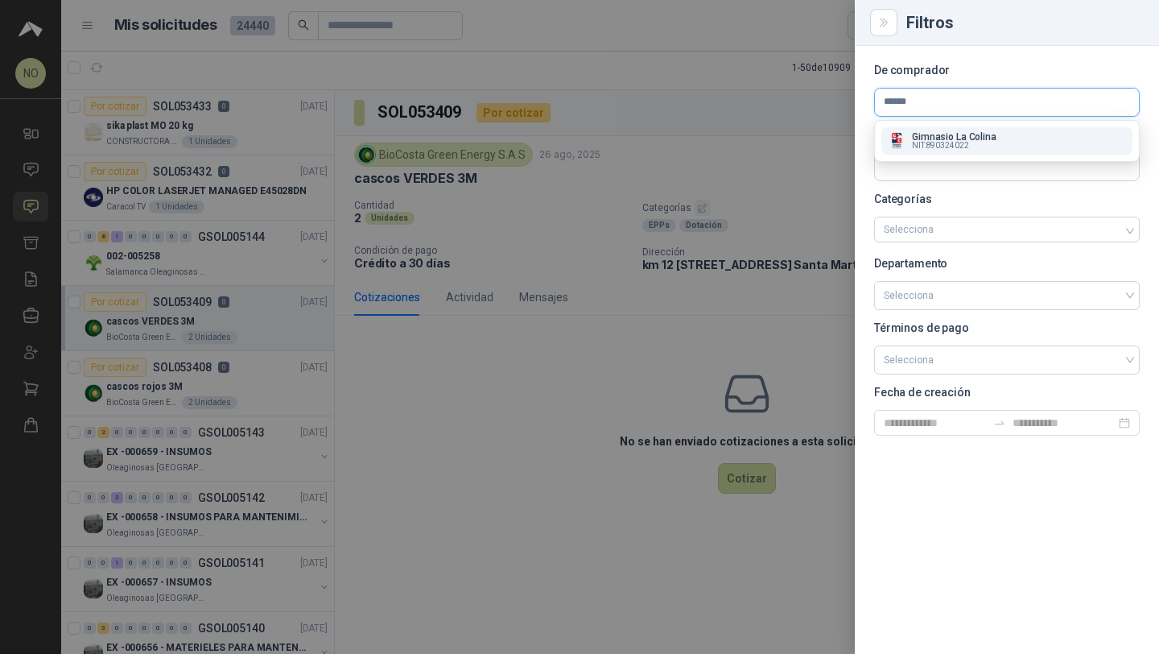
type input "******"
click at [928, 137] on p "Gimnasio La Colina" at bounding box center [954, 137] width 85 height 10
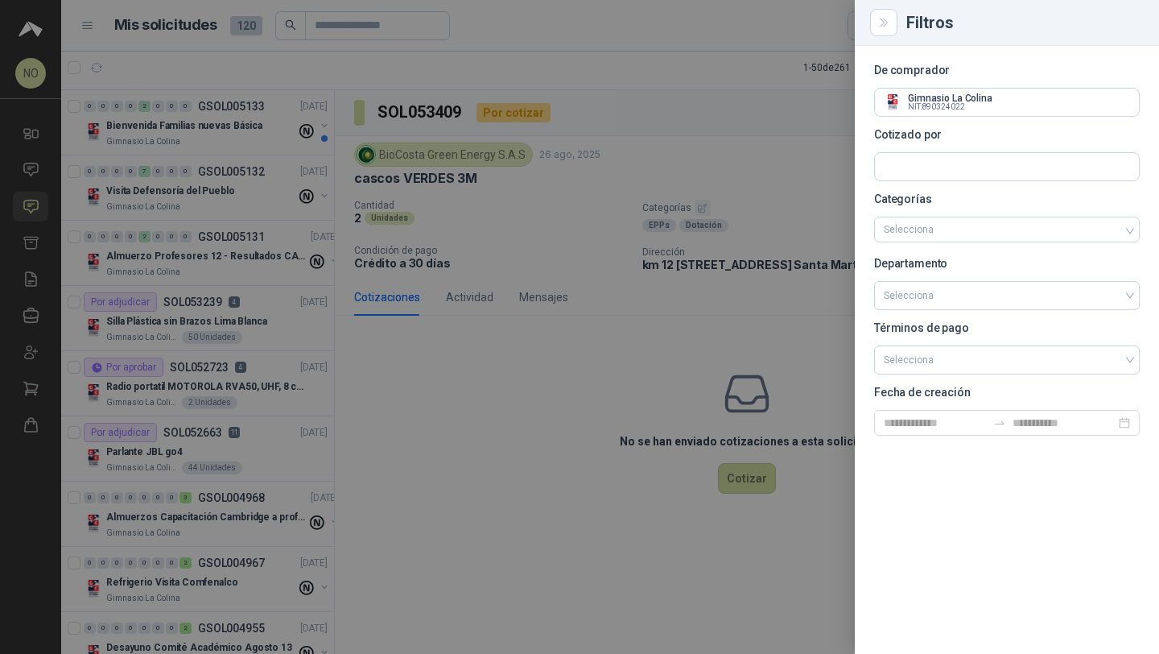
click at [207, 135] on div at bounding box center [579, 327] width 1159 height 654
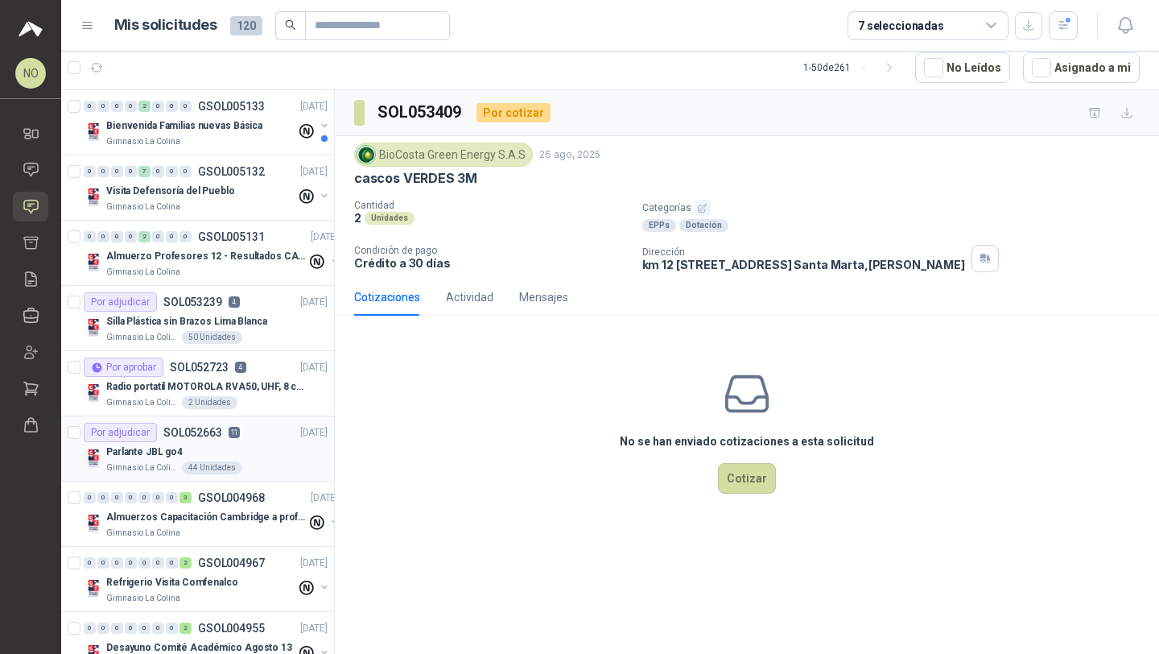
click at [243, 452] on div "Parlante JBL go4" at bounding box center [216, 451] width 221 height 19
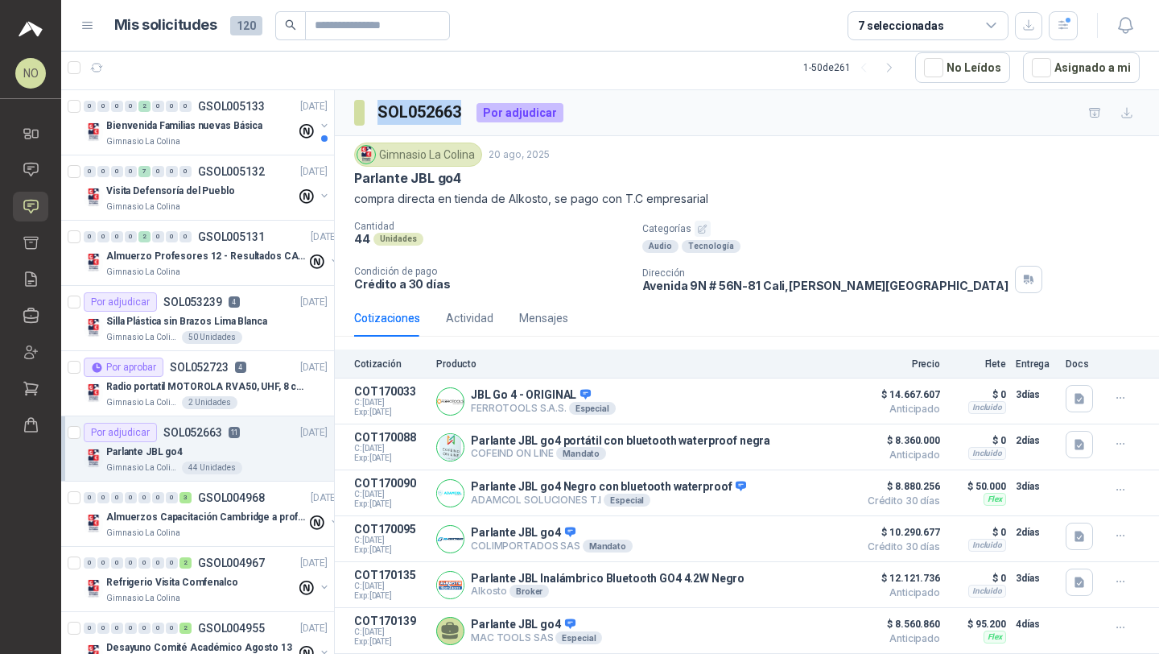
drag, startPoint x: 374, startPoint y: 116, endPoint x: 463, endPoint y: 121, distance: 88.7
click at [463, 121] on section "SOL052663" at bounding box center [409, 113] width 110 height 26
click at [1052, 26] on button "button" at bounding box center [1063, 25] width 29 height 29
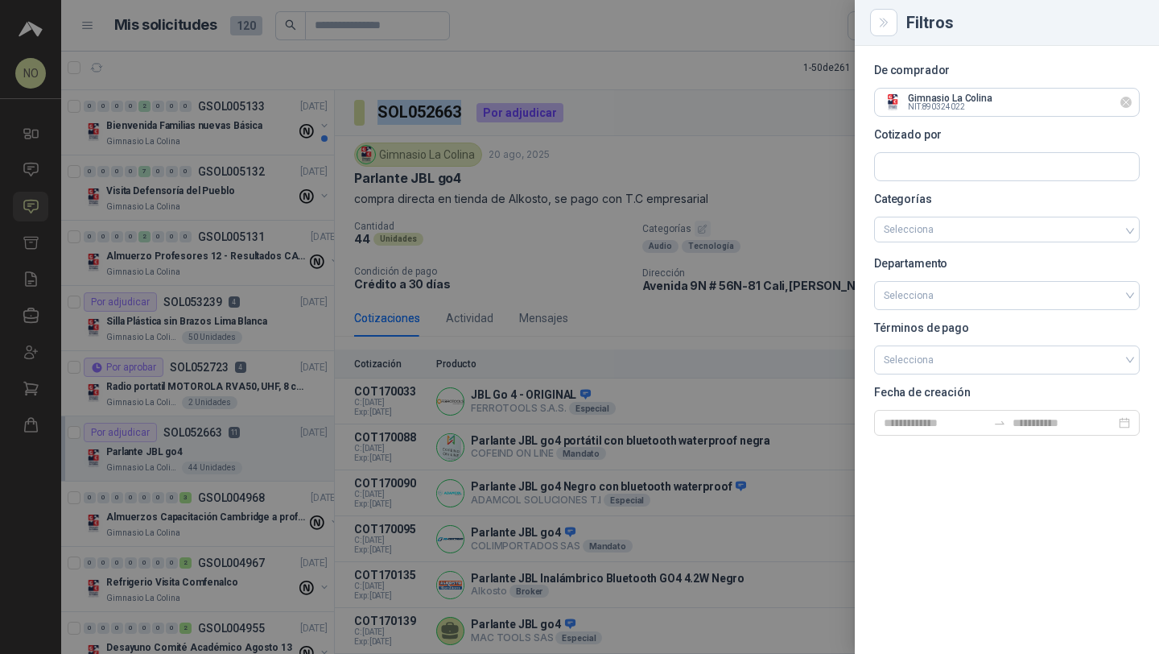
click at [1125, 101] on icon "Limpiar" at bounding box center [1126, 102] width 6 height 6
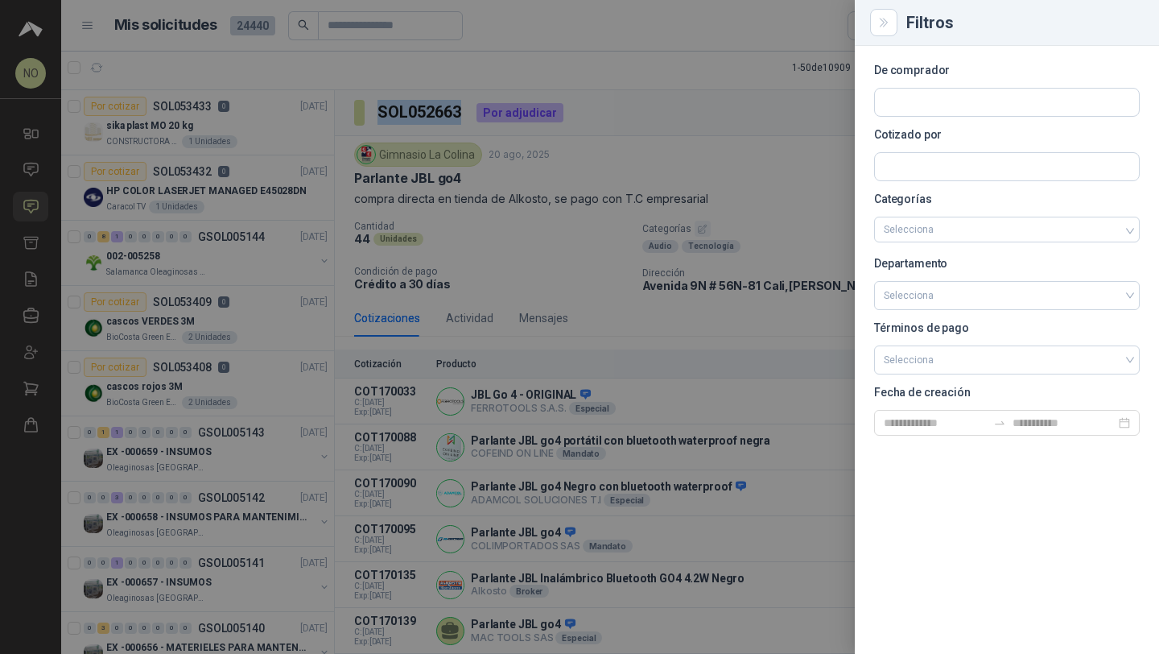
click at [223, 192] on div at bounding box center [579, 327] width 1159 height 654
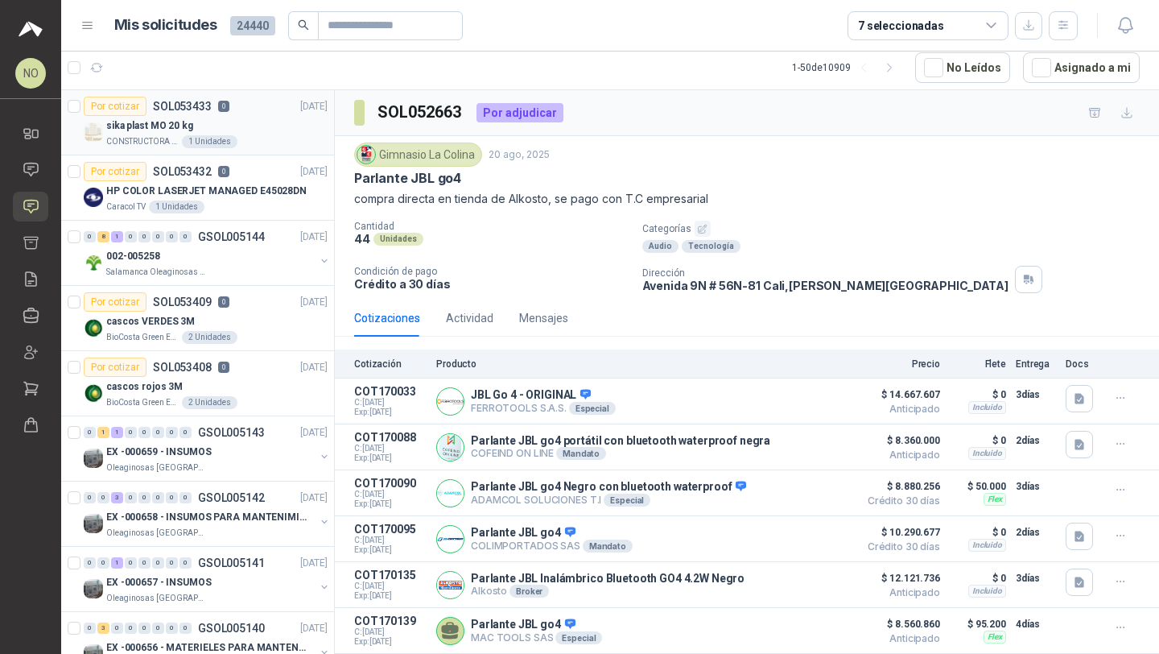
click at [265, 133] on div "sika plast MO 20 kg" at bounding box center [216, 125] width 221 height 19
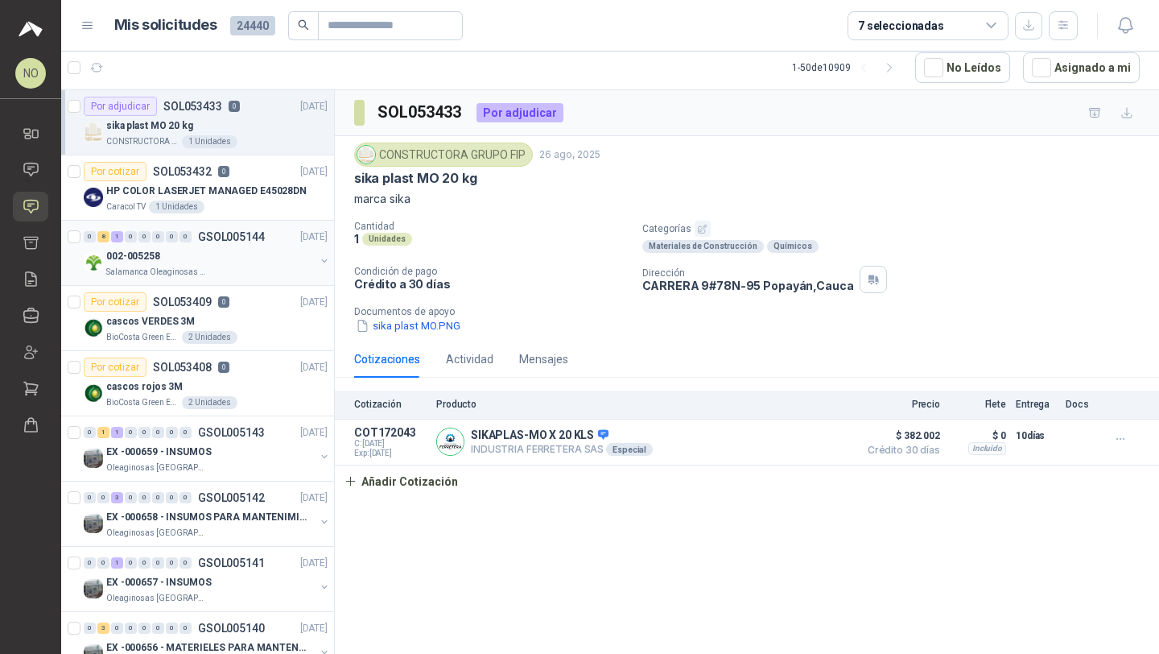
click at [140, 255] on p "002-005258" at bounding box center [133, 256] width 54 height 15
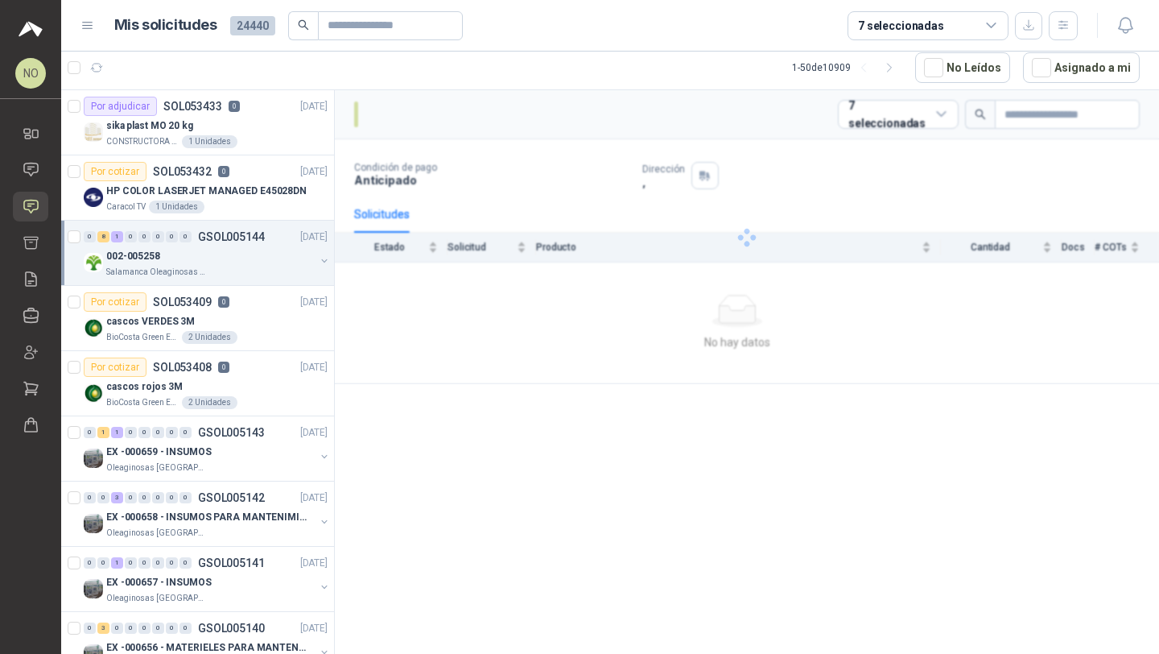
click at [140, 255] on p "002-005258" at bounding box center [133, 256] width 54 height 15
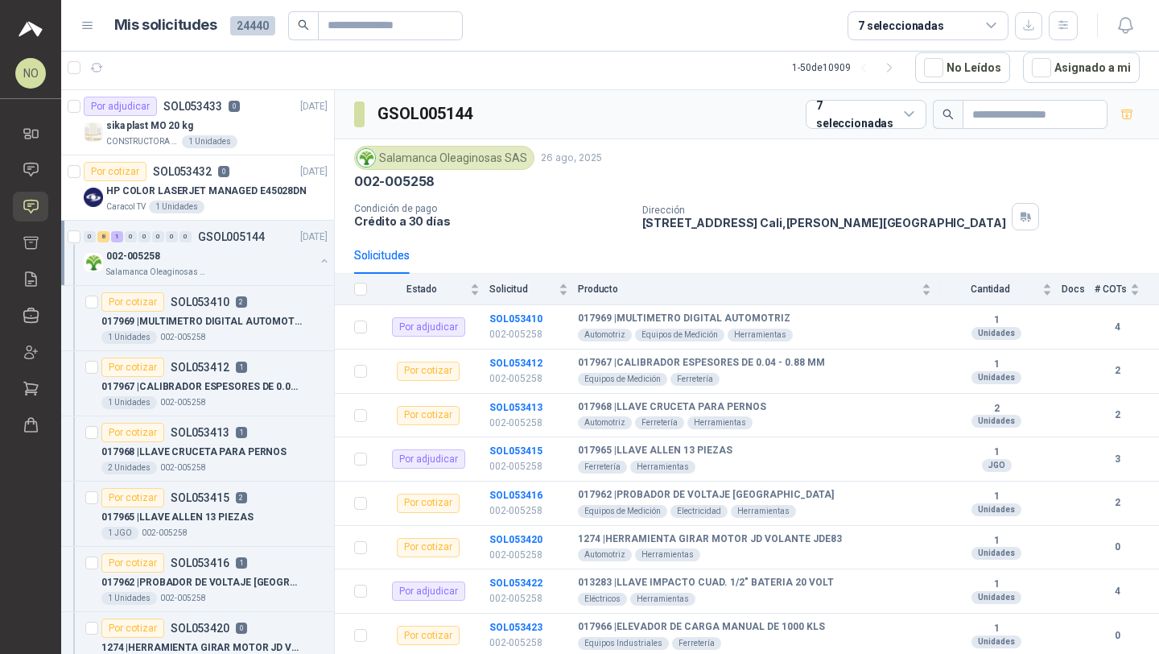
click at [140, 255] on p "002-005258" at bounding box center [133, 256] width 54 height 15
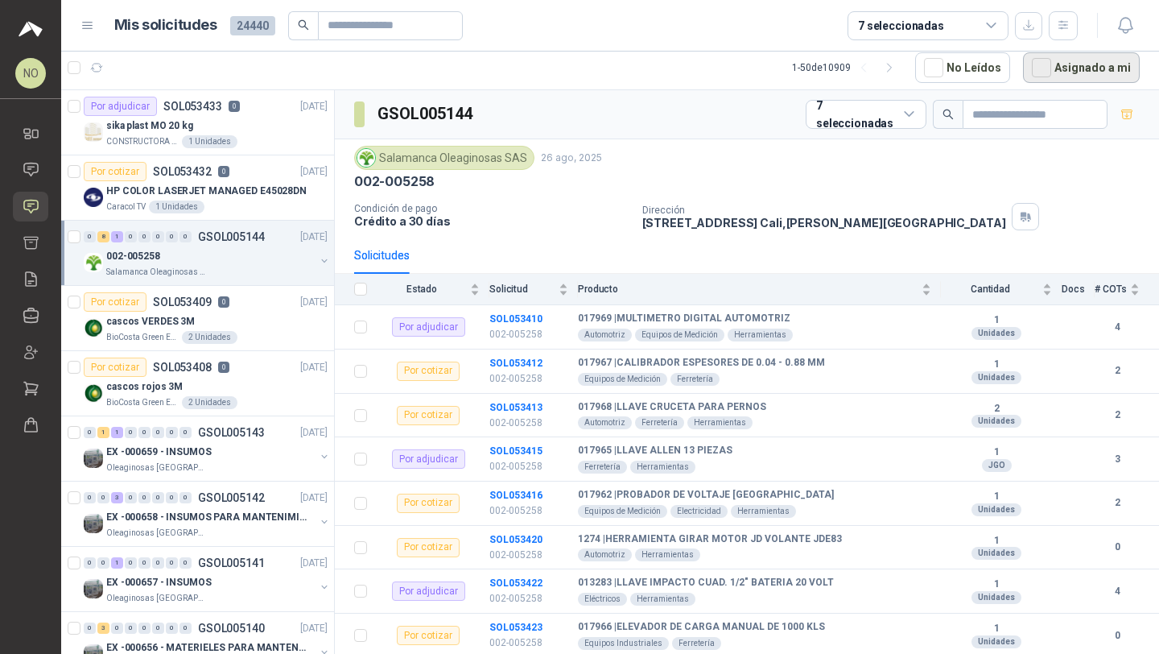
click at [1060, 71] on button "Asignado a mi" at bounding box center [1081, 67] width 117 height 31
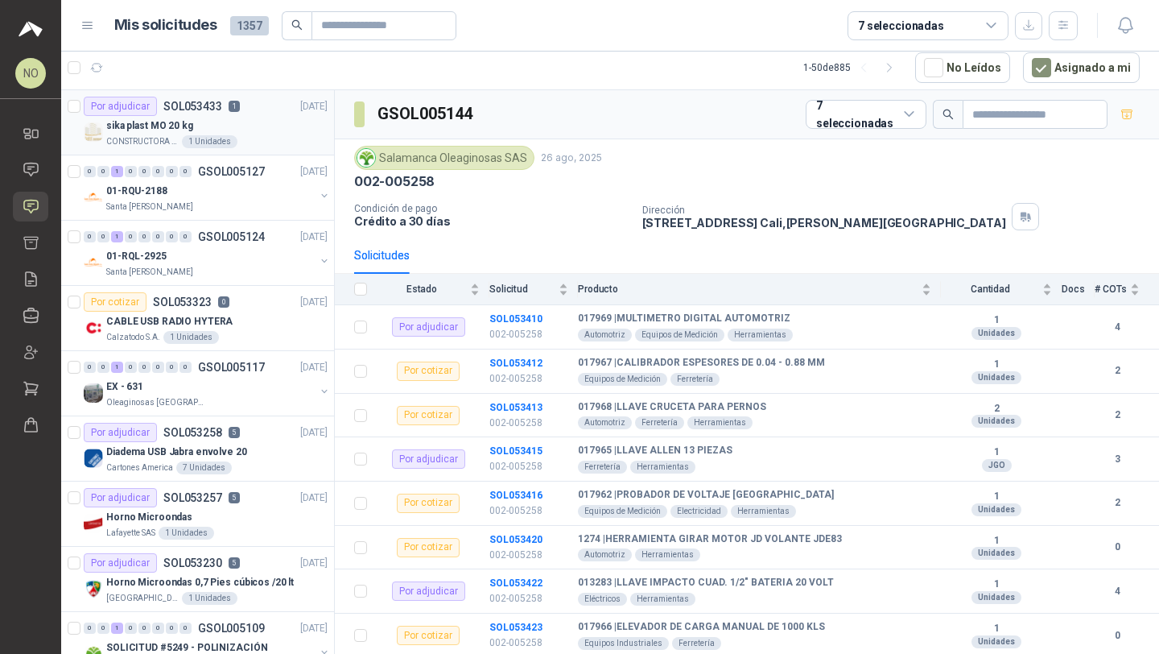
click at [235, 131] on div "sika plast MO 20 kg" at bounding box center [216, 125] width 221 height 19
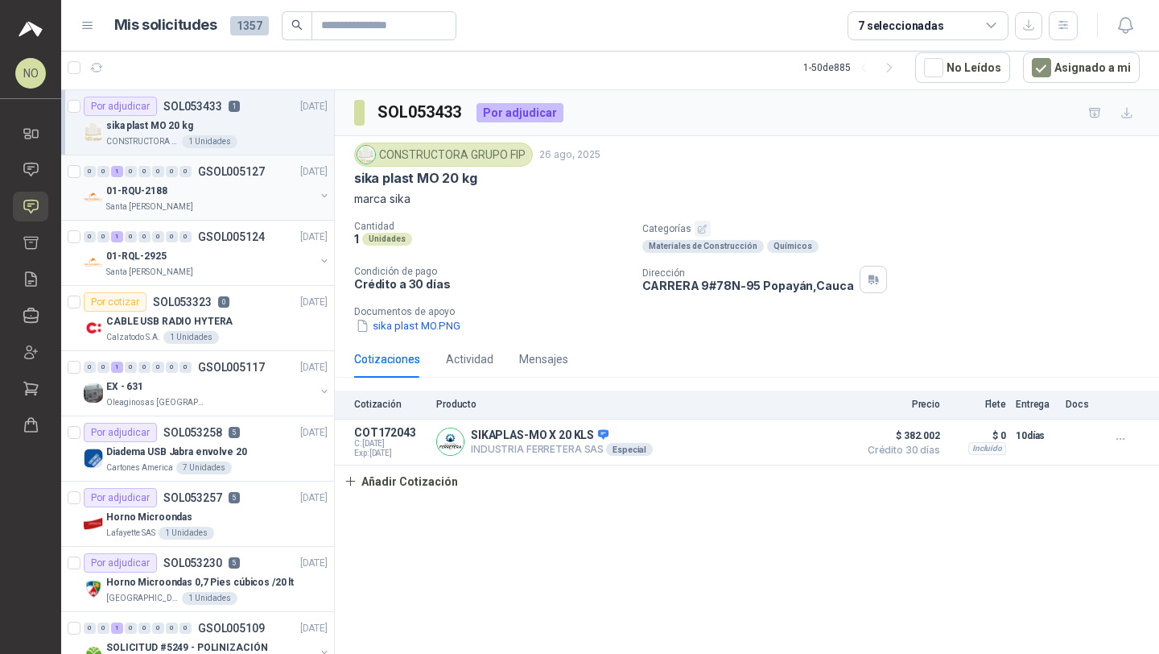
click at [215, 191] on div "01-RQU-2188" at bounding box center [210, 190] width 209 height 19
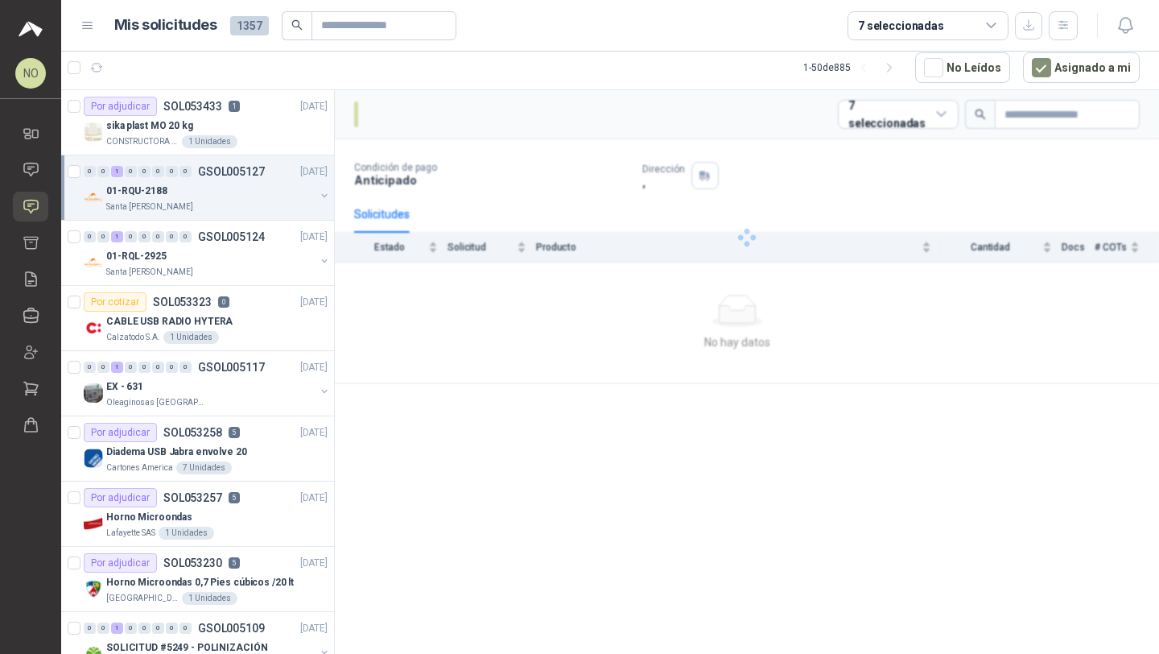
click at [215, 191] on div "01-RQU-2188" at bounding box center [210, 190] width 209 height 19
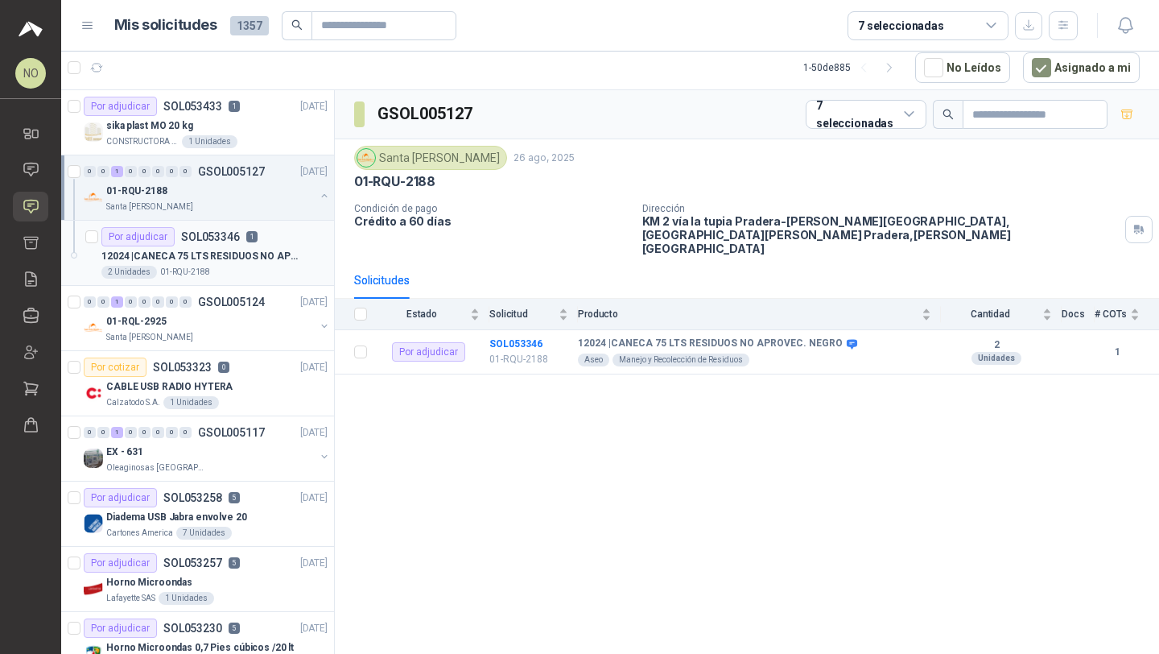
click at [193, 266] on p "01-RQU-2188" at bounding box center [185, 272] width 50 height 13
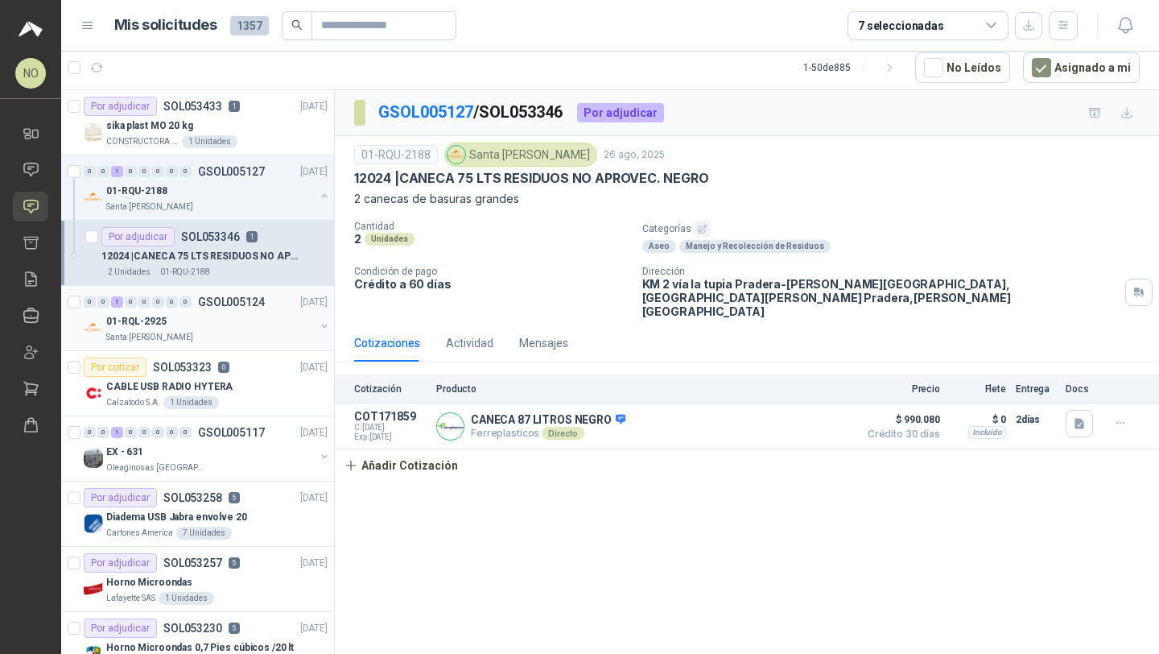
click at [216, 328] on div "01-RQL-2925" at bounding box center [210, 321] width 209 height 19
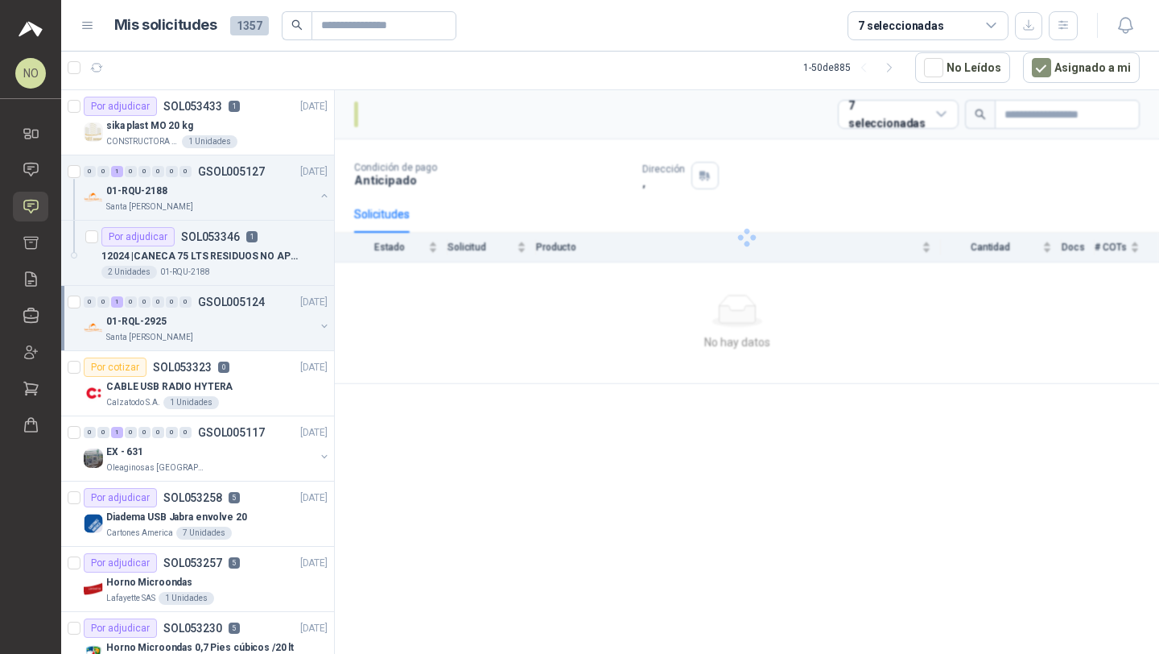
click at [216, 328] on div "01-RQL-2925" at bounding box center [210, 321] width 209 height 19
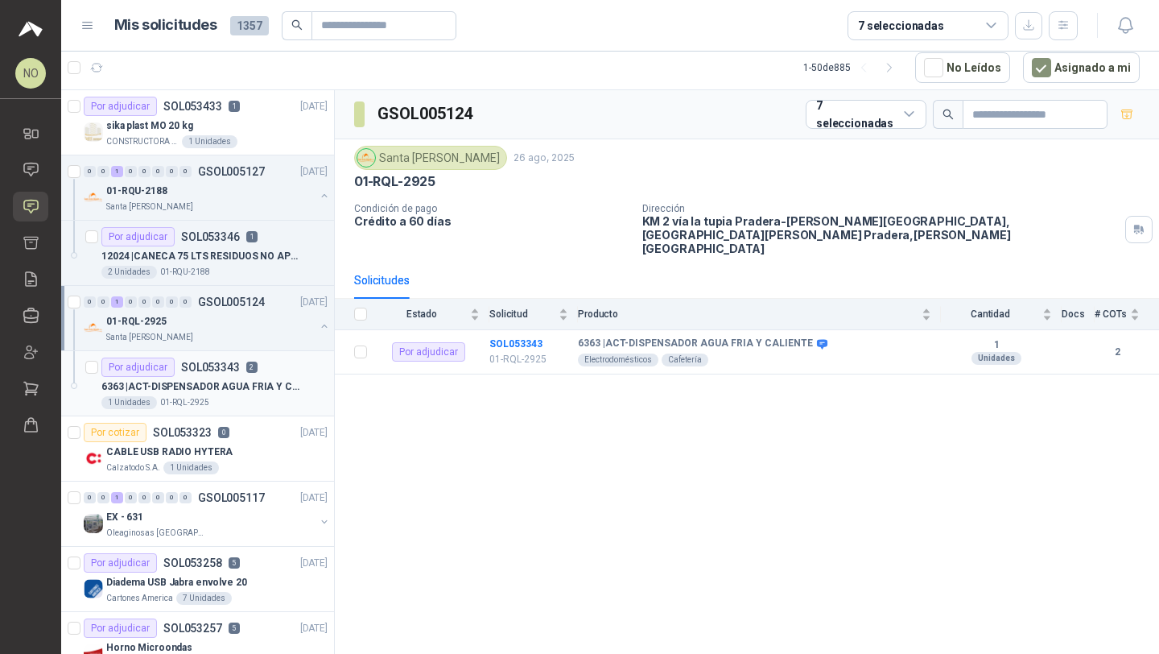
click at [212, 408] on div "1 Unidades 01-RQL-2925" at bounding box center [214, 402] width 226 height 13
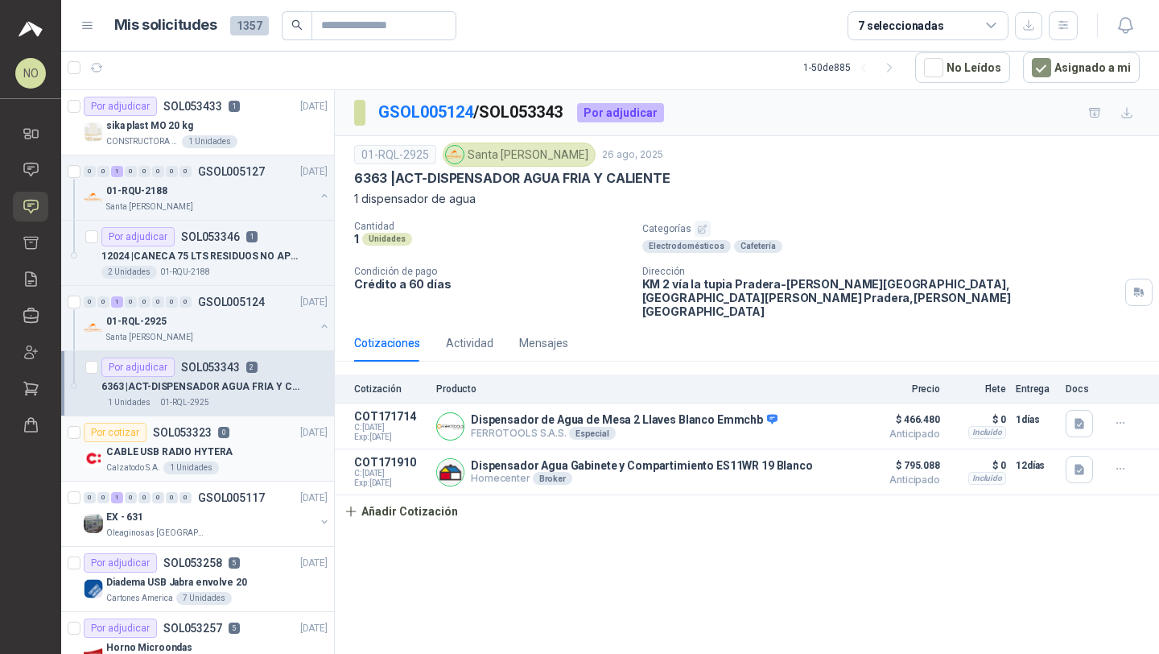
click at [254, 448] on div "CABLE USB RADIO HYTERA" at bounding box center [216, 451] width 221 height 19
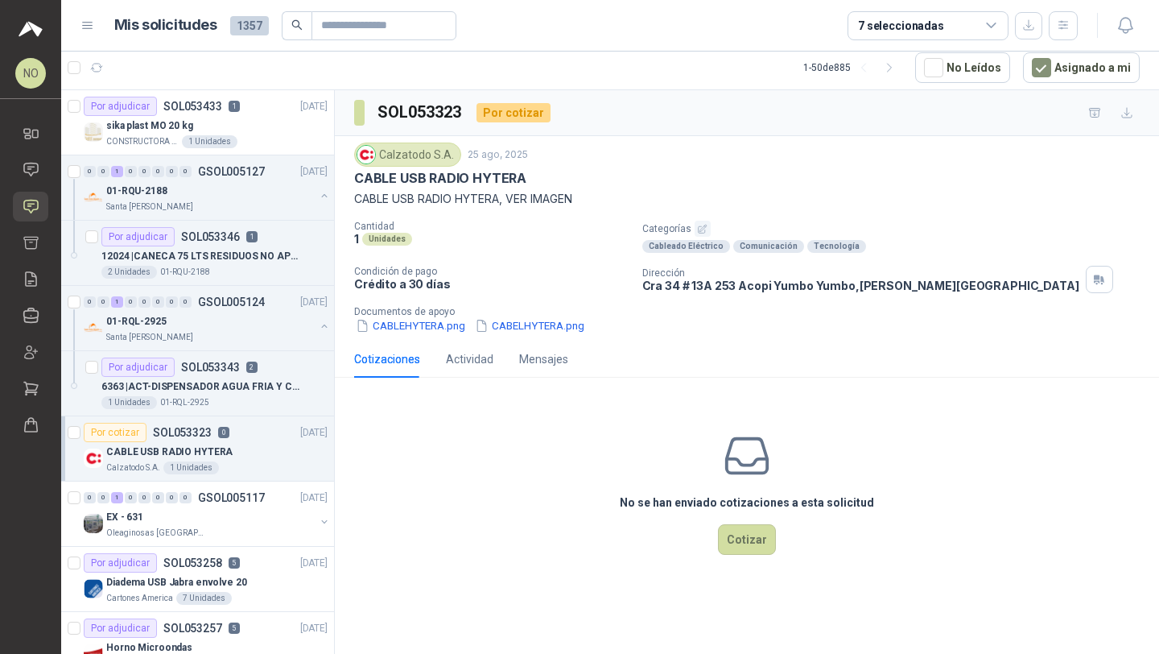
click at [259, 452] on div "CABLE USB RADIO HYTERA" at bounding box center [216, 451] width 221 height 19
click at [241, 132] on div "sika plast MO 20 kg" at bounding box center [216, 125] width 221 height 19
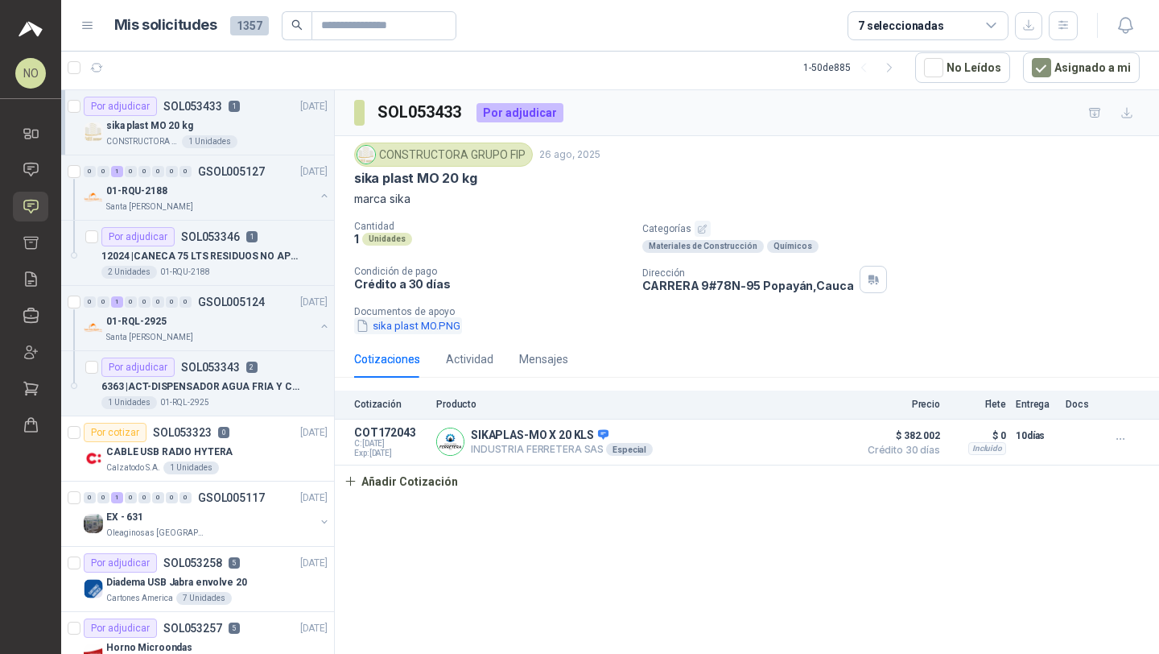
click at [410, 332] on button "sika plast MO.PNG" at bounding box center [408, 325] width 108 height 17
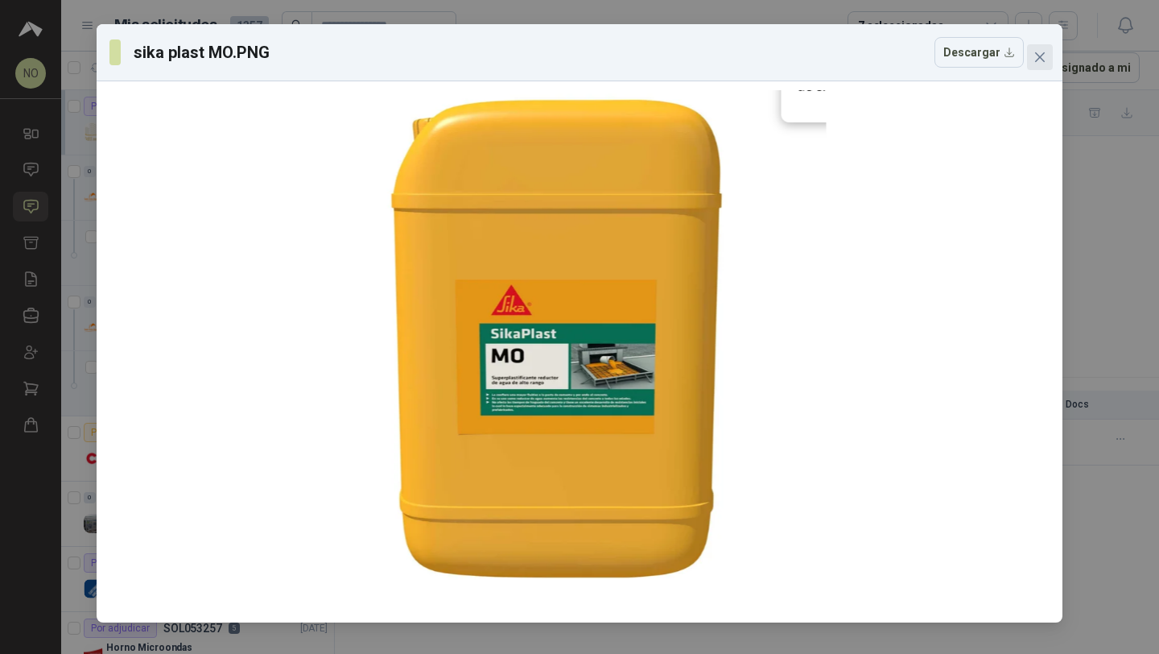
click at [1048, 52] on span "Close" at bounding box center [1040, 57] width 26 height 13
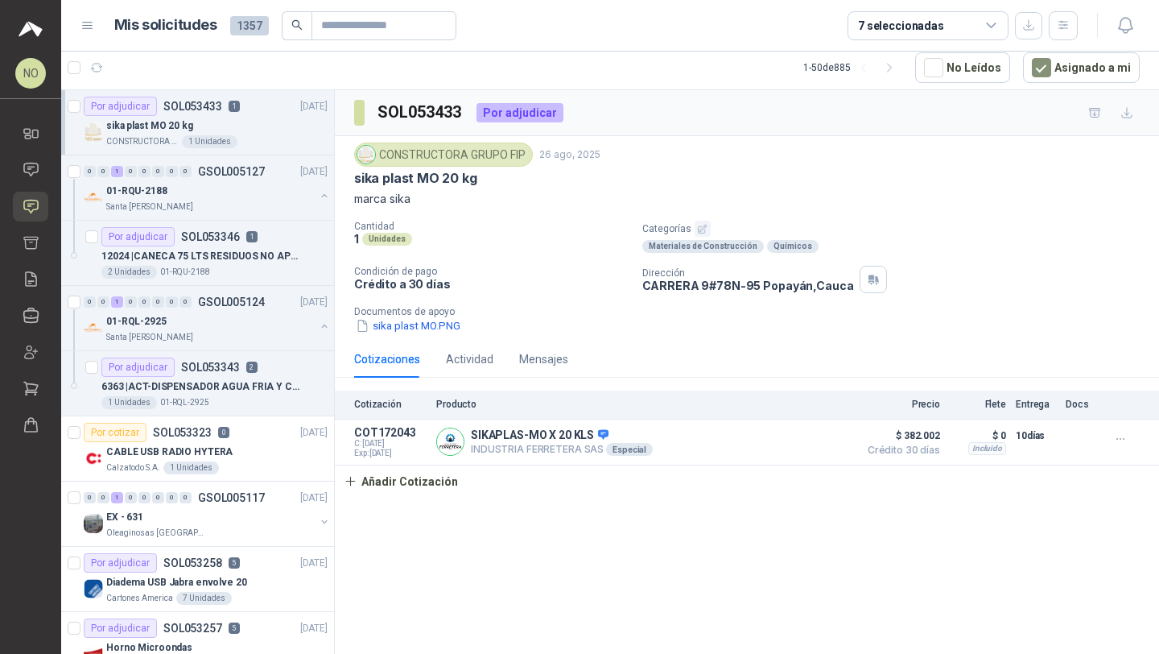
click at [240, 128] on div "sika plast MO 20 kg" at bounding box center [216, 125] width 221 height 19
drag, startPoint x: 354, startPoint y: 175, endPoint x: 478, endPoint y: 175, distance: 124.0
click at [479, 175] on div "sika plast MO 20 kg" at bounding box center [747, 178] width 786 height 17
drag, startPoint x: 641, startPoint y: 284, endPoint x: 841, endPoint y: 288, distance: 200.5
click at [841, 288] on div "Cantidad 1 Unidades Categorías Materiales de Construcción Químicos Condición de…" at bounding box center [747, 278] width 786 height 114
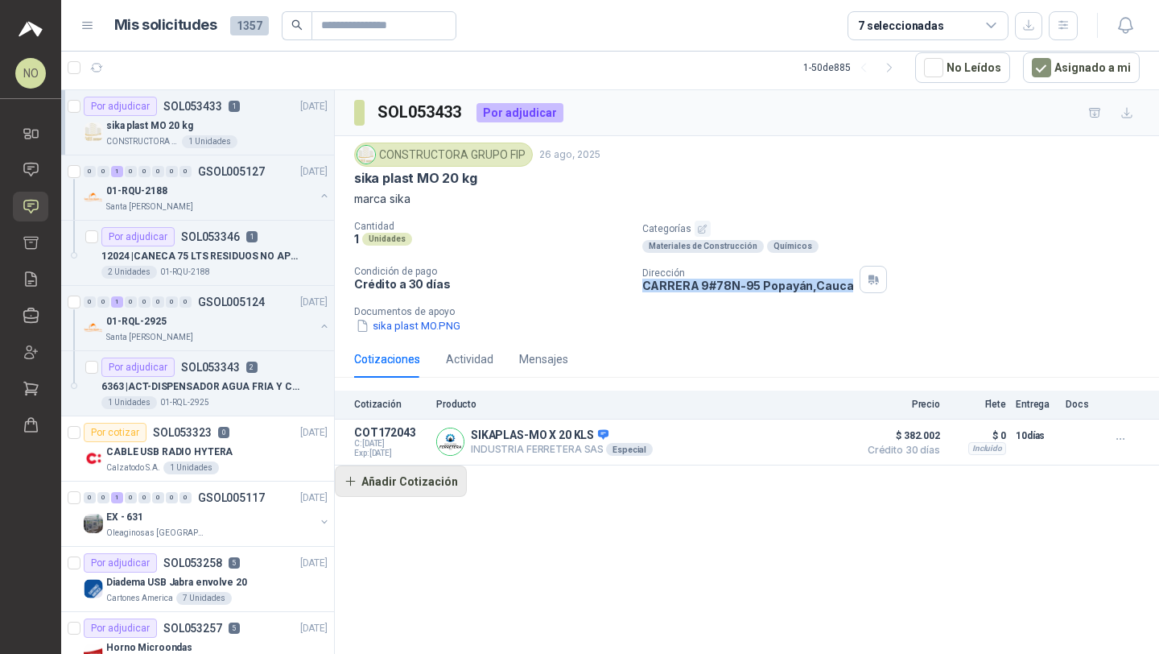
click at [408, 494] on button "Añadir Cotización" at bounding box center [401, 481] width 132 height 32
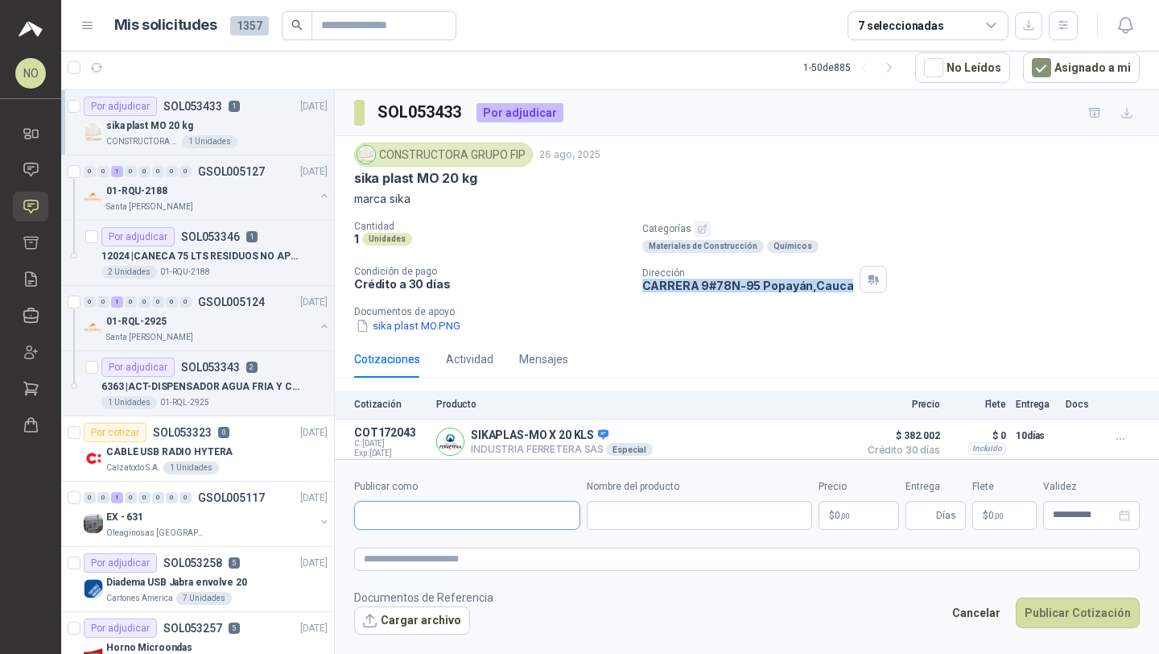
click at [477, 509] on input "Publicar como" at bounding box center [467, 515] width 225 height 27
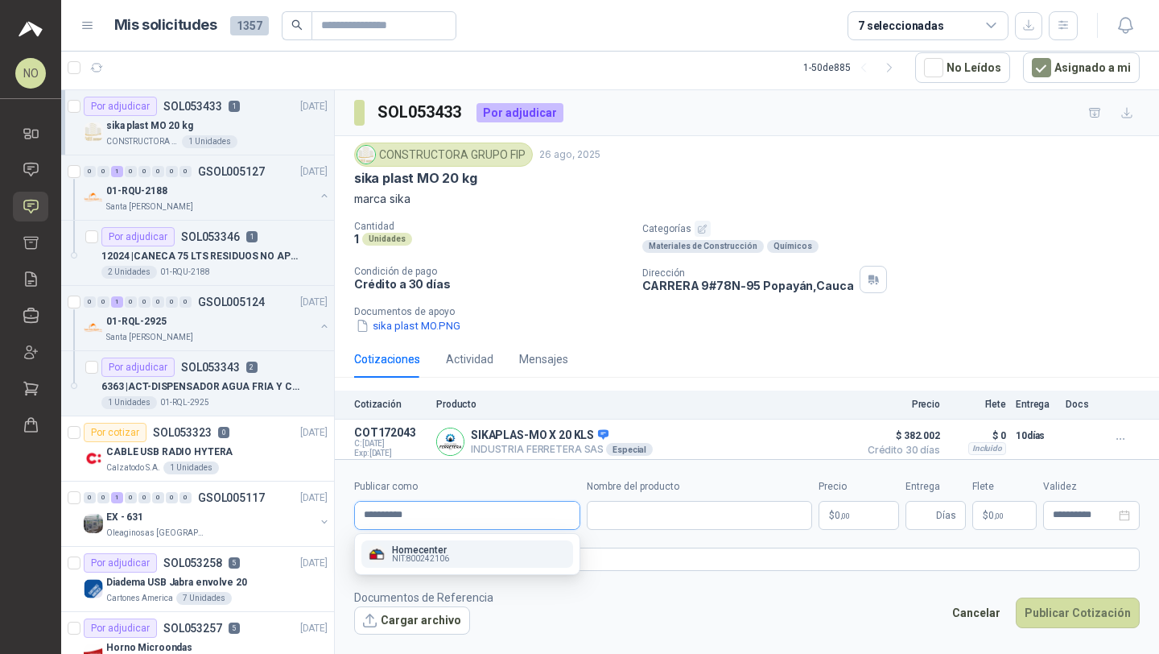
type input "**********"
click at [477, 555] on div "Homecenter NIT : 800242106" at bounding box center [467, 554] width 199 height 18
type input "**********"
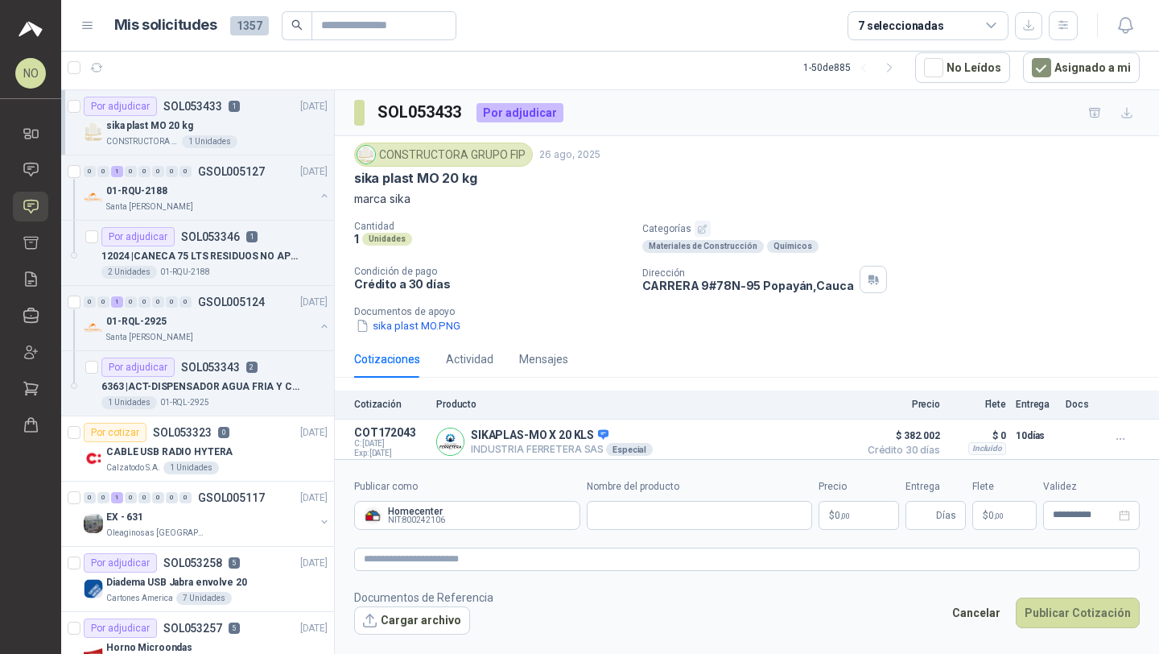
click at [864, 517] on body "NO [PERSON_NAME] Inicio Chat Solicitudes Cotizar Remisiones Compañías Invitacio…" at bounding box center [579, 327] width 1159 height 654
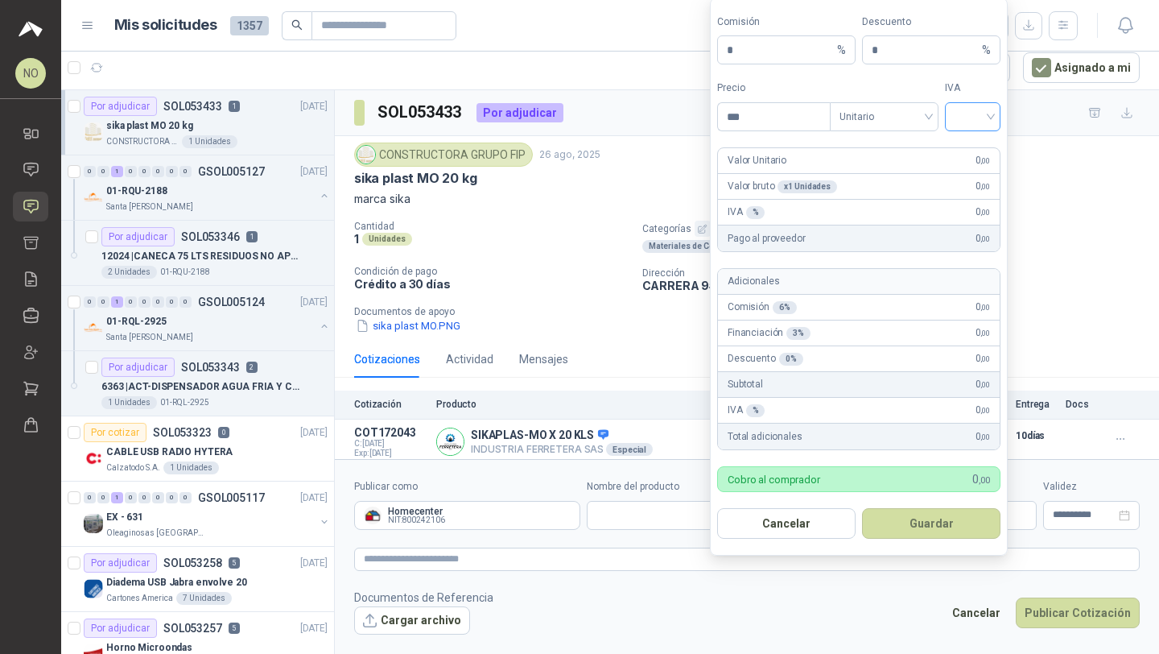
click at [971, 118] on input "search" at bounding box center [973, 115] width 36 height 24
click at [970, 155] on div "19%" at bounding box center [973, 151] width 30 height 18
click at [860, 116] on span "Unitario" at bounding box center [884, 117] width 89 height 24
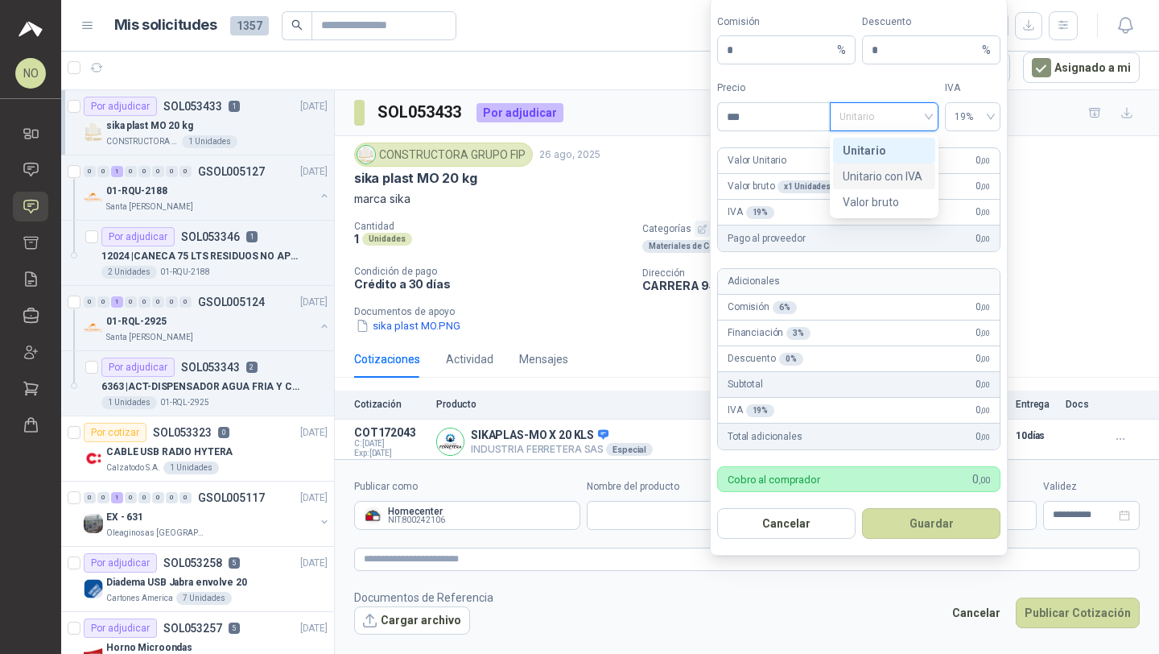
click at [878, 172] on div "Unitario con IVA" at bounding box center [884, 176] width 83 height 18
click at [784, 125] on input "***" at bounding box center [774, 116] width 112 height 27
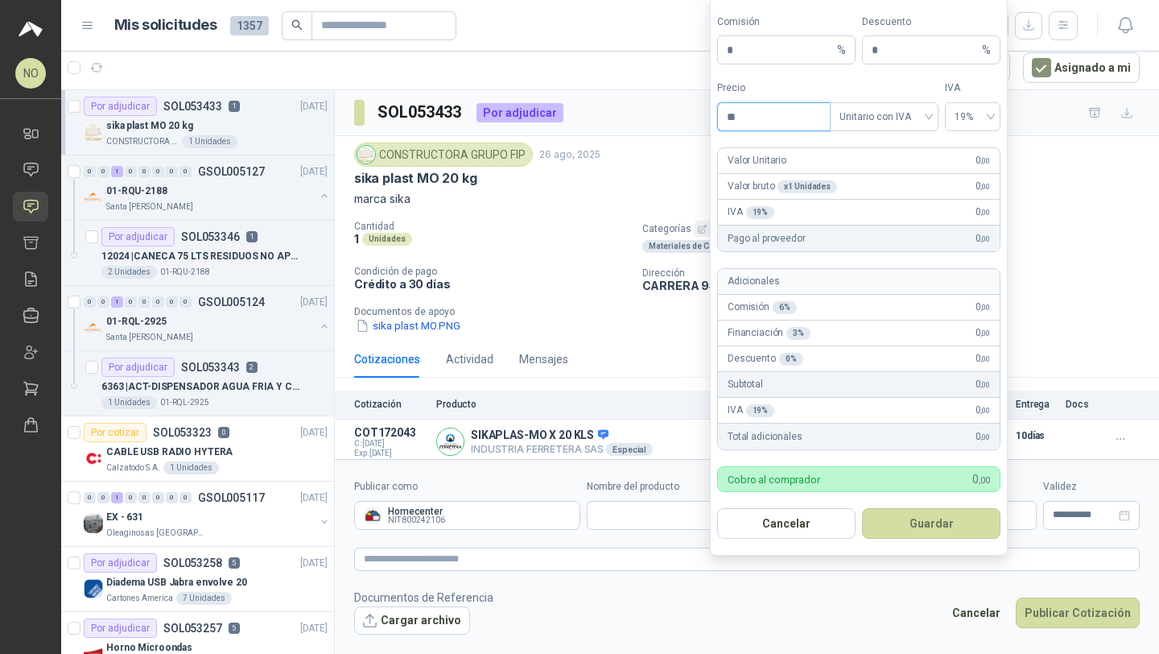
type input "*"
type input "*********"
click at [809, 623] on footer "Documentos de Referencia Cargar archivo Cancelar Publicar Cotización" at bounding box center [747, 612] width 786 height 47
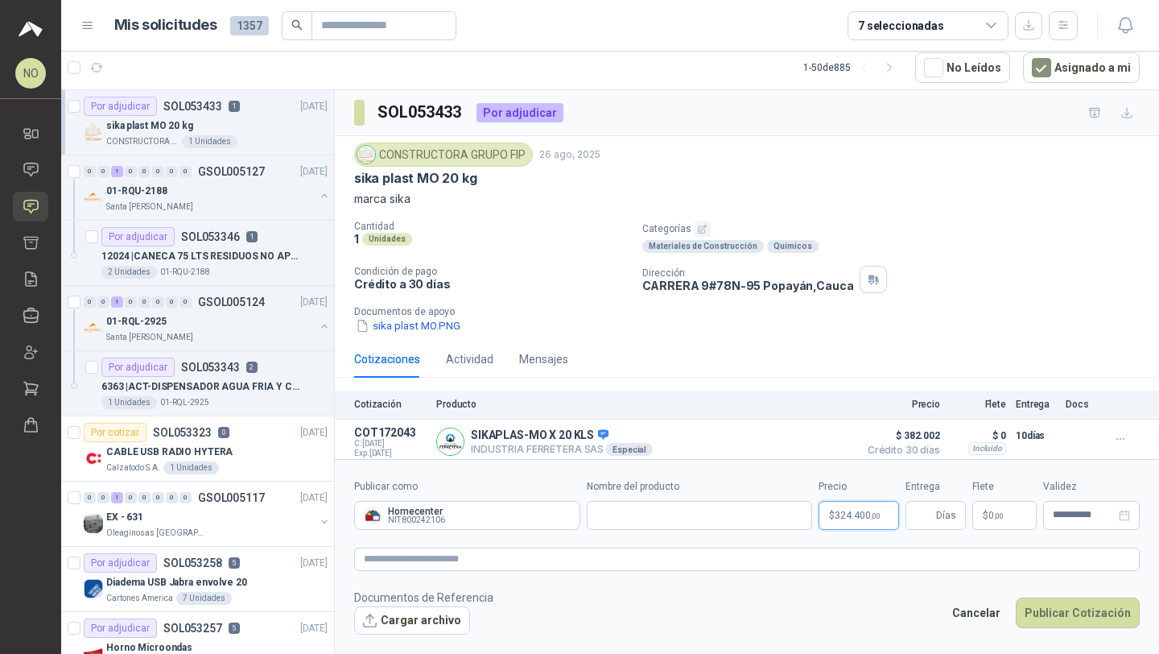
click at [848, 515] on body "NO [PERSON_NAME] Inicio Chat Solicitudes Cotizar Remisiones Compañías Invitacio…" at bounding box center [579, 327] width 1159 height 654
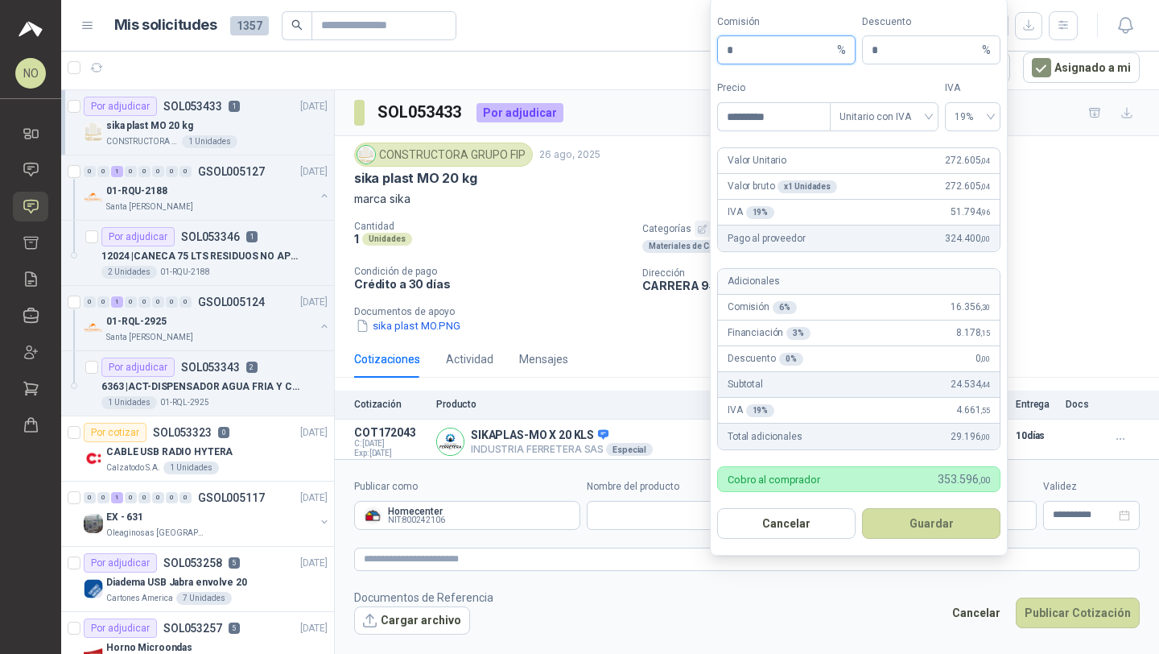
click at [763, 52] on input "*" at bounding box center [780, 49] width 107 height 27
type input "**"
click at [790, 627] on footer "Documentos de Referencia Cargar archivo Cancelar Publicar Cotización" at bounding box center [747, 612] width 786 height 47
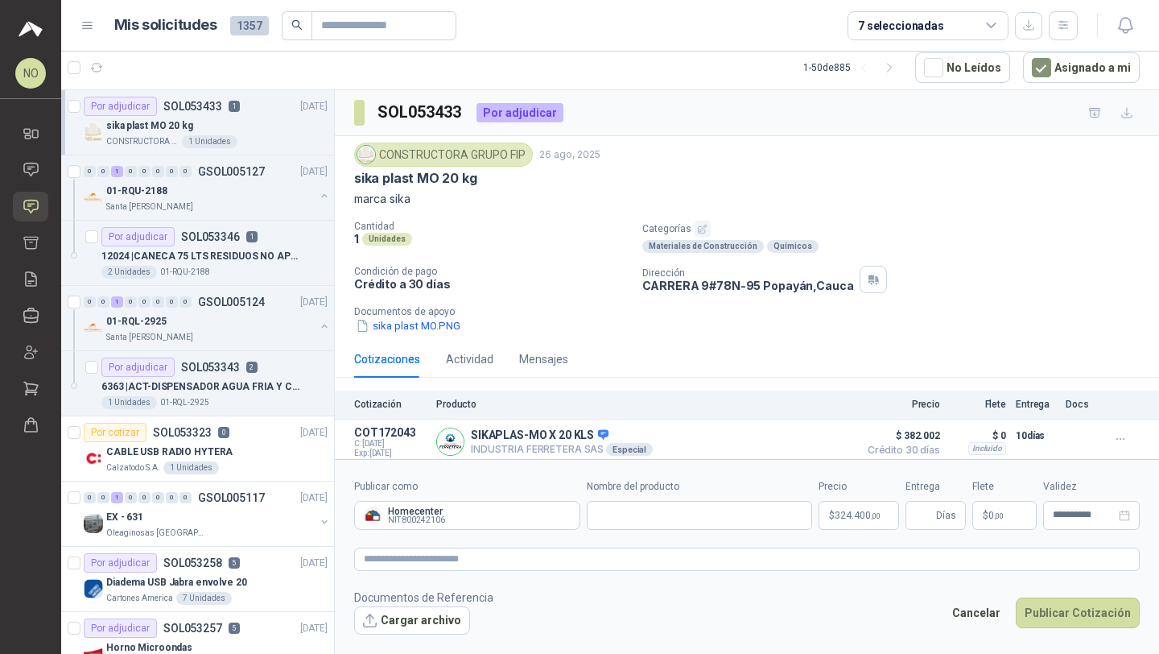
scroll to position [7, 0]
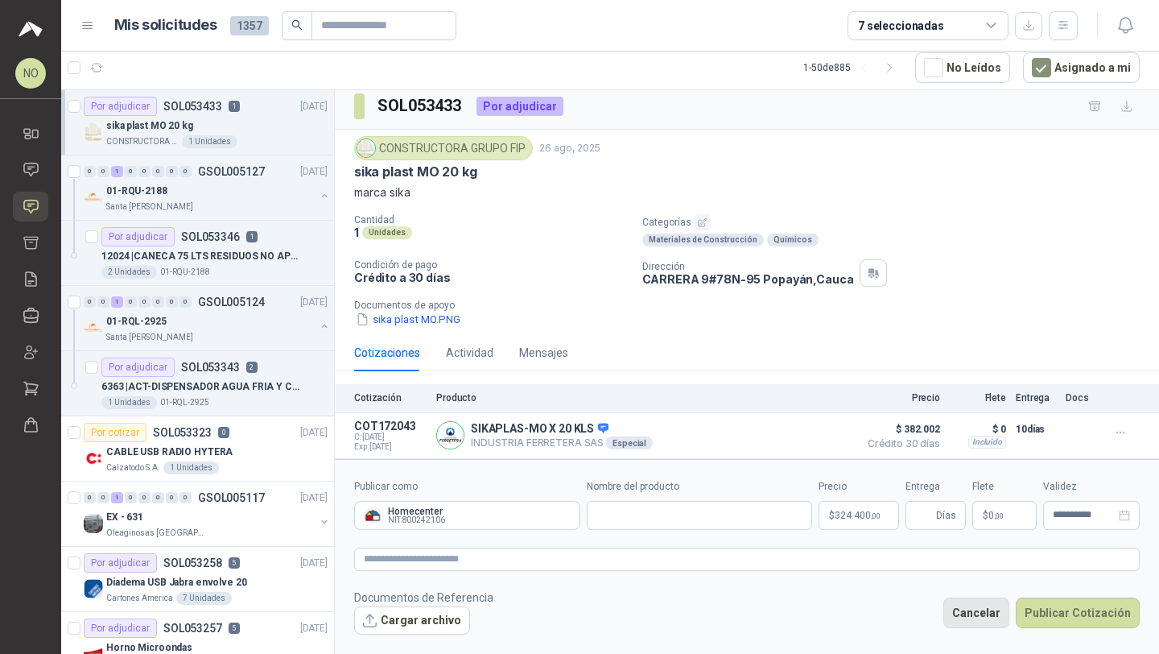
click at [973, 608] on button "Cancelar" at bounding box center [977, 612] width 66 height 31
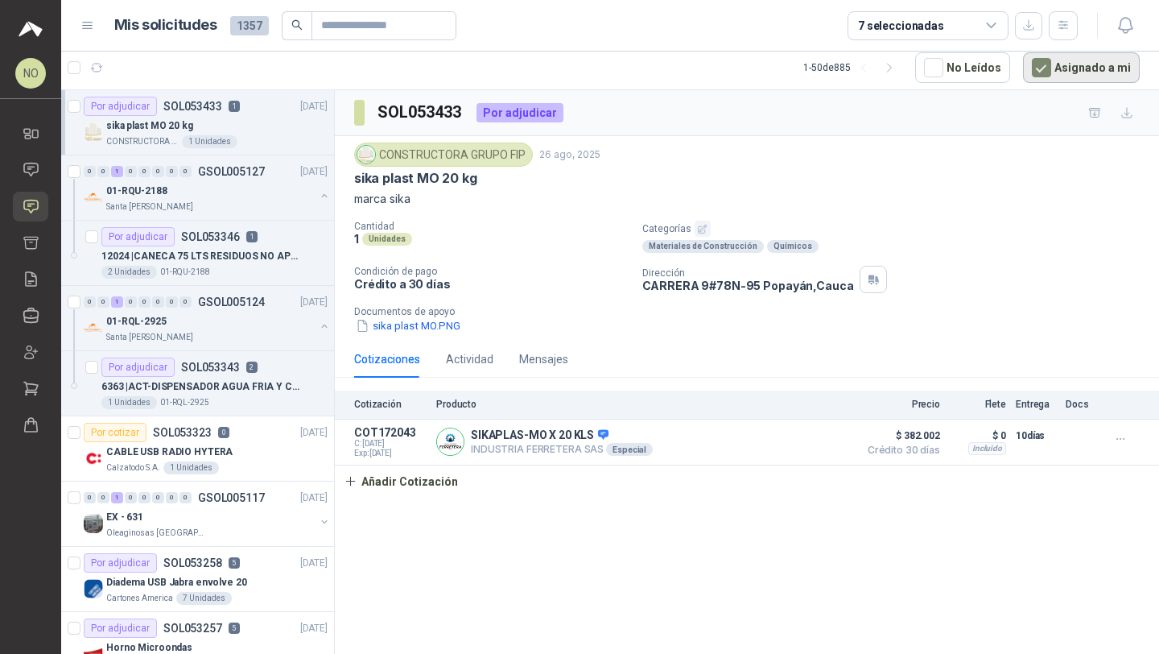
click at [1035, 70] on button "Asignado a mi" at bounding box center [1081, 67] width 117 height 31
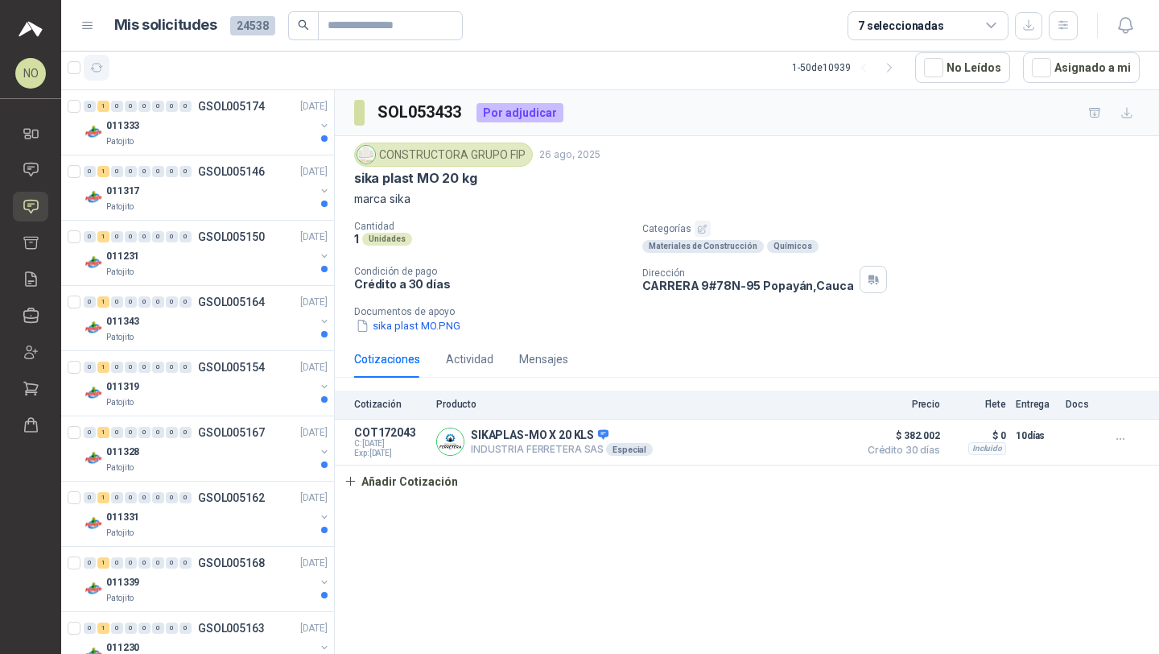
click at [101, 63] on icon "button" at bounding box center [97, 68] width 14 height 14
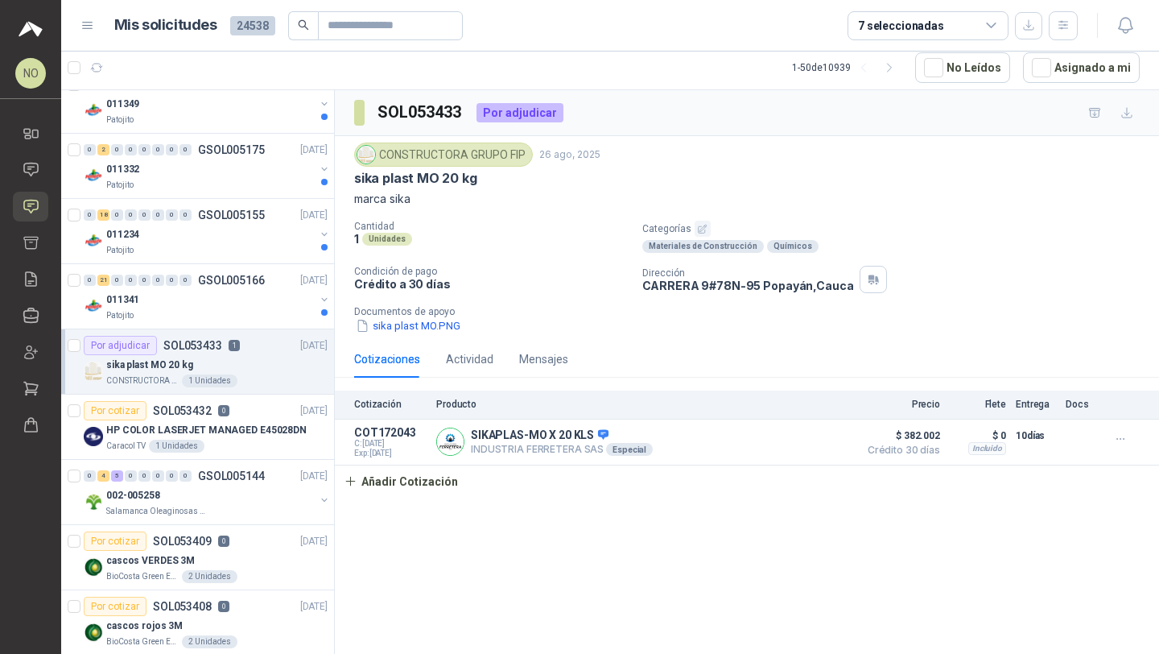
scroll to position [1741, 0]
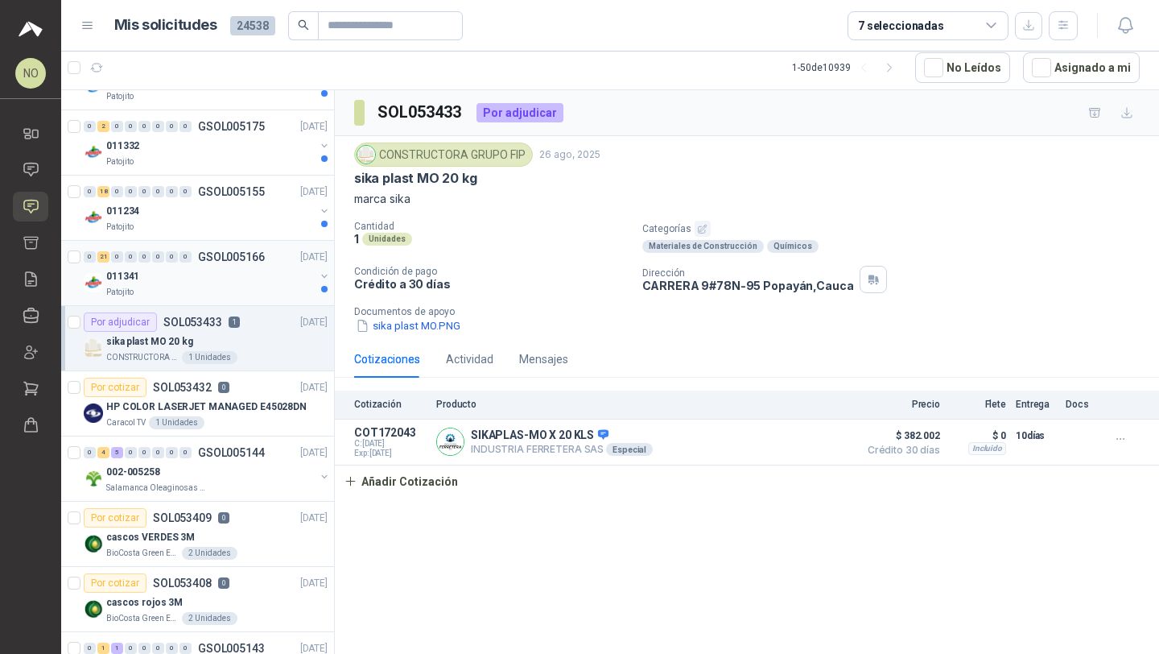
click at [242, 263] on div "0 21 0 0 0 0 0 0 GSOL005166 [DATE]" at bounding box center [207, 256] width 247 height 19
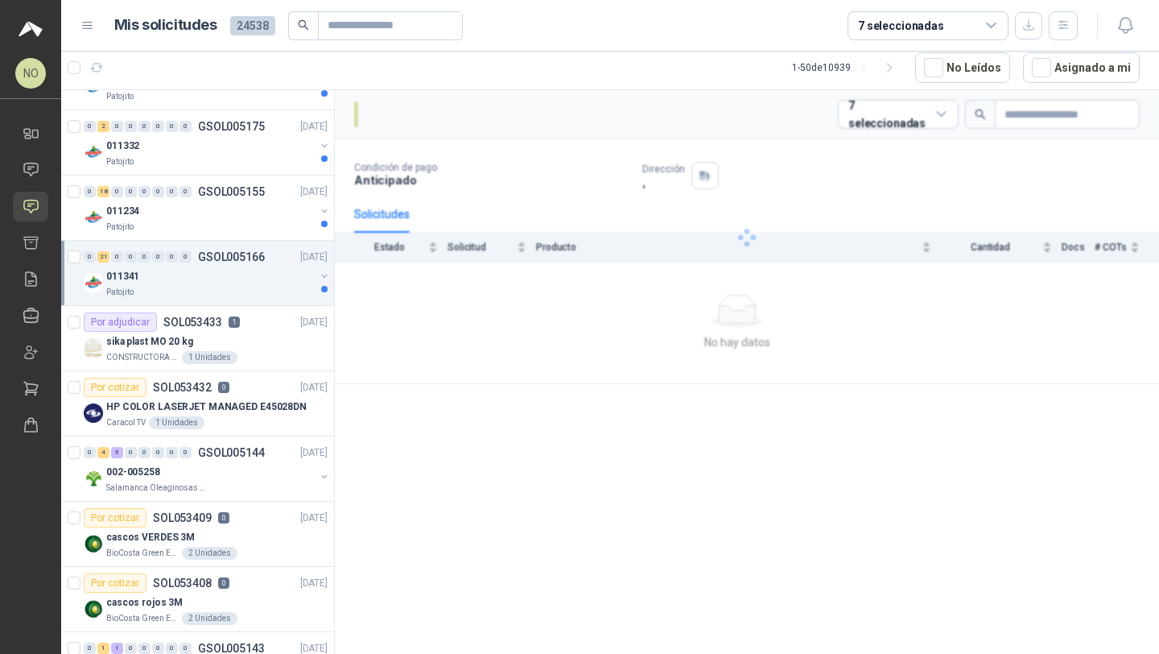
click at [242, 263] on div "0 21 0 0 0 0 0 0 GSOL005166 [DATE]" at bounding box center [207, 256] width 247 height 19
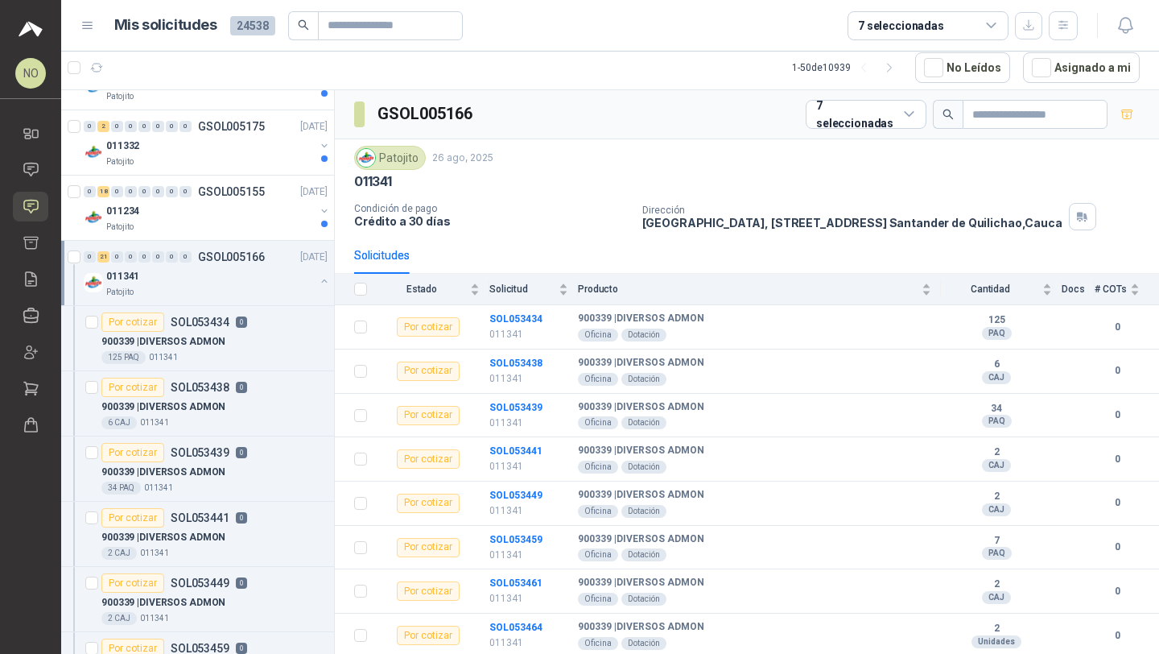
click at [242, 263] on div "0 21 0 0 0 0 0 0 GSOL005166 [DATE]" at bounding box center [207, 256] width 247 height 19
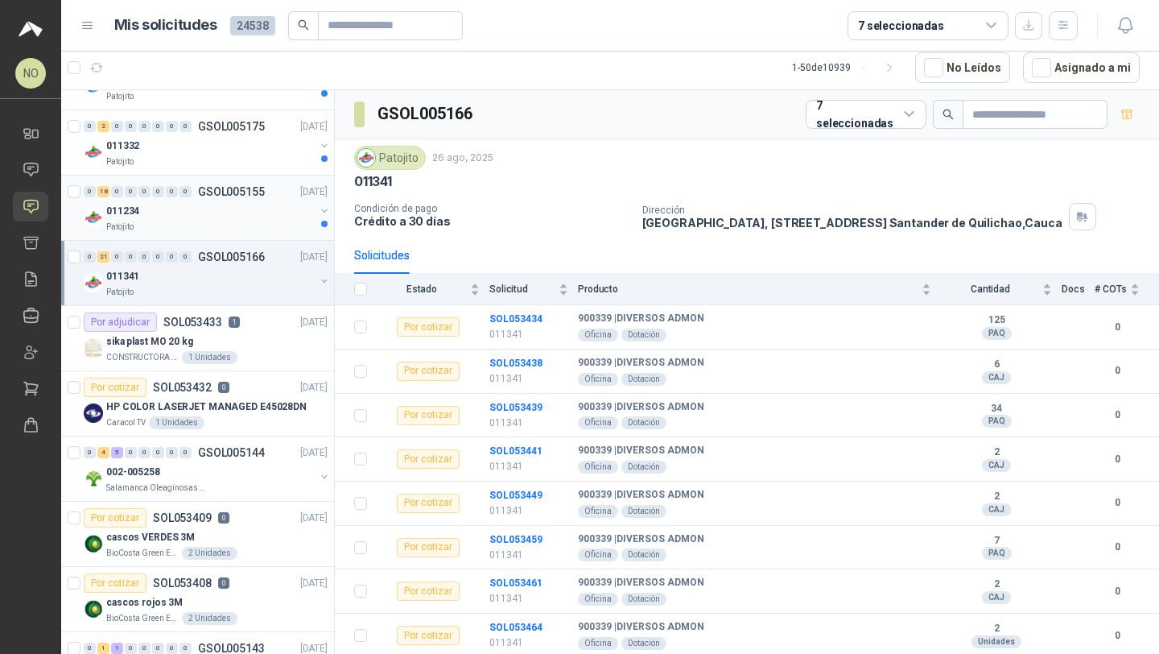
click at [258, 213] on div "011234" at bounding box center [210, 210] width 209 height 19
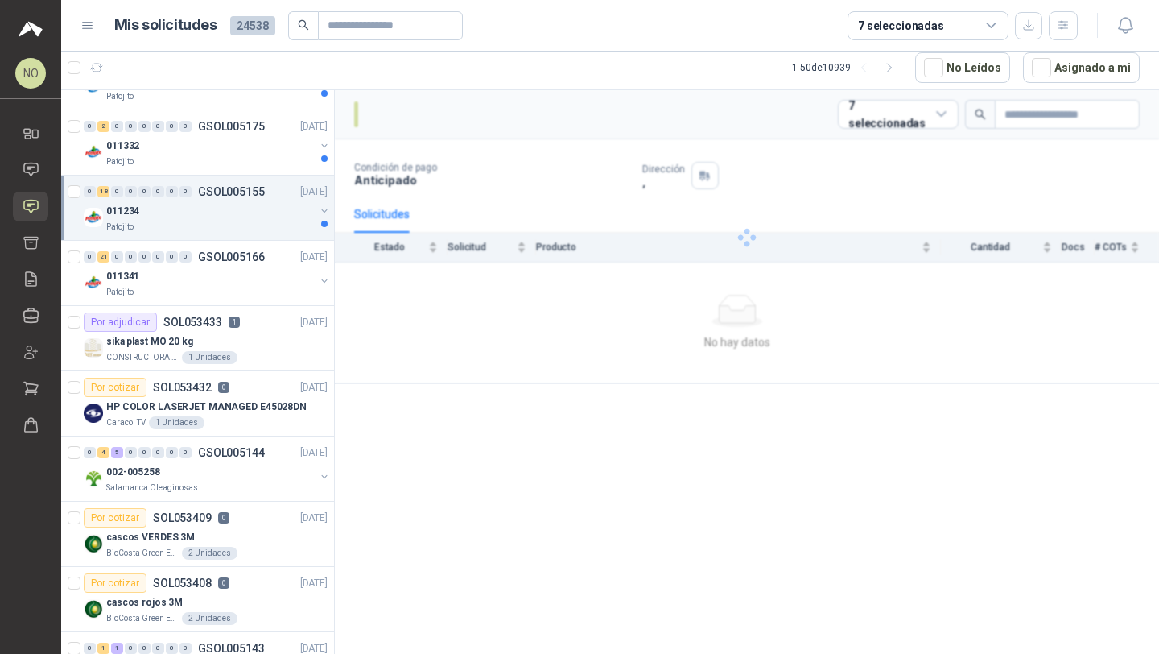
click at [258, 213] on div "011234" at bounding box center [210, 210] width 209 height 19
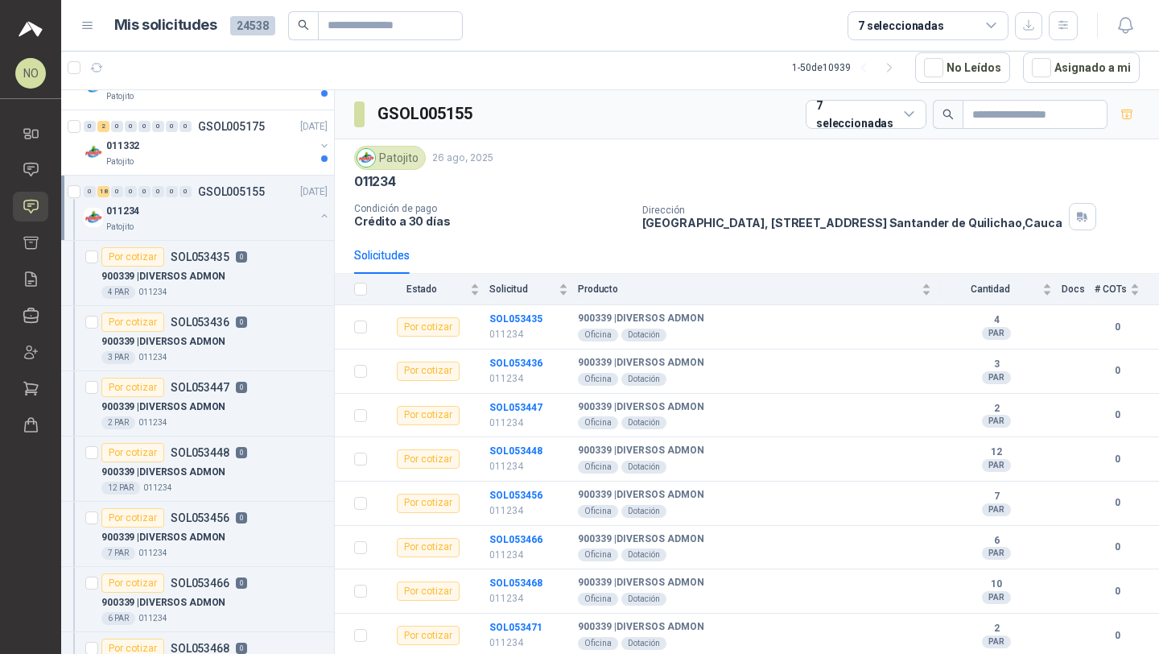
click at [258, 213] on div "011234" at bounding box center [210, 210] width 209 height 19
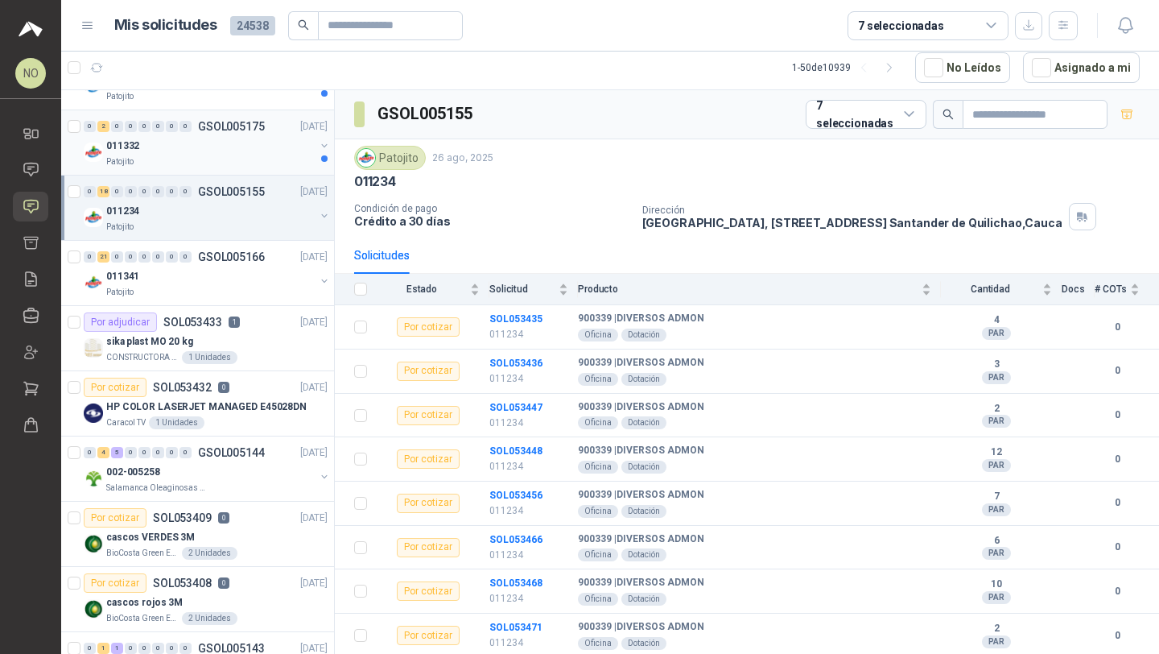
click at [269, 145] on div "011332" at bounding box center [210, 145] width 209 height 19
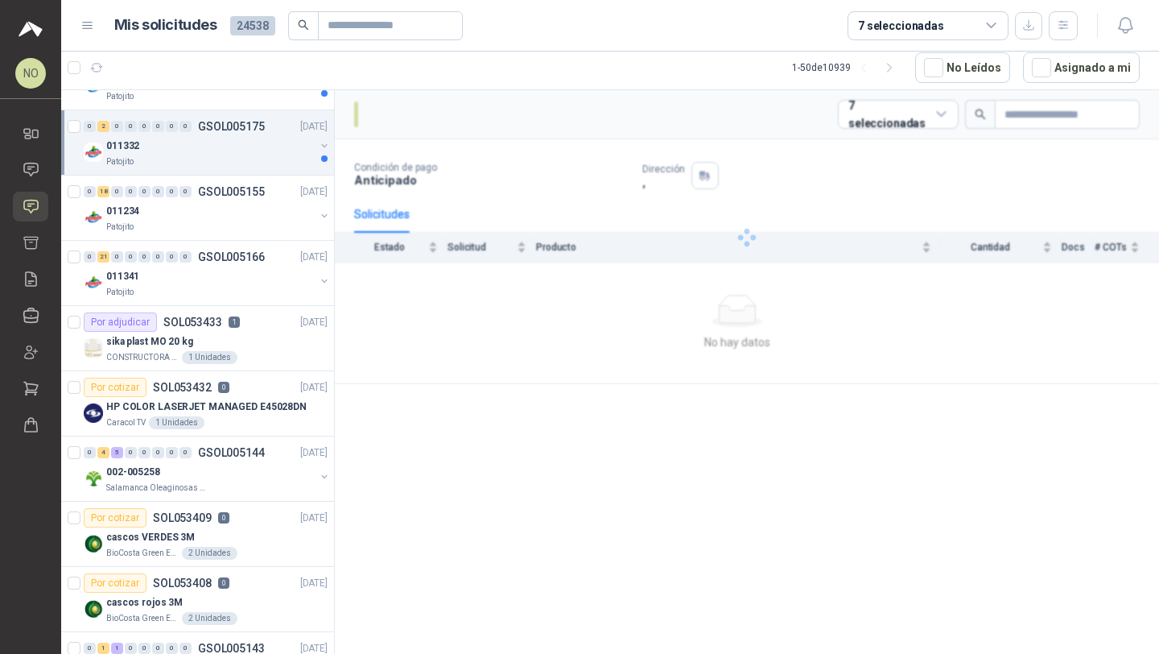
click at [269, 145] on div "011332" at bounding box center [210, 145] width 209 height 19
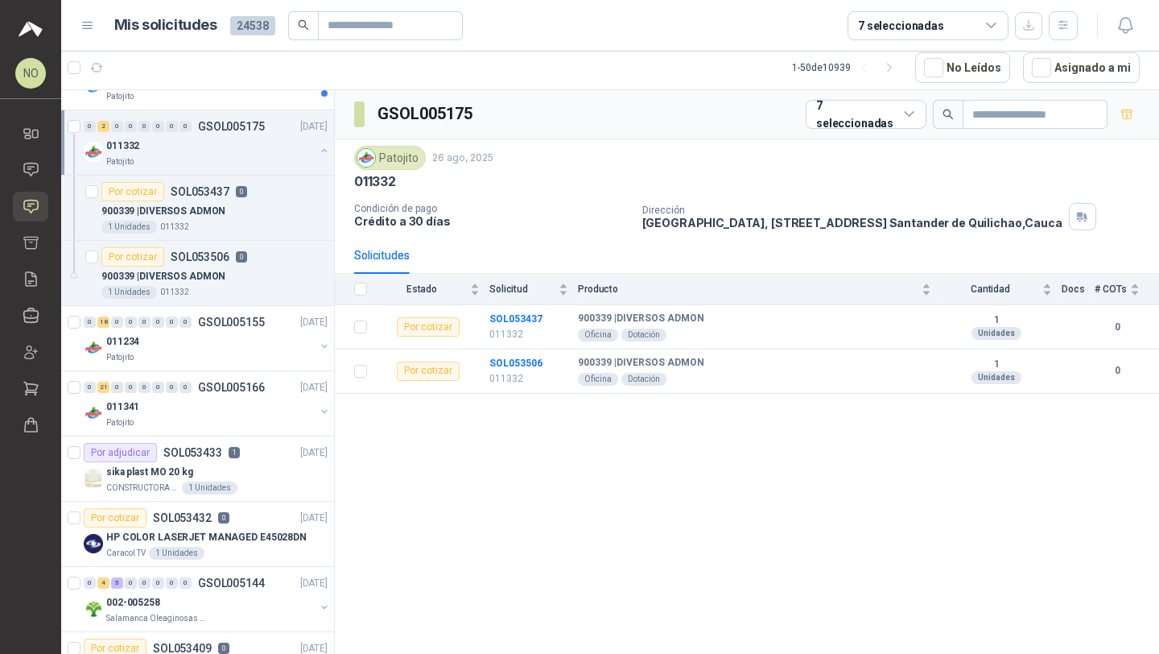
click at [269, 145] on div "011332" at bounding box center [210, 145] width 209 height 19
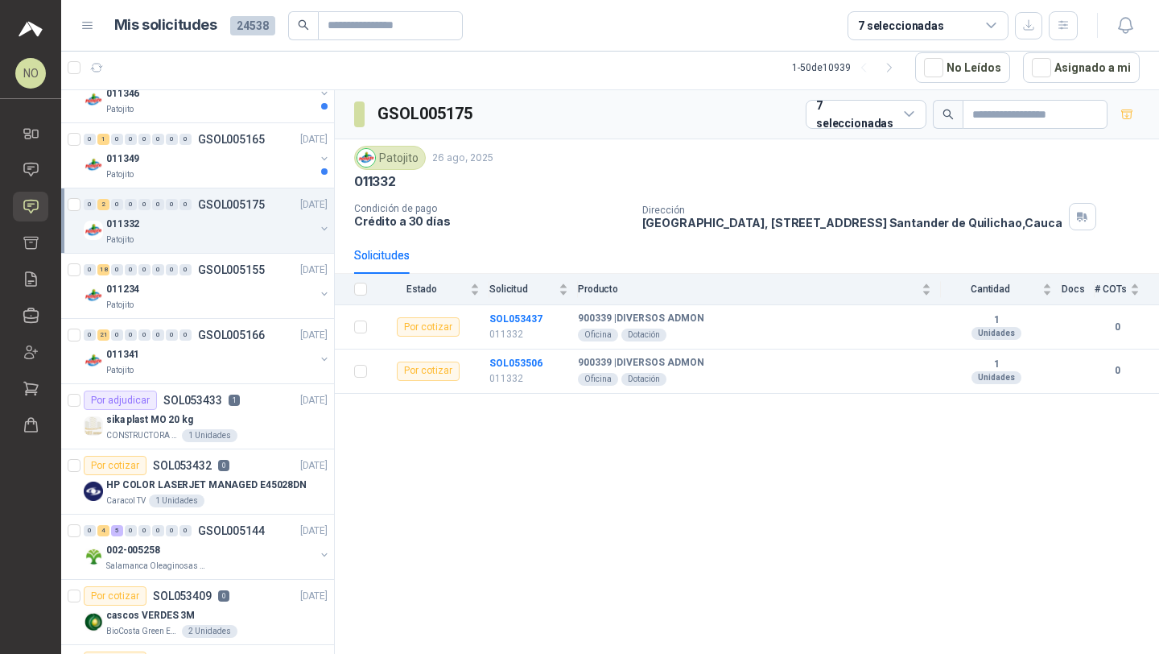
scroll to position [1662, 0]
click at [269, 145] on div "0 1 0 0 0 0 0 0 GSOL005165 [DATE]" at bounding box center [207, 139] width 247 height 19
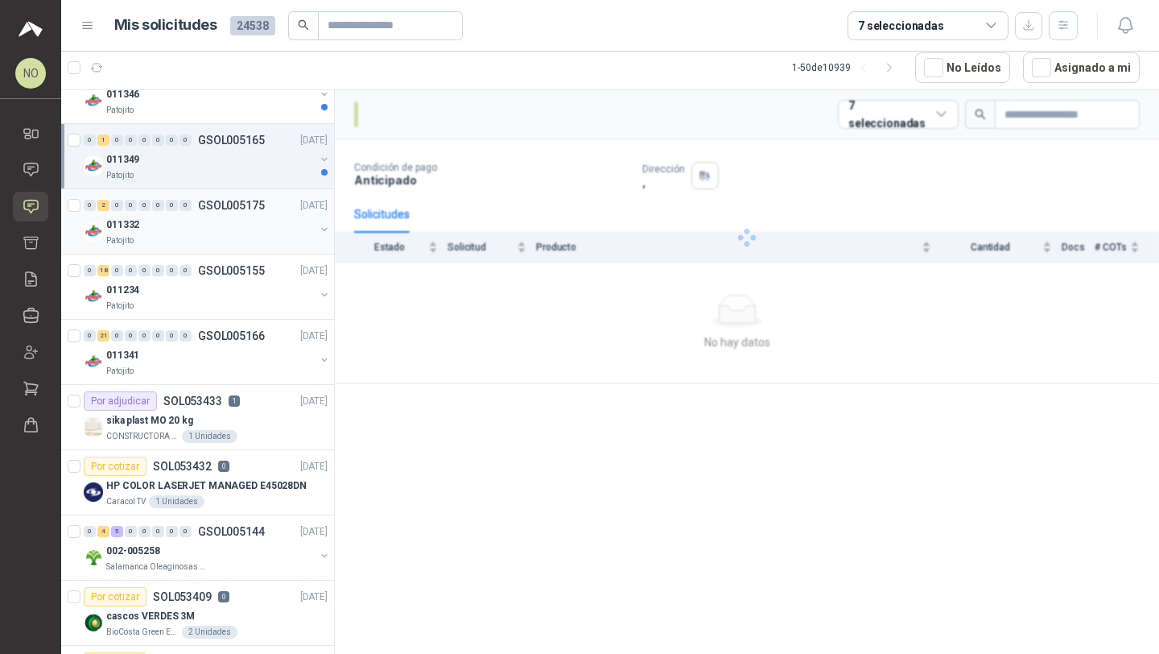
click at [269, 145] on div "0 1 0 0 0 0 0 0 GSOL005165 [DATE]" at bounding box center [207, 139] width 247 height 19
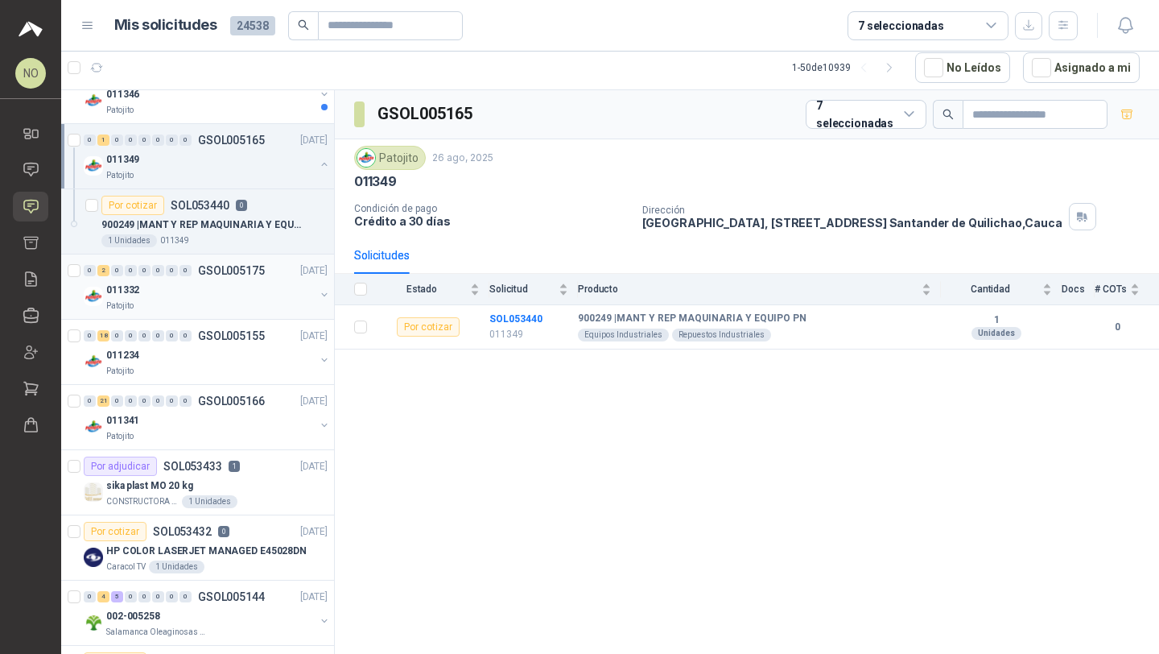
click at [269, 145] on div "0 1 0 0 0 0 0 0 GSOL005165 [DATE]" at bounding box center [207, 139] width 247 height 19
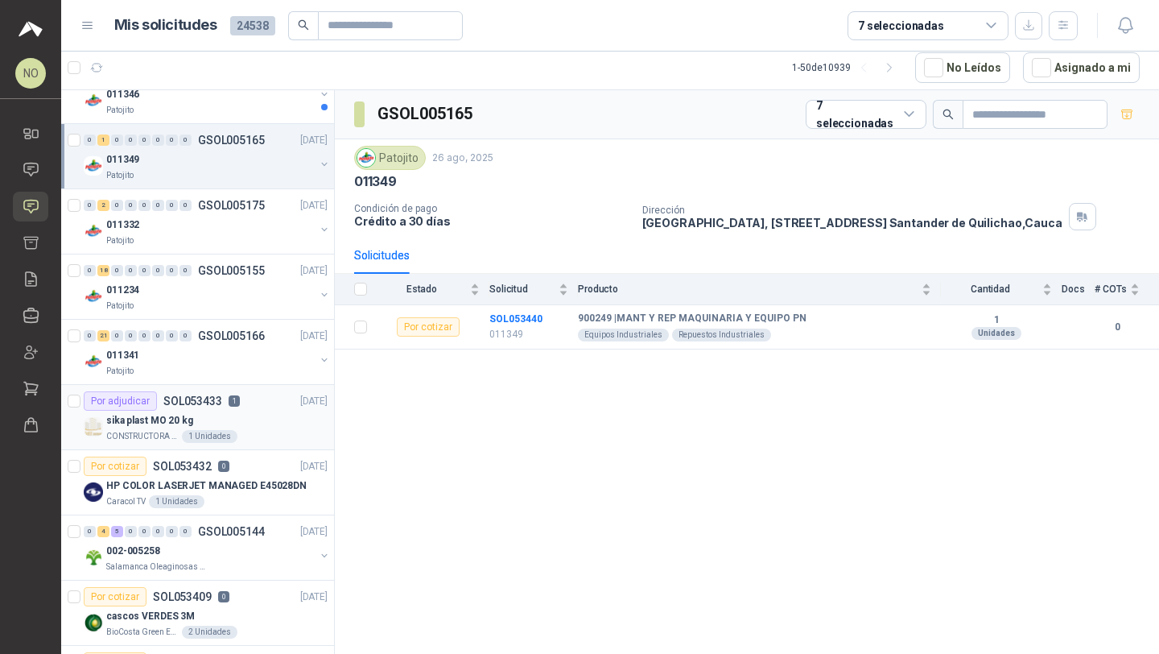
click at [229, 403] on p "1" at bounding box center [234, 400] width 11 height 11
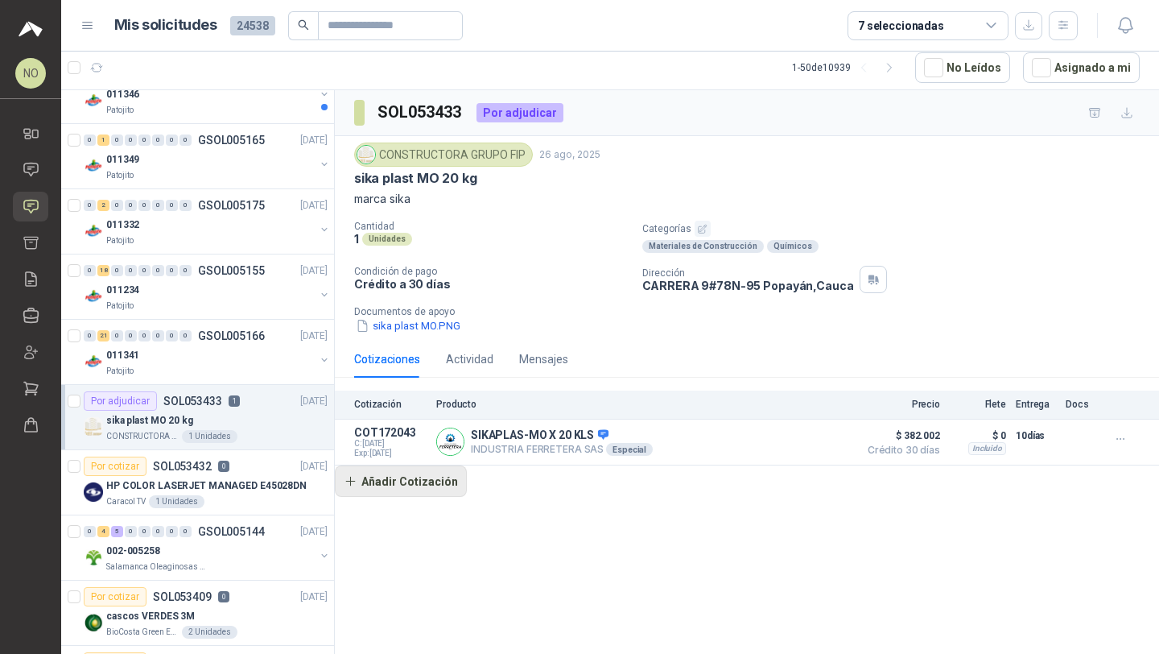
click at [442, 492] on button "Añadir Cotización" at bounding box center [401, 481] width 132 height 32
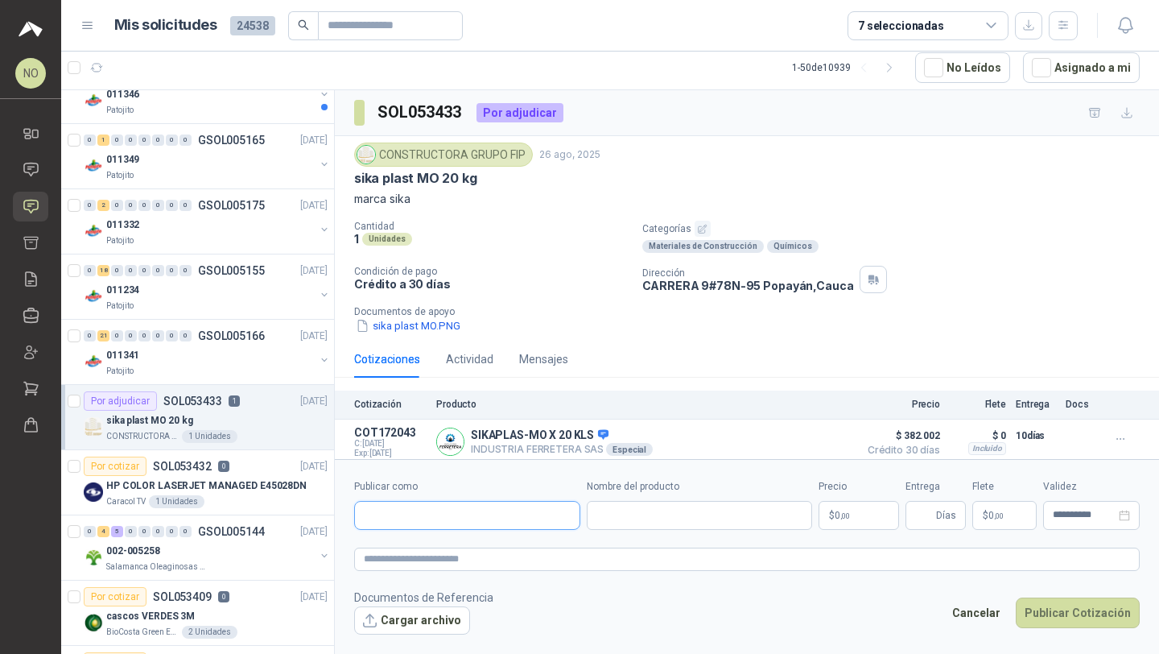
click at [417, 505] on input "Publicar como" at bounding box center [467, 515] width 225 height 27
type input "**********"
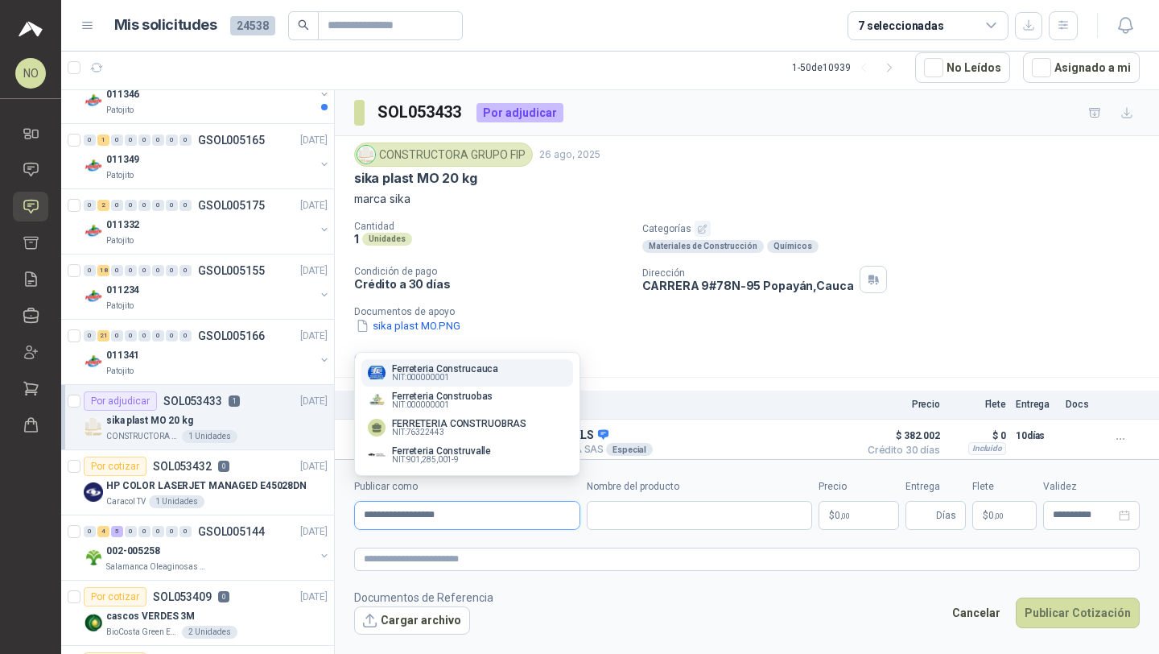
drag, startPoint x: 476, startPoint y: 513, endPoint x: 369, endPoint y: 512, distance: 107.1
click at [369, 512] on input "**********" at bounding box center [467, 515] width 225 height 27
type input "*"
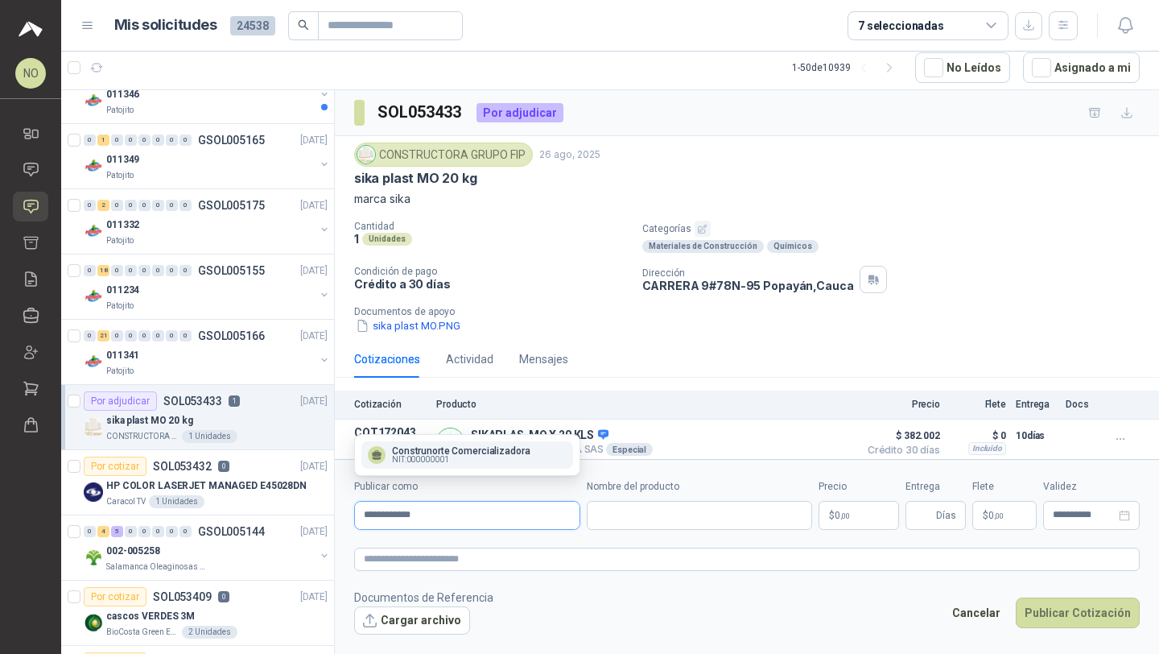
type input "**********"
